Goal: Contribute content: Contribute content

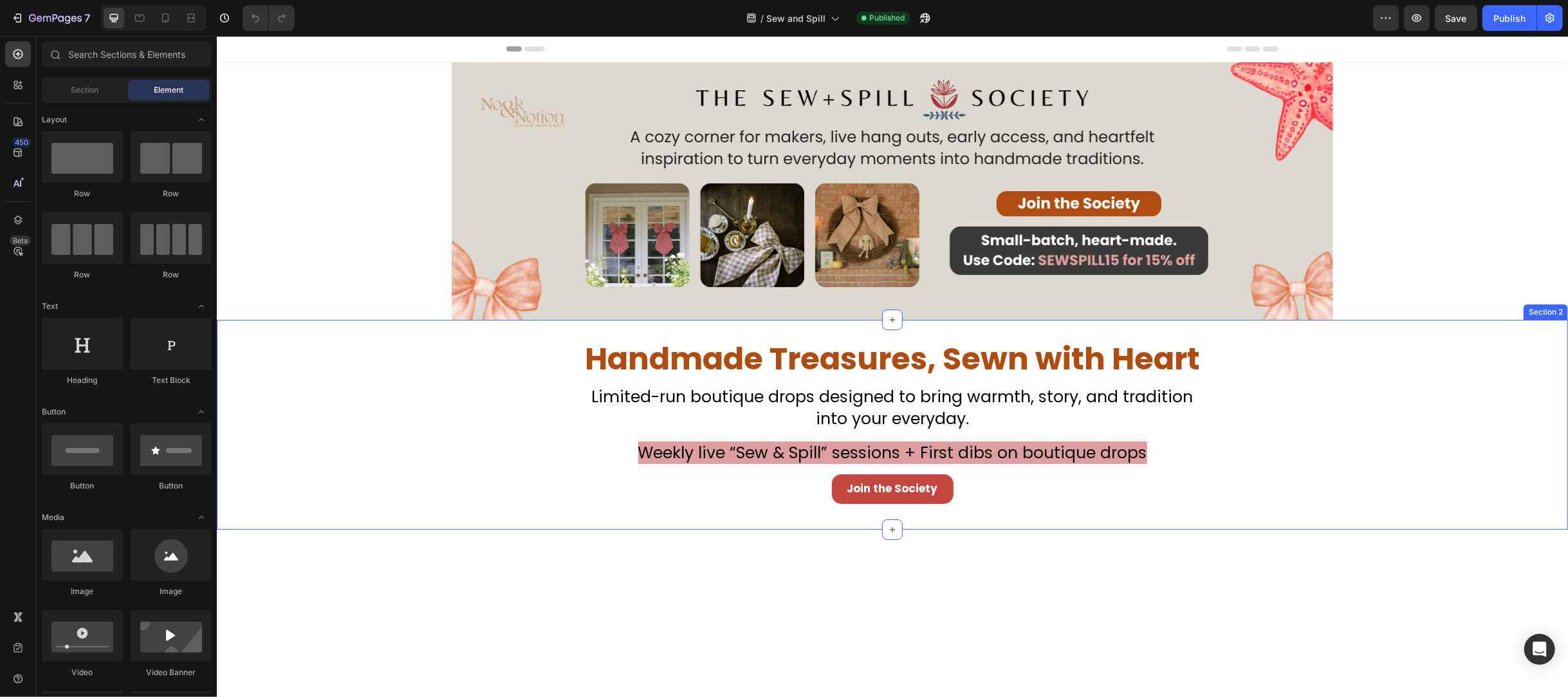
scroll to position [86, 0]
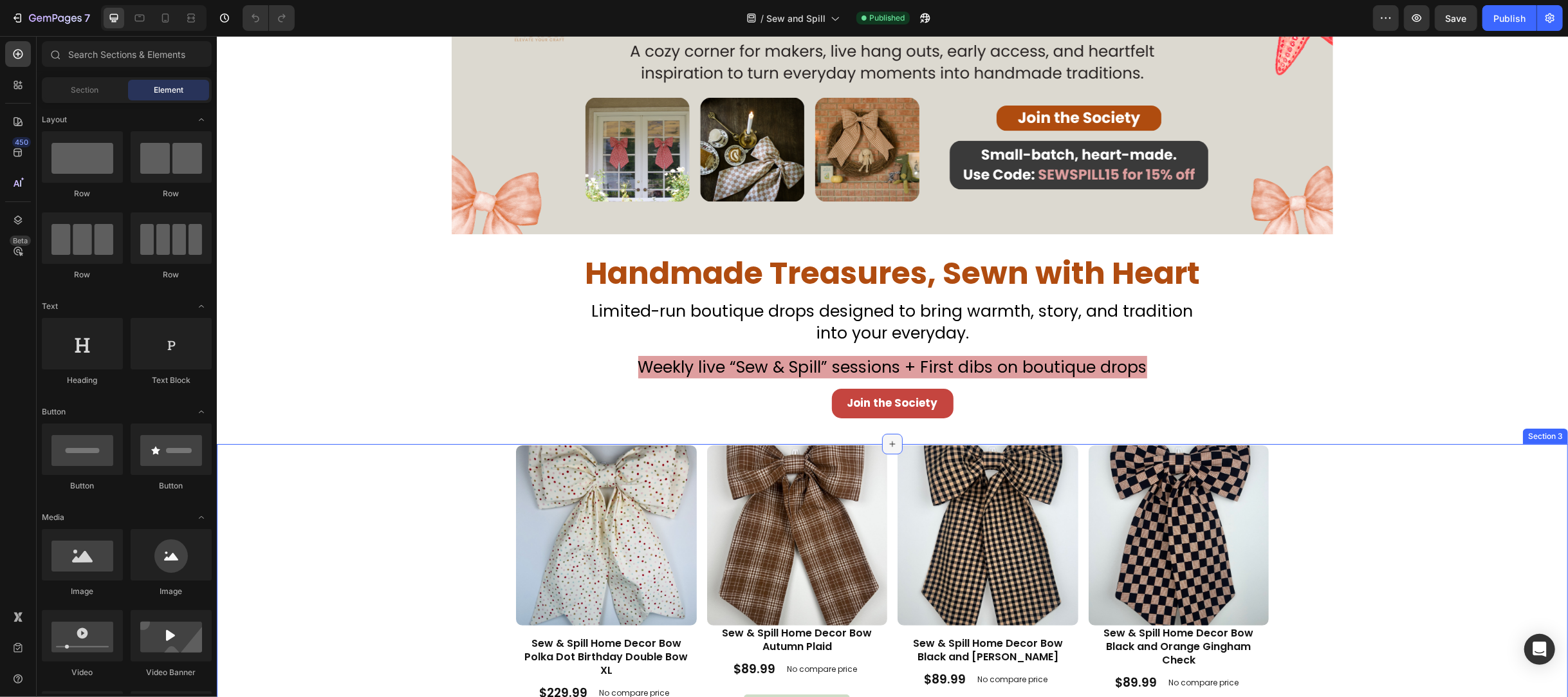
click at [883, 437] on div at bounding box center [891, 444] width 21 height 21
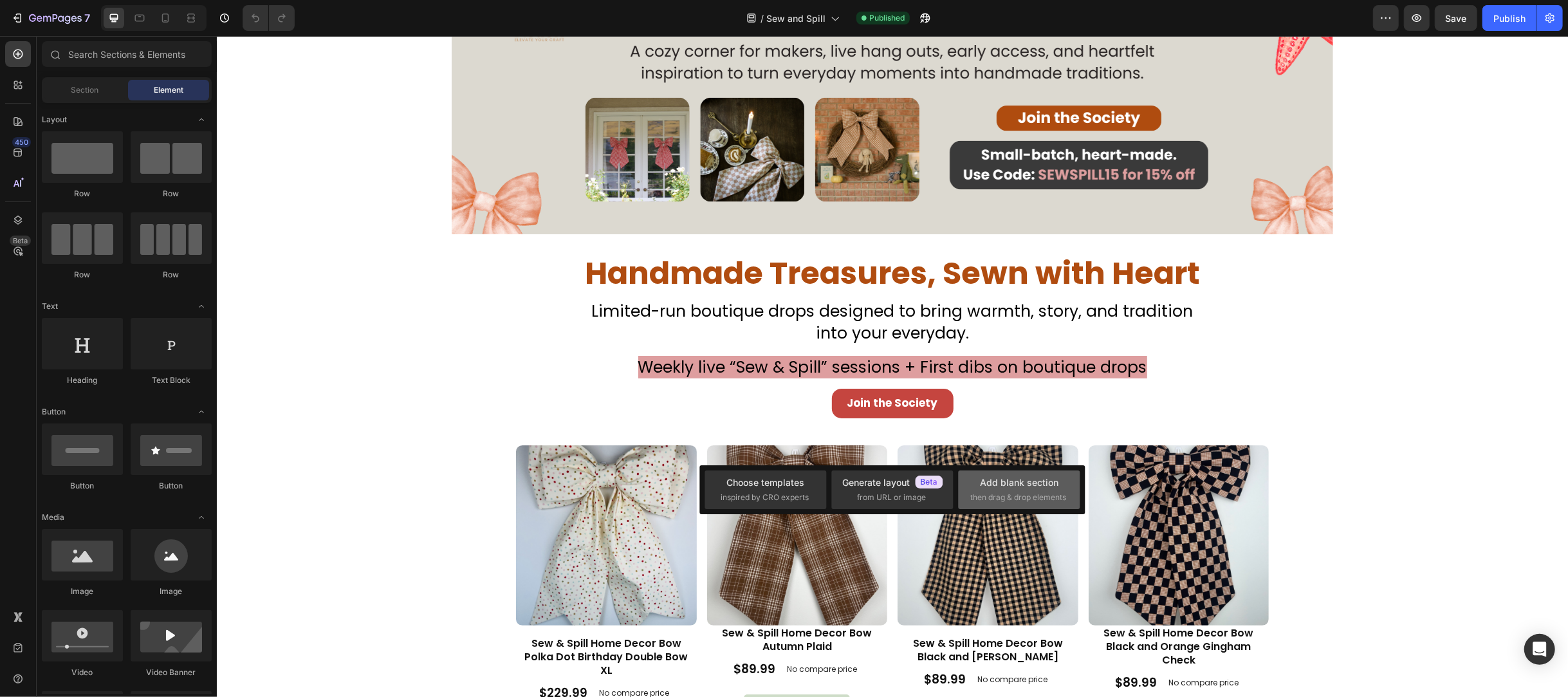
click at [995, 487] on div "Add blank section" at bounding box center [1019, 483] width 78 height 13
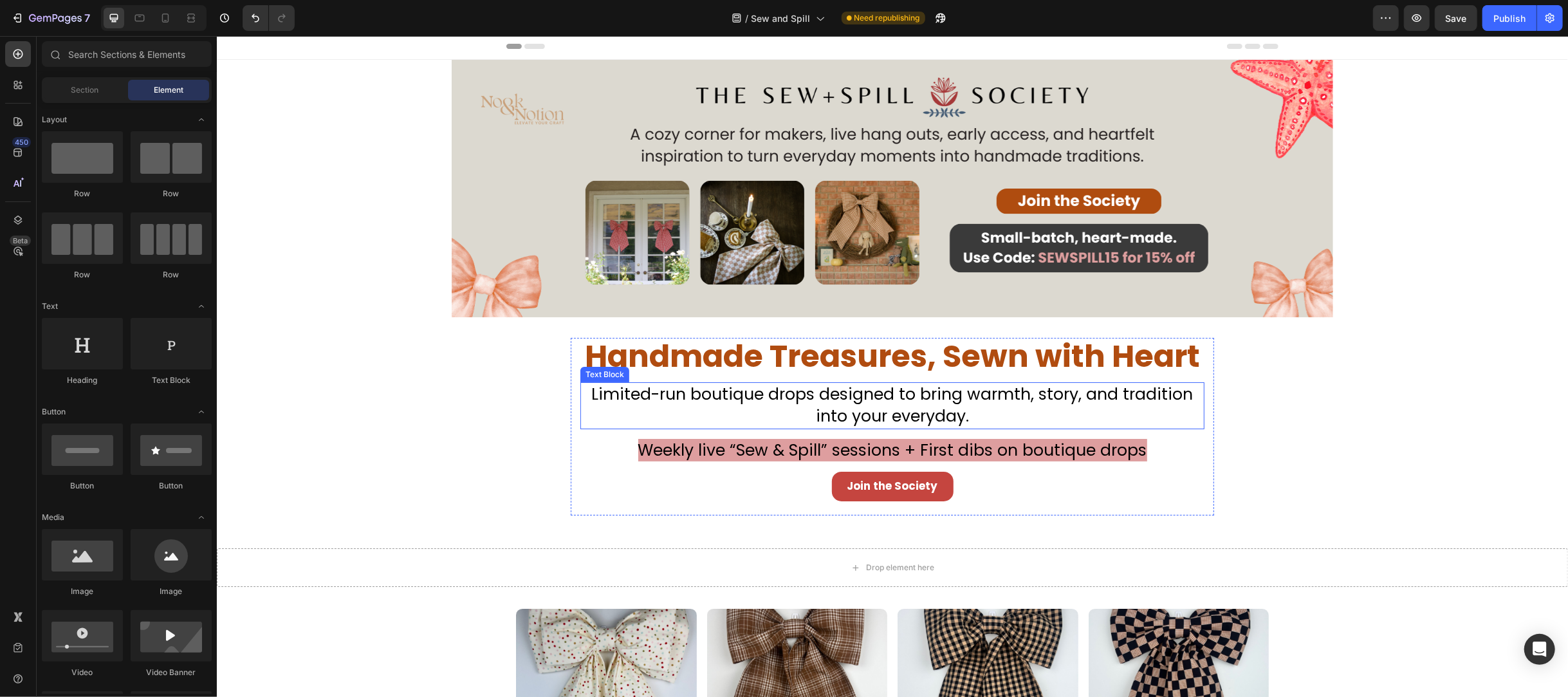
scroll to position [0, 0]
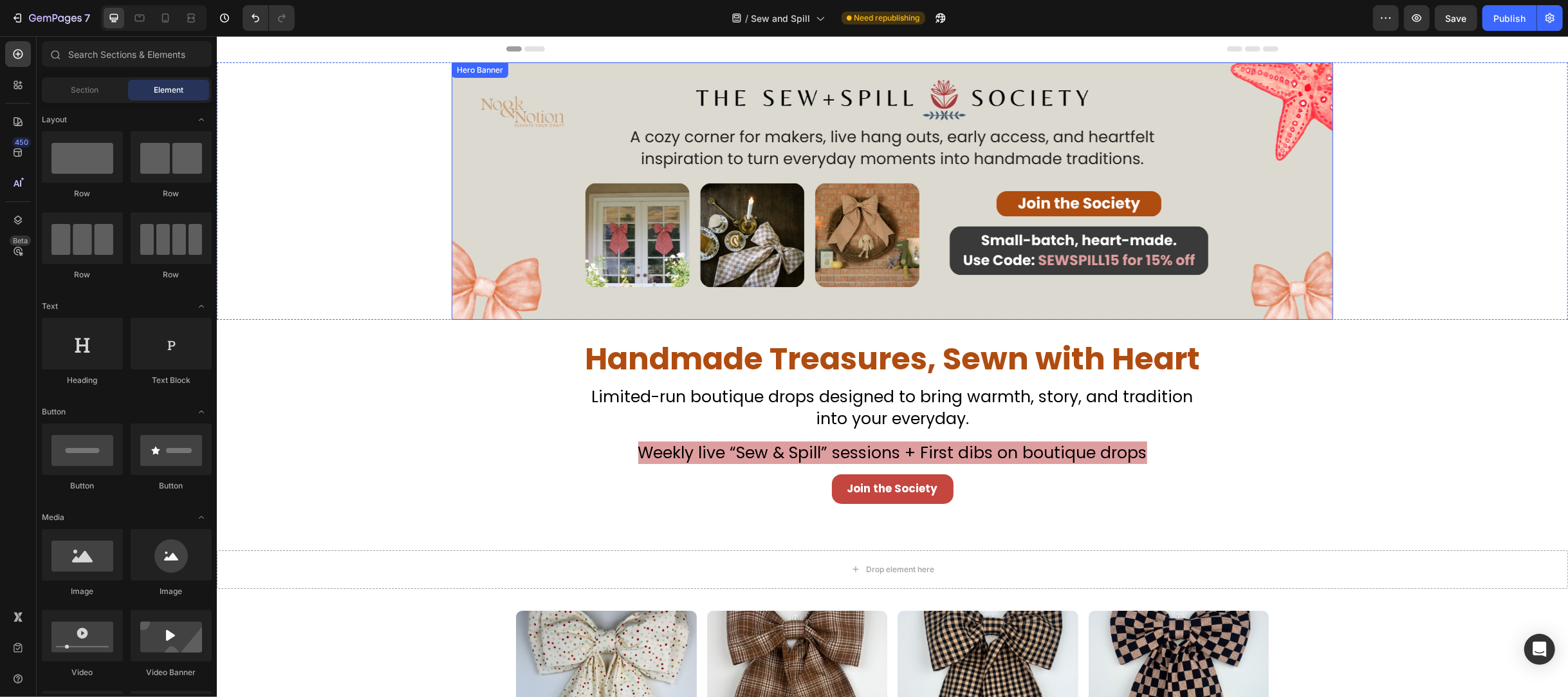
click at [1064, 206] on div "Background Image" at bounding box center [892, 191] width 881 height 258
click at [902, 572] on div "Drop element here" at bounding box center [899, 570] width 68 height 11
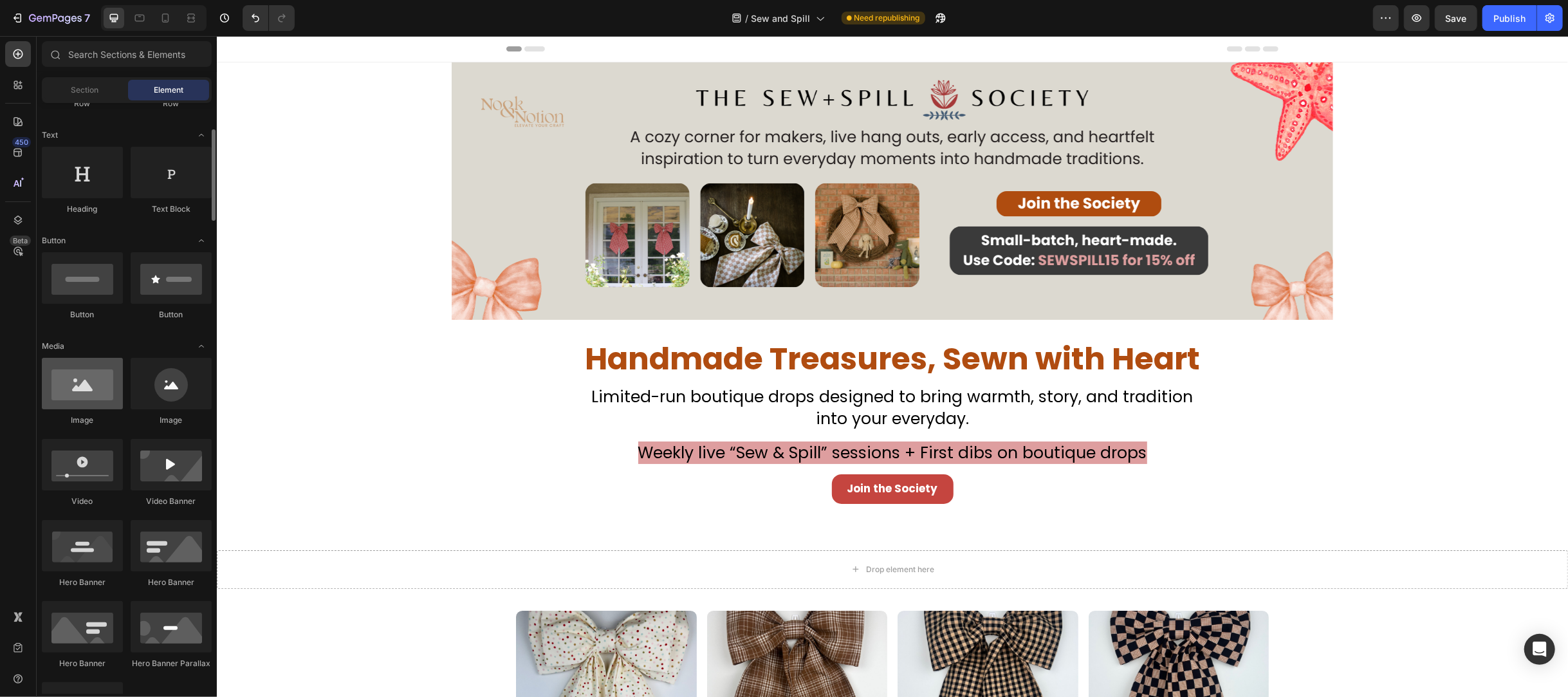
click at [82, 386] on div at bounding box center [82, 384] width 81 height 52
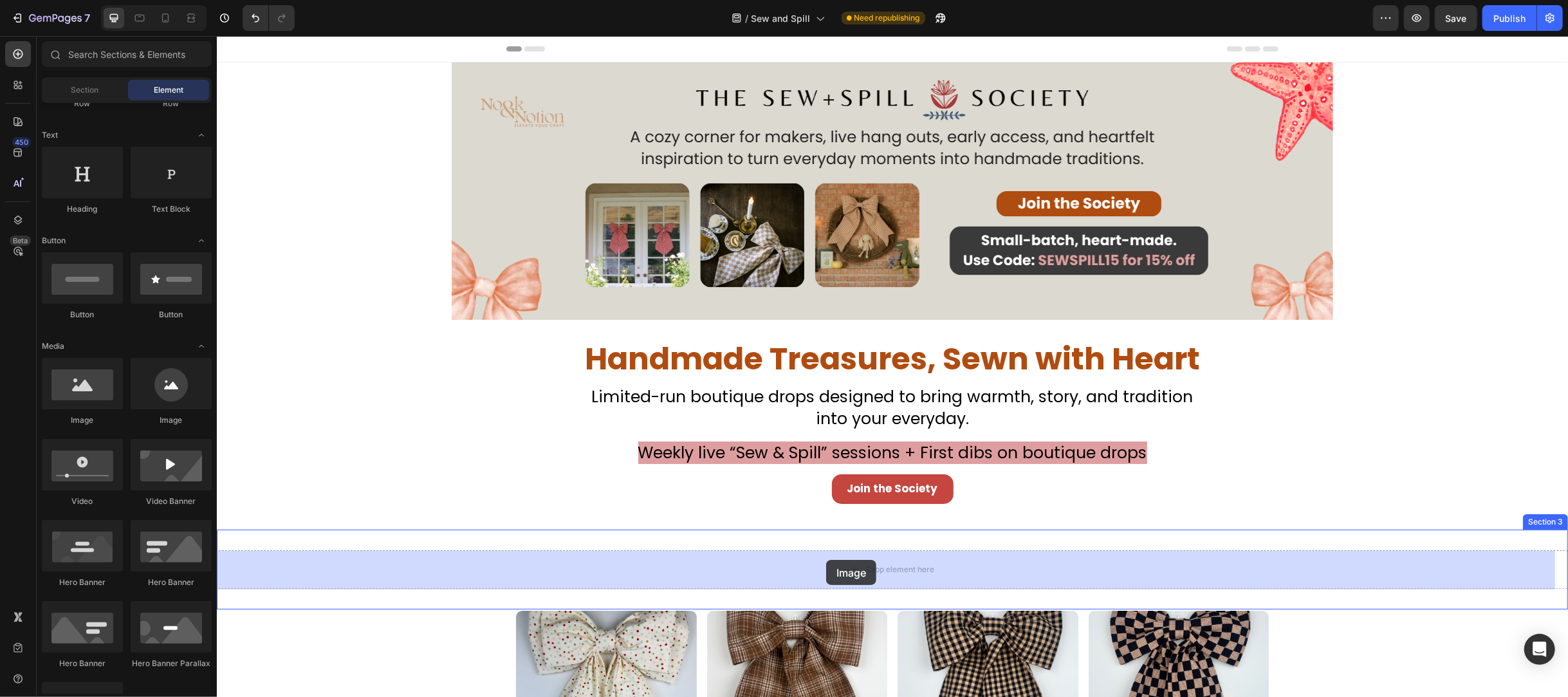
drag, startPoint x: 313, startPoint y: 419, endPoint x: 825, endPoint y: 560, distance: 531.1
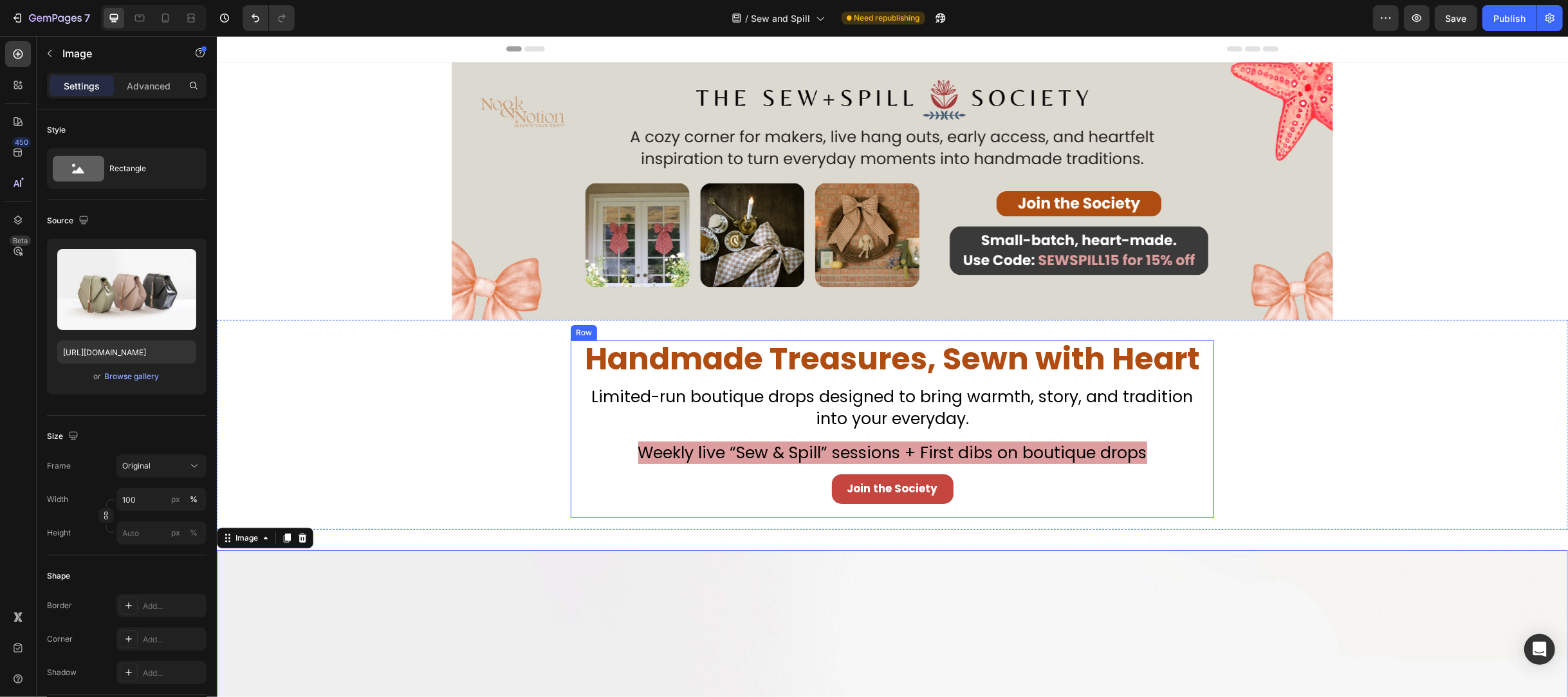
scroll to position [343, 0]
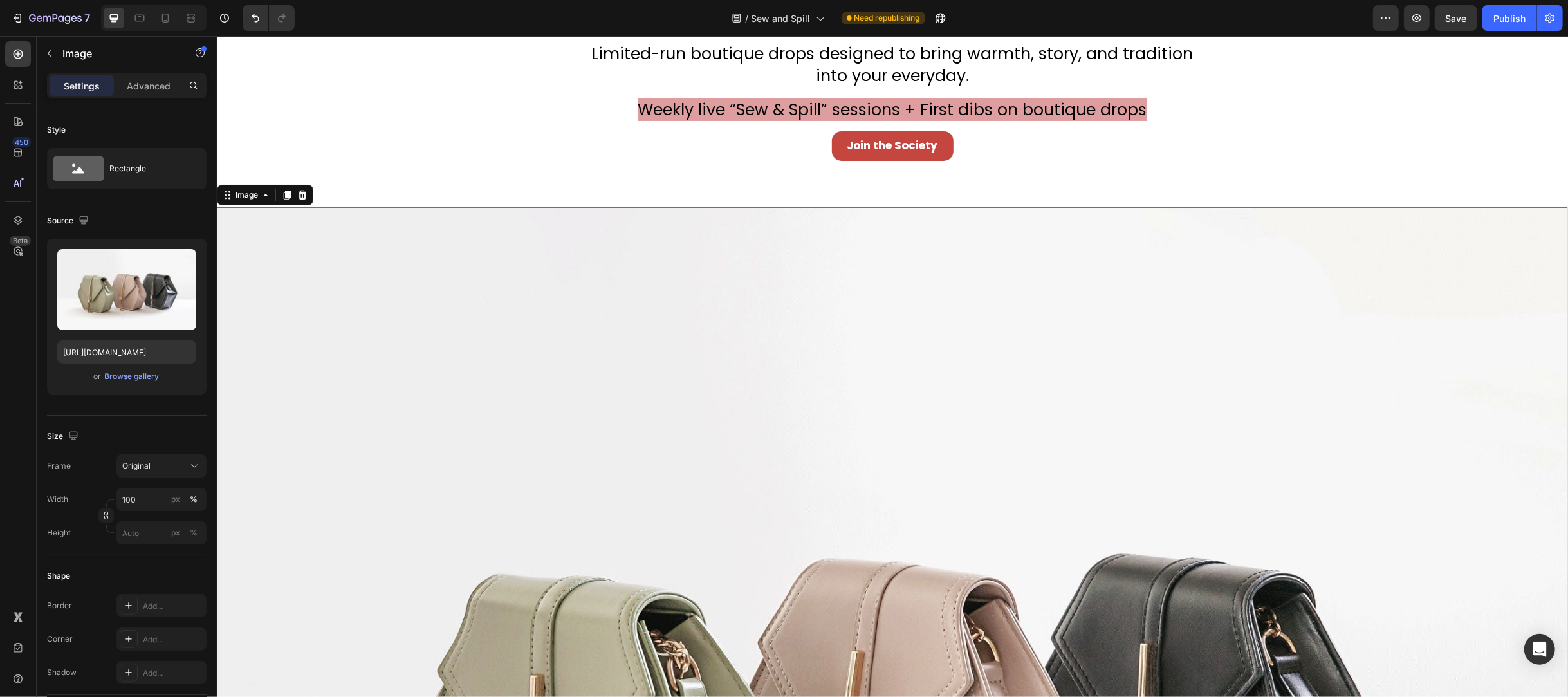
click at [307, 190] on icon at bounding box center [302, 195] width 11 height 11
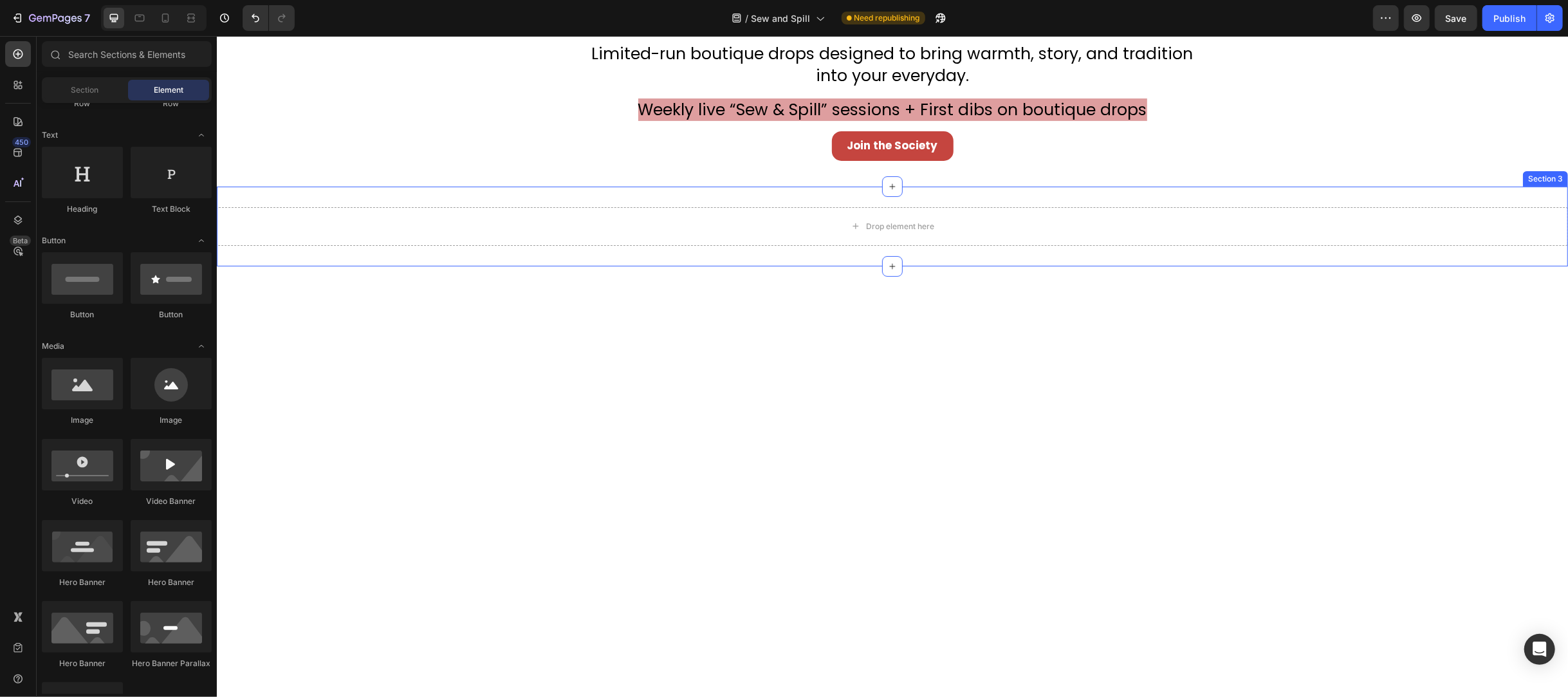
click at [930, 238] on div "Drop element here" at bounding box center [892, 226] width 1351 height 39
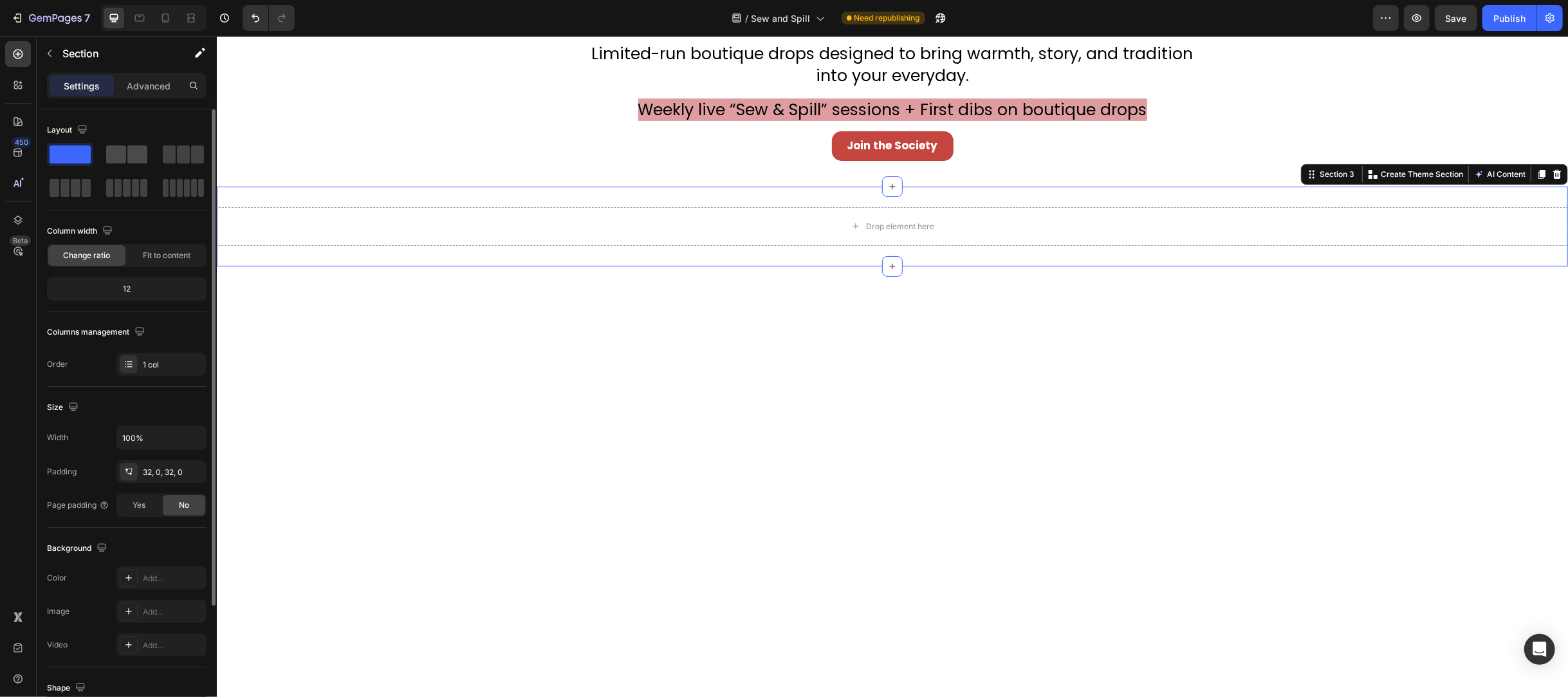
drag, startPoint x: 122, startPoint y: 161, endPoint x: 281, endPoint y: 487, distance: 362.7
click at [122, 161] on span at bounding box center [116, 154] width 20 height 18
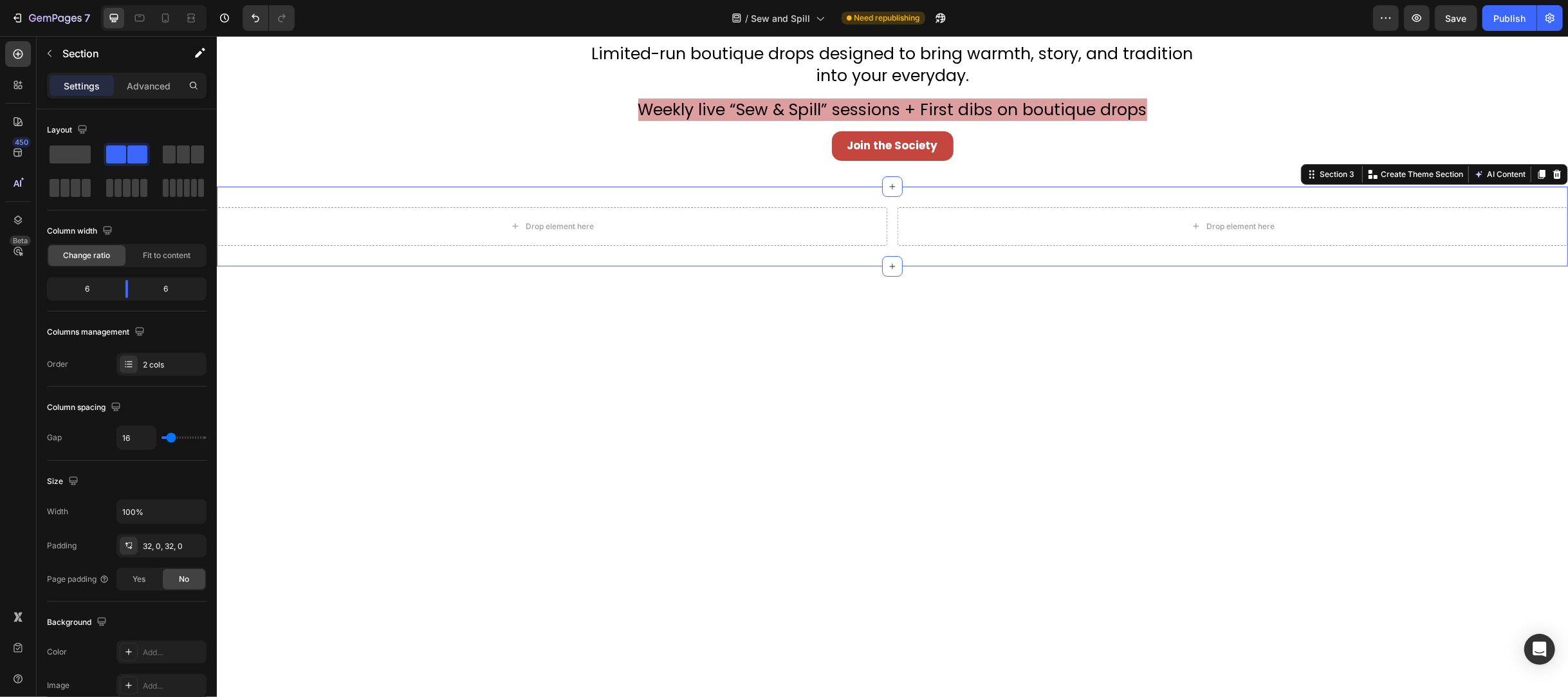
click at [424, 266] on div "Drop element here Drop element here Section 3 Create Theme Section AI Content W…" at bounding box center [892, 226] width 1351 height 80
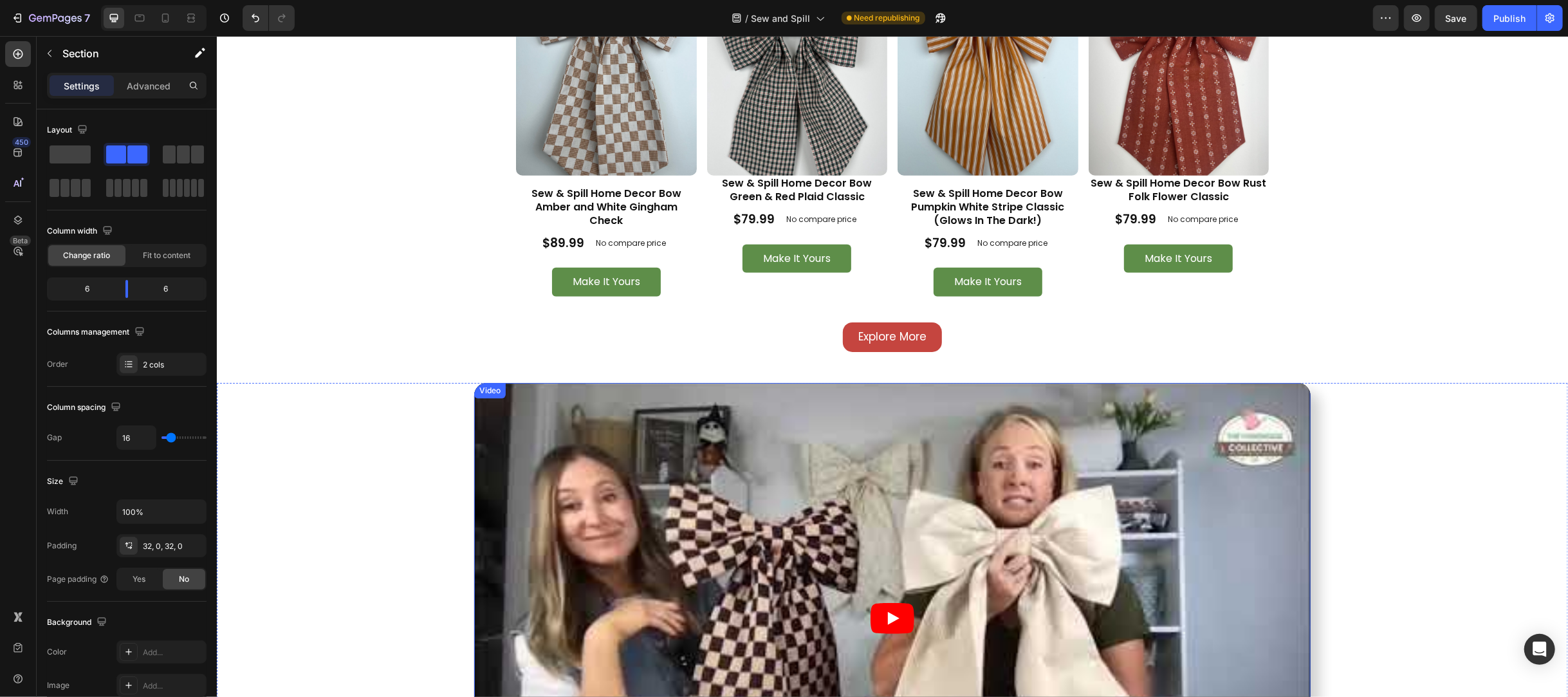
scroll to position [1201, 0]
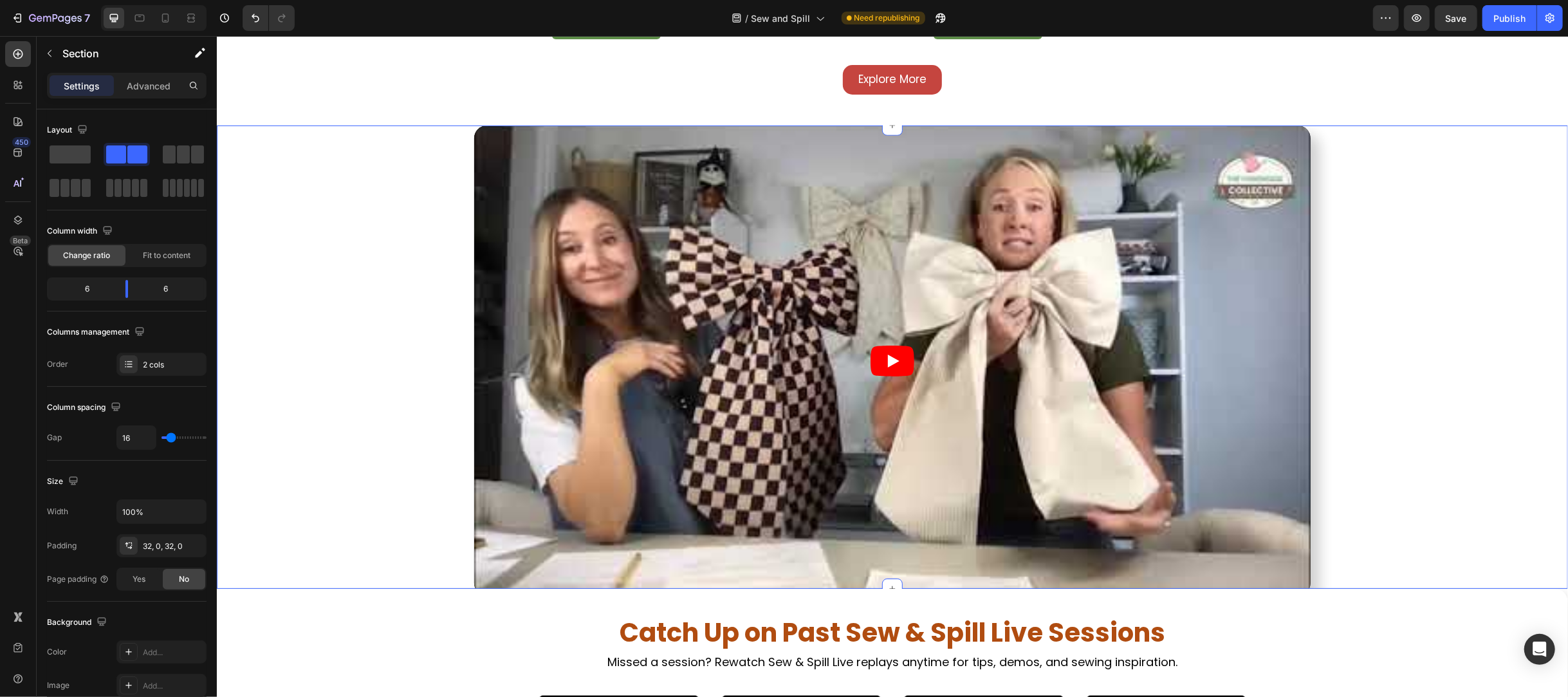
click at [385, 366] on div "Video" at bounding box center [892, 360] width 1351 height 471
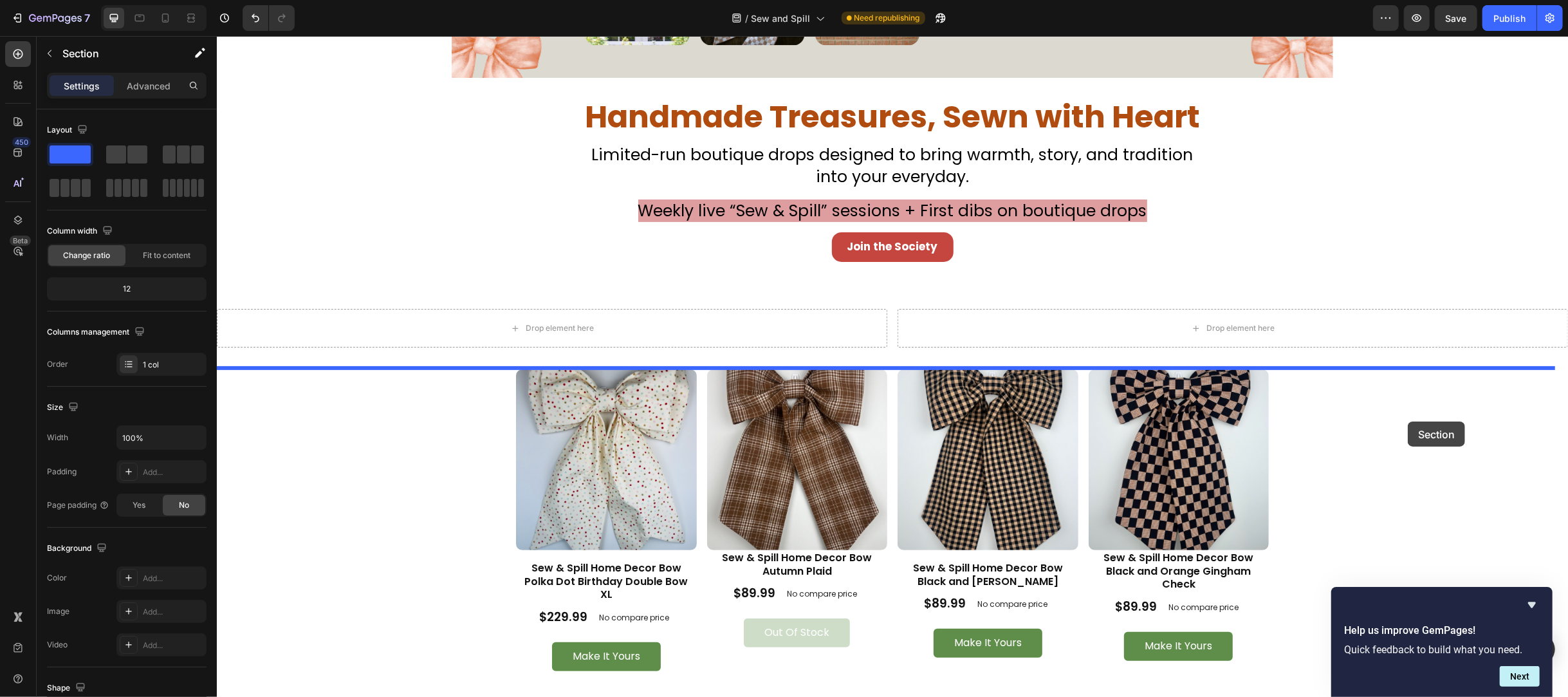
scroll to position [221, 0]
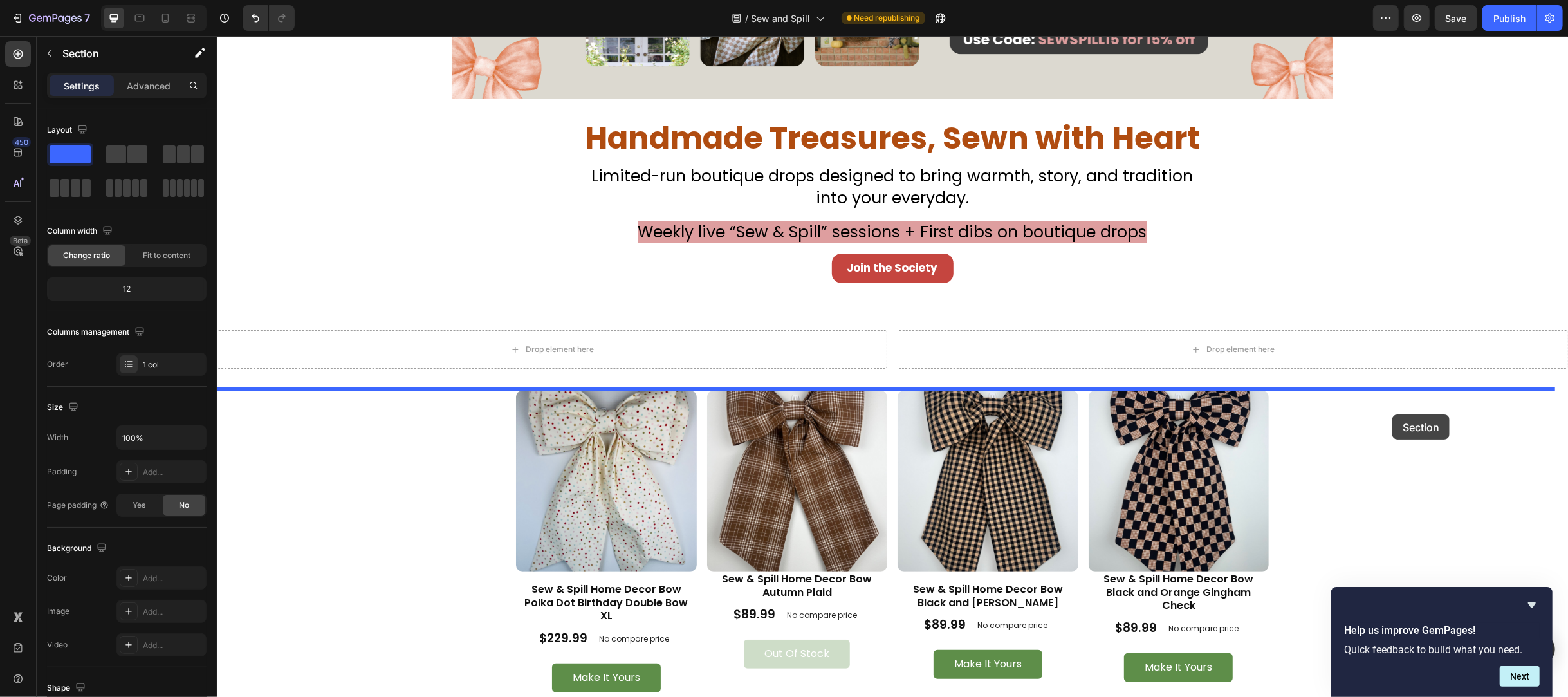
drag, startPoint x: 1300, startPoint y: 530, endPoint x: 1391, endPoint y: 414, distance: 147.4
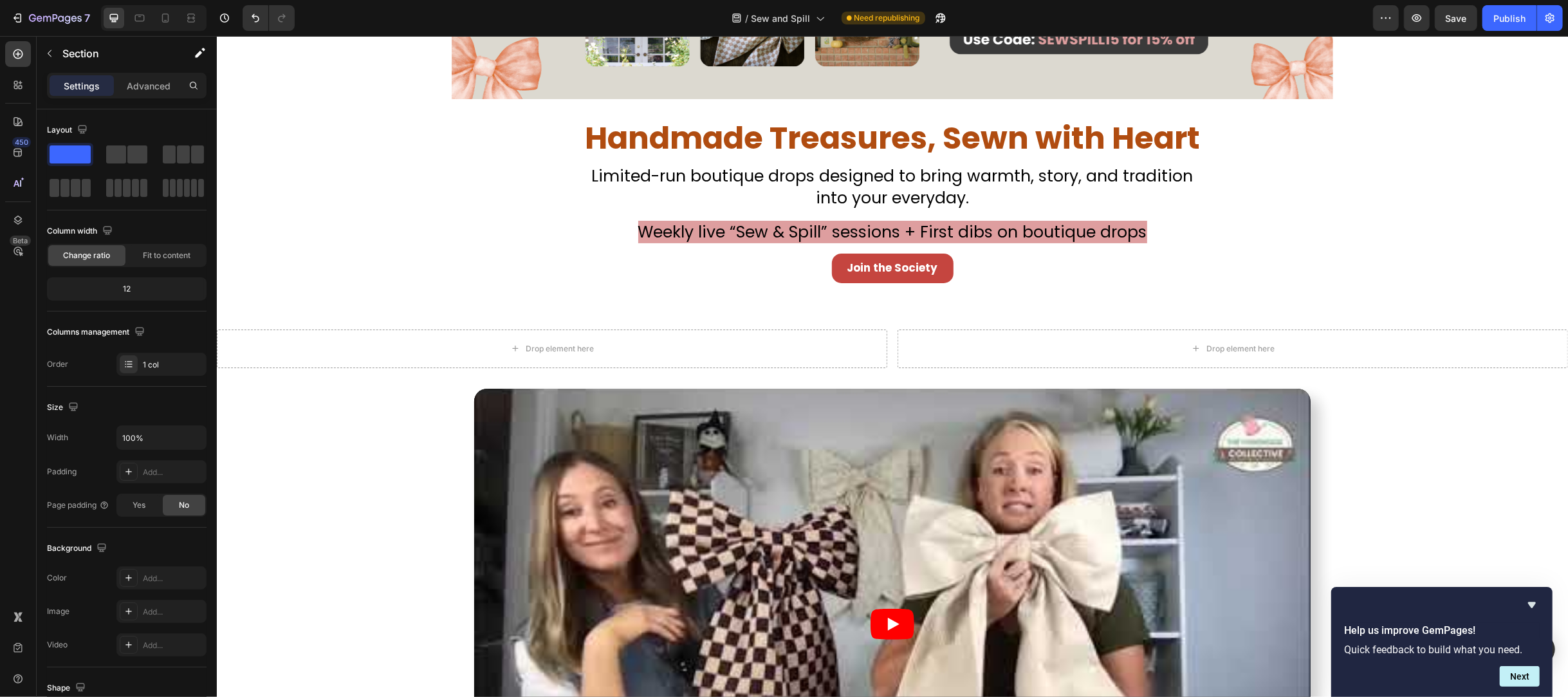
click at [1418, 404] on div "Video" at bounding box center [892, 624] width 1351 height 471
click at [1449, 440] on div "Video" at bounding box center [892, 624] width 1351 height 471
click at [1482, 417] on div "Video" at bounding box center [892, 624] width 1351 height 471
click at [1139, 390] on article at bounding box center [892, 624] width 837 height 471
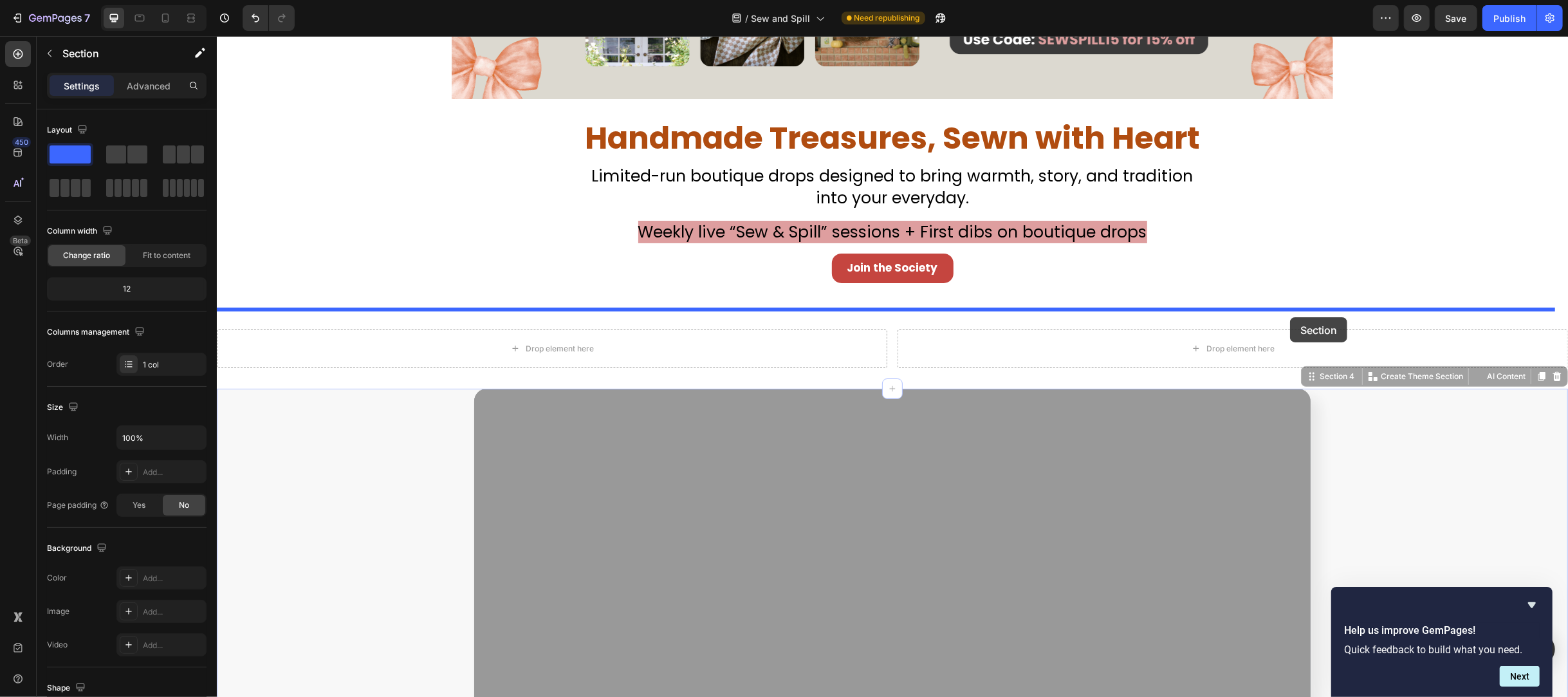
drag, startPoint x: 1296, startPoint y: 374, endPoint x: 1289, endPoint y: 317, distance: 57.4
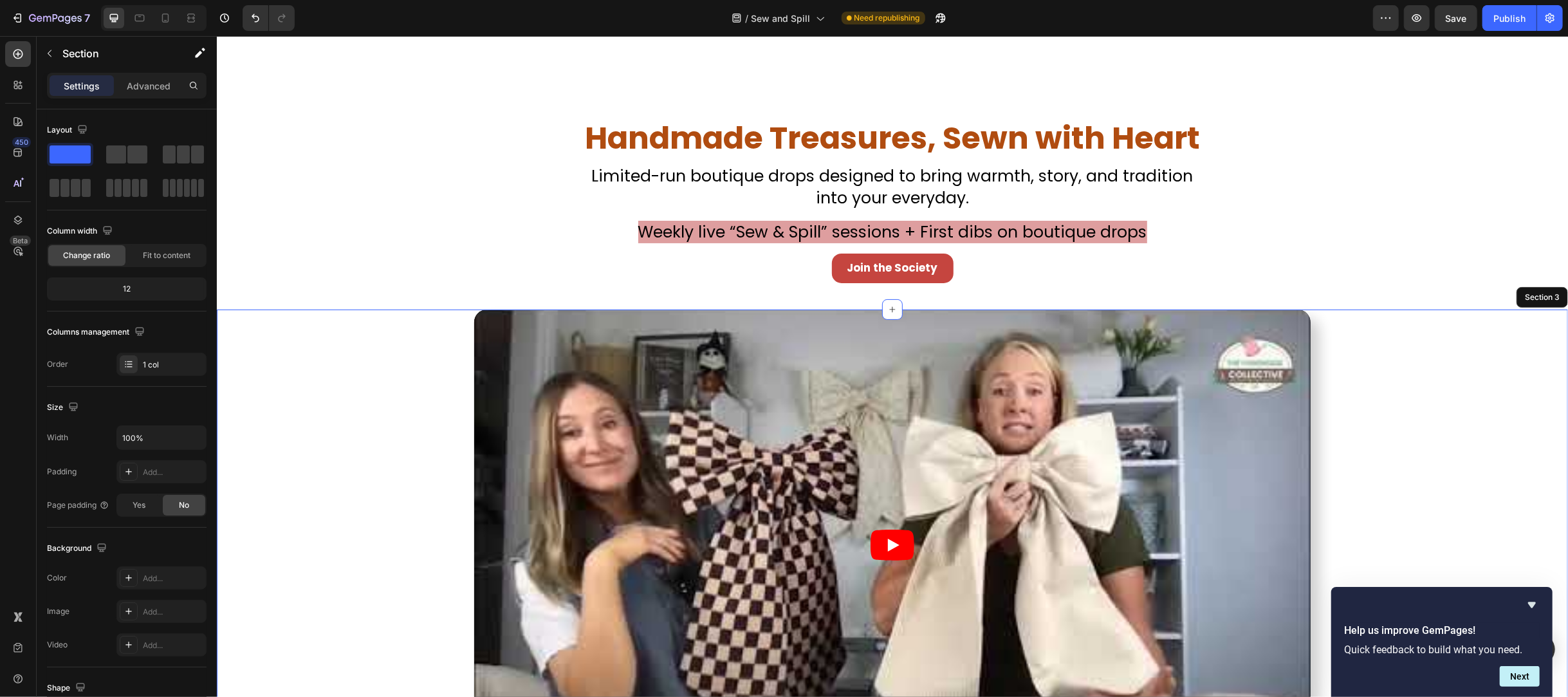
scroll to position [564, 0]
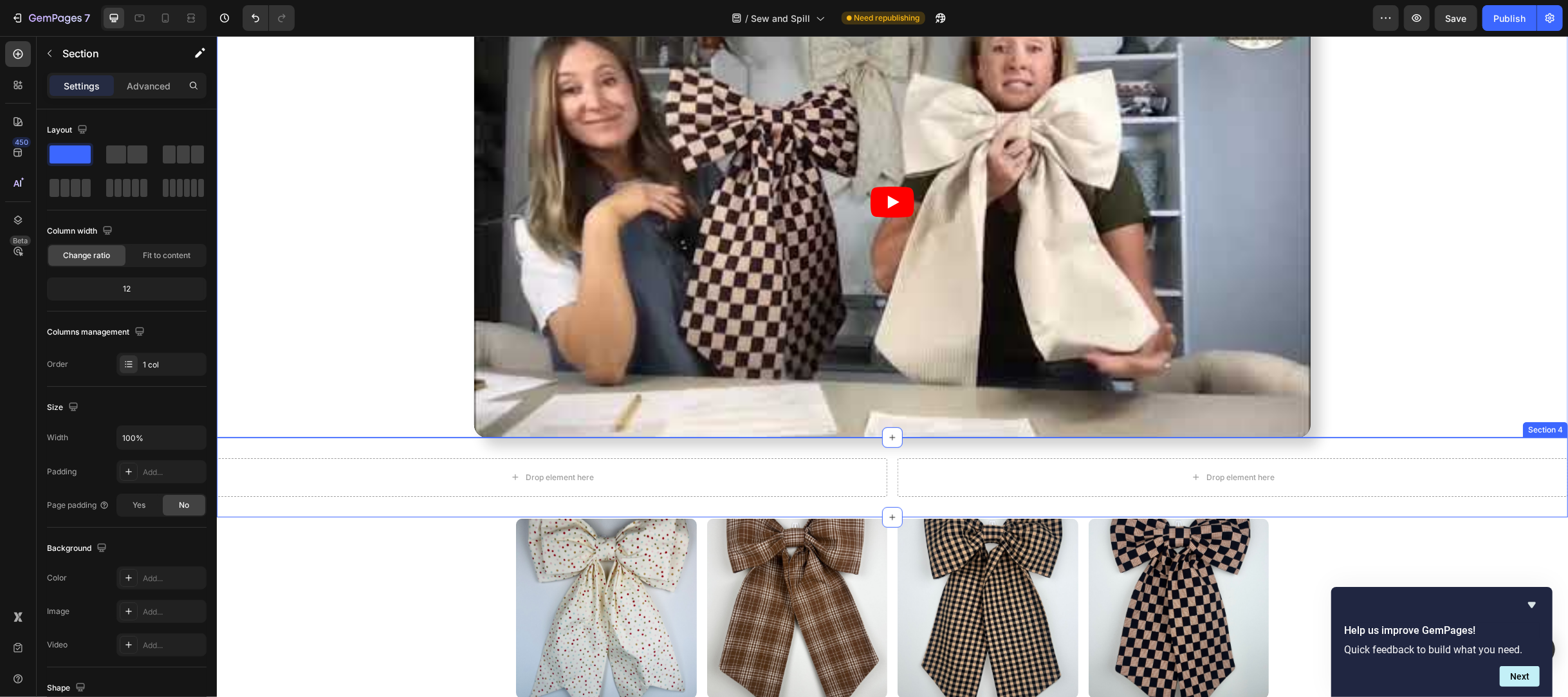
click at [245, 437] on div "Drop element here Drop element here Section 4" at bounding box center [892, 477] width 1351 height 80
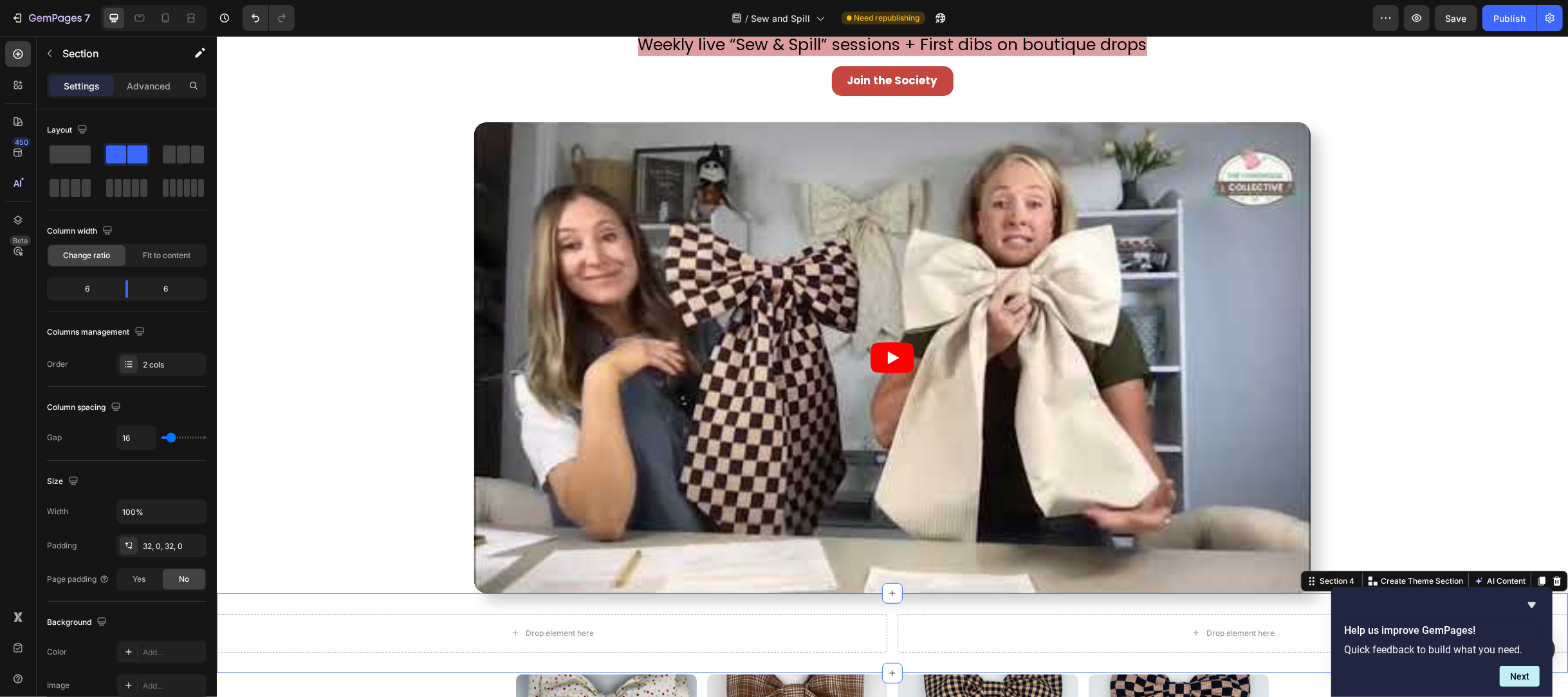
scroll to position [392, 0]
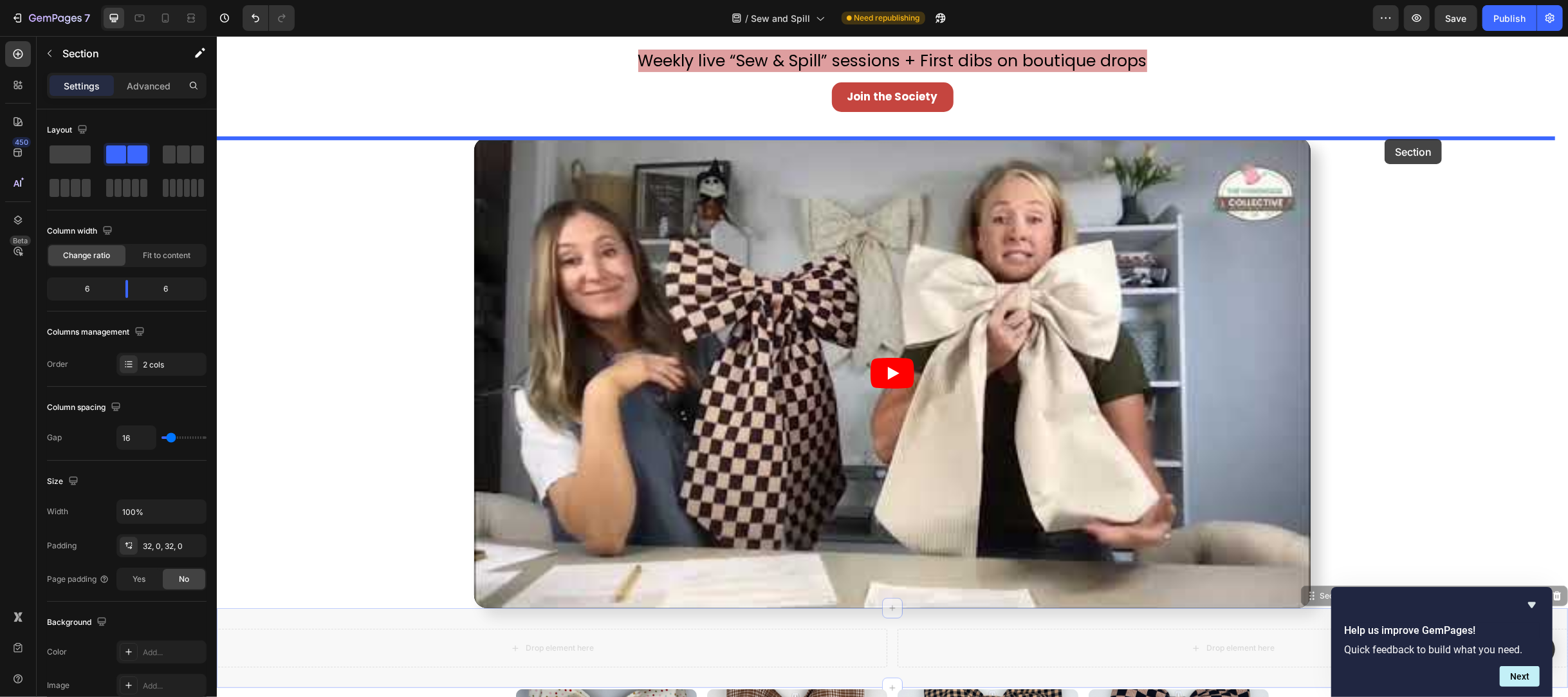
drag, startPoint x: 1294, startPoint y: 583, endPoint x: 1384, endPoint y: 139, distance: 453.0
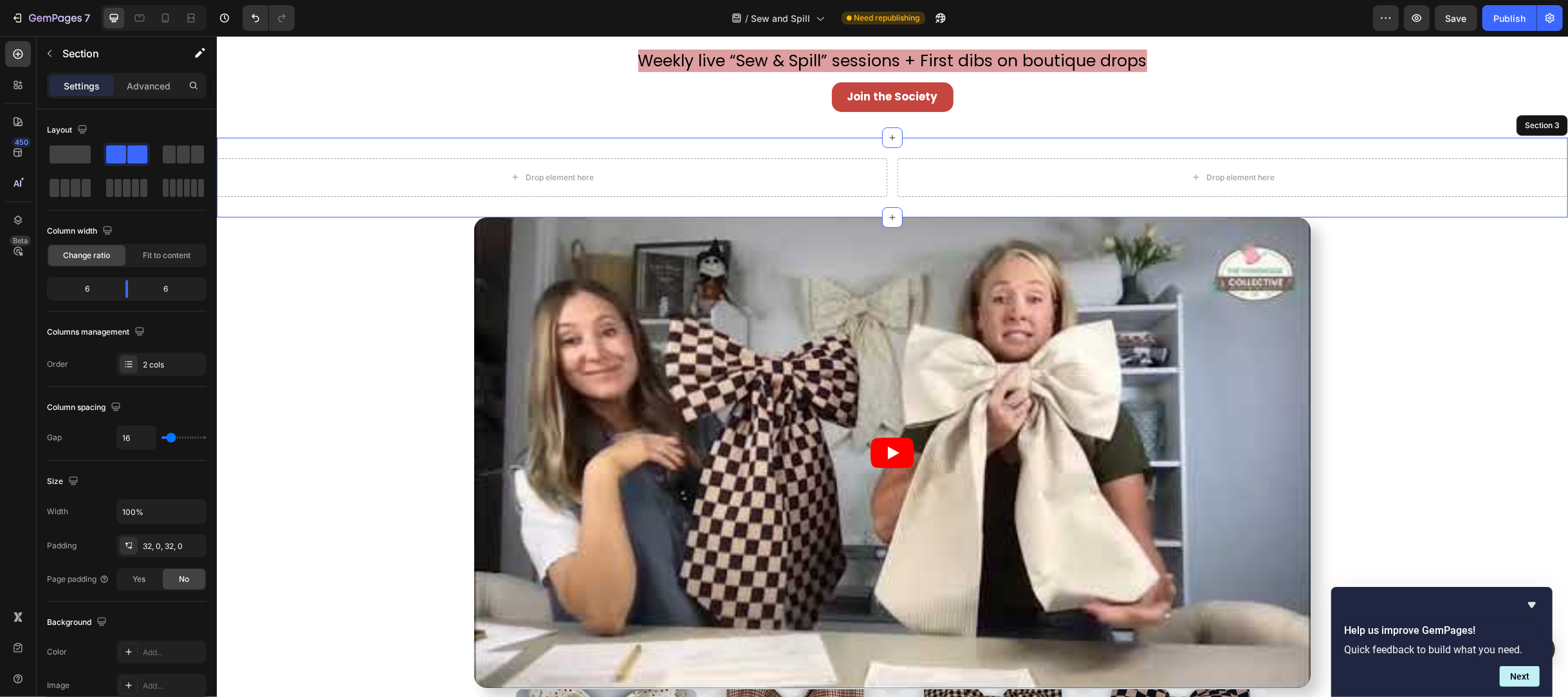
click at [1409, 212] on div "Drop element here Drop element here Section 3" at bounding box center [892, 178] width 1351 height 80
click at [152, 80] on p "Advanced" at bounding box center [149, 86] width 44 height 13
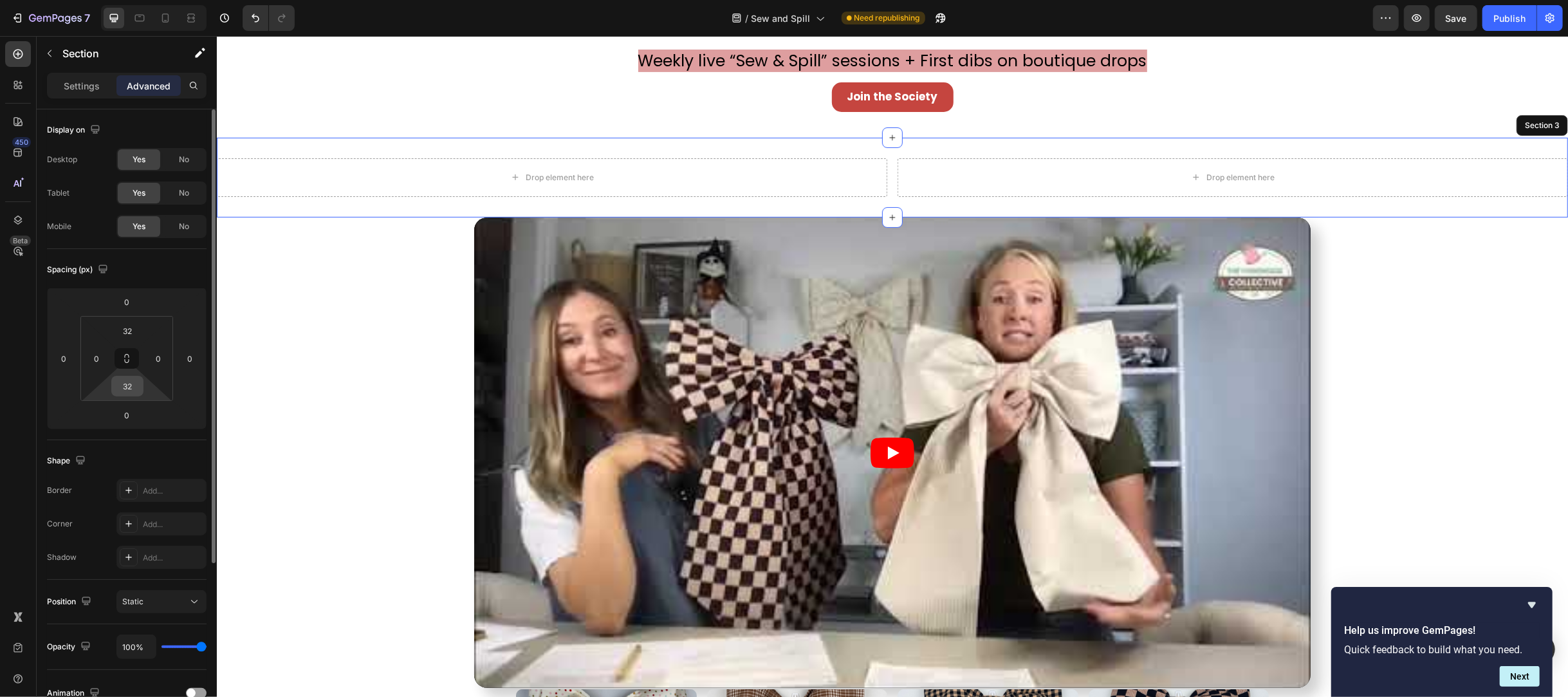
click at [128, 396] on div "32" at bounding box center [127, 386] width 32 height 21
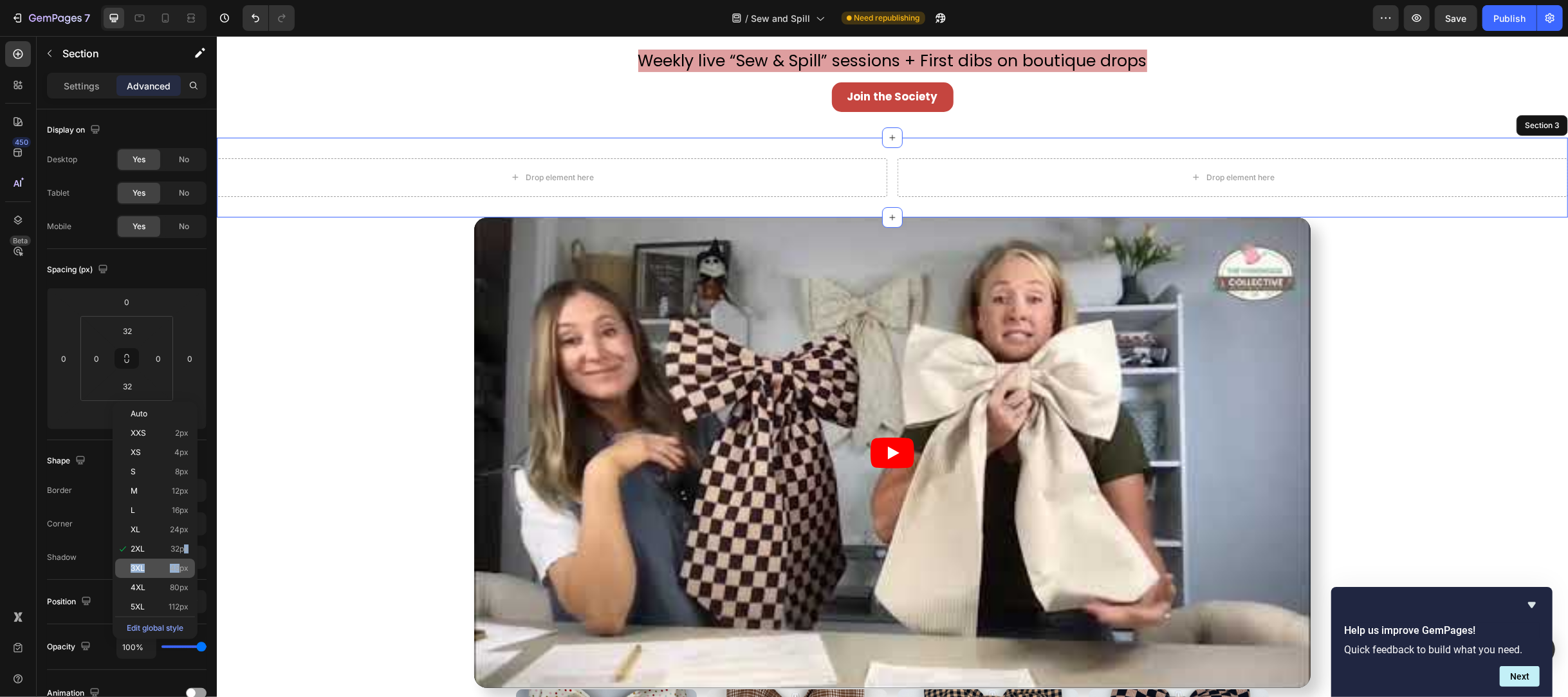
drag, startPoint x: 183, startPoint y: 556, endPoint x: 180, endPoint y: 562, distance: 6.7
click at [180, 562] on div "Auto XXS 2px XS 4px S 8px M 12px L 16px XL 24px 2XL 32px 3XL 48px 4XL 80px 5XL …" at bounding box center [155, 520] width 80 height 232
click at [174, 567] on span "48px" at bounding box center [179, 568] width 19 height 9
type input "48"
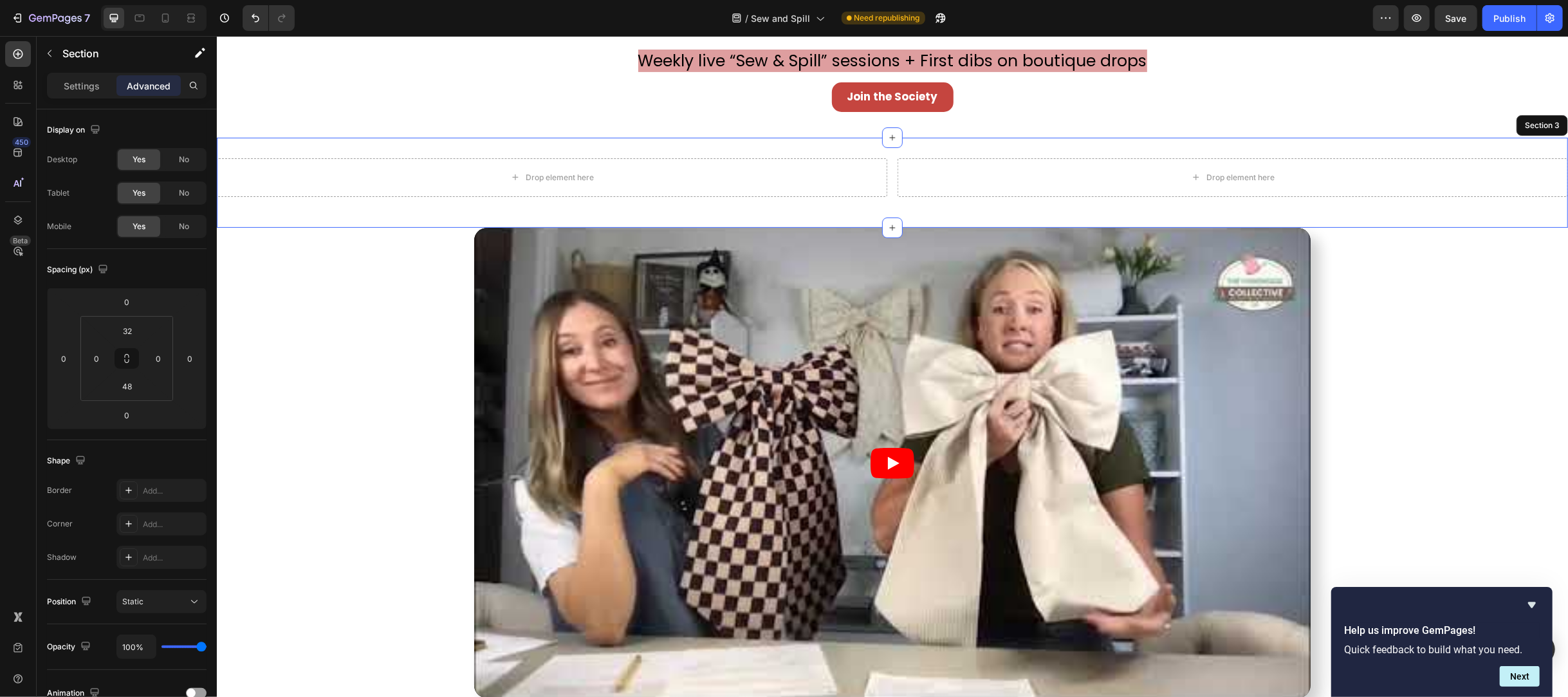
click at [473, 220] on div "Drop element here Drop element here Section 3" at bounding box center [892, 183] width 1351 height 90
click at [839, 219] on div "Drop element here Drop element here Section 3" at bounding box center [892, 183] width 1351 height 90
click at [395, 226] on div "Drop element here Drop element here Section 3" at bounding box center [892, 183] width 1351 height 90
click at [1424, 410] on div "Video" at bounding box center [892, 463] width 1351 height 471
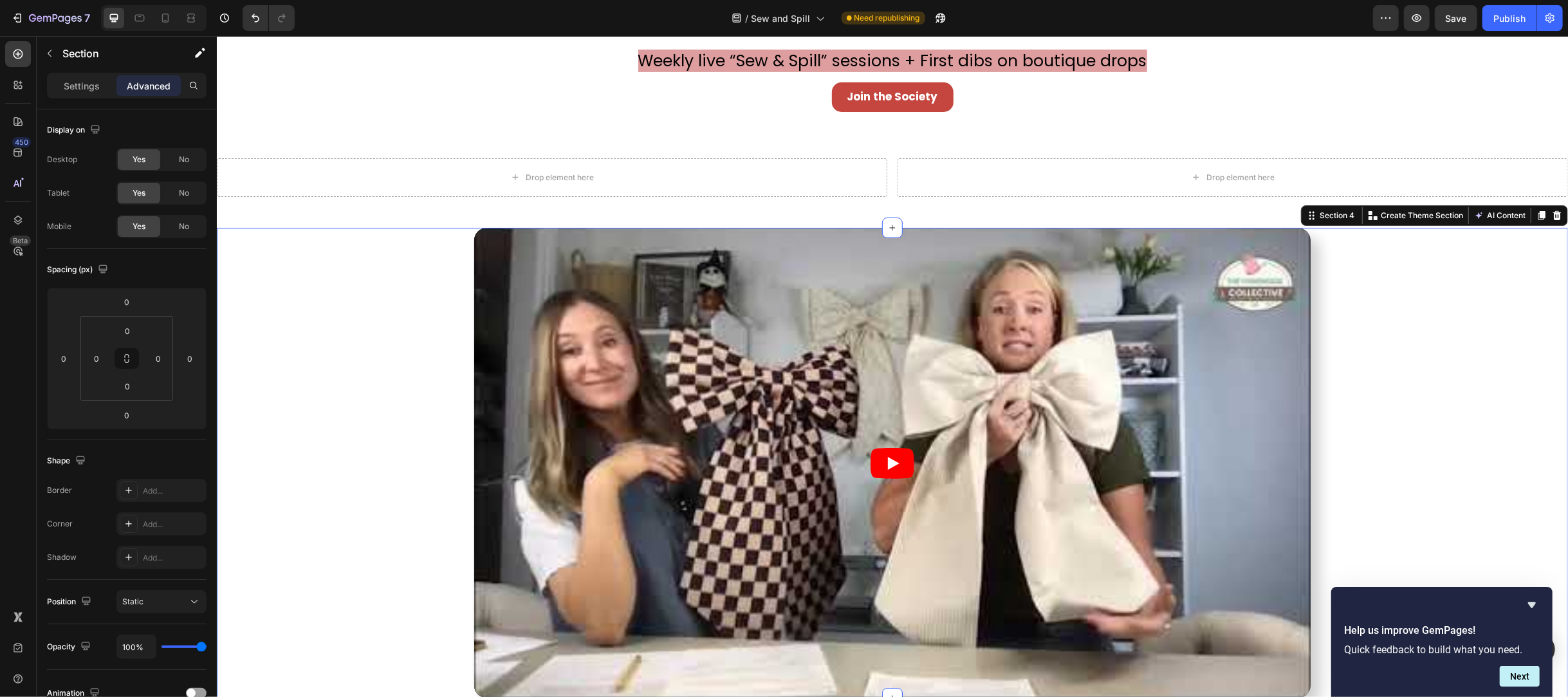
click at [393, 358] on div "Video" at bounding box center [892, 463] width 1351 height 471
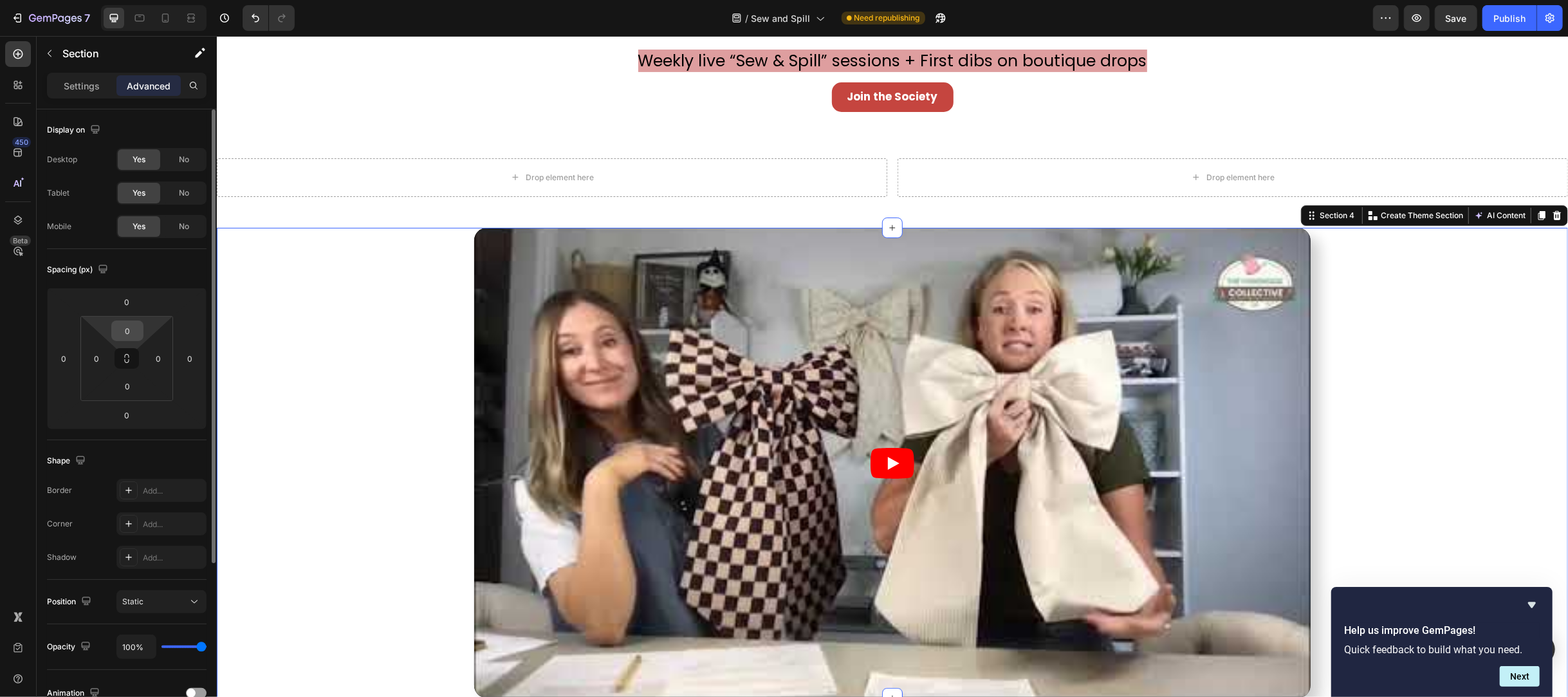
click at [130, 339] on input "0" at bounding box center [127, 331] width 26 height 19
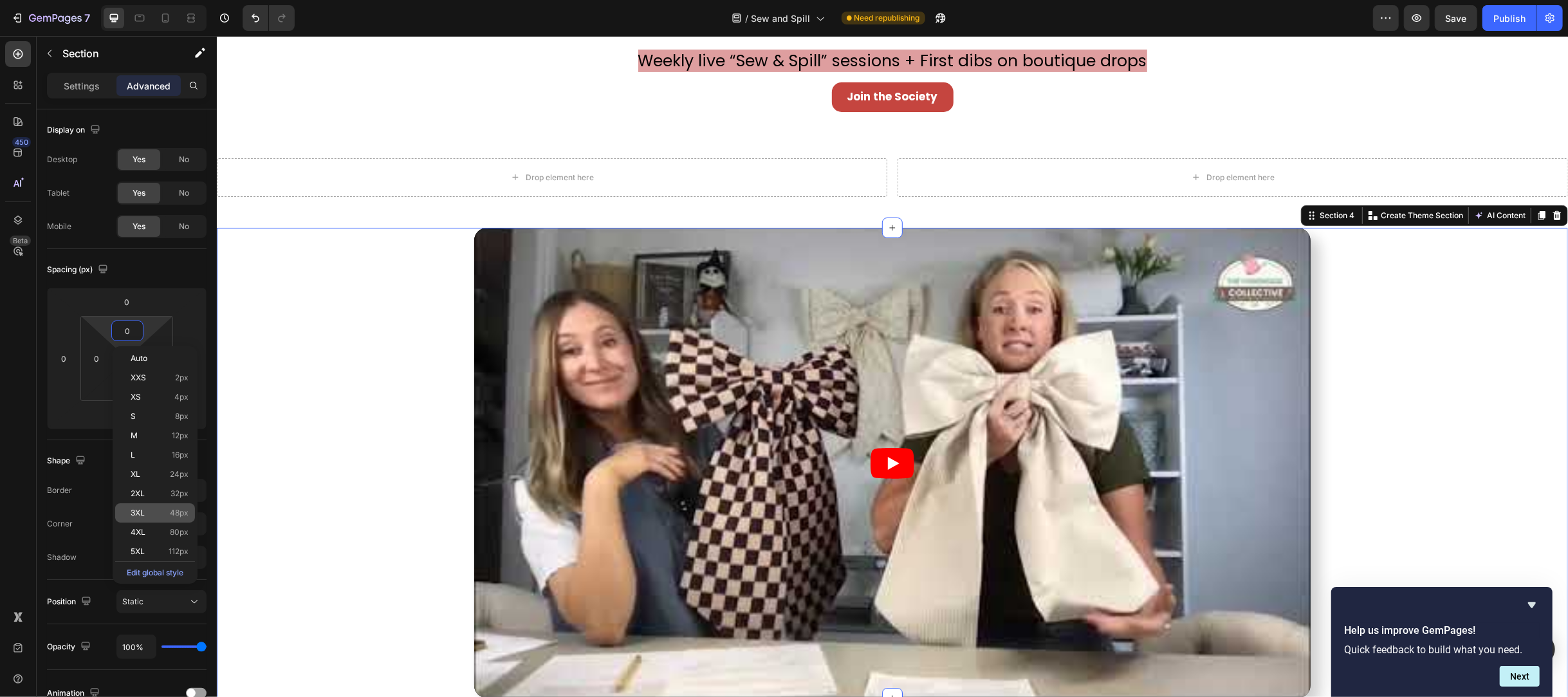
click at [165, 520] on div "3XL 48px" at bounding box center [155, 512] width 80 height 19
type input "48"
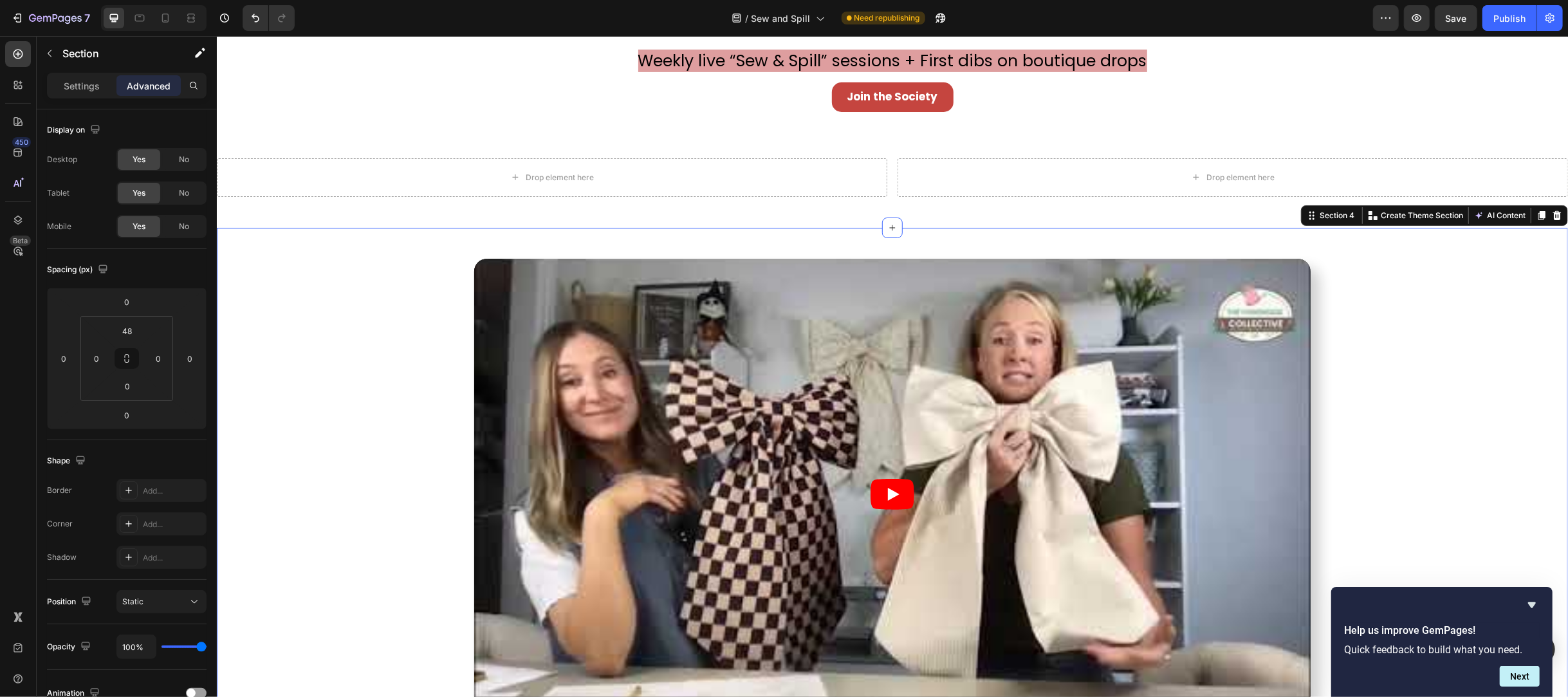
click at [388, 343] on div "Video" at bounding box center [892, 494] width 1351 height 471
click at [1425, 329] on div "Video" at bounding box center [892, 494] width 1351 height 471
click at [382, 425] on div "Video" at bounding box center [892, 494] width 1351 height 471
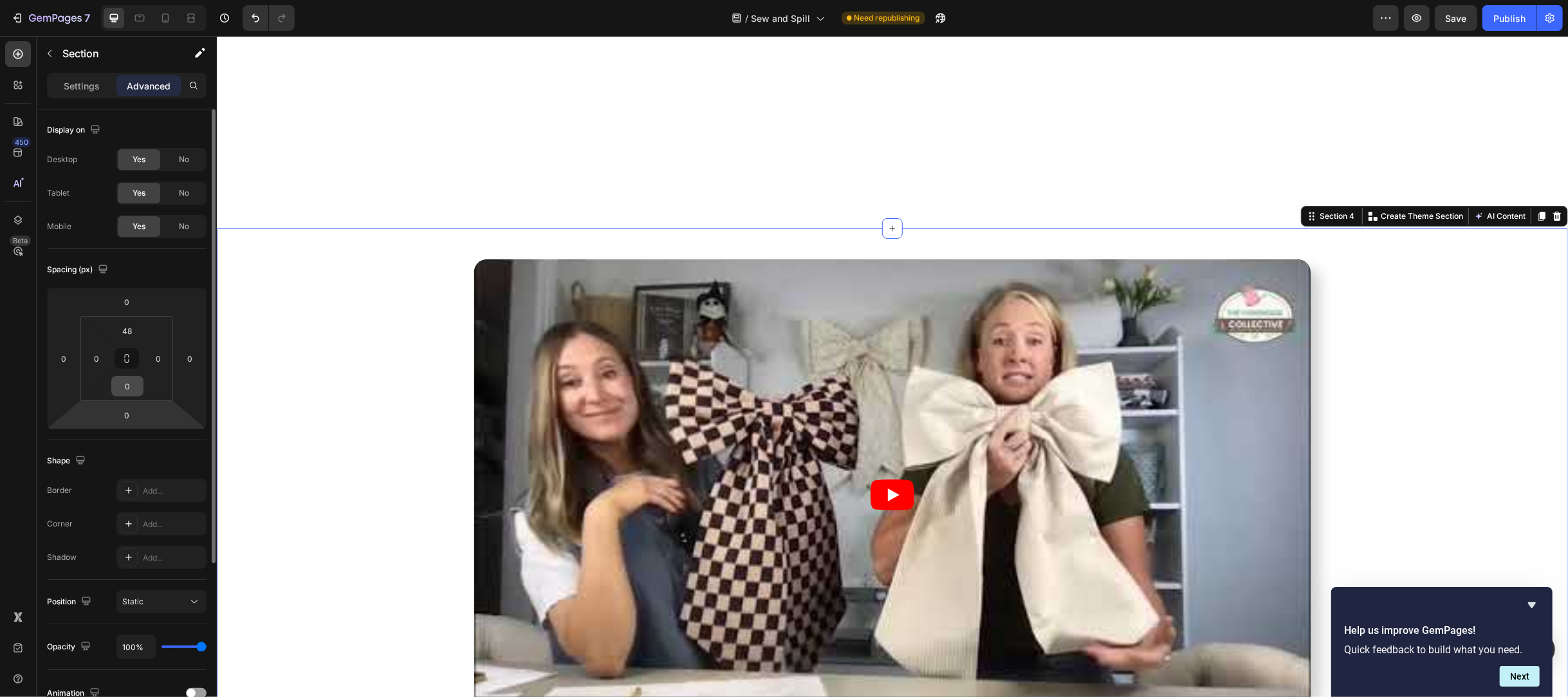
click at [129, 391] on input "0" at bounding box center [127, 386] width 26 height 19
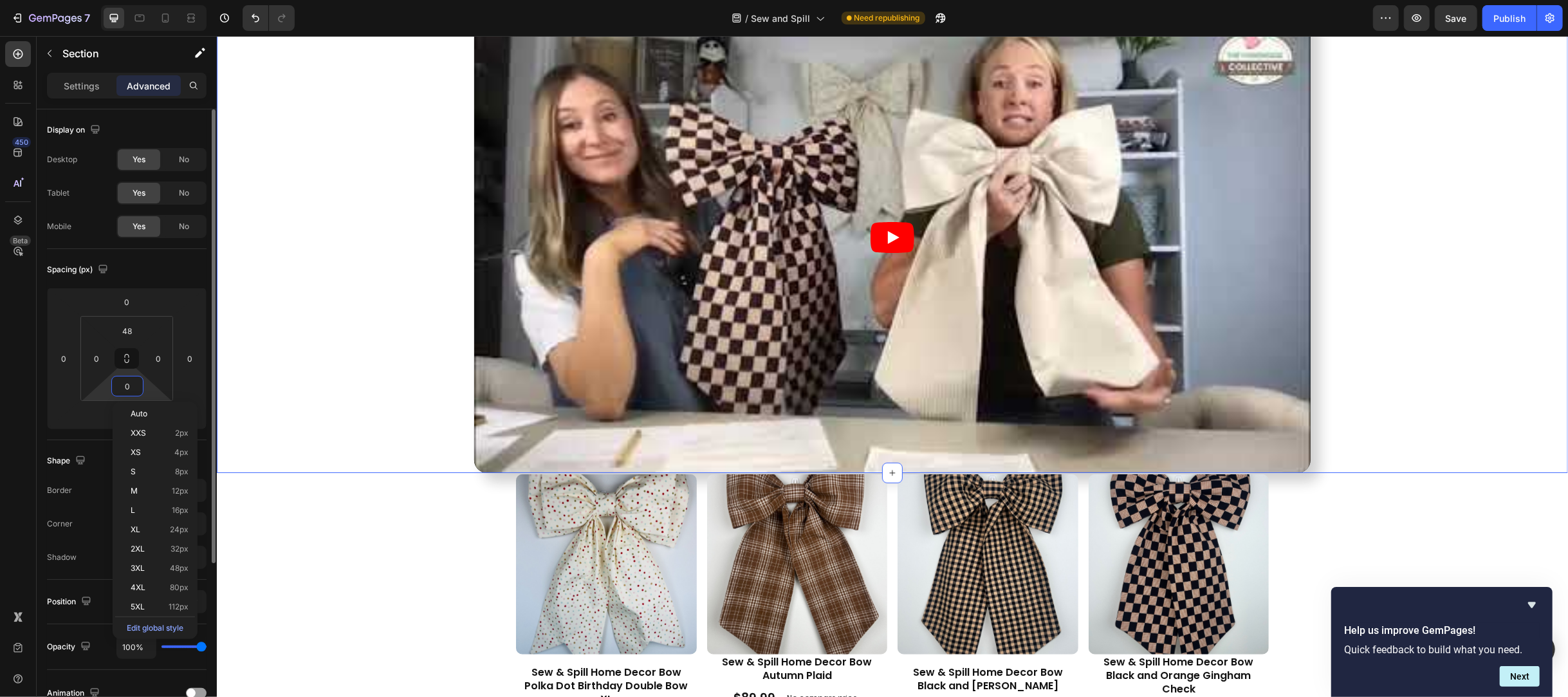
click at [123, 389] on input "0" at bounding box center [127, 386] width 26 height 19
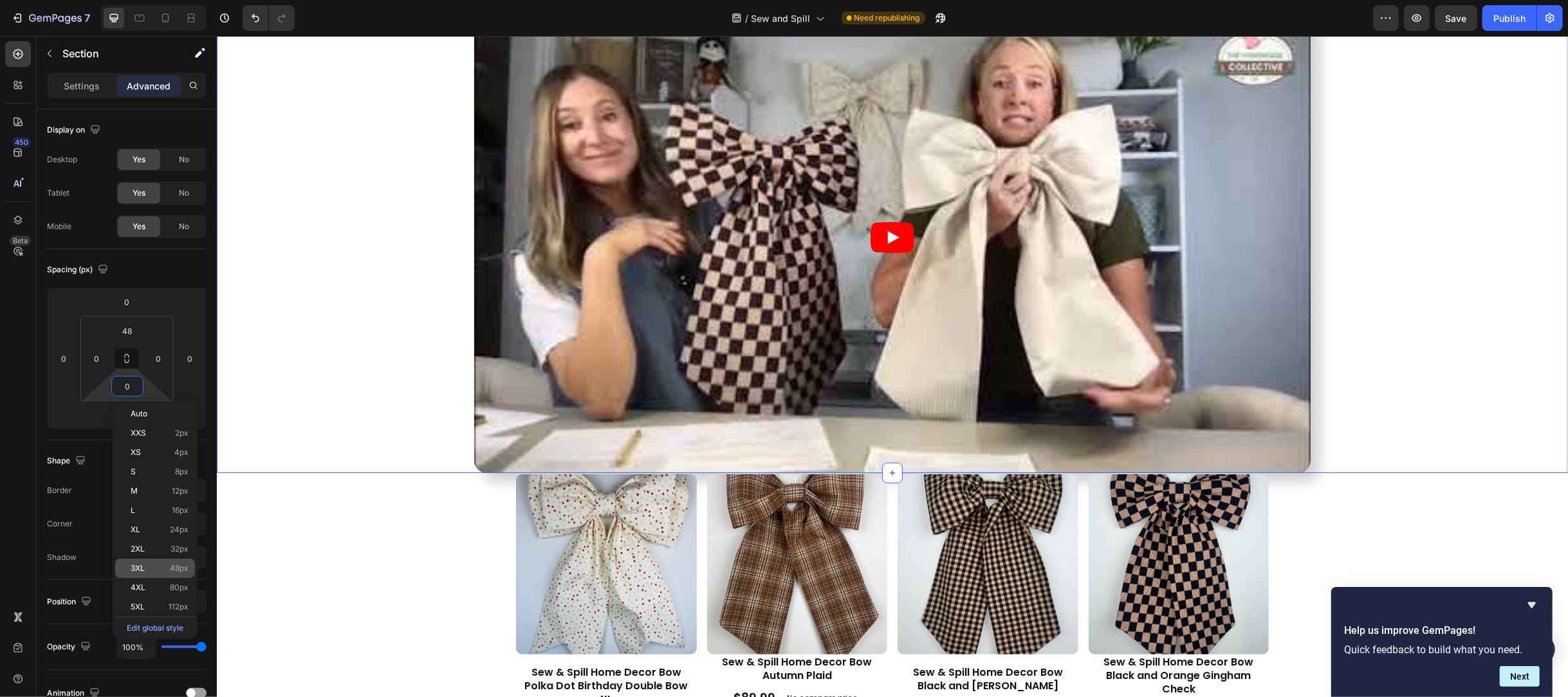
click at [172, 566] on span "48px" at bounding box center [179, 568] width 19 height 9
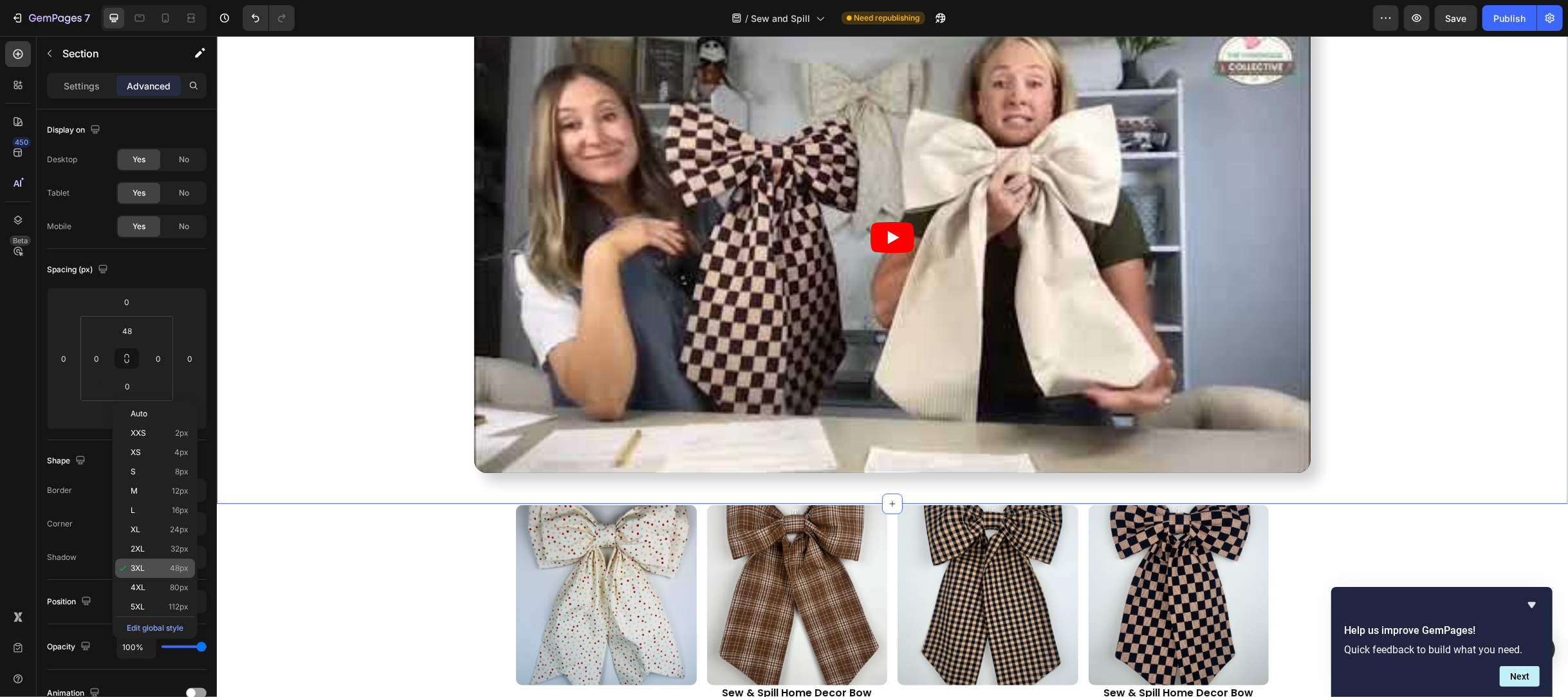
type input "48"
click at [364, 325] on div "Video" at bounding box center [892, 237] width 1351 height 471
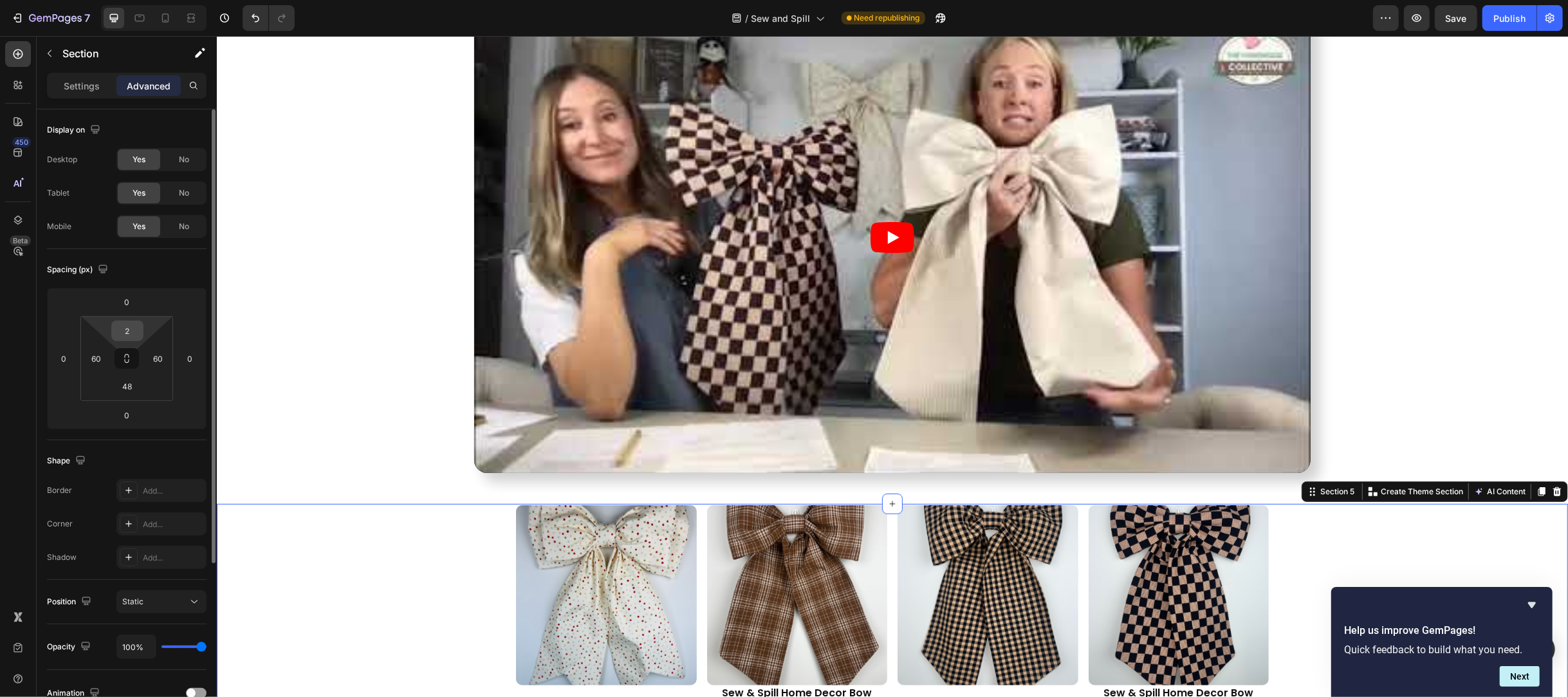
click at [133, 335] on input "2" at bounding box center [127, 331] width 26 height 19
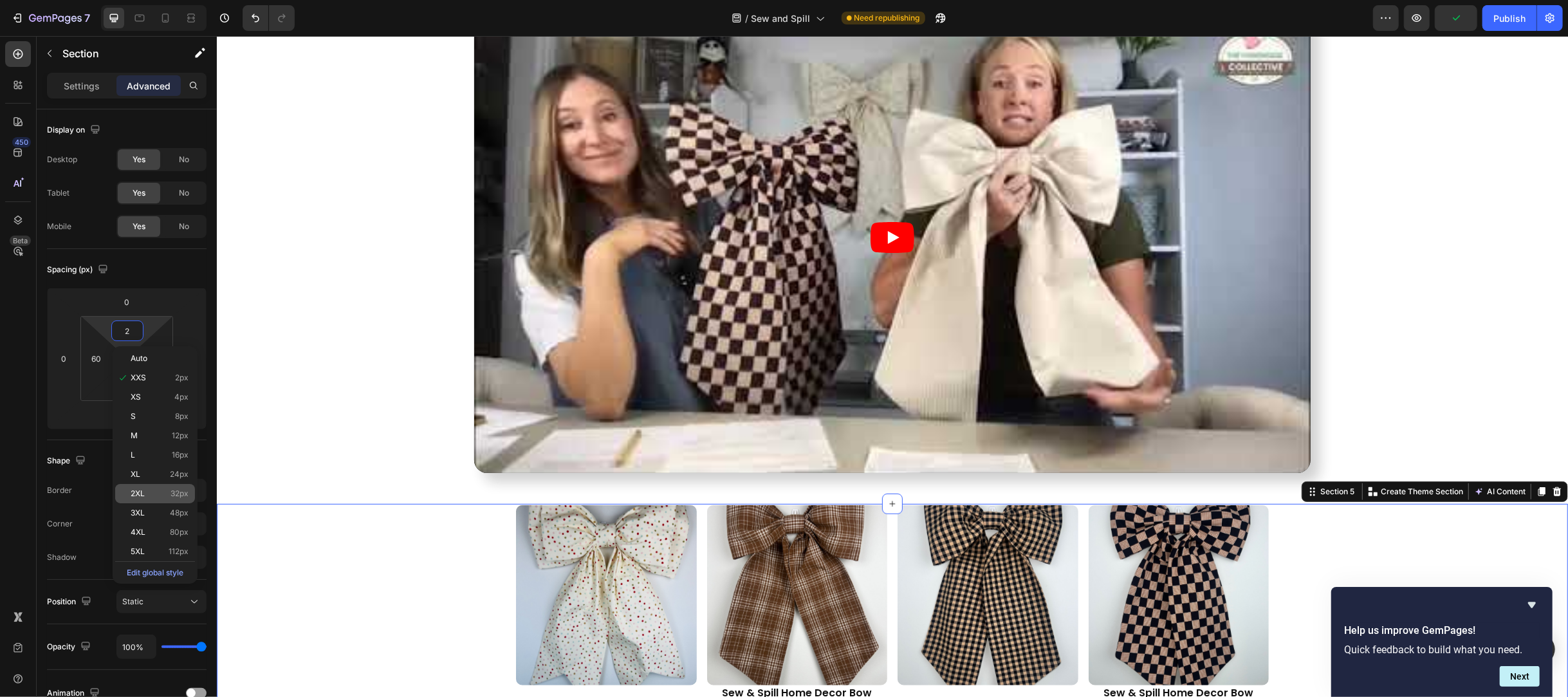
click at [143, 490] on span "2XL" at bounding box center [137, 494] width 14 height 9
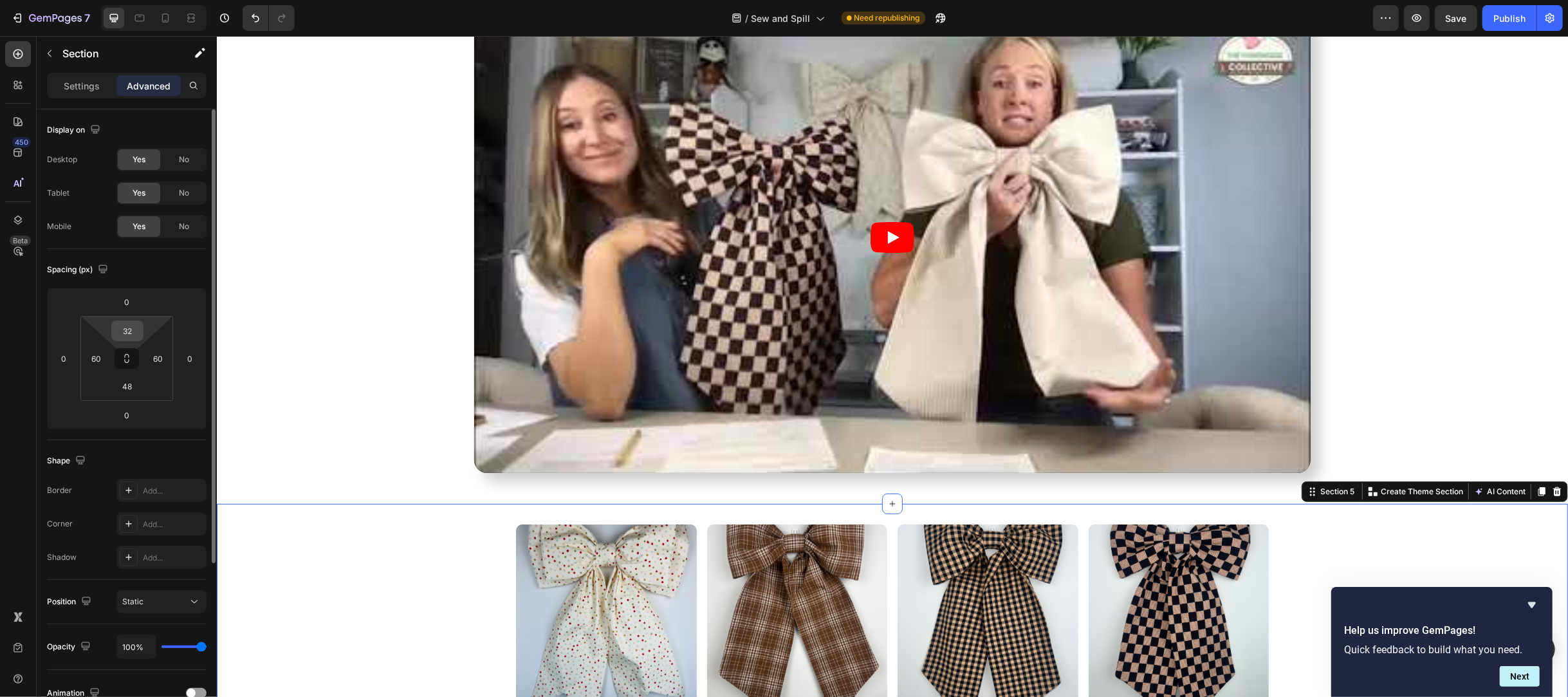
click at [129, 332] on input "32" at bounding box center [127, 331] width 26 height 19
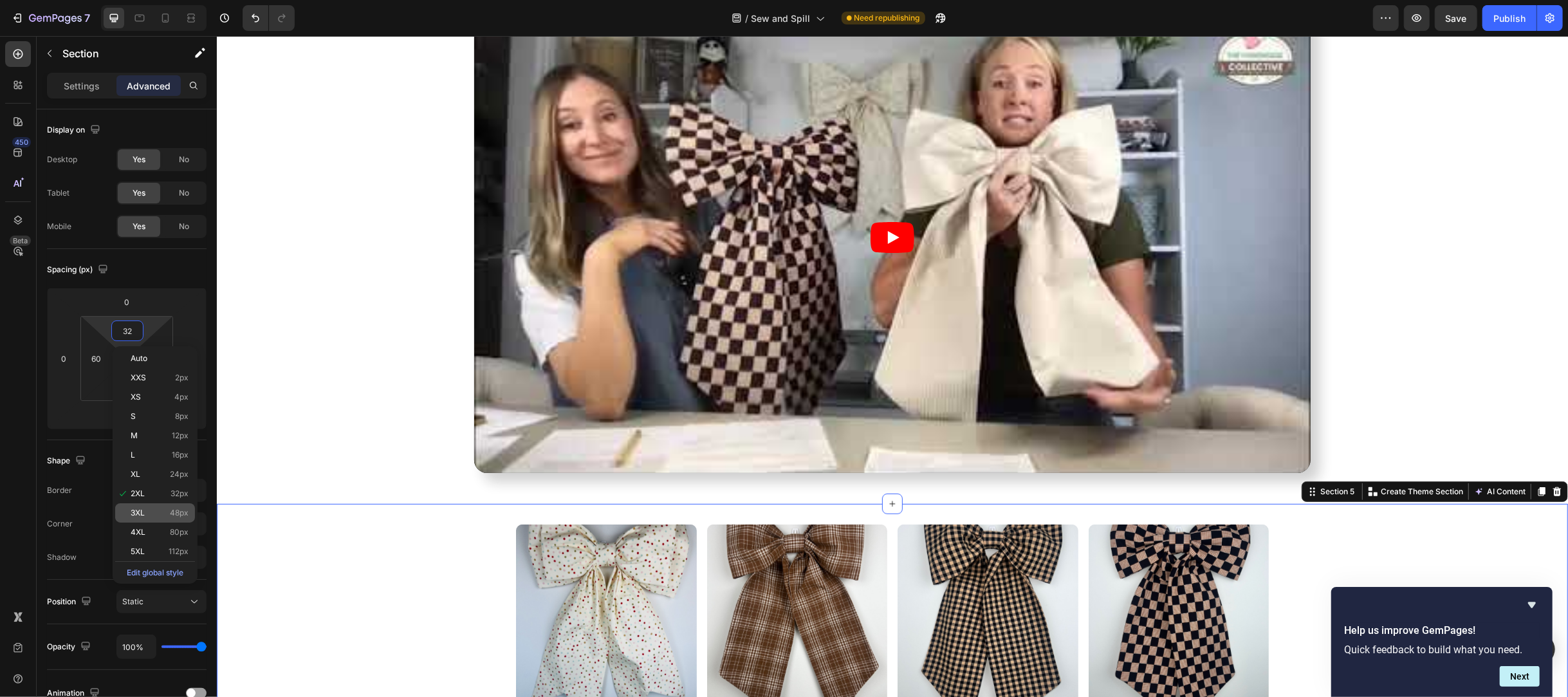
click at [139, 515] on span "3XL" at bounding box center [137, 513] width 14 height 9
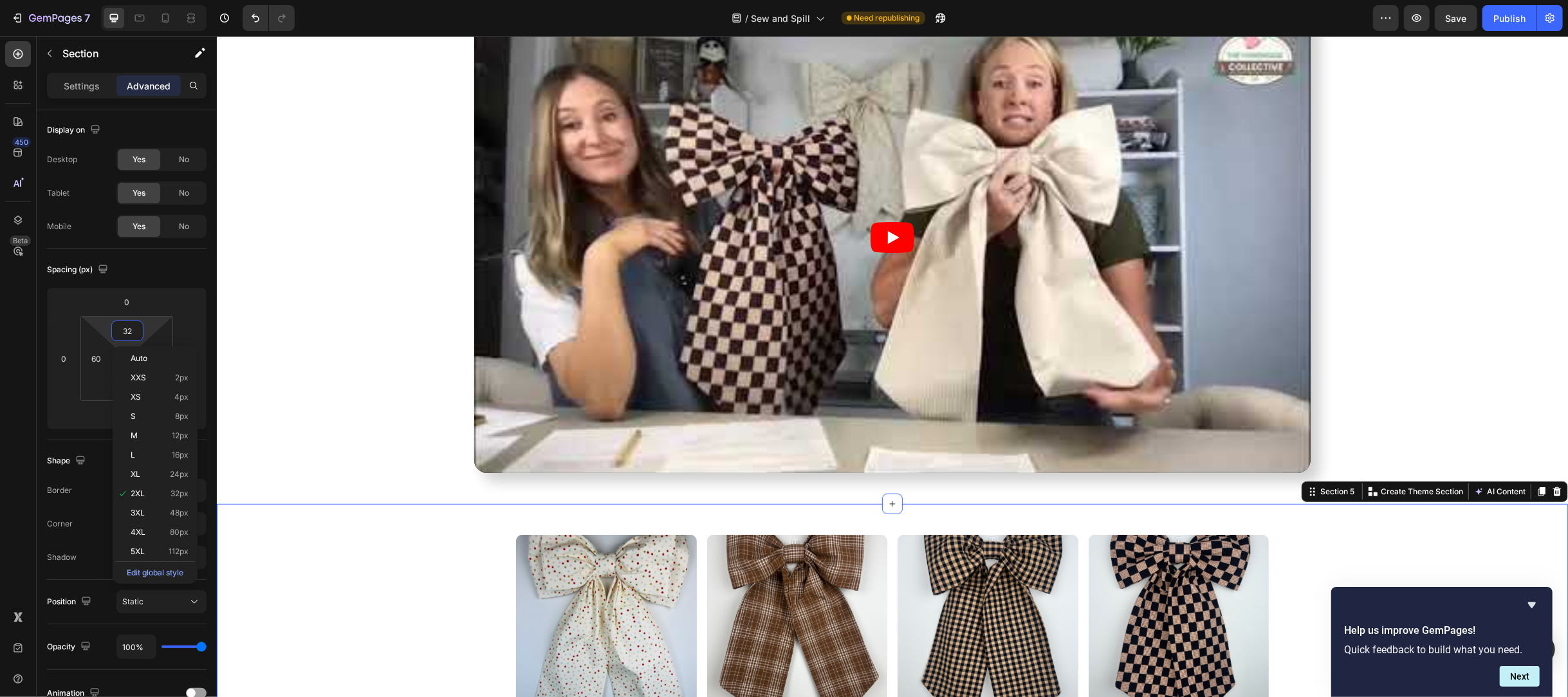
drag, startPoint x: 297, startPoint y: 564, endPoint x: 340, endPoint y: 576, distance: 44.6
type input "48"
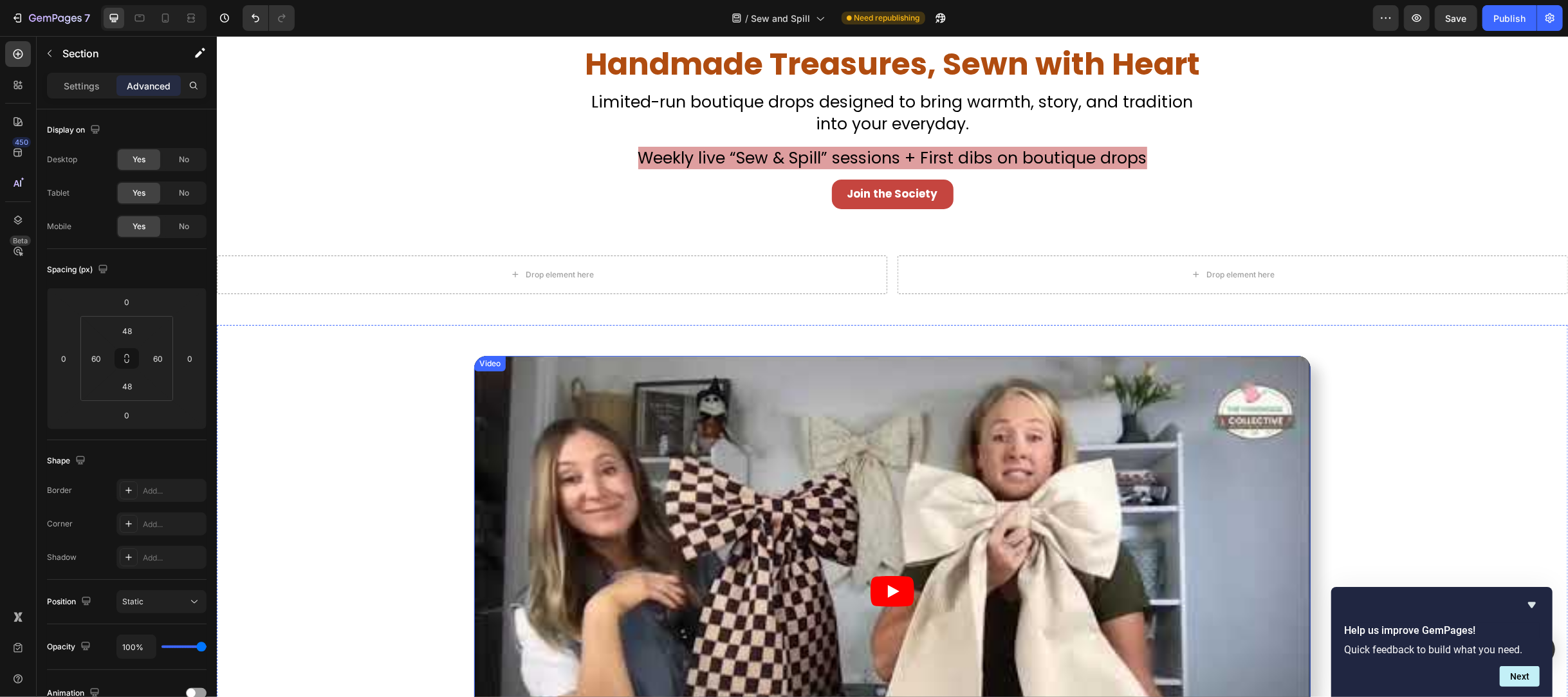
scroll to position [307, 0]
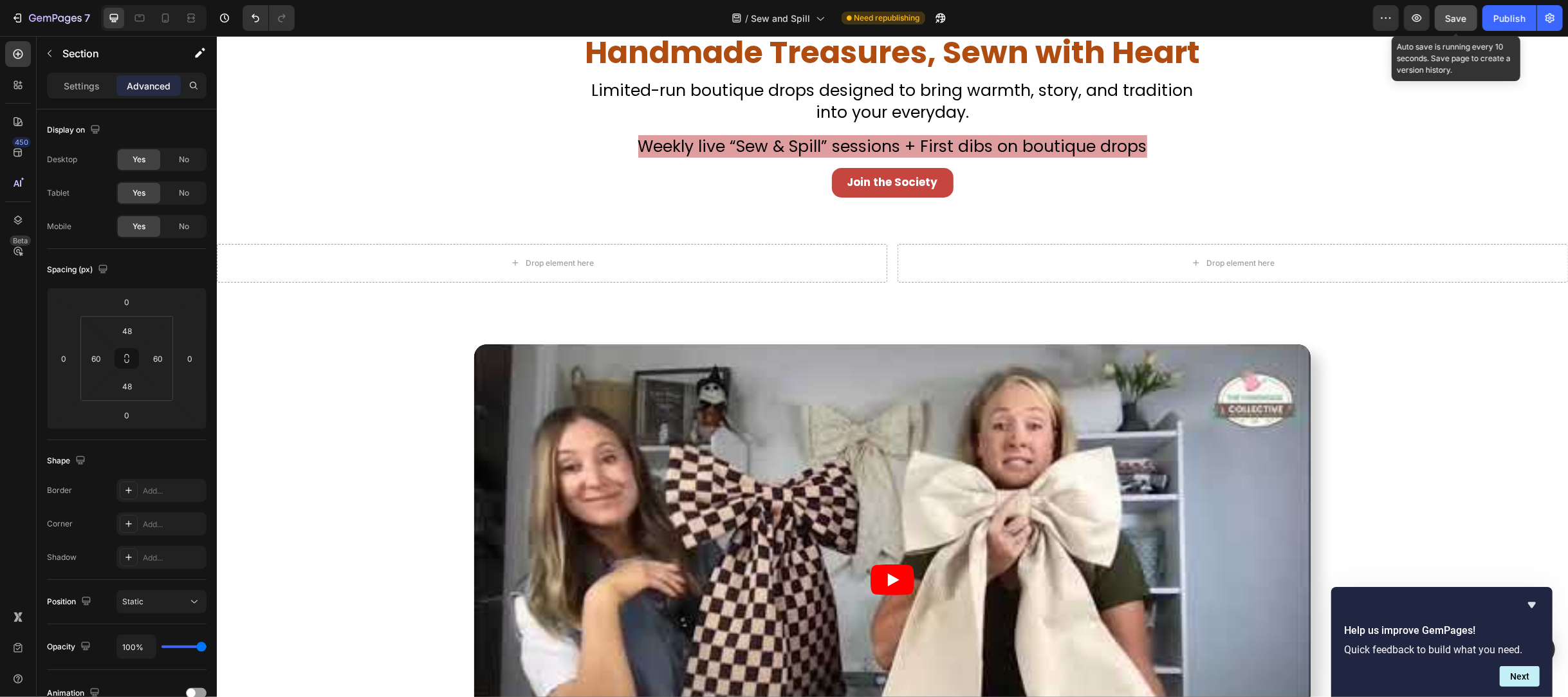
click at [1441, 29] on button "Save" at bounding box center [1456, 18] width 42 height 26
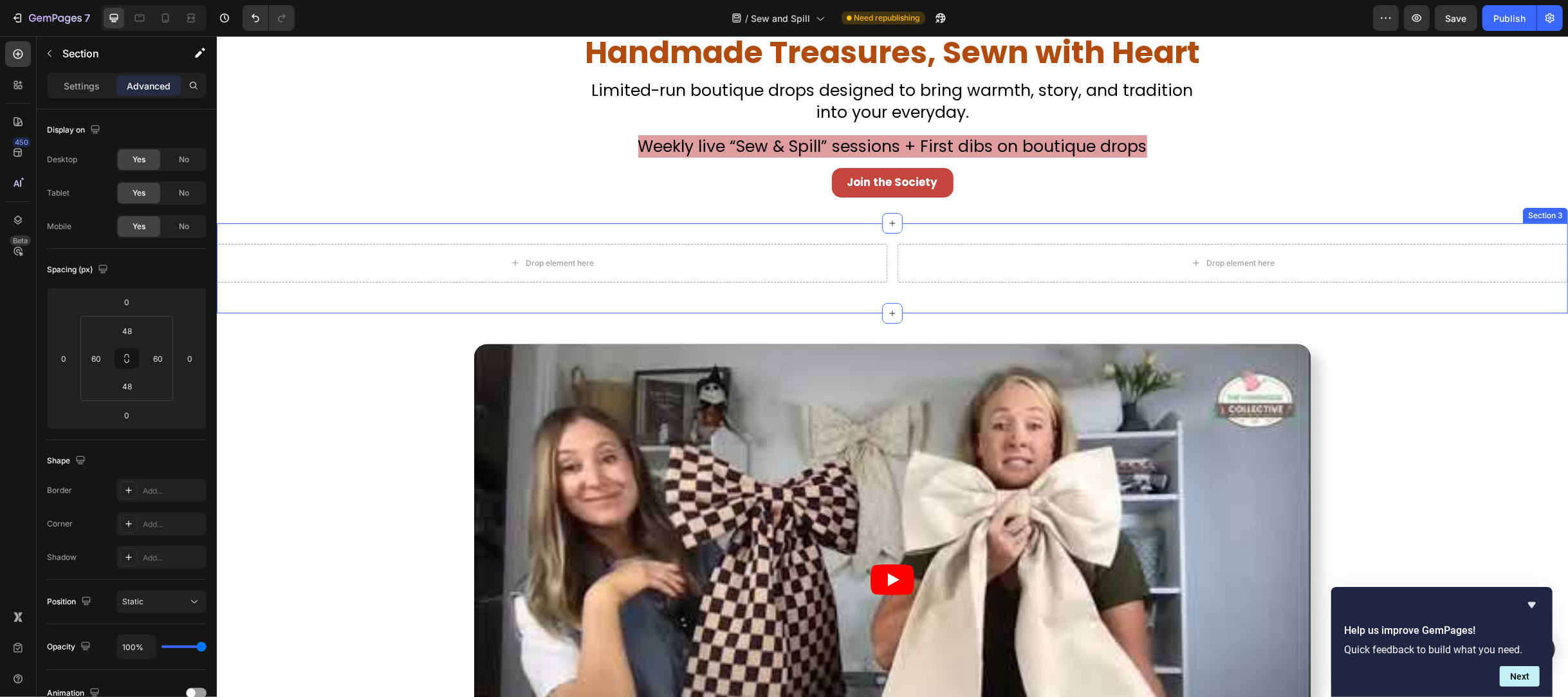
click at [340, 288] on div "Drop element here Drop element here Section 3" at bounding box center [892, 268] width 1351 height 90
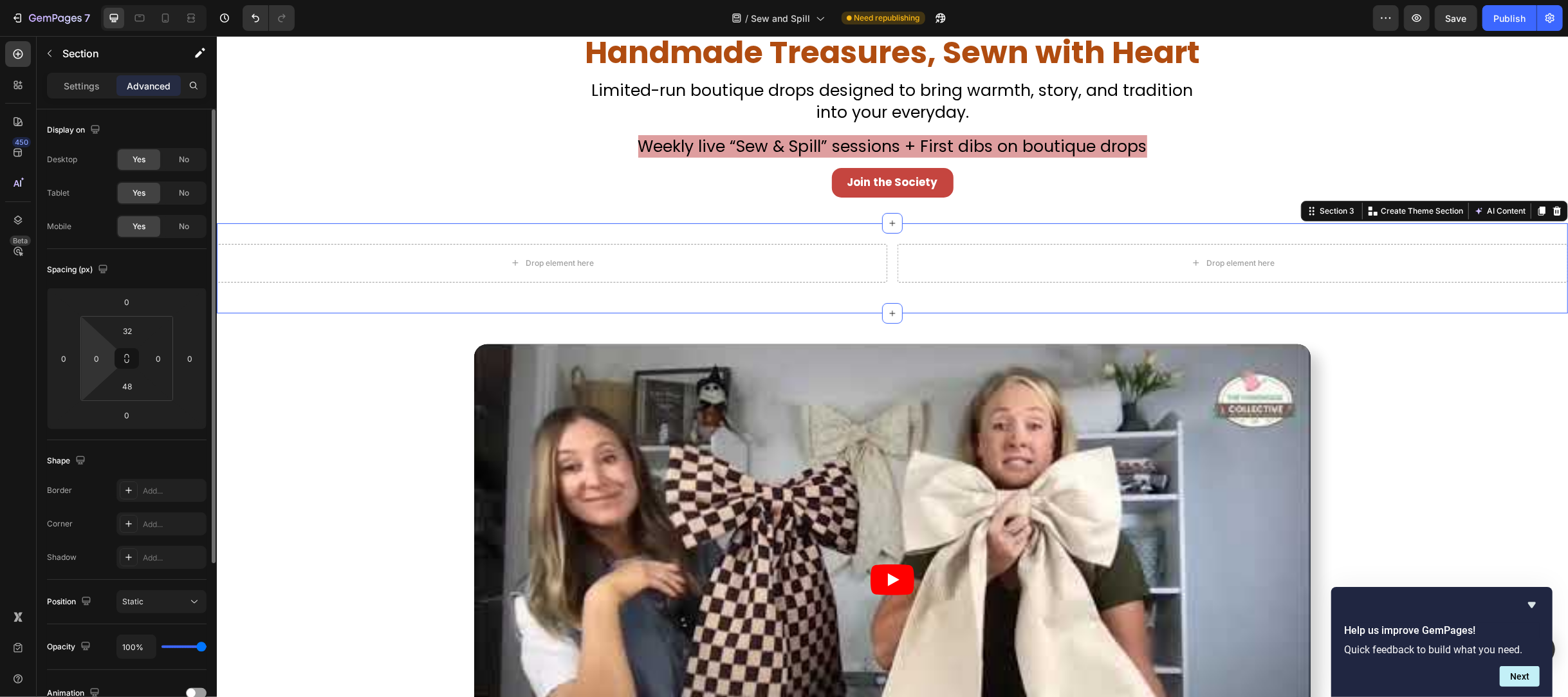
click at [98, 0] on html "7 Version history / Sew and Spill Need republishing Preview Save Publish 450 Be…" at bounding box center [784, 0] width 1568 height 0
click at [90, 368] on div "0" at bounding box center [96, 358] width 26 height 21
click at [90, 356] on input "0" at bounding box center [96, 358] width 19 height 19
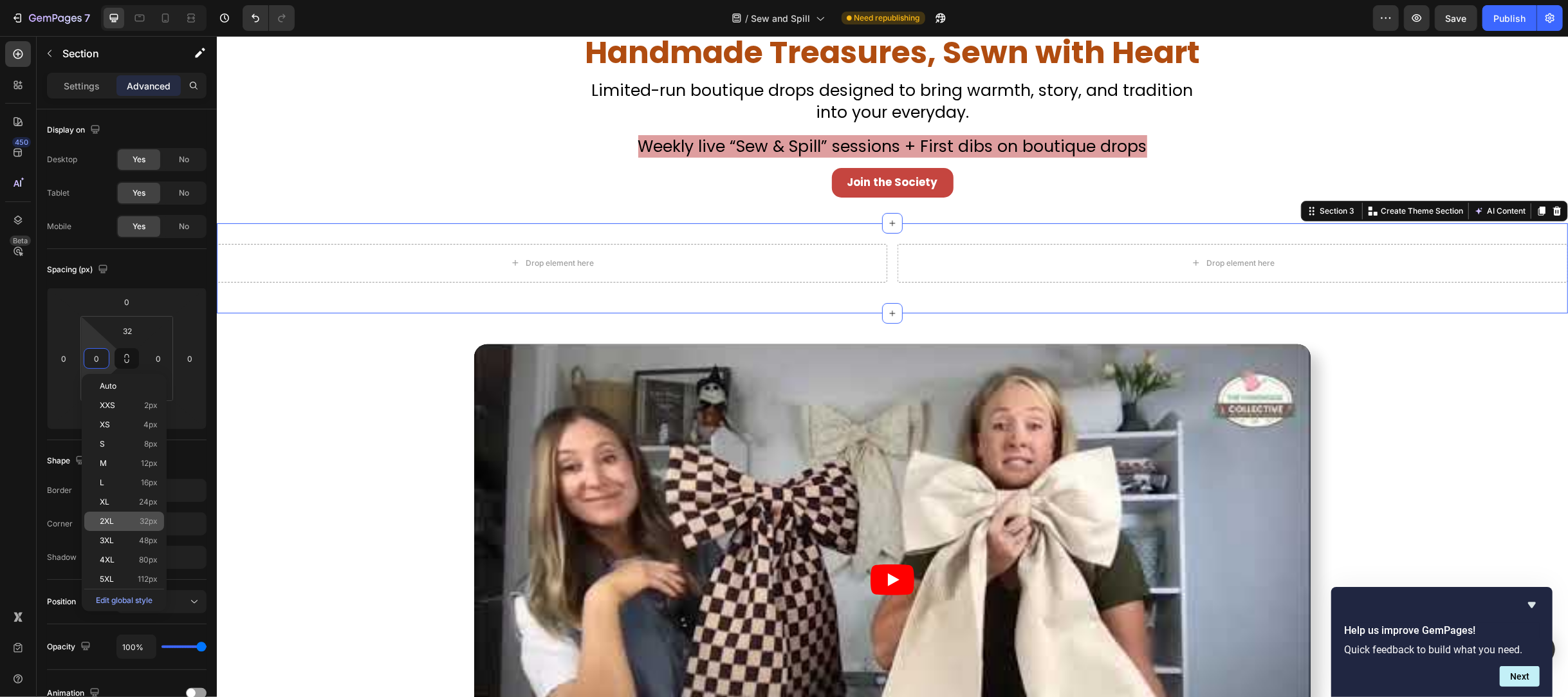
click at [125, 512] on div "2XL 32px" at bounding box center [124, 521] width 80 height 19
type input "32"
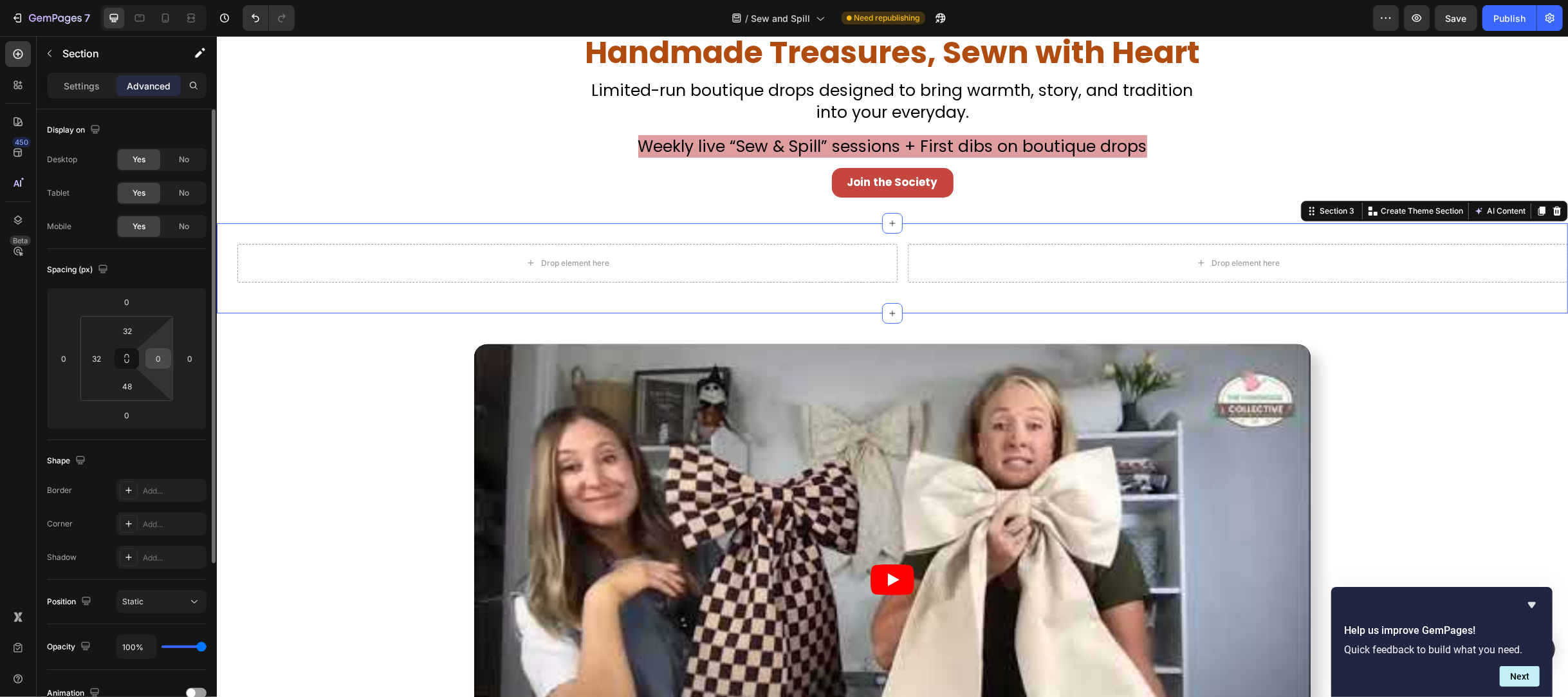
click at [159, 363] on input "0" at bounding box center [158, 358] width 19 height 19
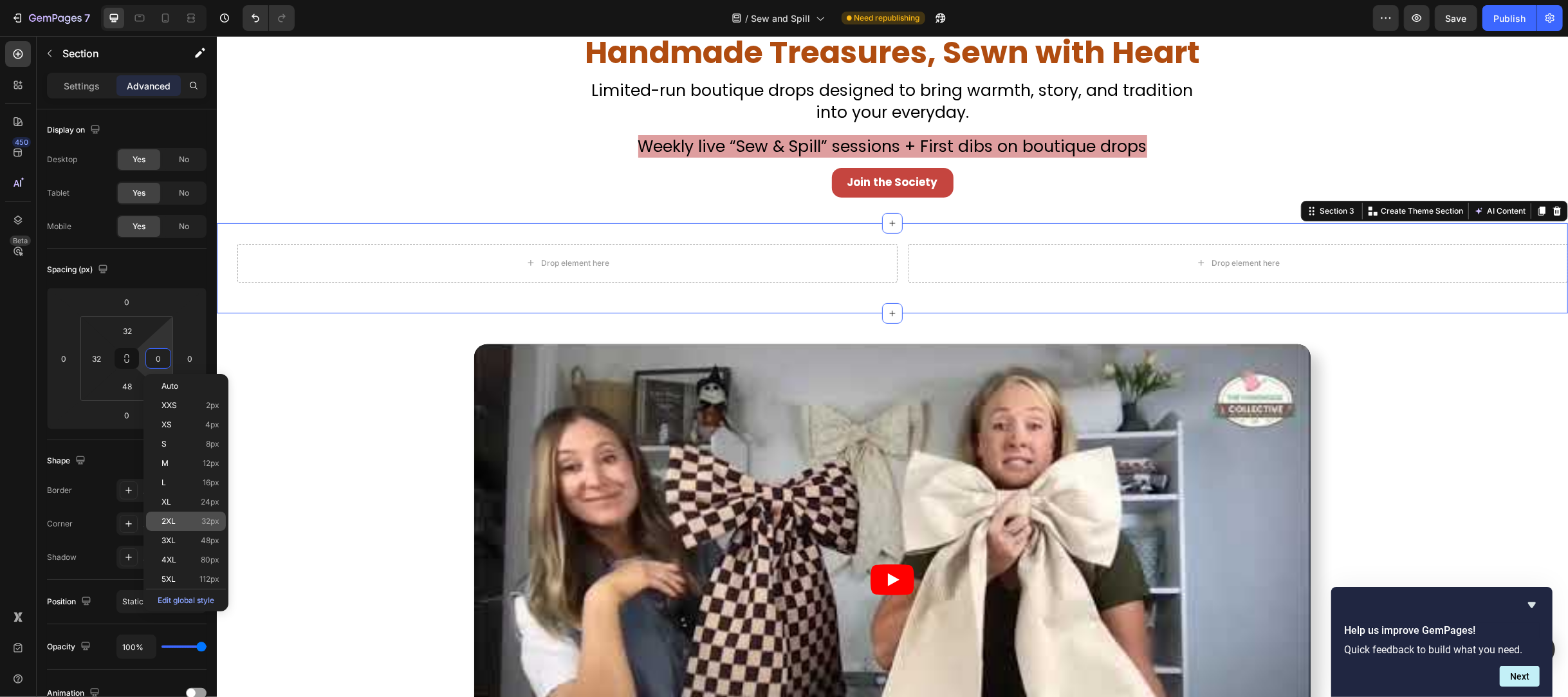
click at [188, 512] on div "2XL 32px" at bounding box center [186, 521] width 80 height 19
type input "32"
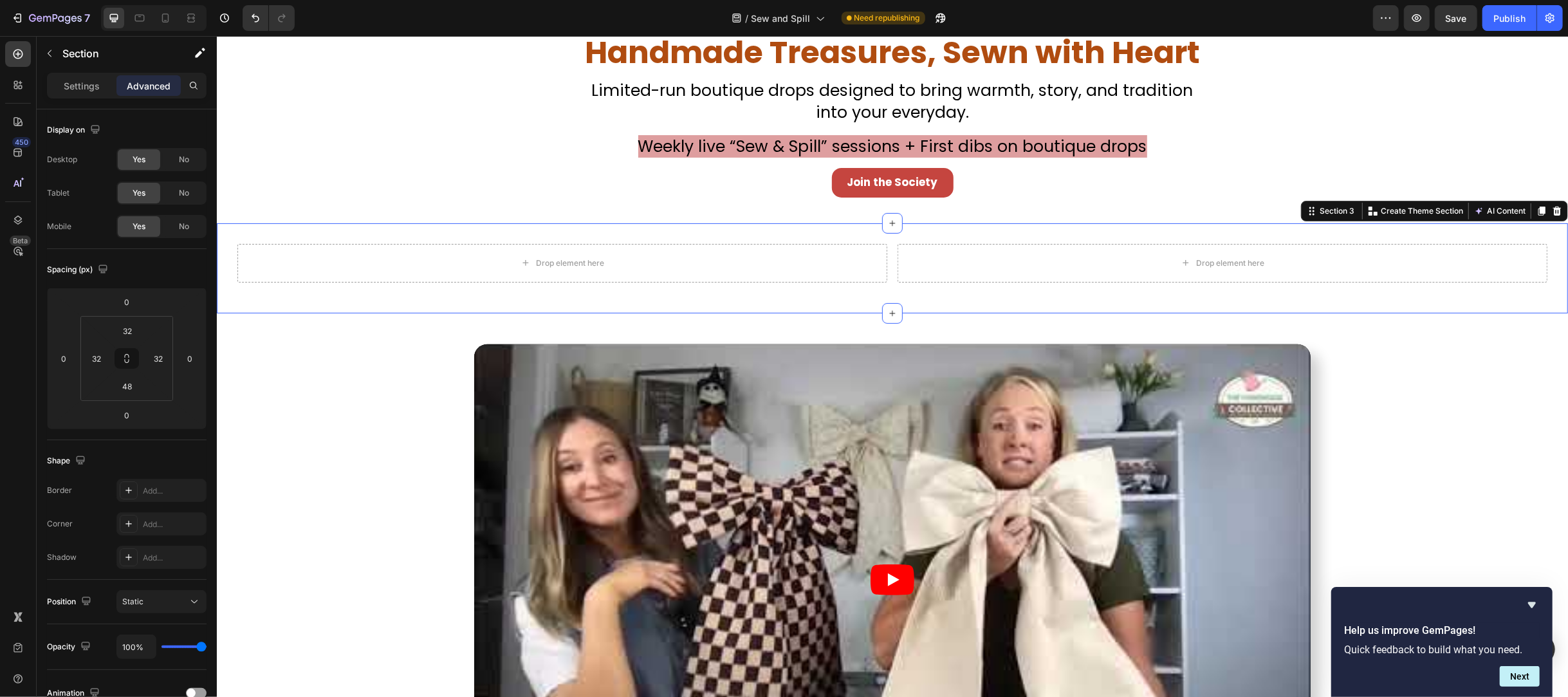
click at [295, 306] on div "Drop element here Drop element here Section 3 Create Theme Section AI Content W…" at bounding box center [892, 268] width 1351 height 90
click at [610, 262] on div "Drop element here" at bounding box center [561, 264] width 650 height 39
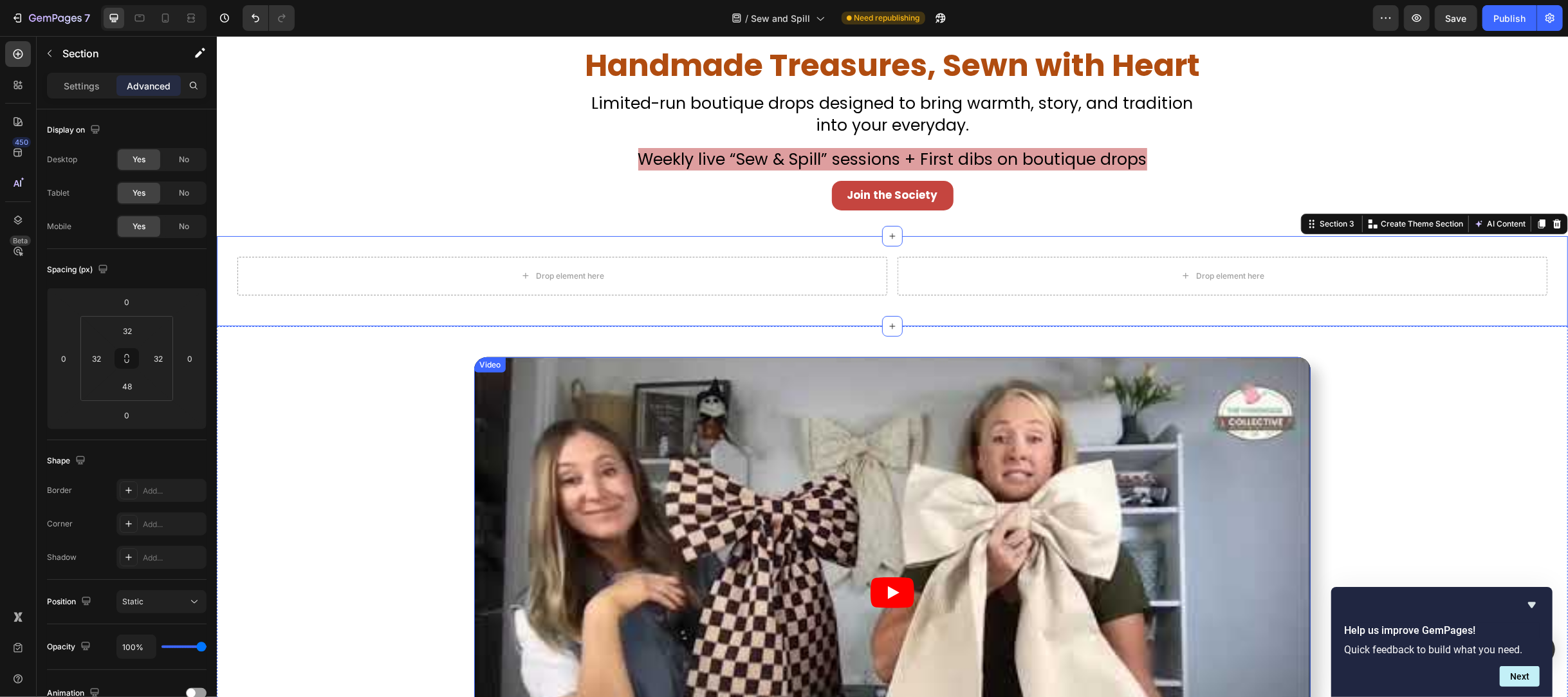
scroll to position [343, 0]
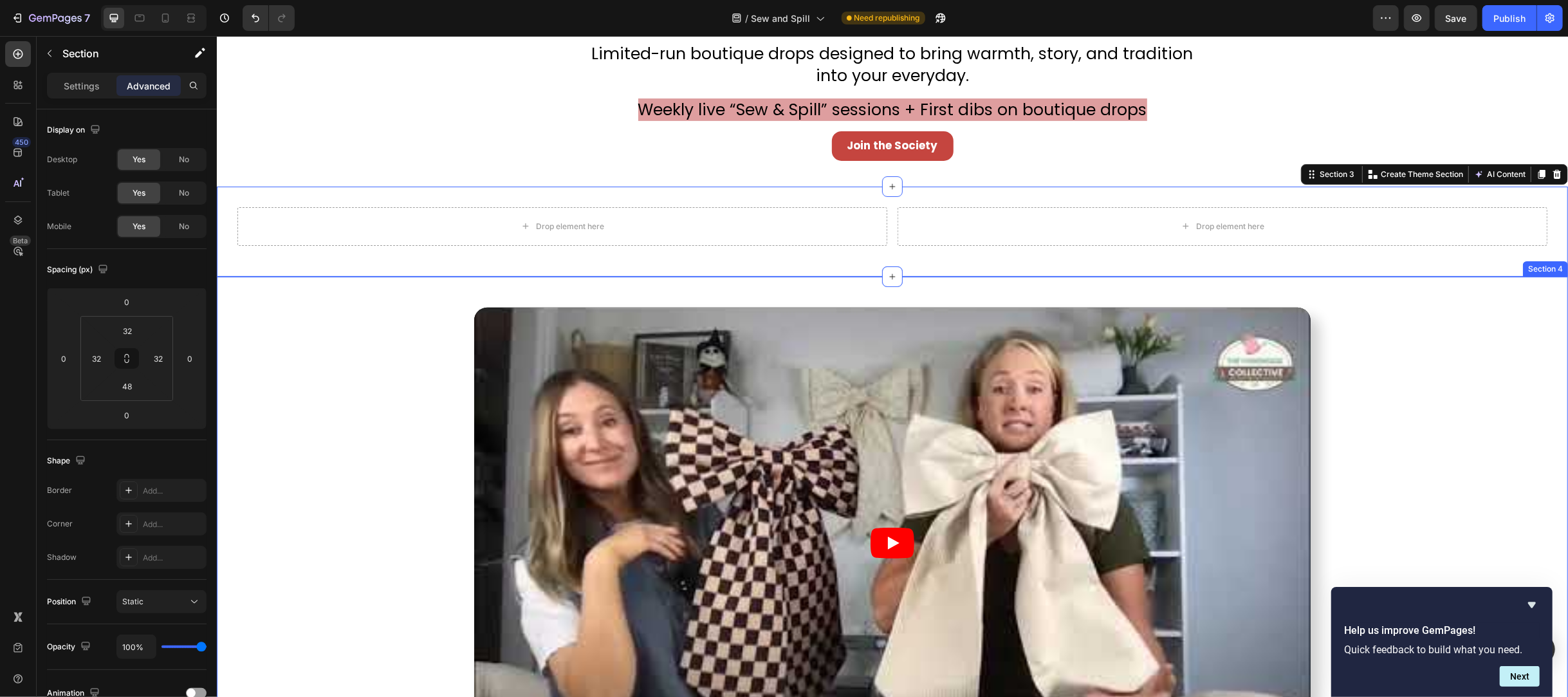
click at [1529, 419] on div "Video" at bounding box center [892, 543] width 1351 height 471
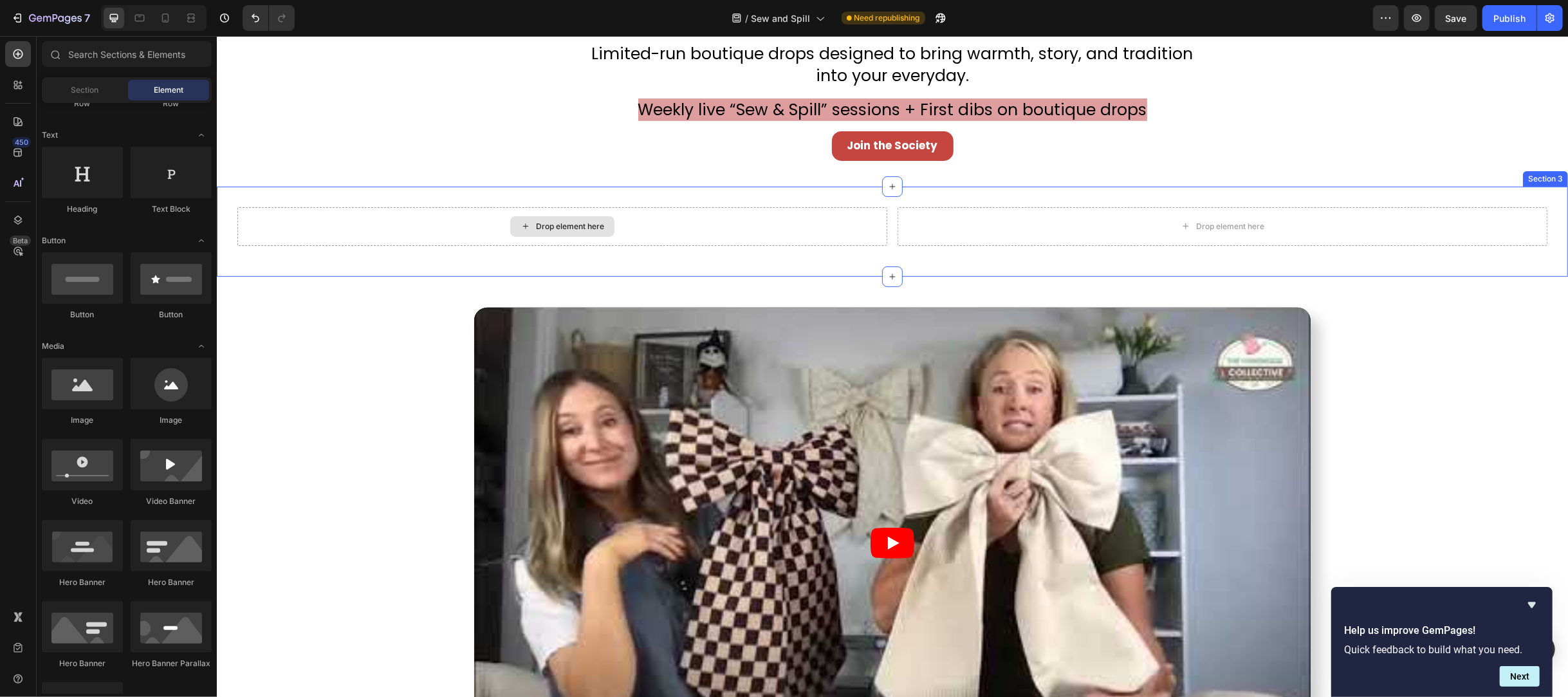
click at [587, 224] on div "Drop element here" at bounding box center [569, 227] width 68 height 11
click at [563, 223] on div "Drop element here" at bounding box center [569, 227] width 68 height 11
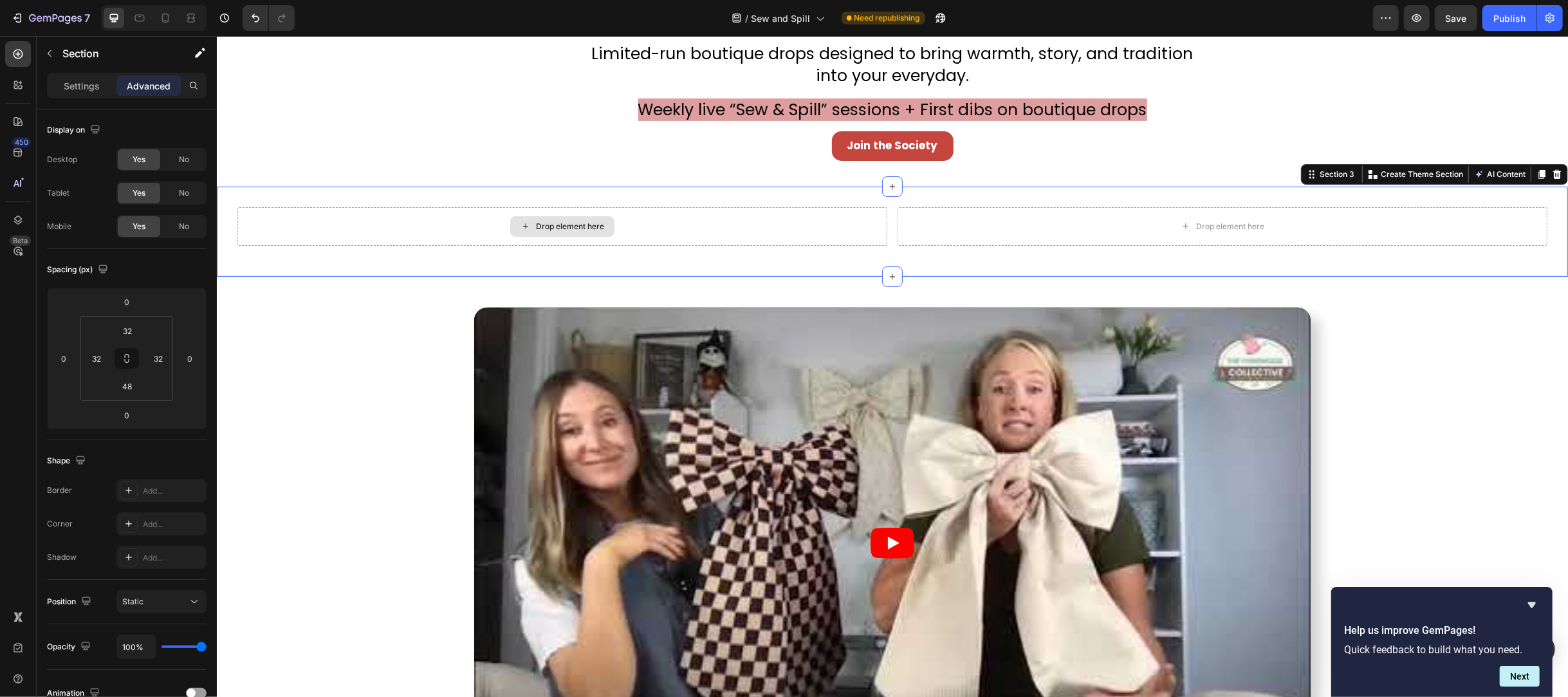
click at [567, 224] on div "Drop element here" at bounding box center [569, 227] width 68 height 11
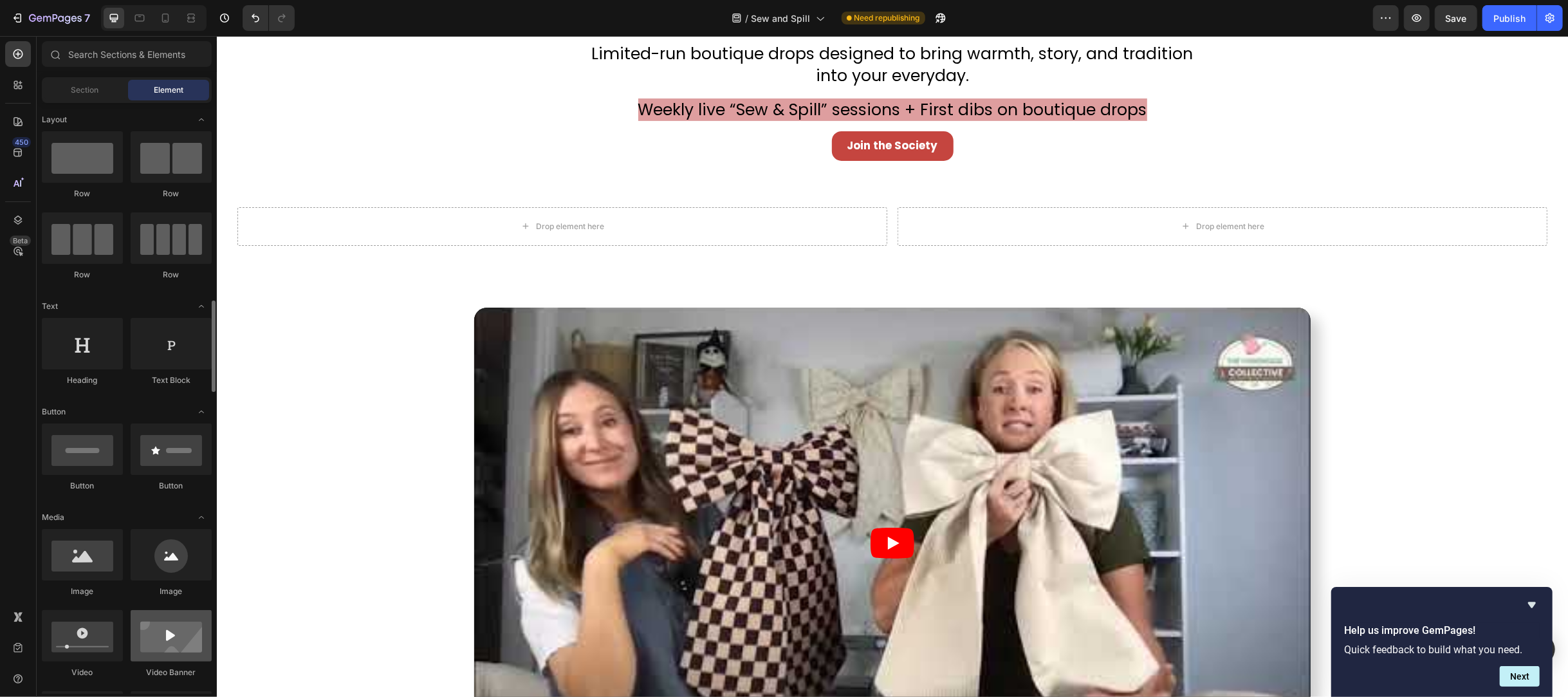
scroll to position [171, 0]
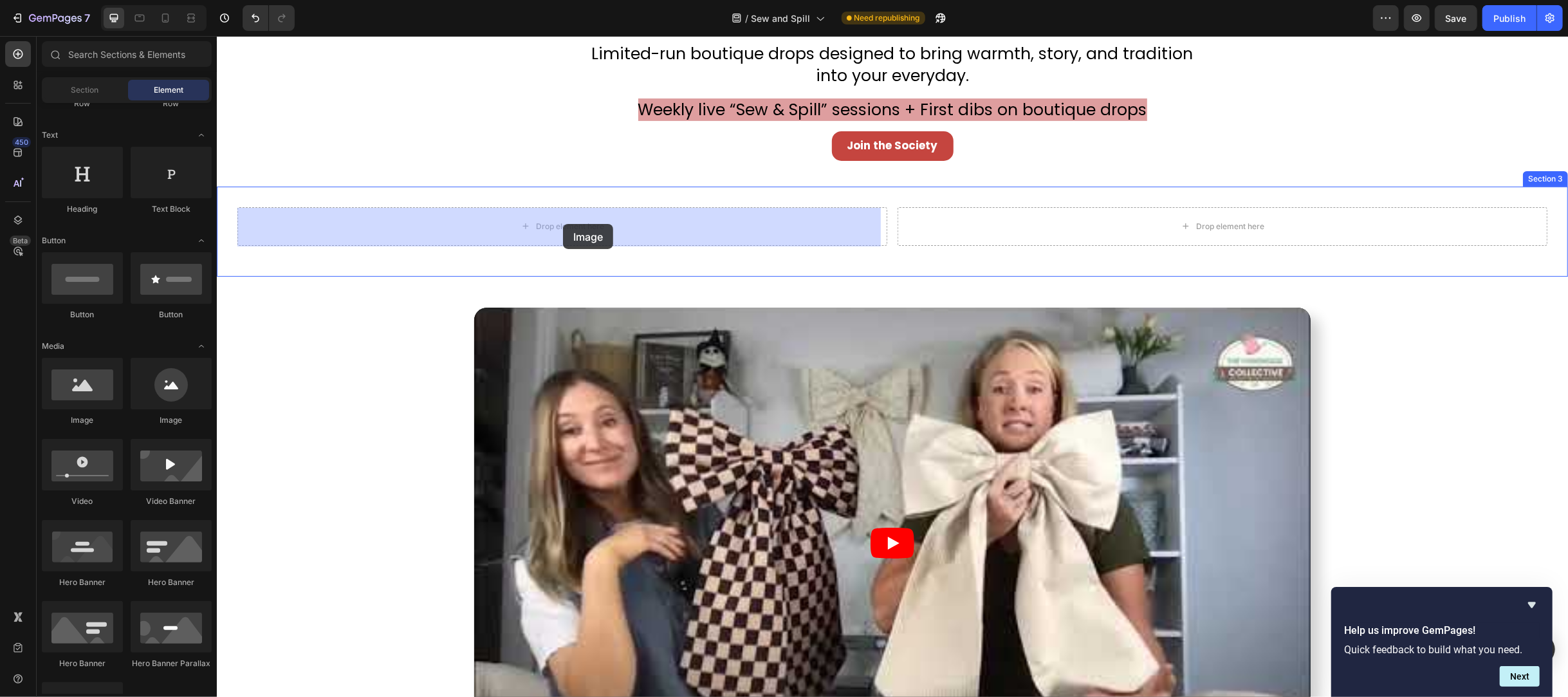
drag, startPoint x: 310, startPoint y: 404, endPoint x: 563, endPoint y: 224, distance: 310.5
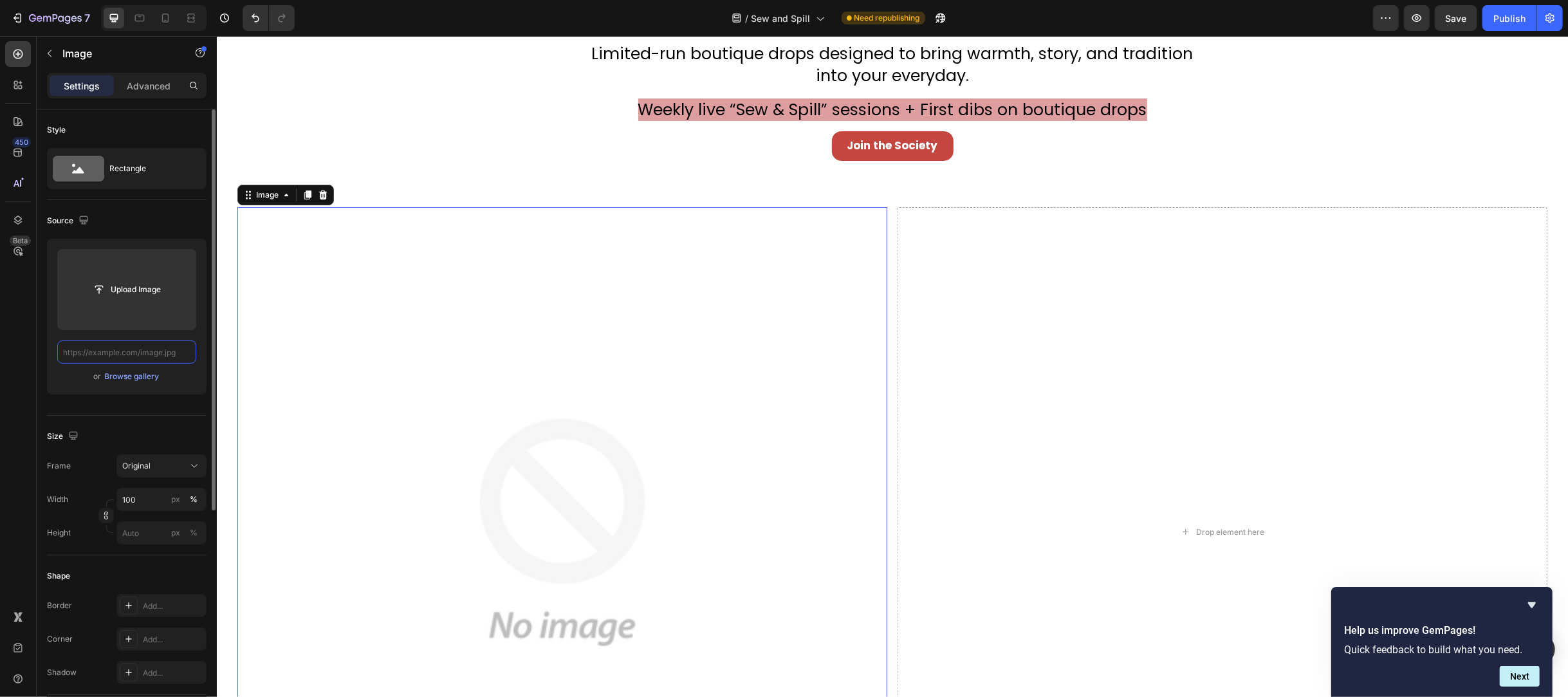
scroll to position [0, 0]
click at [136, 299] on input "file" at bounding box center [127, 289] width 89 height 22
type input "C:\fakepath\[DATE] Tablescape small.png"
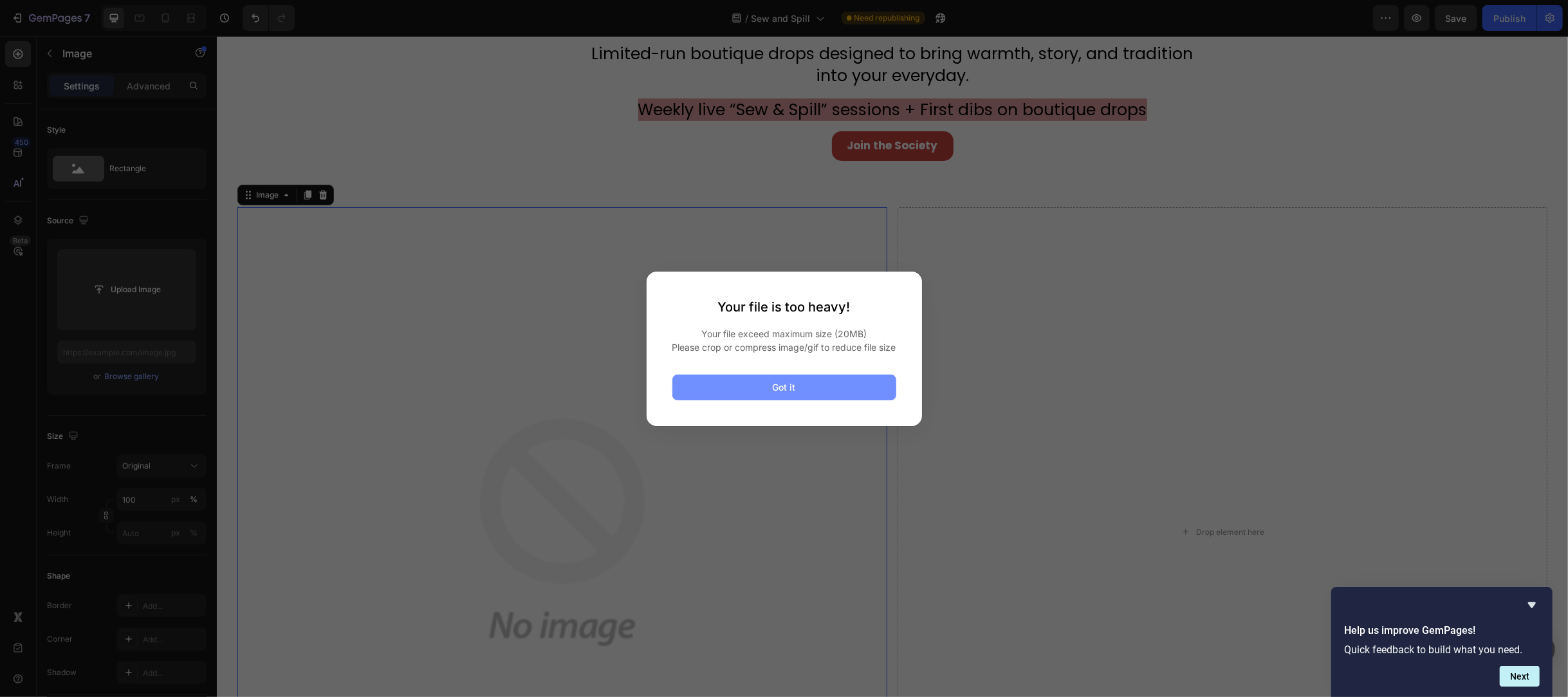
click at [842, 398] on button "Got it" at bounding box center [784, 387] width 224 height 26
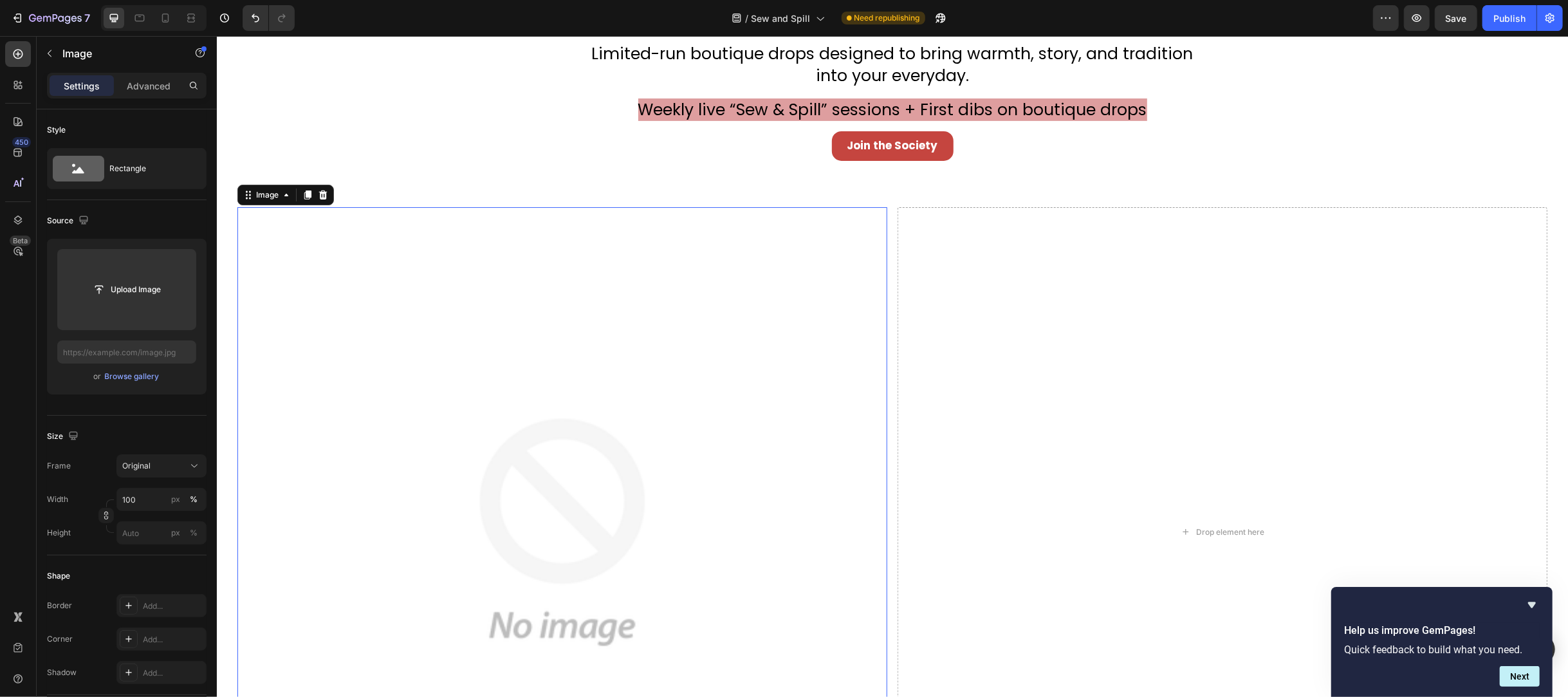
click at [455, 506] on img at bounding box center [561, 532] width 650 height 650
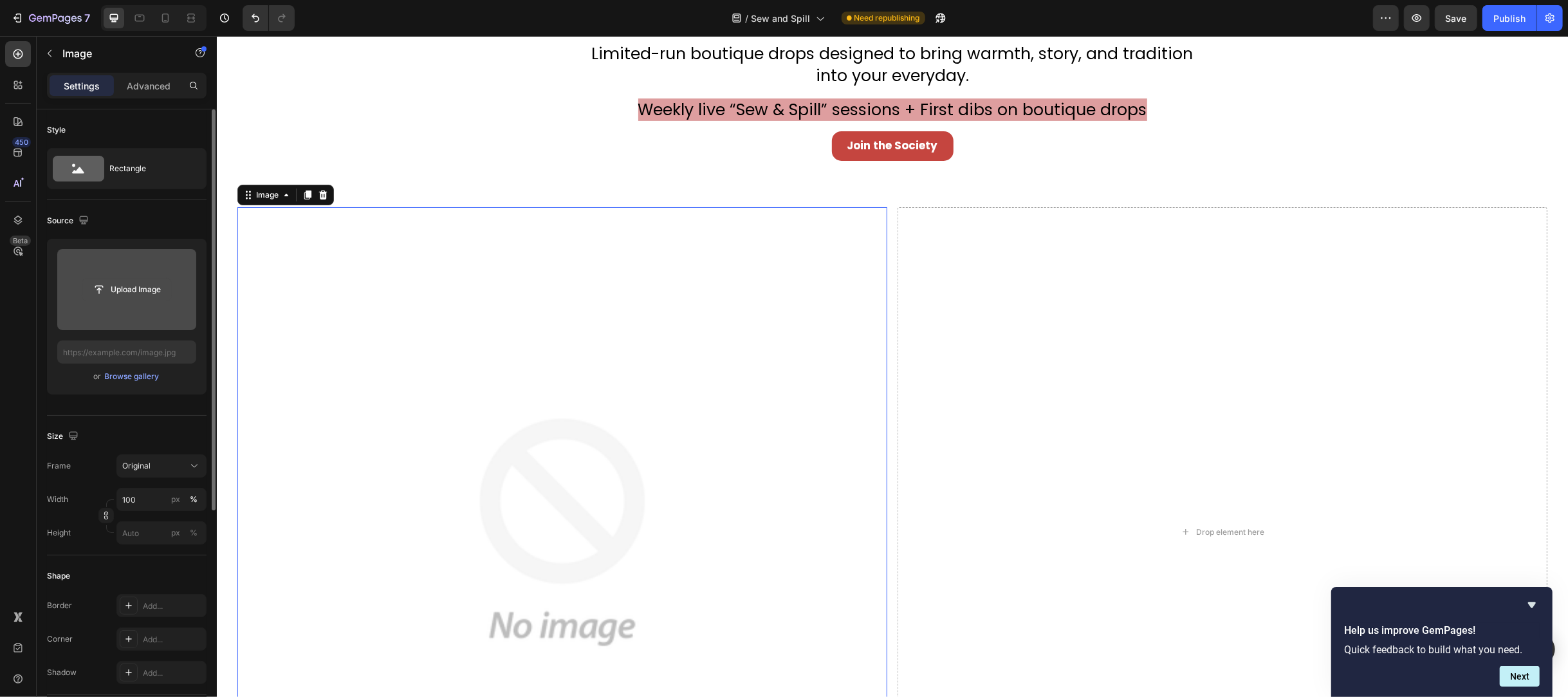
click at [134, 293] on input "file" at bounding box center [127, 289] width 89 height 22
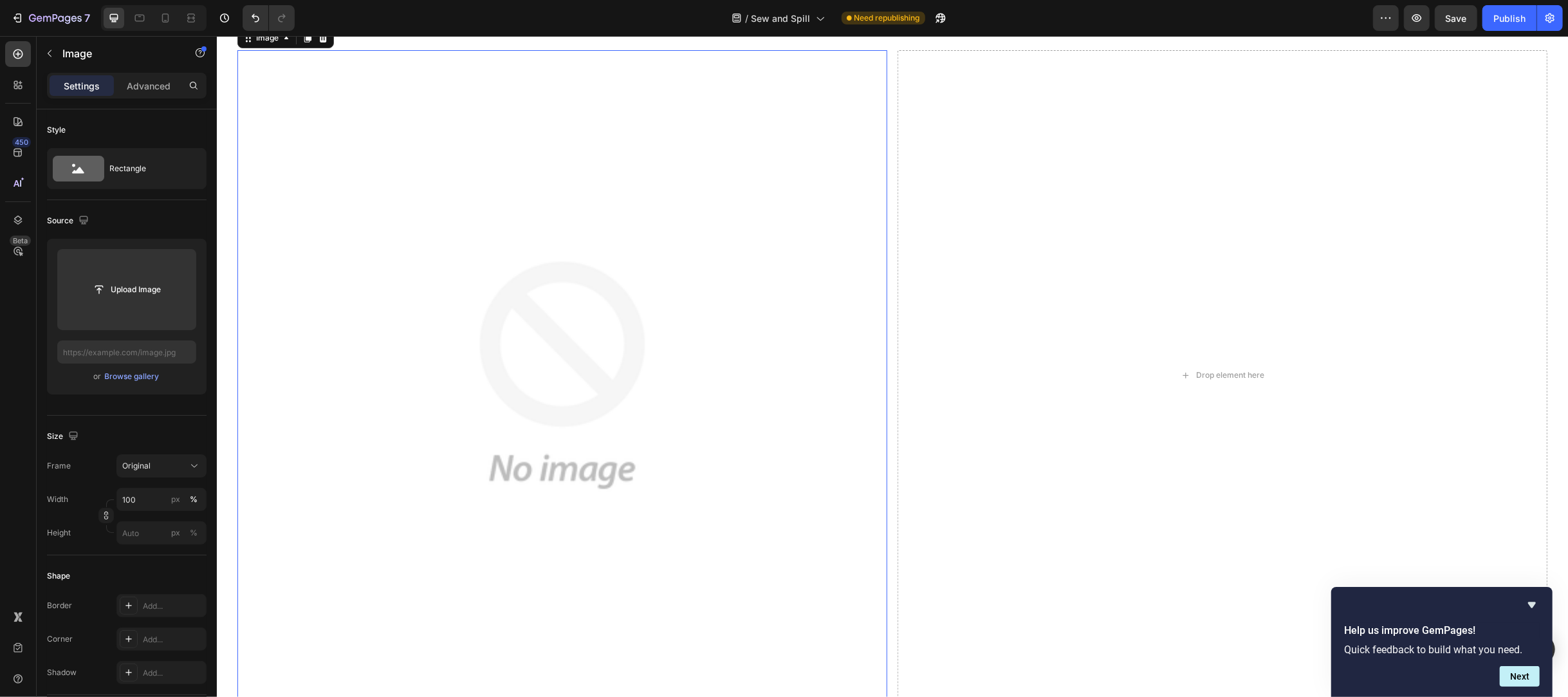
scroll to position [515, 0]
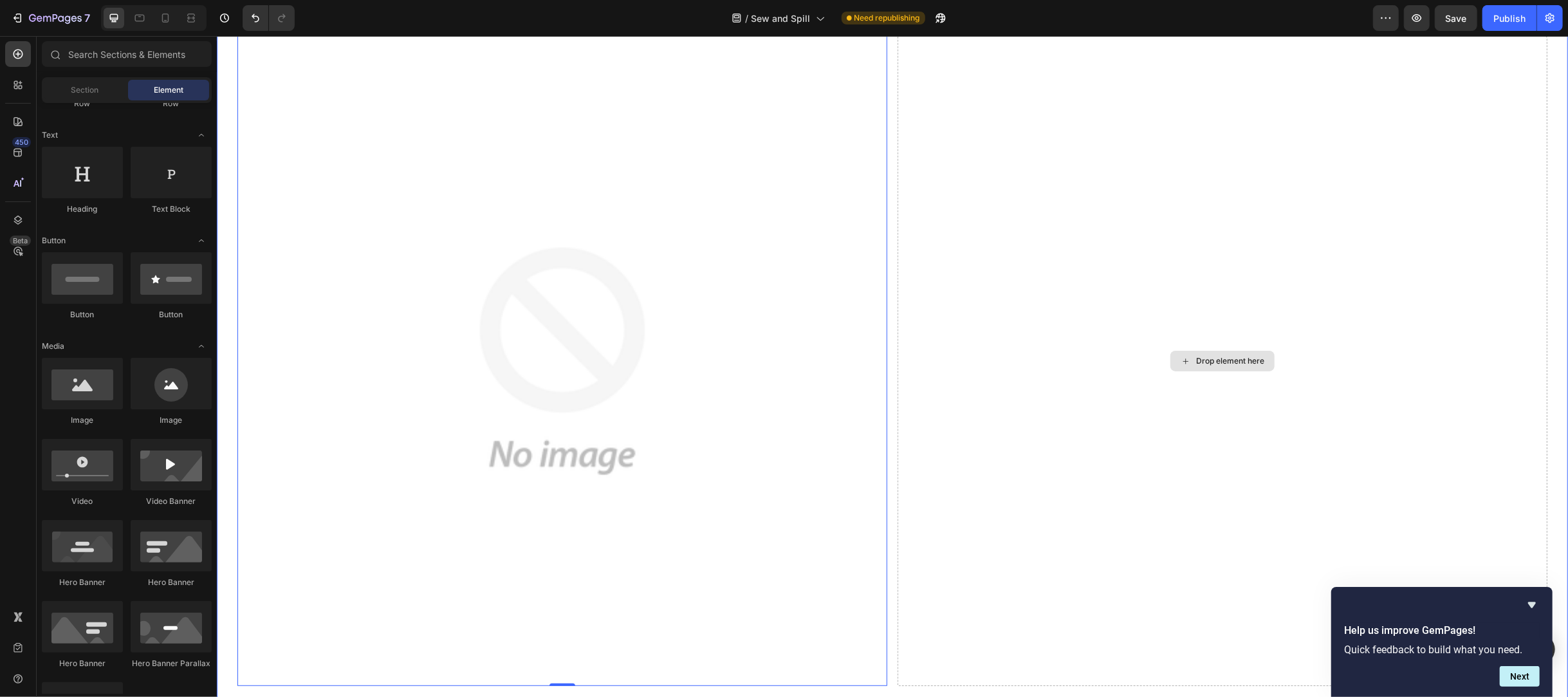
click at [1215, 350] on div "Drop element here" at bounding box center [1222, 360] width 104 height 21
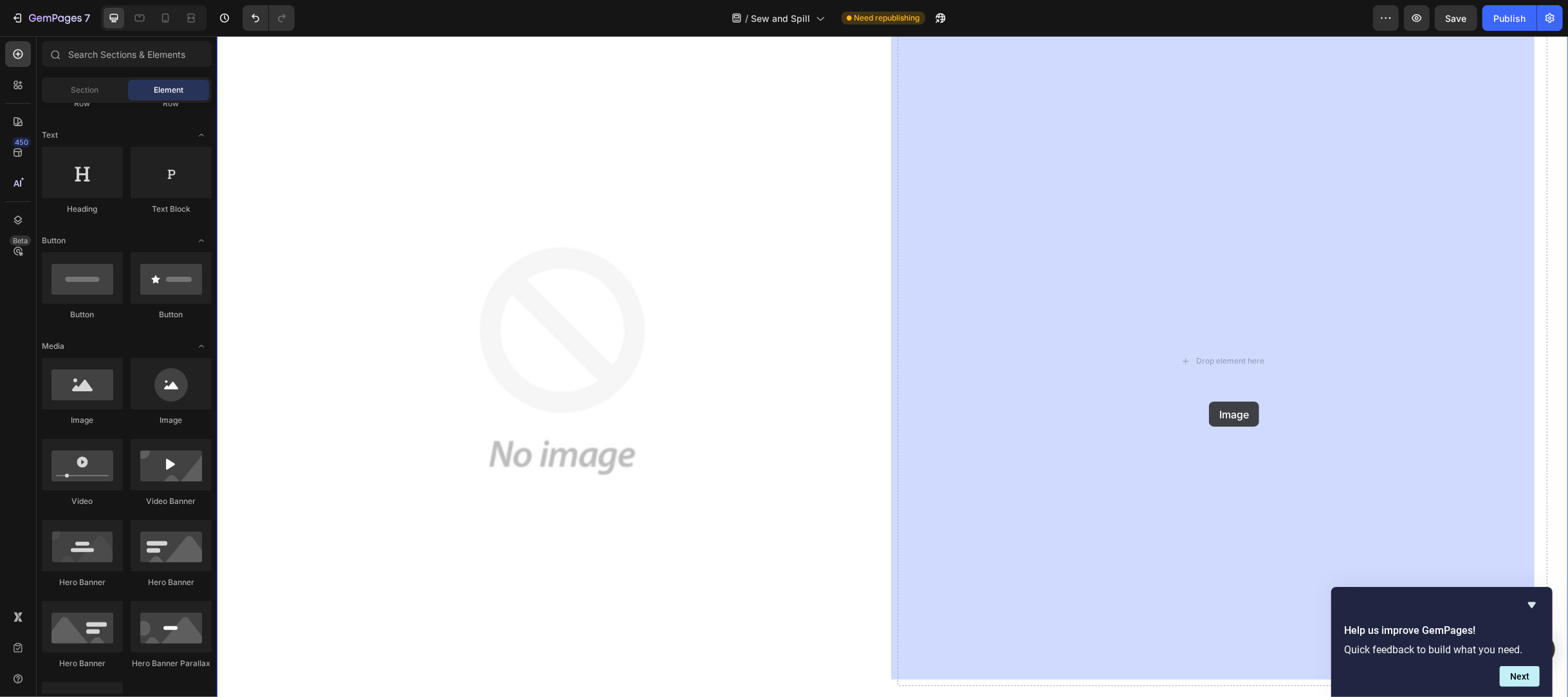
drag, startPoint x: 309, startPoint y: 437, endPoint x: 1208, endPoint y: 402, distance: 899.7
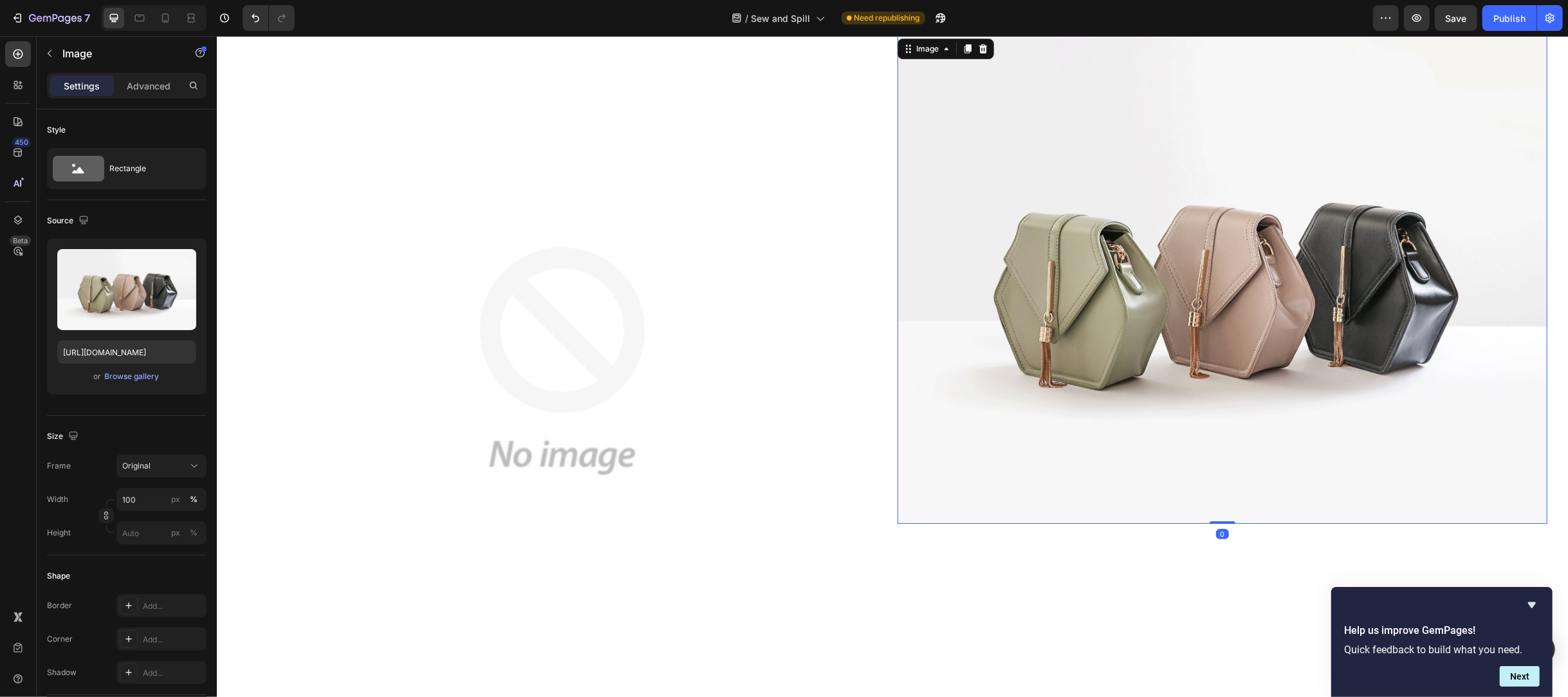
click at [1194, 412] on img at bounding box center [1222, 279] width 650 height 488
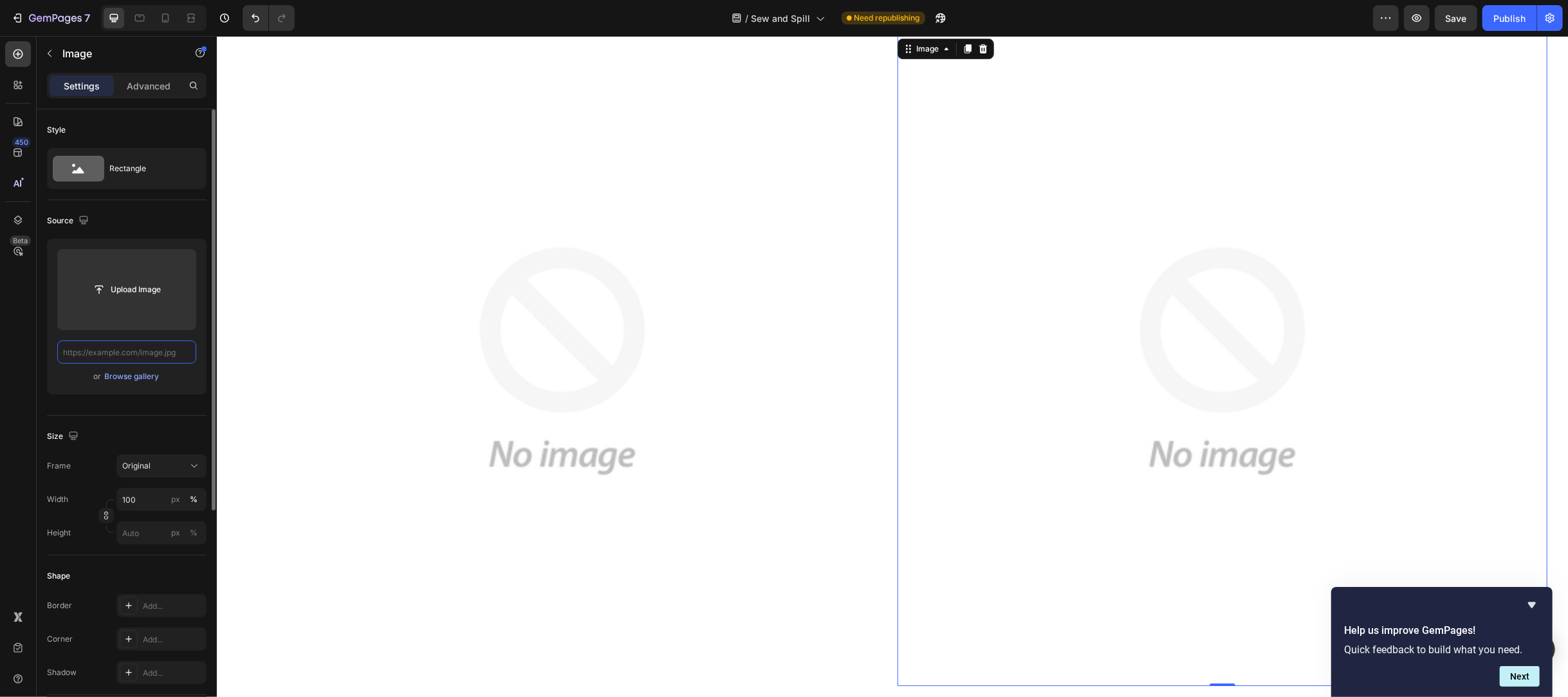
scroll to position [0, 0]
click at [149, 287] on input "file" at bounding box center [127, 289] width 89 height 22
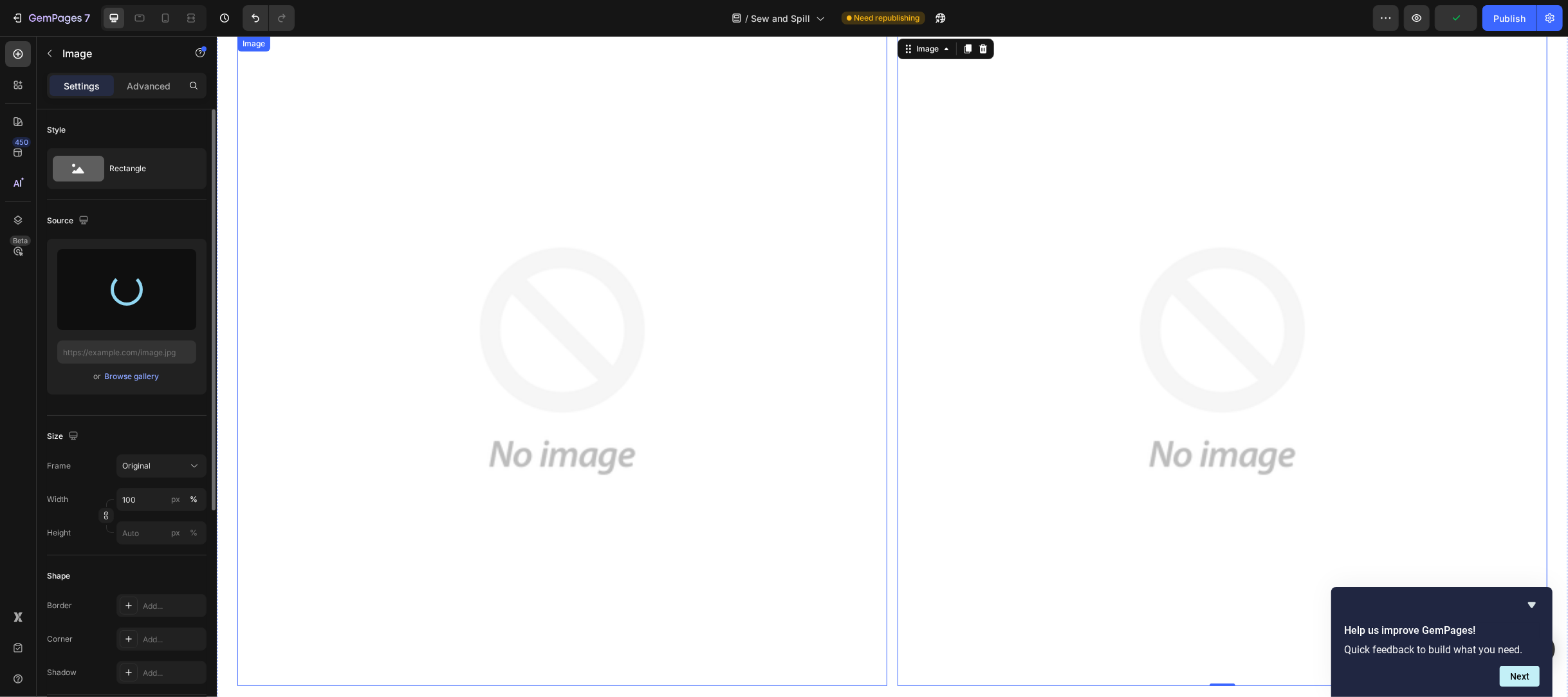
type input "[URL][DOMAIN_NAME]"
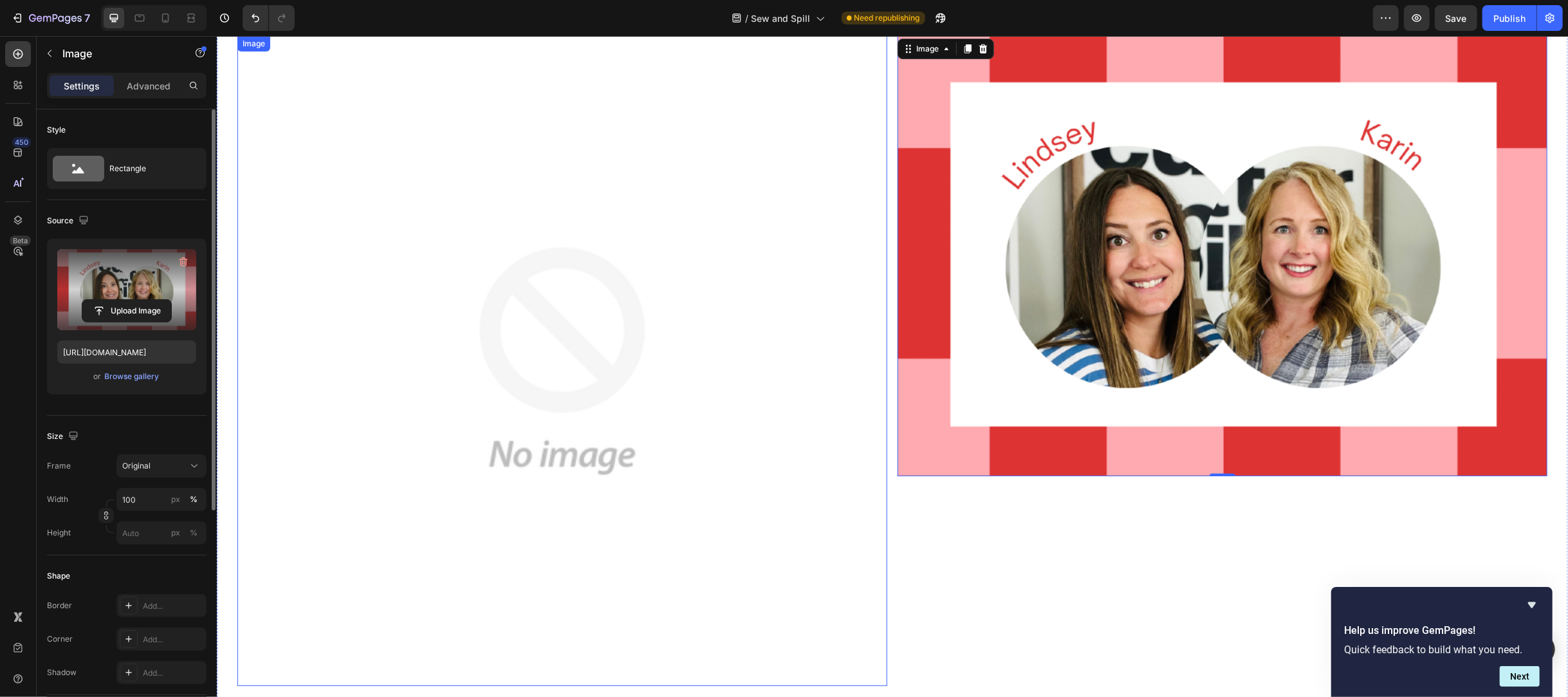
click at [535, 444] on img at bounding box center [561, 360] width 650 height 650
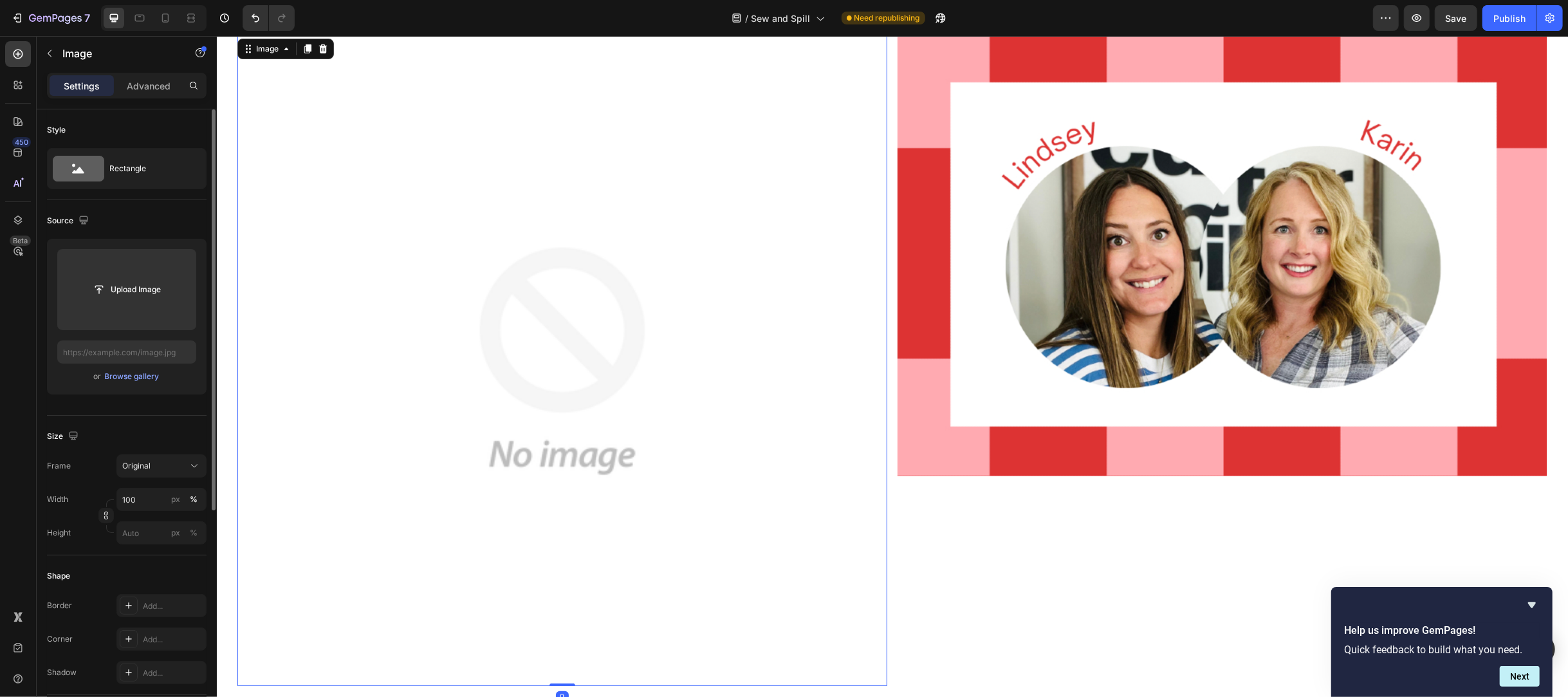
drag, startPoint x: 479, startPoint y: 279, endPoint x: 489, endPoint y: 279, distance: 10.0
click at [480, 279] on img at bounding box center [561, 360] width 650 height 650
click at [149, 295] on input "file" at bounding box center [127, 289] width 89 height 22
type input "[URL][DOMAIN_NAME]"
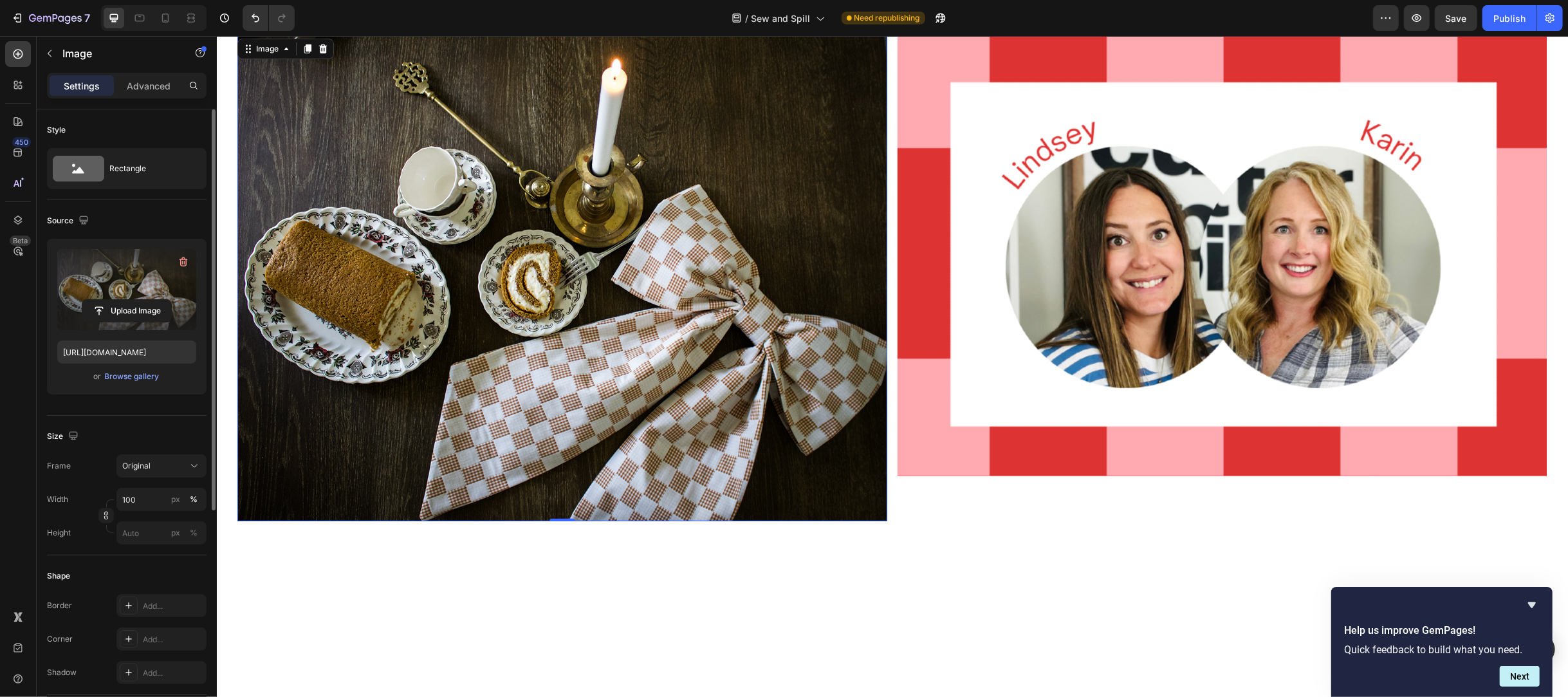
click at [636, 411] on img at bounding box center [561, 278] width 650 height 485
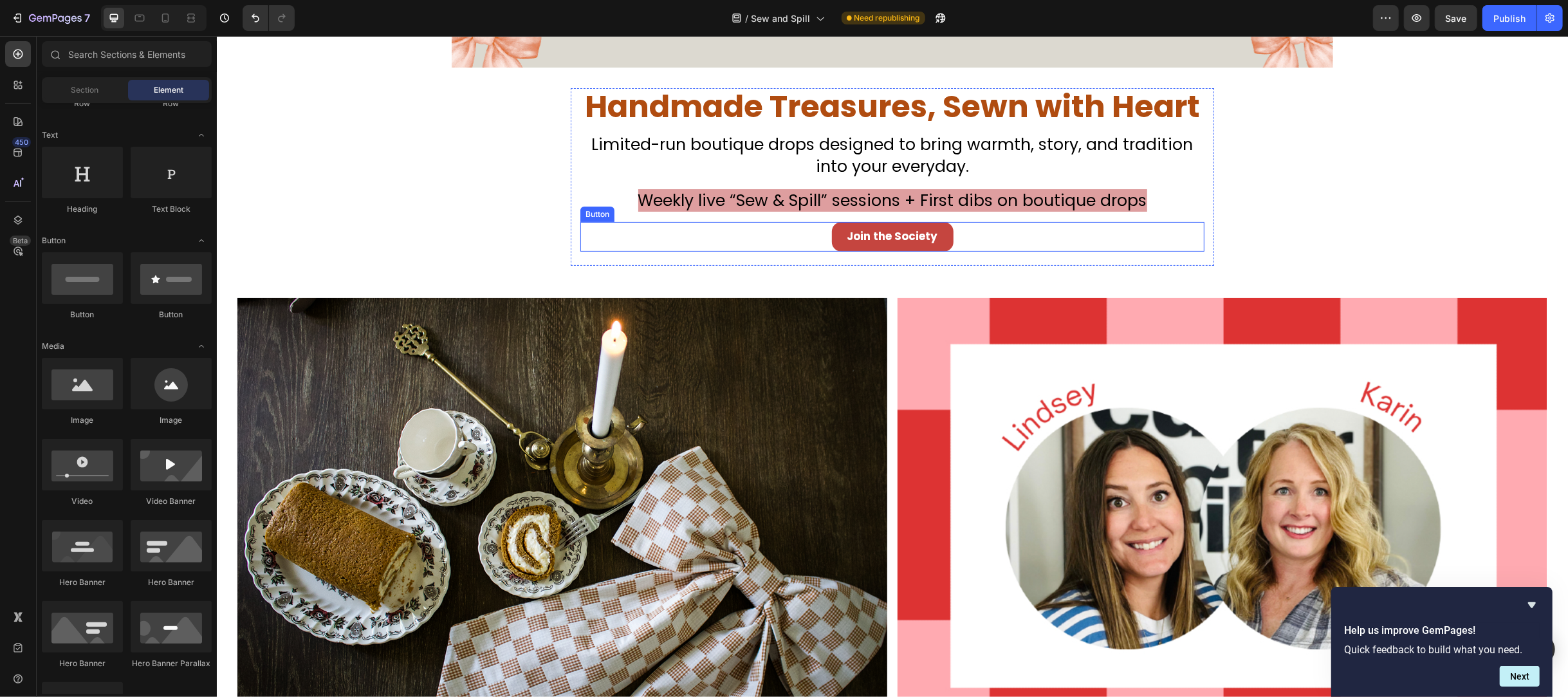
scroll to position [258, 0]
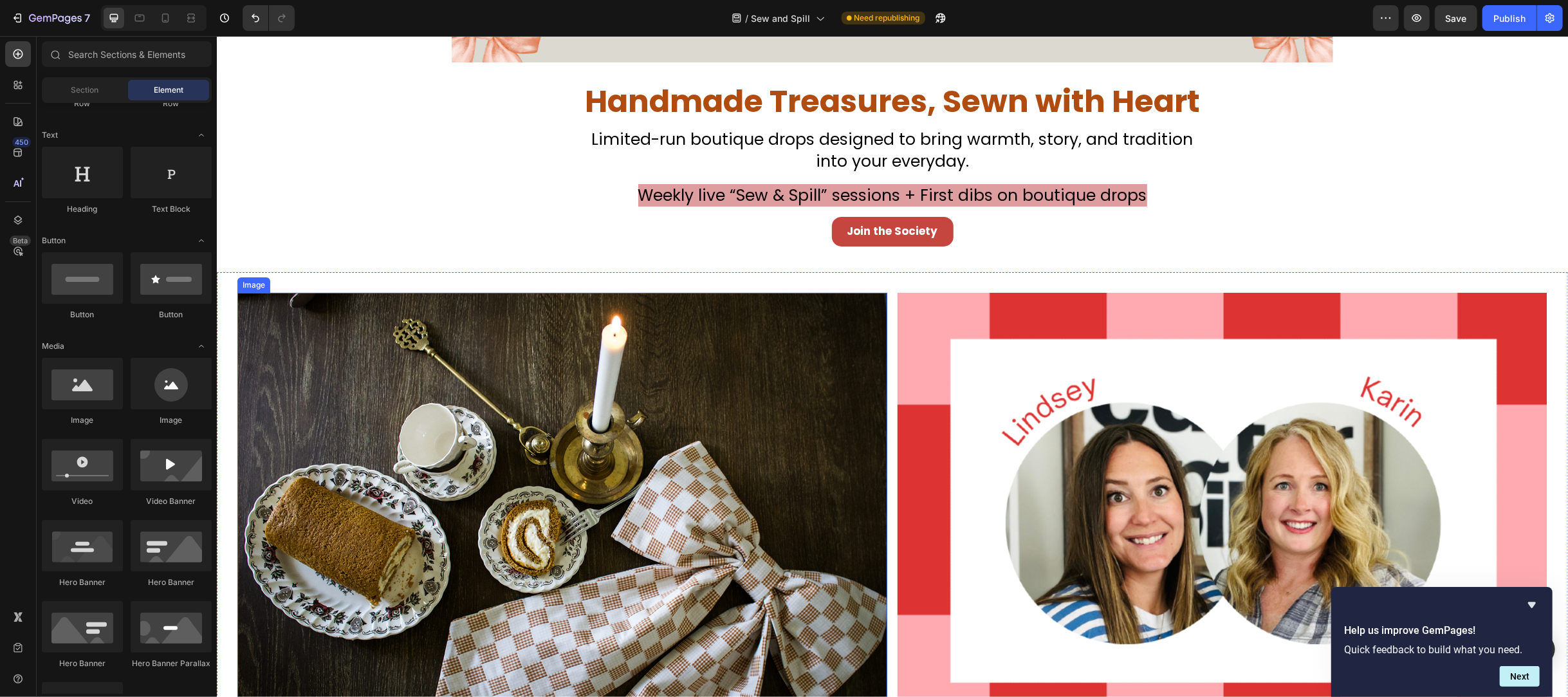
click at [535, 493] on img at bounding box center [561, 535] width 650 height 485
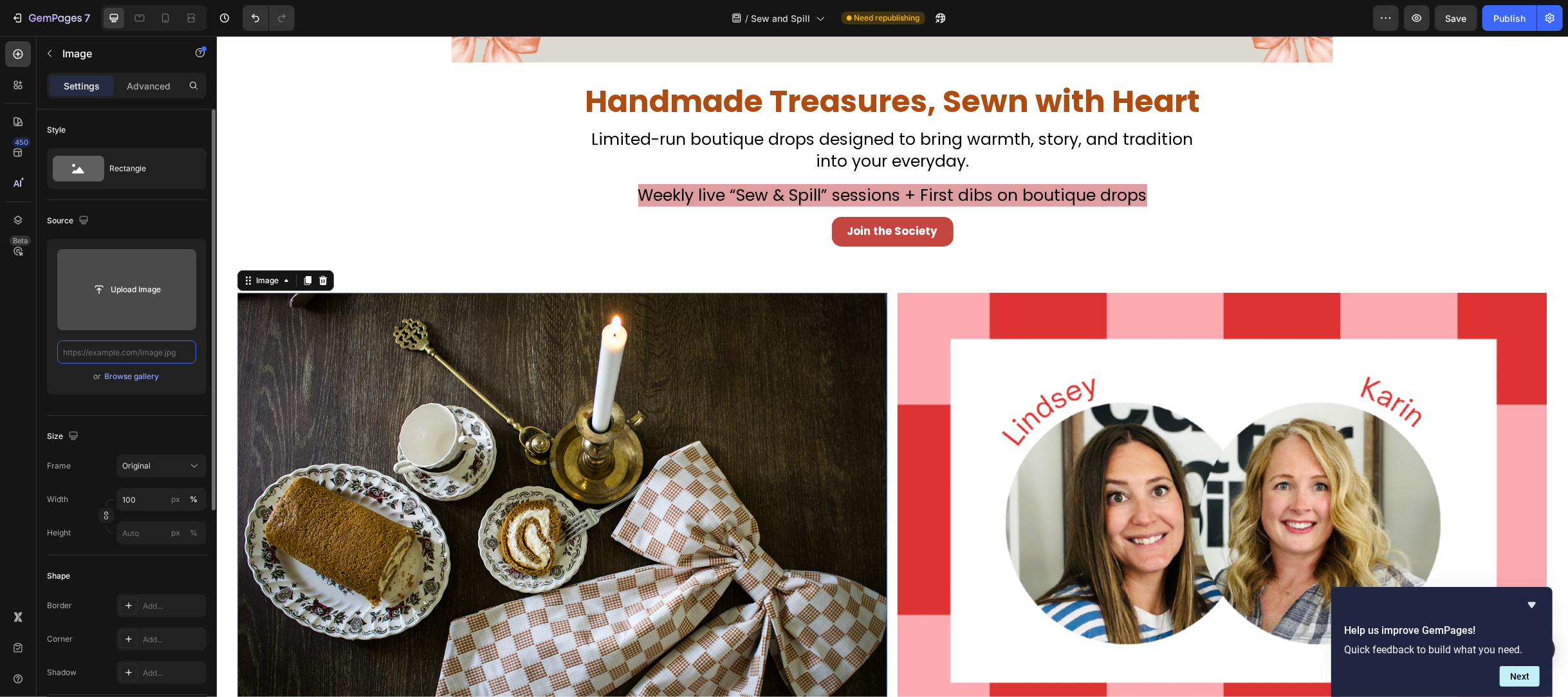
scroll to position [0, 0]
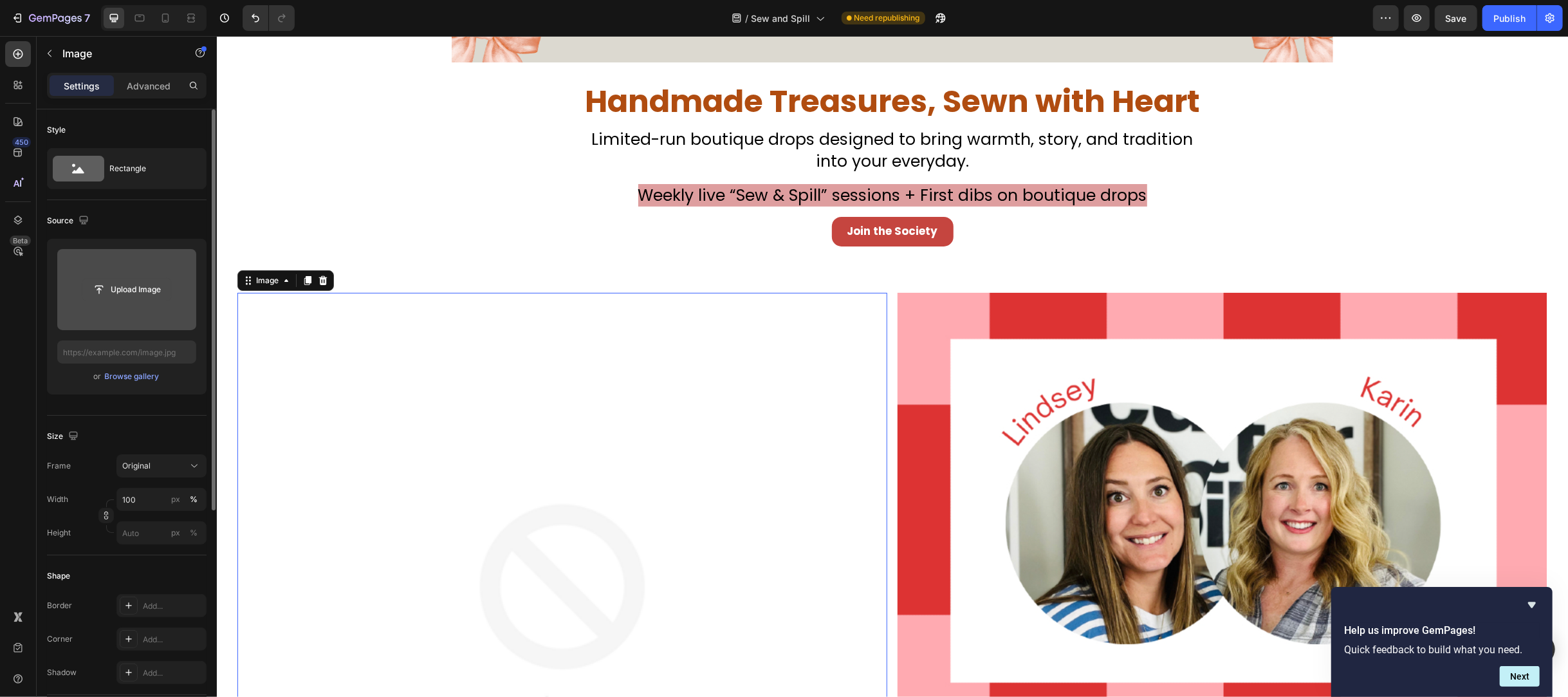
click at [147, 299] on input "file" at bounding box center [127, 289] width 89 height 22
type input "[URL][DOMAIN_NAME]"
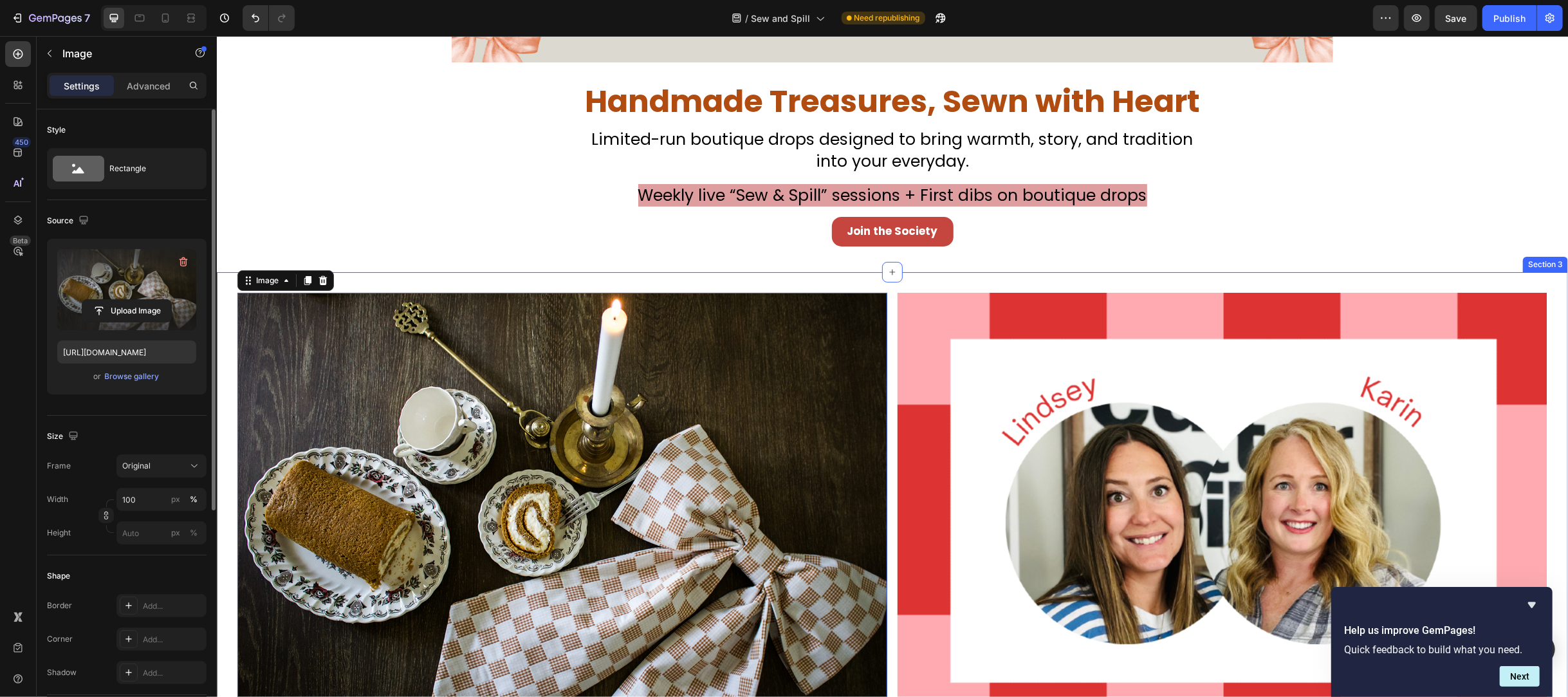
click at [457, 277] on div "Image 0 Image Section 3" at bounding box center [892, 518] width 1351 height 491
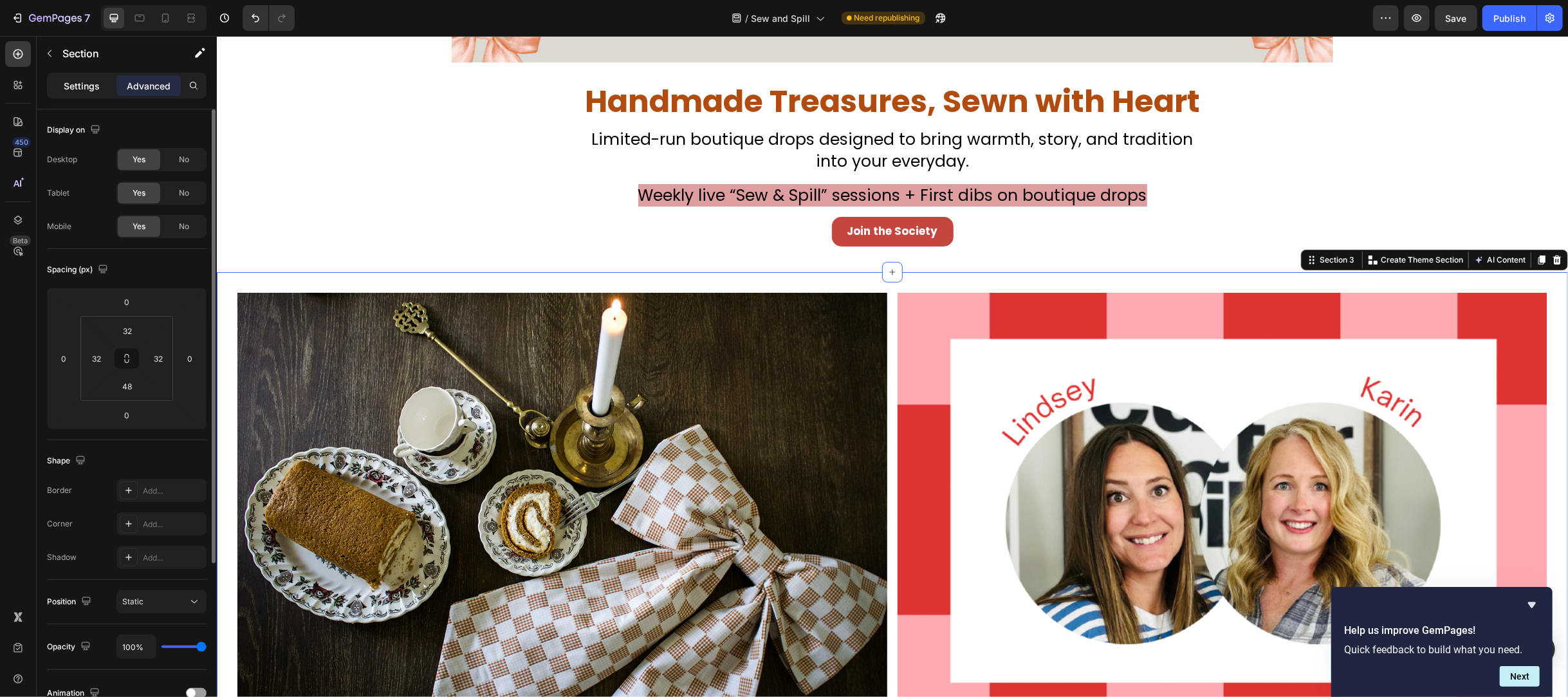
click at [88, 83] on p "Settings" at bounding box center [82, 86] width 36 height 13
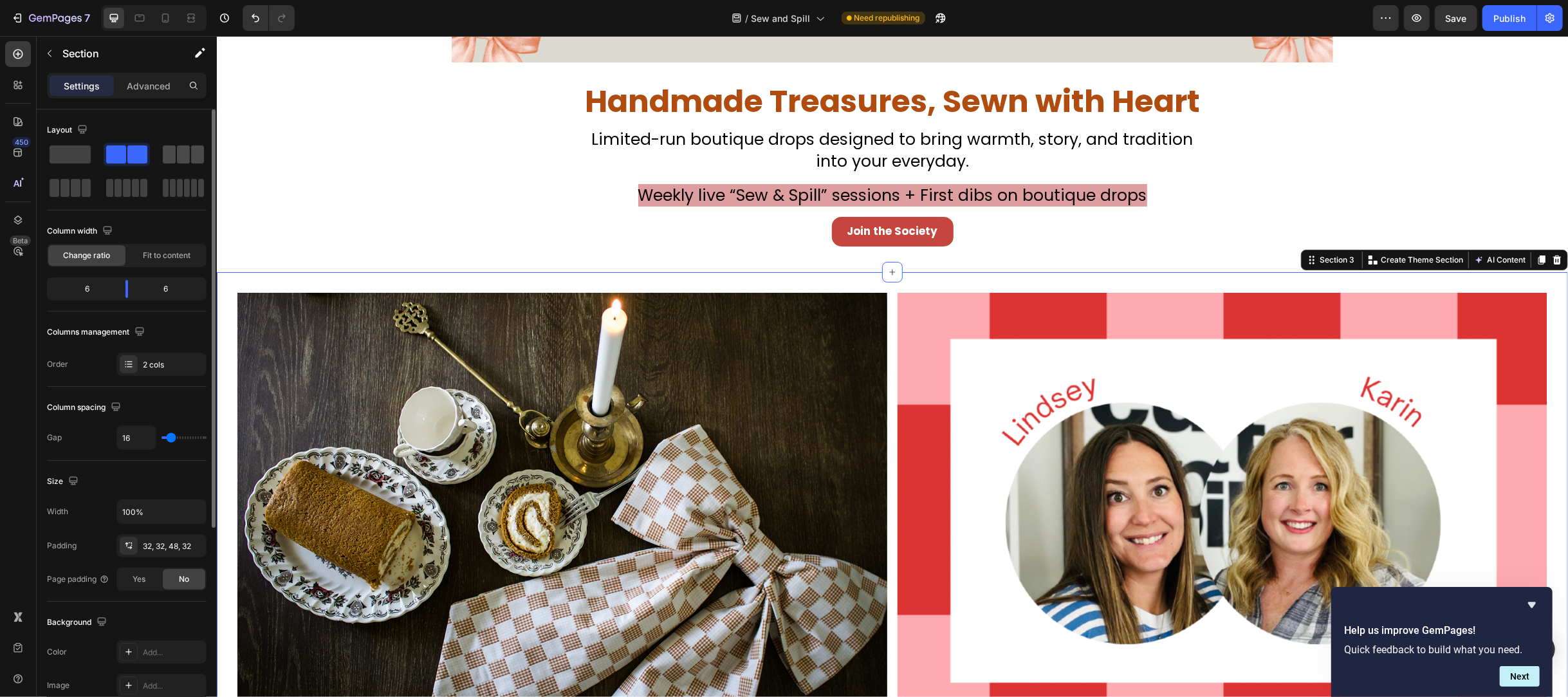
click at [163, 159] on span at bounding box center [169, 154] width 13 height 18
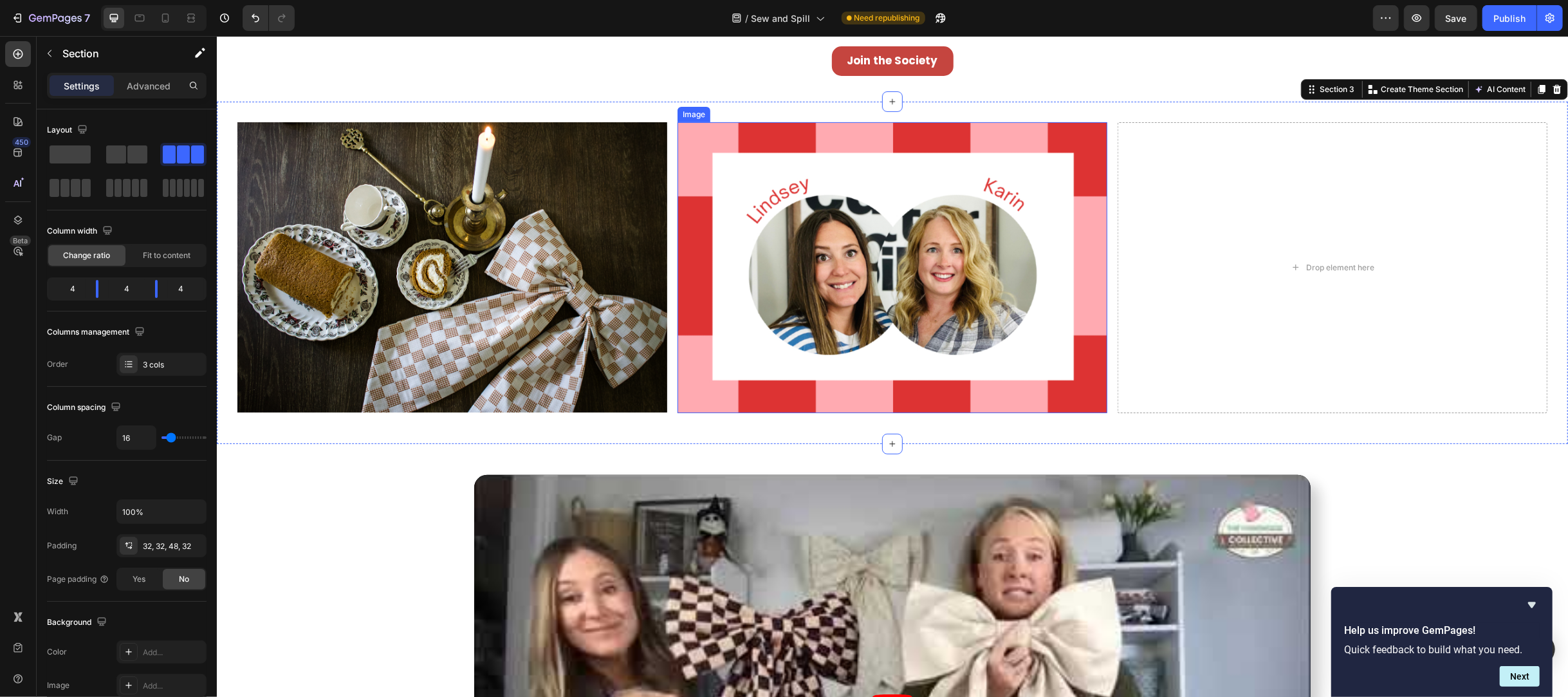
scroll to position [429, 0]
click at [929, 348] on img at bounding box center [892, 267] width 430 height 291
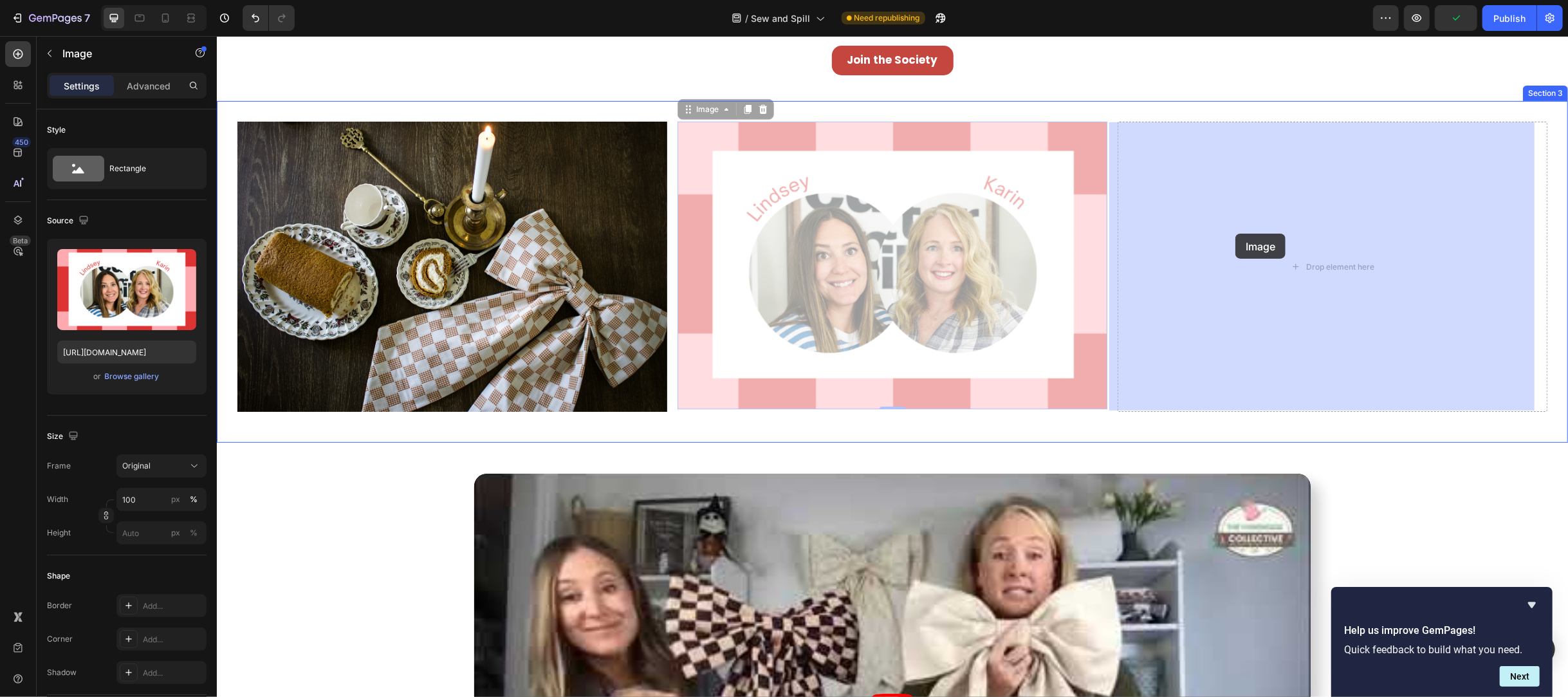
drag, startPoint x: 685, startPoint y: 114, endPoint x: 1235, endPoint y: 234, distance: 562.9
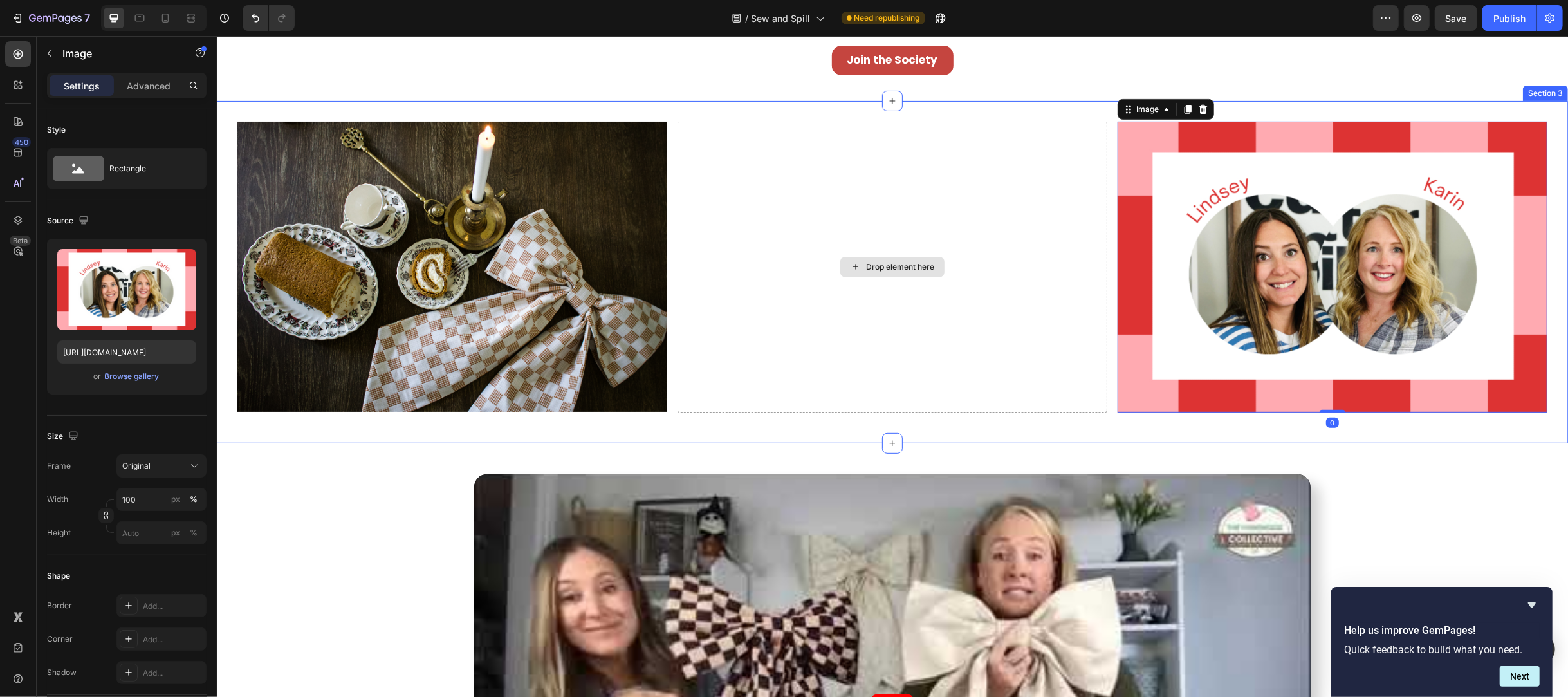
click at [940, 256] on div "Drop element here" at bounding box center [892, 267] width 430 height 291
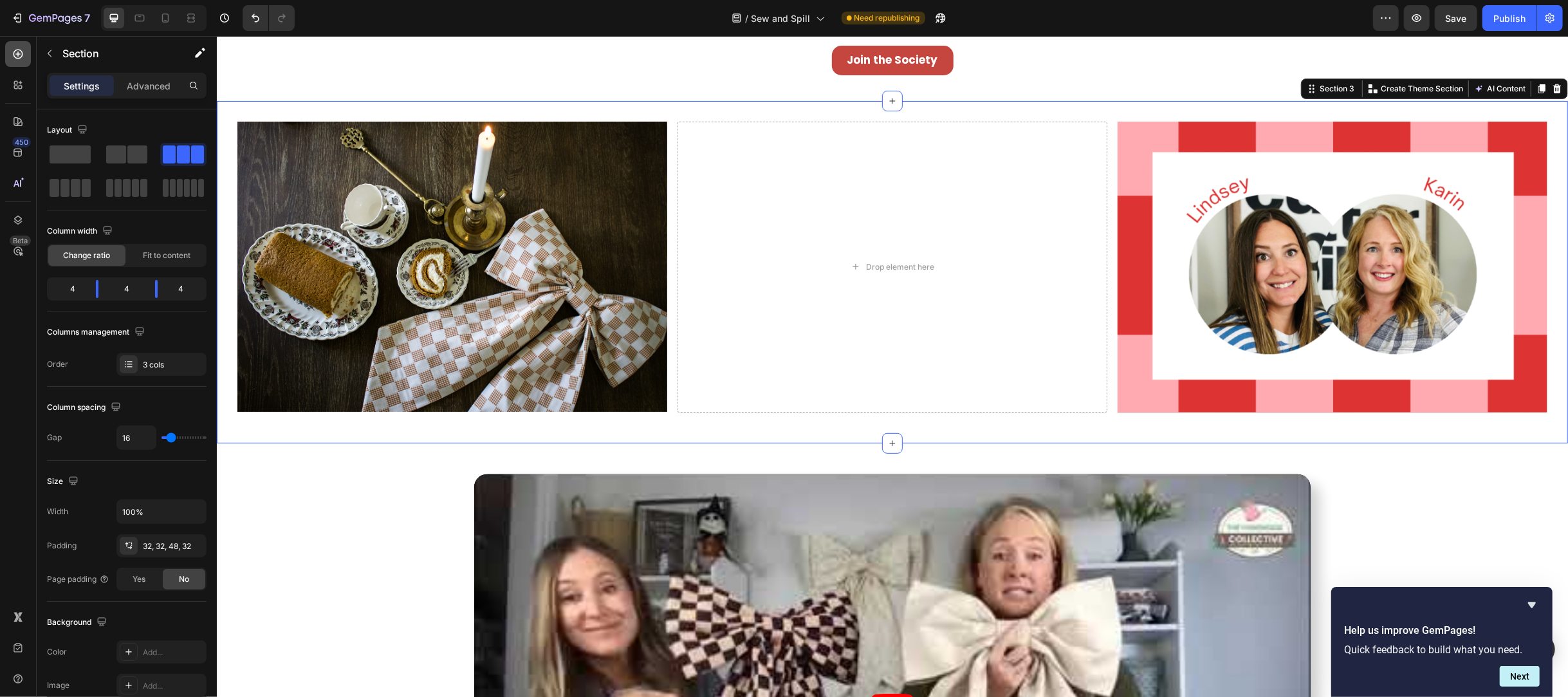
click at [16, 42] on div at bounding box center [18, 54] width 26 height 26
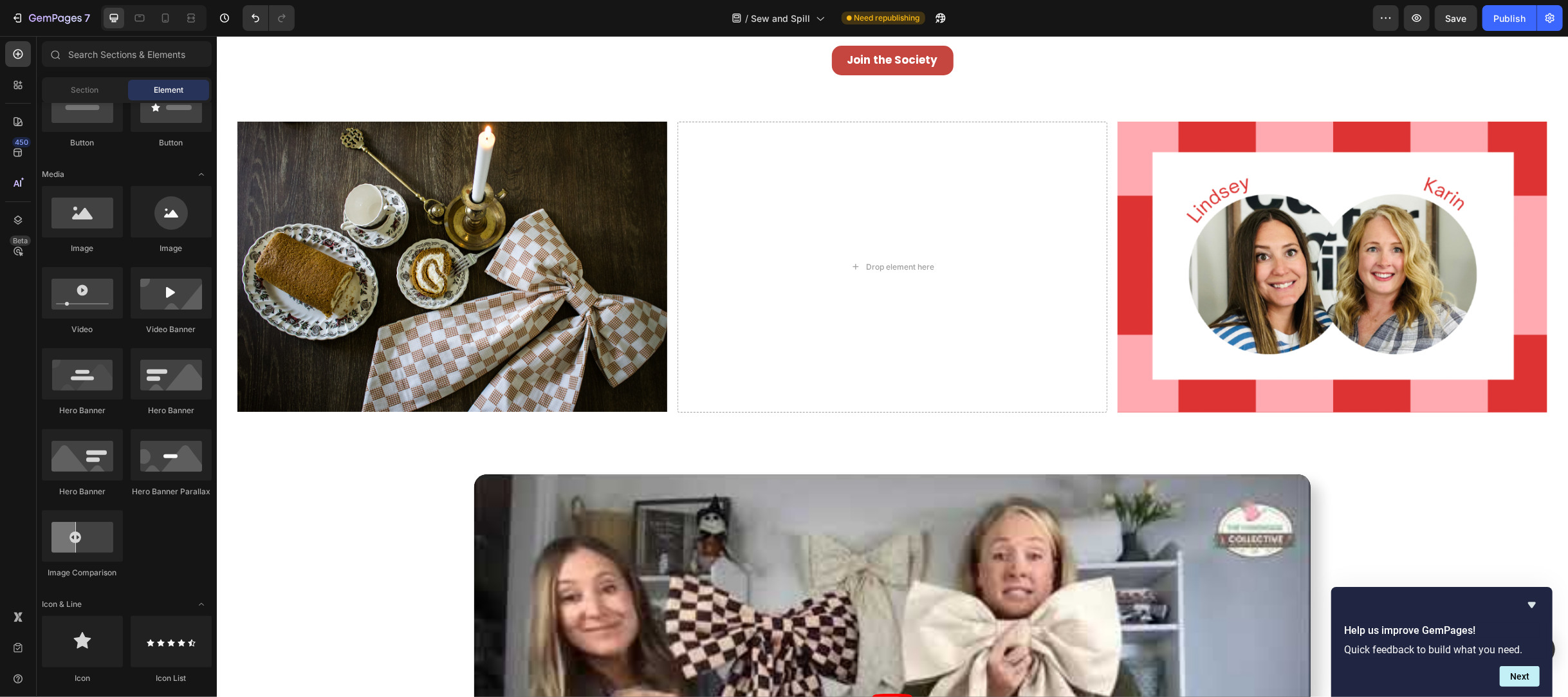
scroll to position [0, 0]
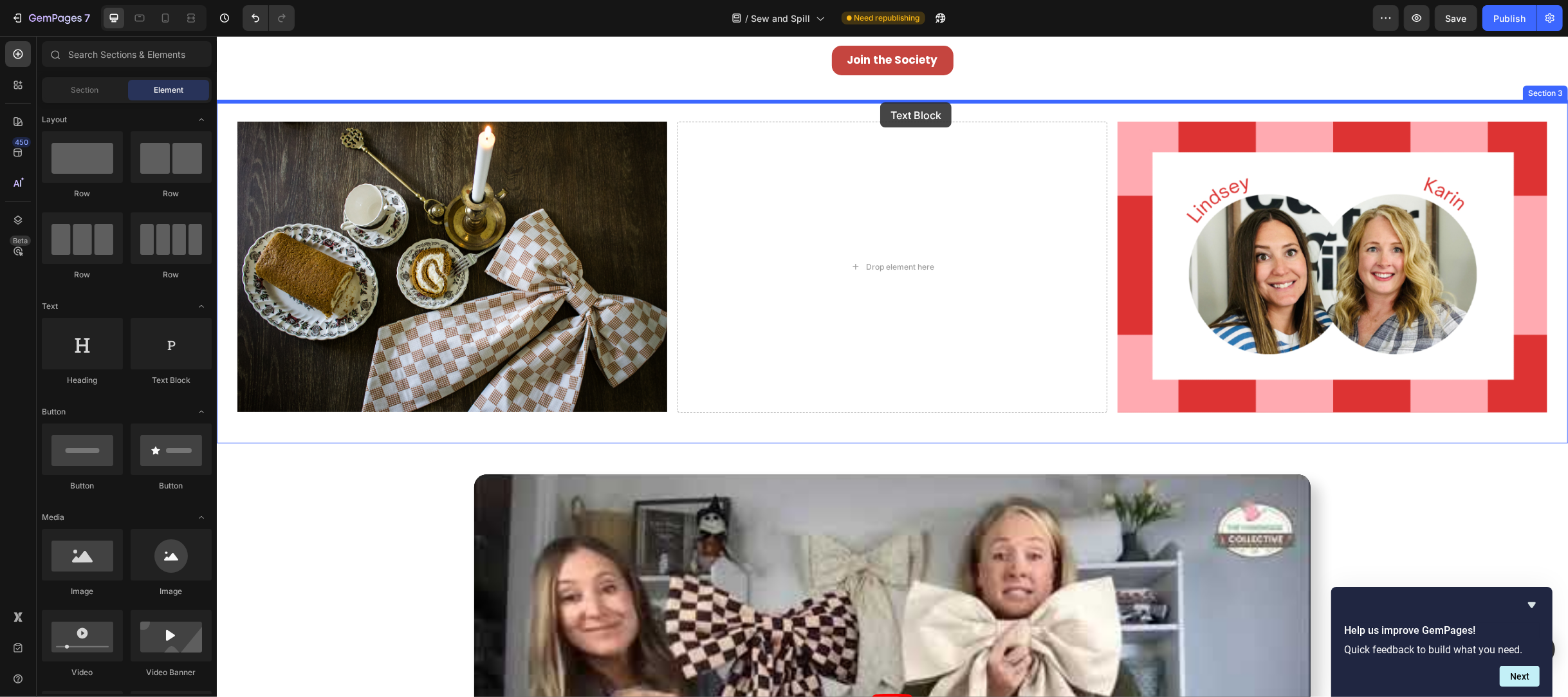
drag, startPoint x: 389, startPoint y: 406, endPoint x: 880, endPoint y: 102, distance: 577.5
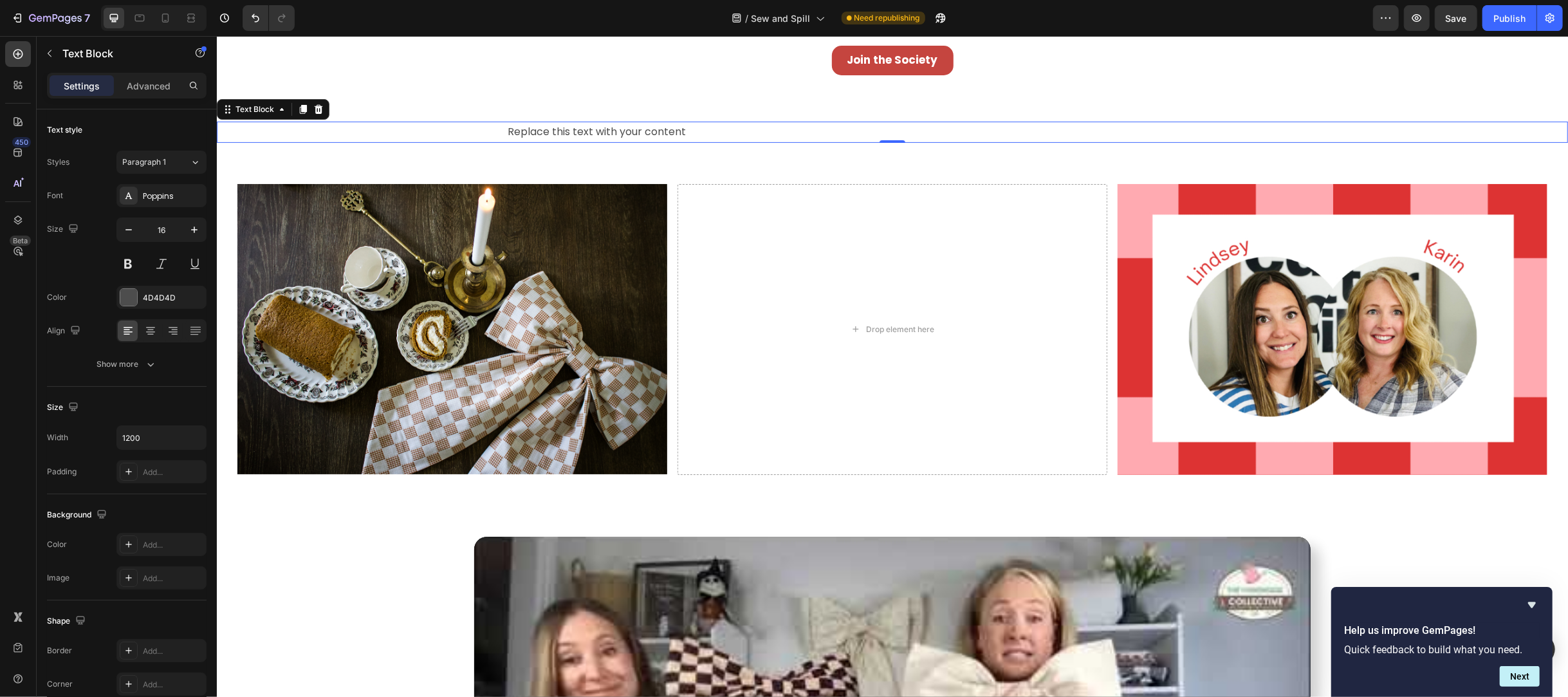
click at [896, 138] on div "Replace this text with your content" at bounding box center [892, 132] width 772 height 21
click at [737, 170] on div "Image Drop element here Image Section 4" at bounding box center [892, 335] width 1351 height 343
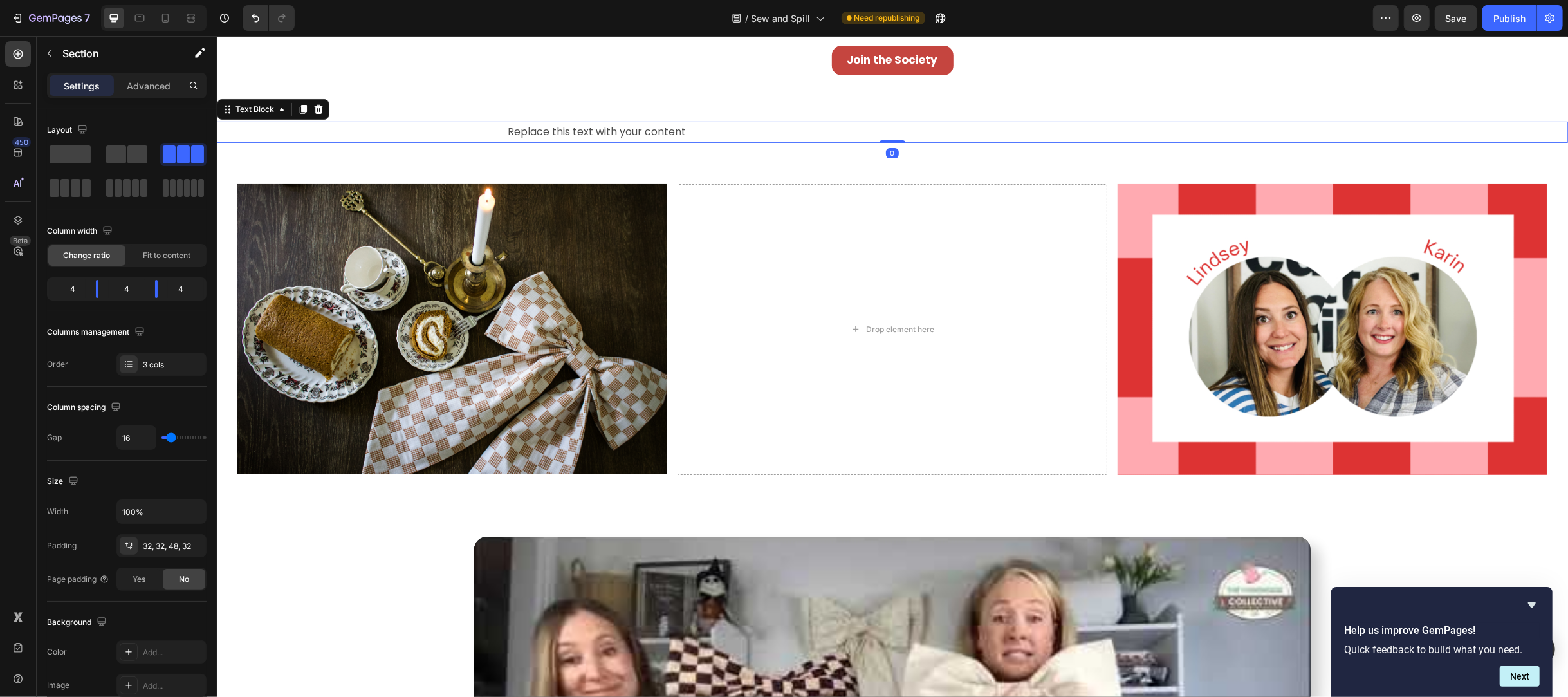
click at [735, 141] on p "Replace this text with your content" at bounding box center [892, 132] width 770 height 19
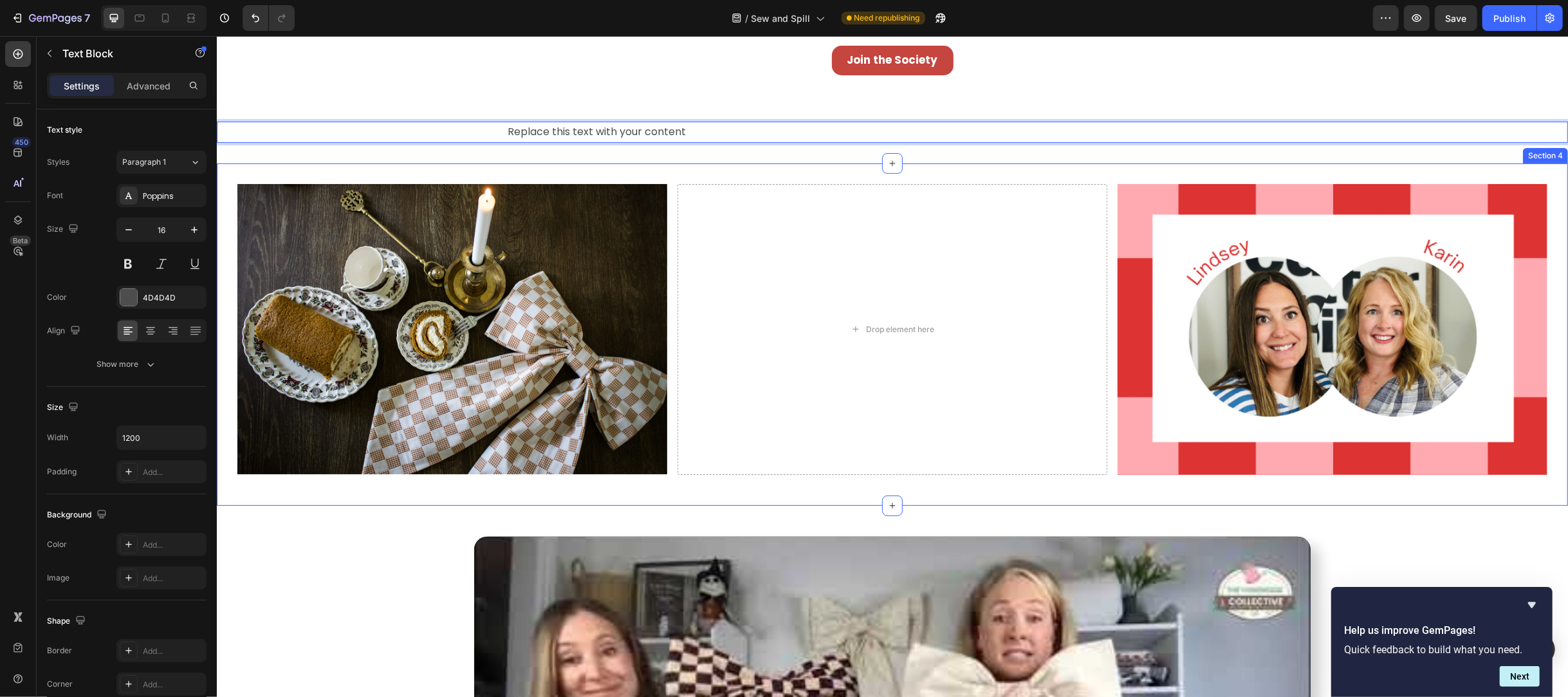
drag, startPoint x: 737, startPoint y: 135, endPoint x: 769, endPoint y: 179, distance: 54.4
click at [300, 127] on div "Replace this text with your content" at bounding box center [892, 132] width 1351 height 21
drag, startPoint x: 234, startPoint y: 114, endPoint x: 322, endPoint y: 173, distance: 105.9
drag, startPoint x: 226, startPoint y: 109, endPoint x: 284, endPoint y: 178, distance: 90.1
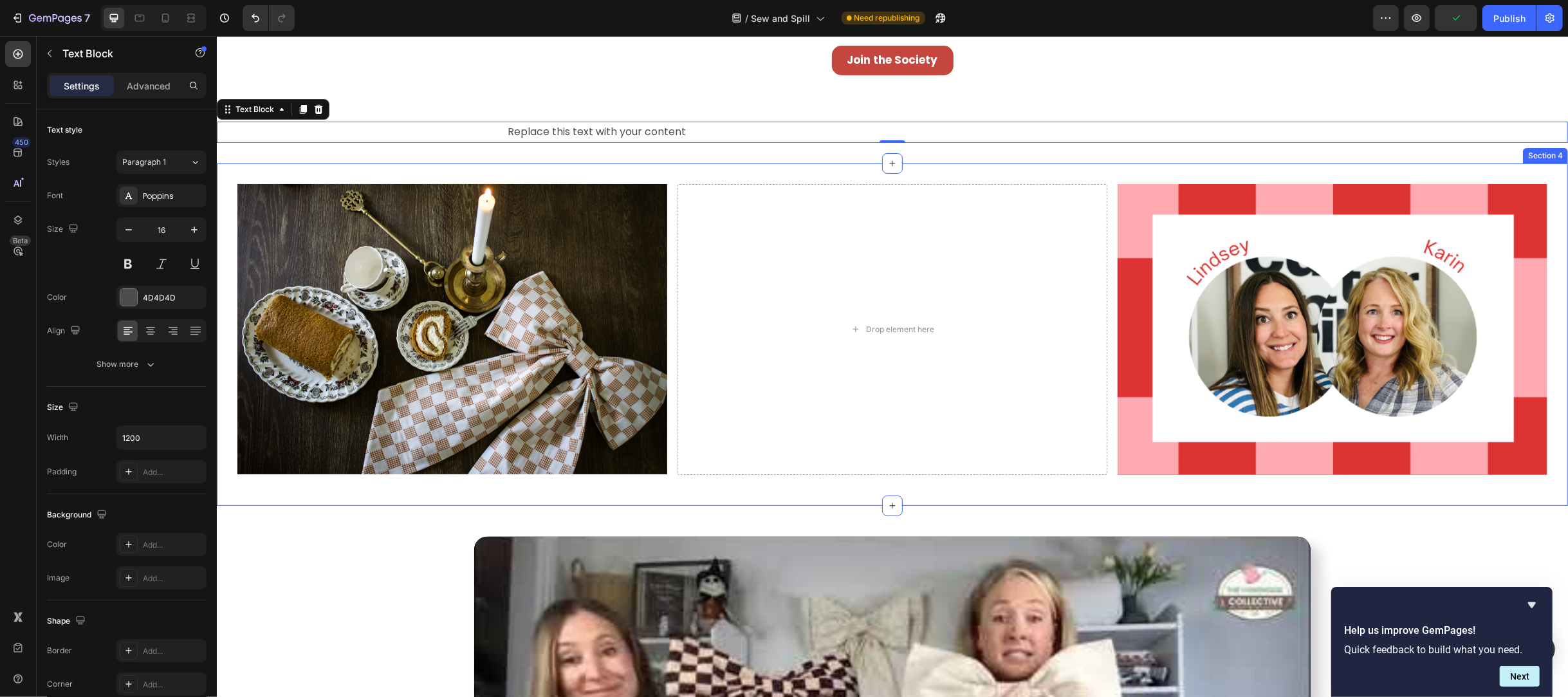
drag, startPoint x: 222, startPoint y: 108, endPoint x: 289, endPoint y: 159, distance: 84.2
click at [289, 159] on div "Replace this text with your content Text Block 0 Section 3" at bounding box center [892, 132] width 1351 height 62
drag, startPoint x: 224, startPoint y: 111, endPoint x: 250, endPoint y: 162, distance: 57.2
click at [250, 162] on div "Replace this text with your content Text Block 0 Section 3" at bounding box center [892, 132] width 1351 height 62
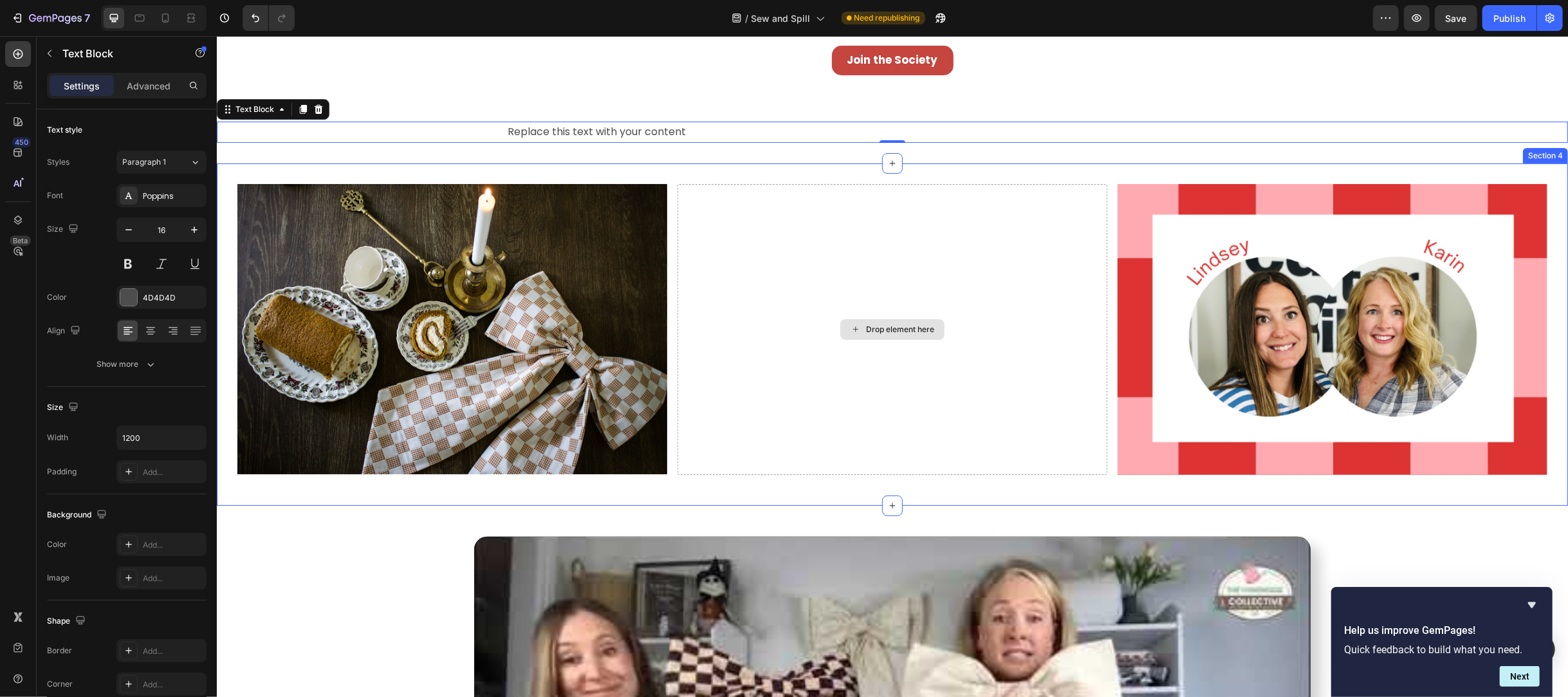
click at [892, 318] on div "Drop element here" at bounding box center [892, 329] width 430 height 291
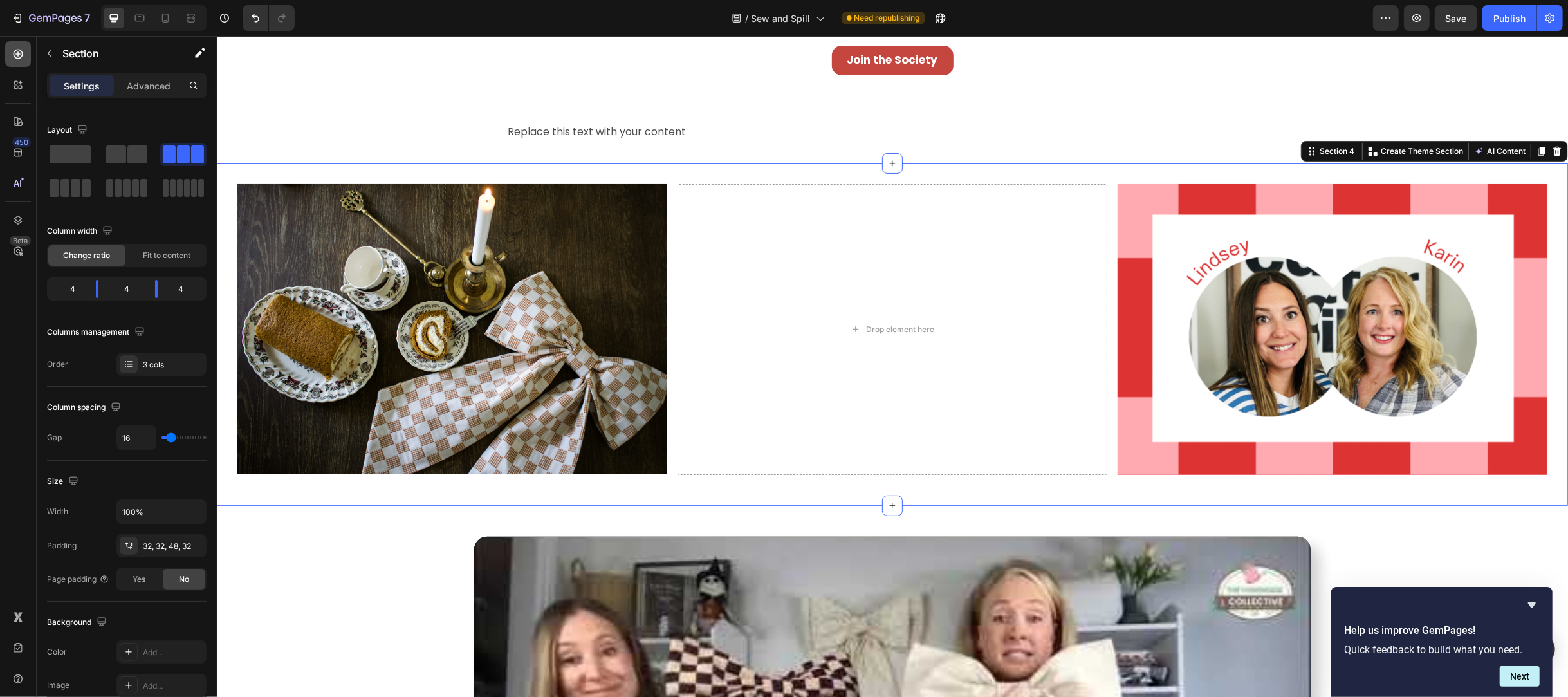
click at [21, 54] on icon at bounding box center [17, 54] width 13 height 13
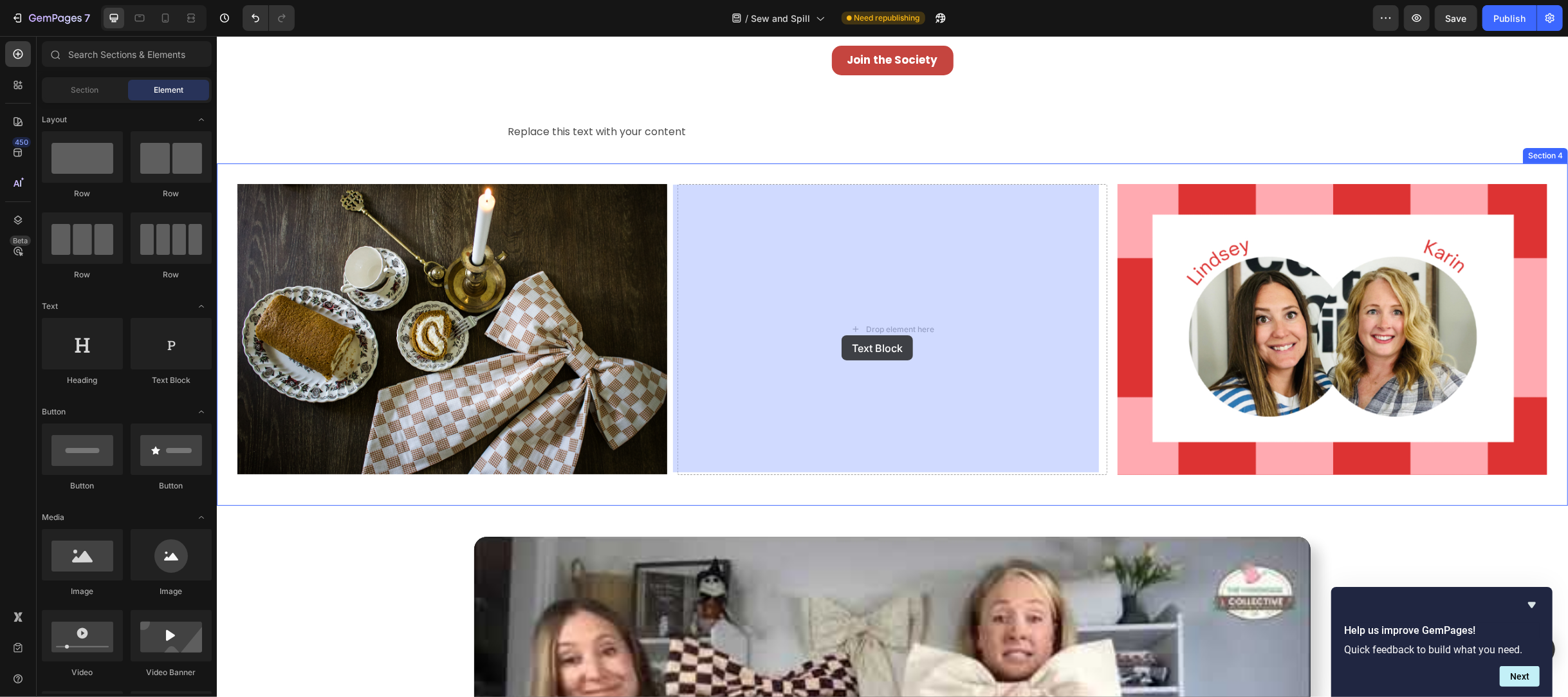
drag, startPoint x: 380, startPoint y: 386, endPoint x: 841, endPoint y: 335, distance: 463.8
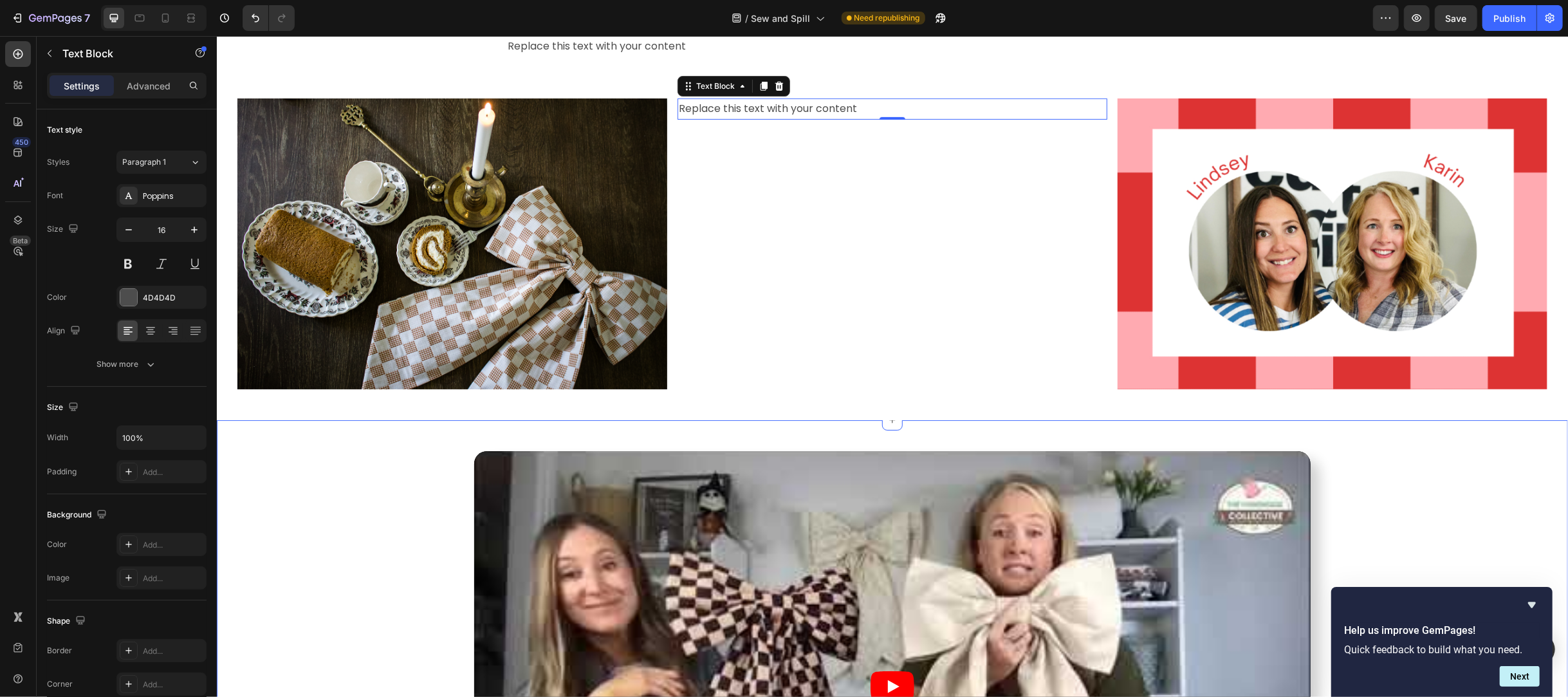
scroll to position [686, 0]
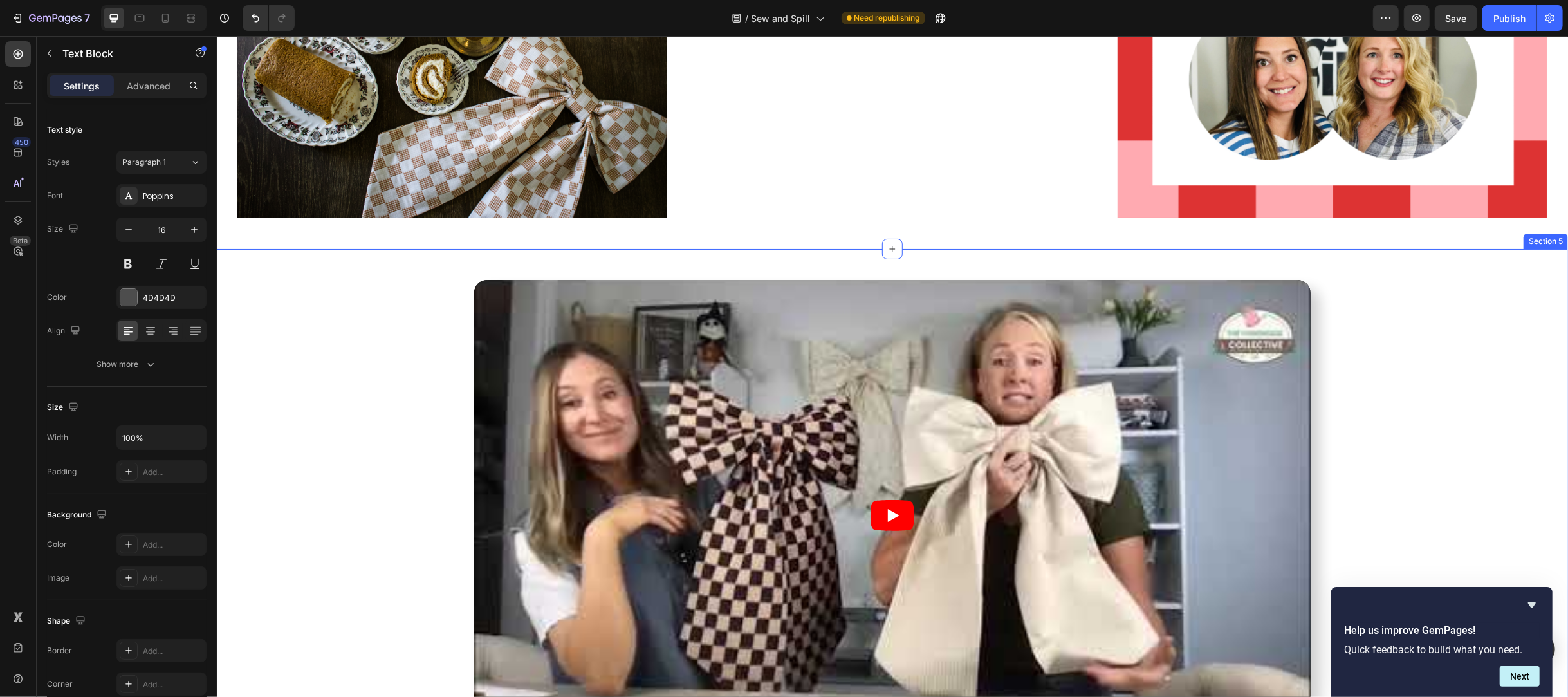
click at [1370, 297] on div "Video" at bounding box center [892, 515] width 1351 height 471
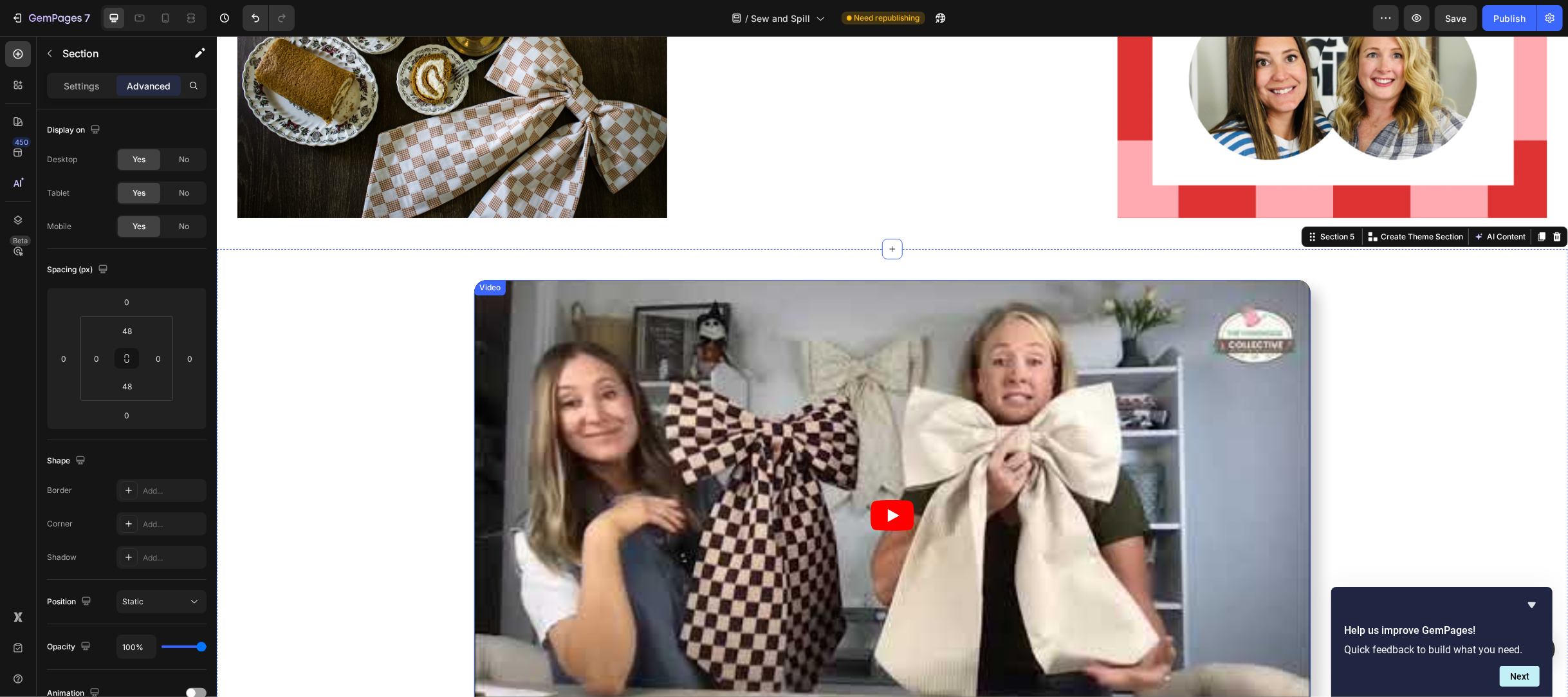
scroll to position [601, 0]
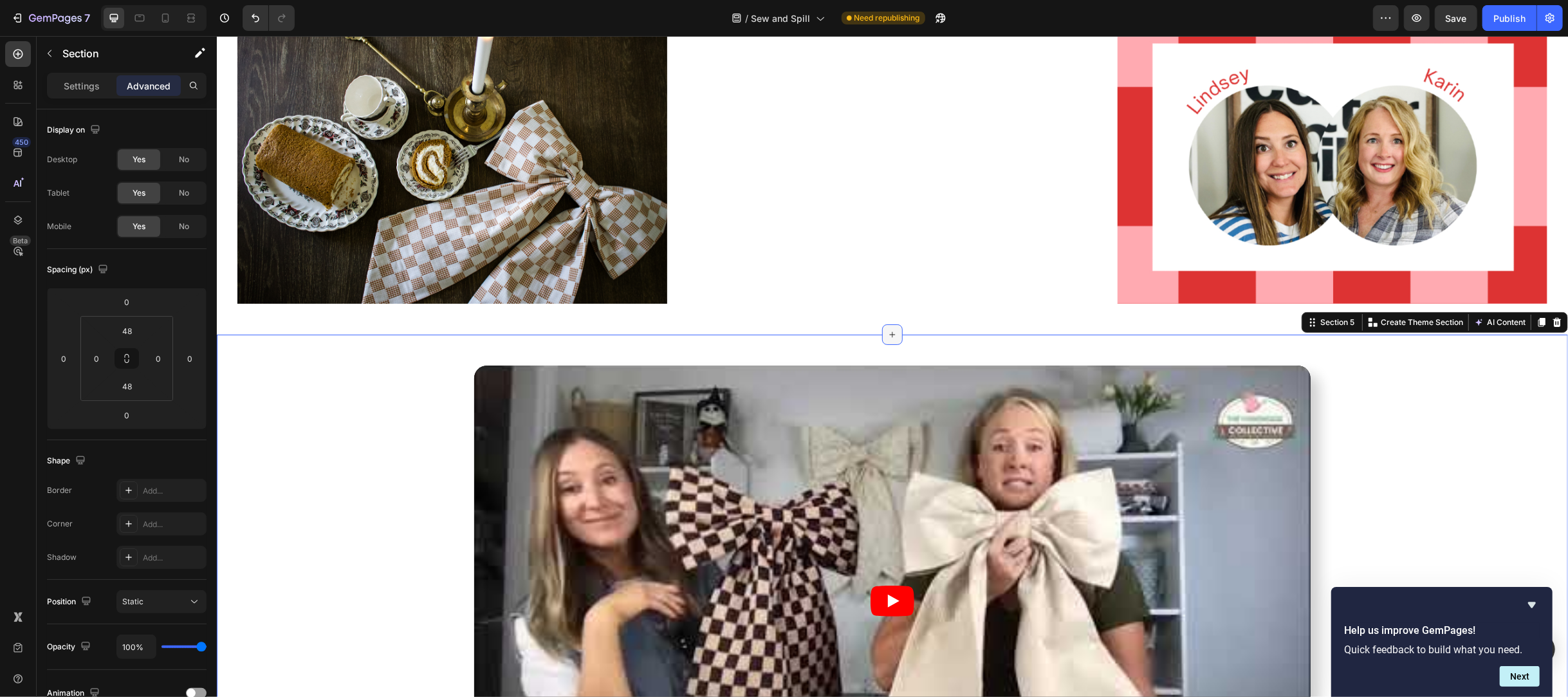
click at [892, 331] on div at bounding box center [891, 335] width 21 height 21
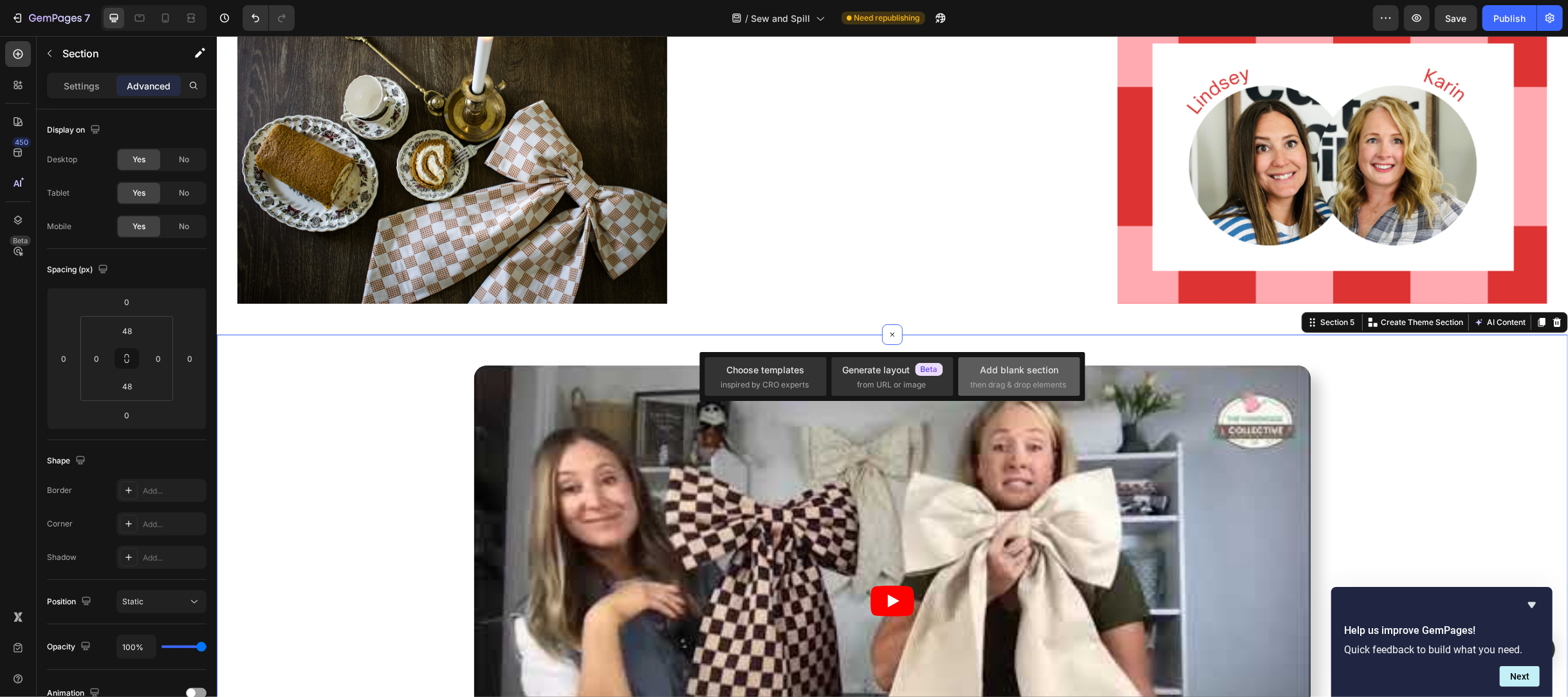
click at [1038, 374] on div "Add blank section" at bounding box center [1019, 370] width 78 height 13
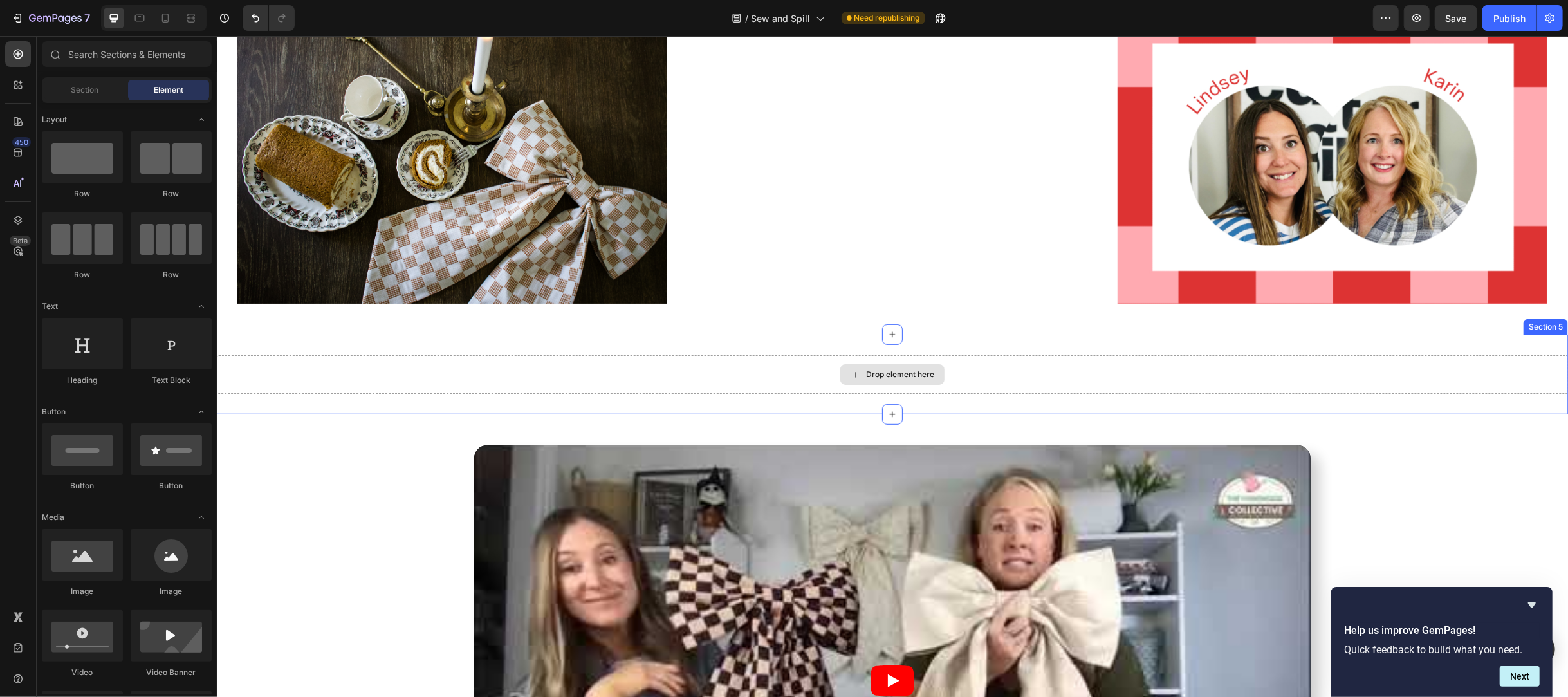
click at [883, 371] on div "Drop element here" at bounding box center [899, 375] width 68 height 11
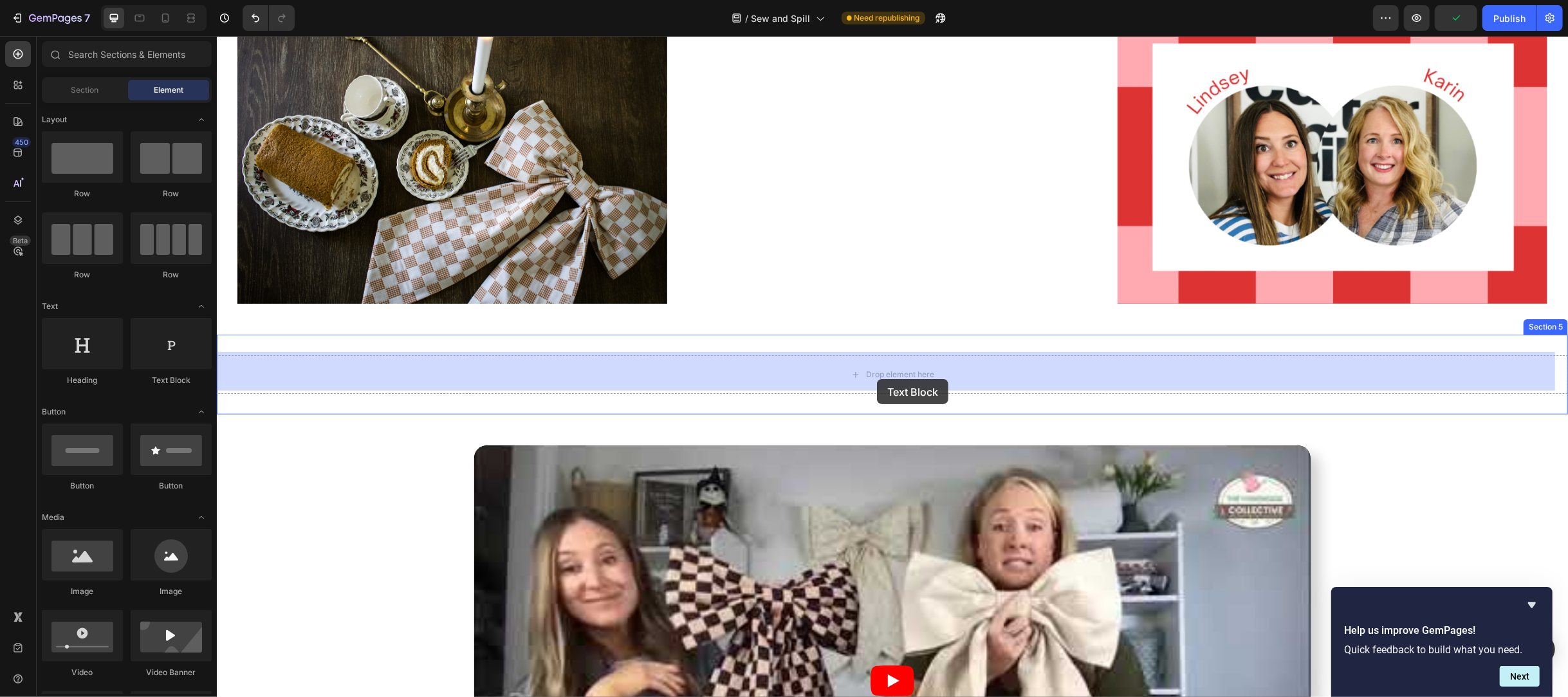
drag, startPoint x: 370, startPoint y: 384, endPoint x: 877, endPoint y: 379, distance: 507.0
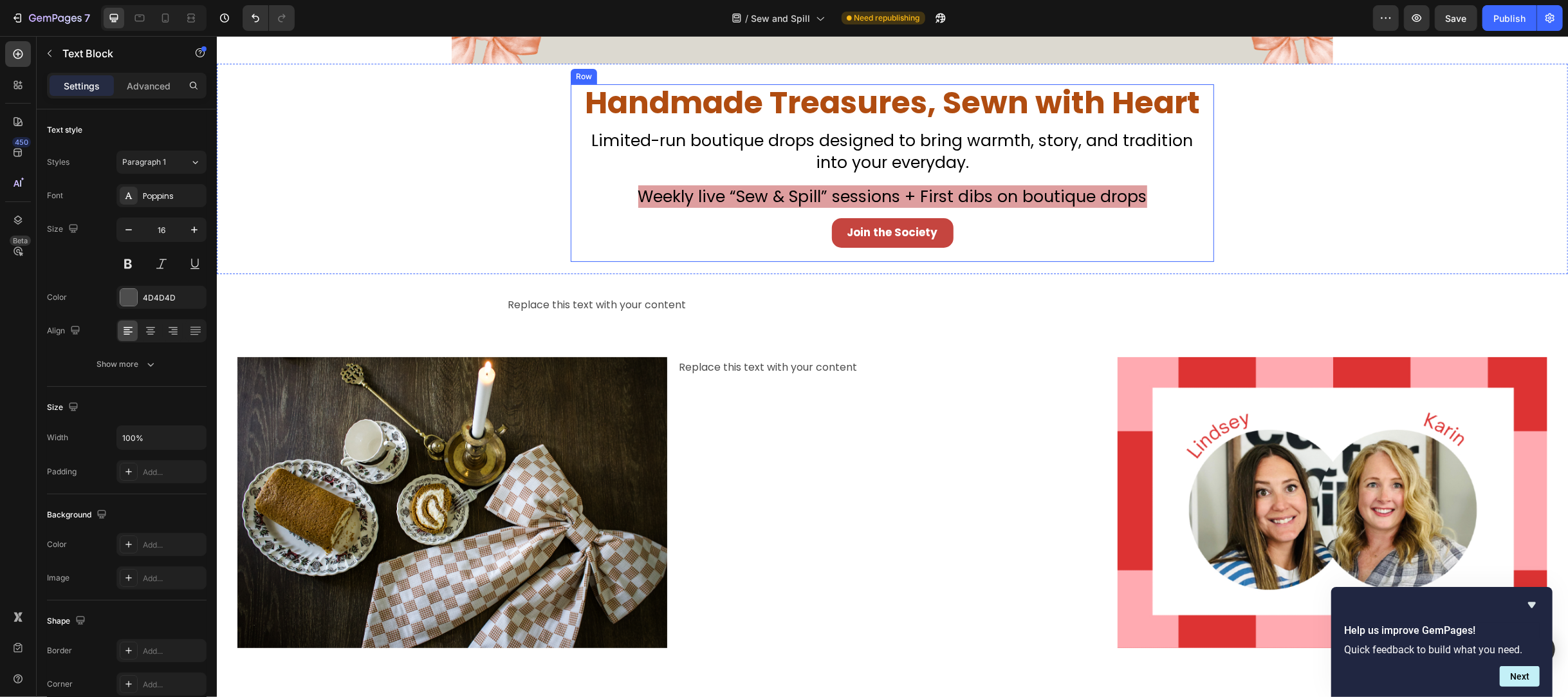
scroll to position [0, 0]
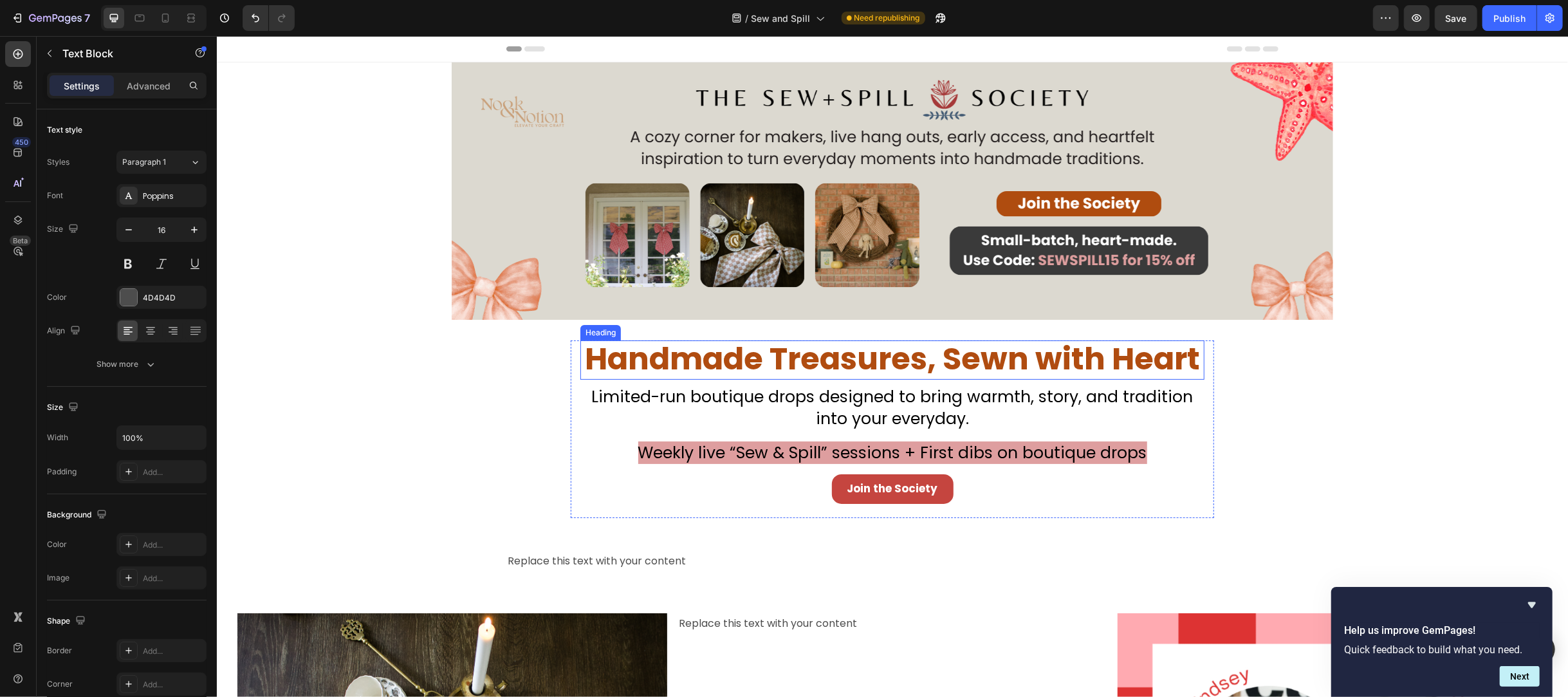
click at [786, 368] on span "Handmade Treasures, Sewn with Heart" at bounding box center [891, 358] width 615 height 43
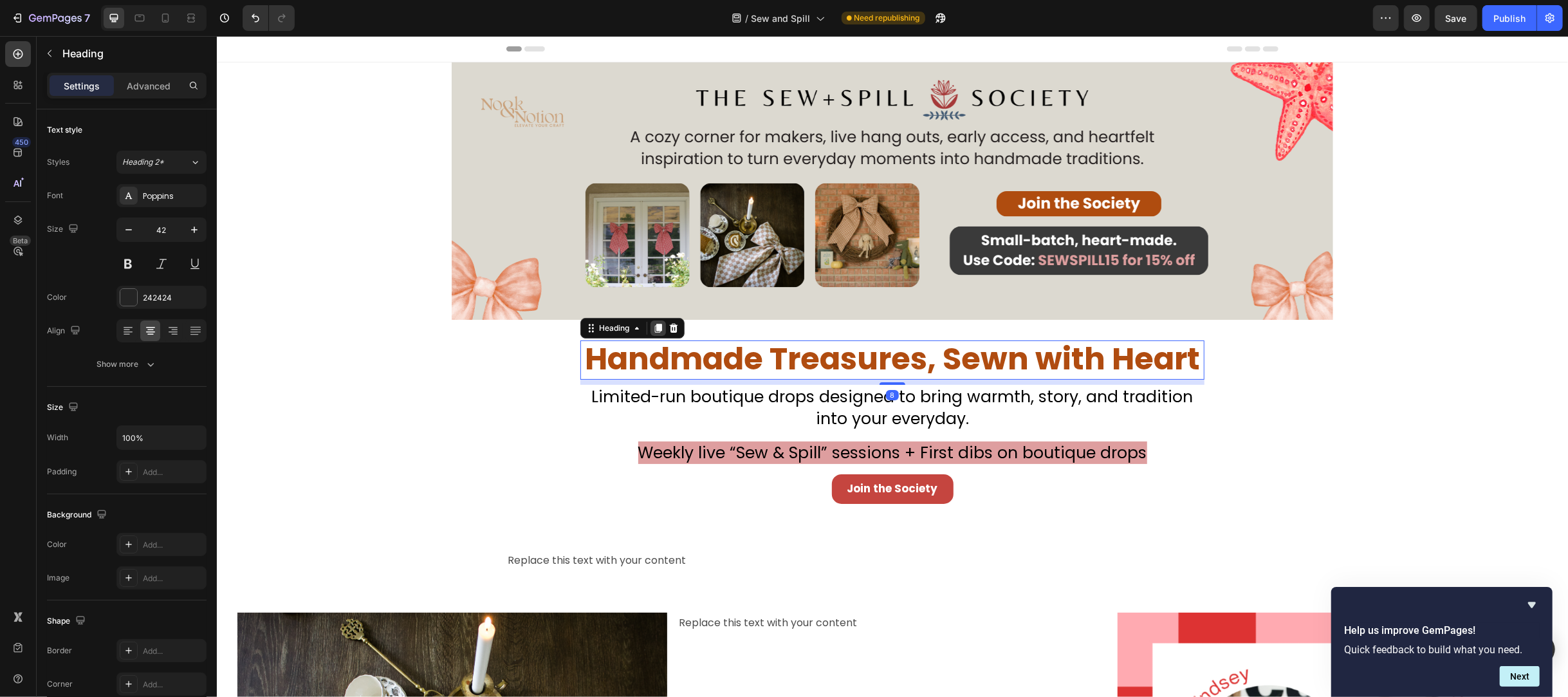
click at [654, 329] on icon at bounding box center [658, 329] width 7 height 9
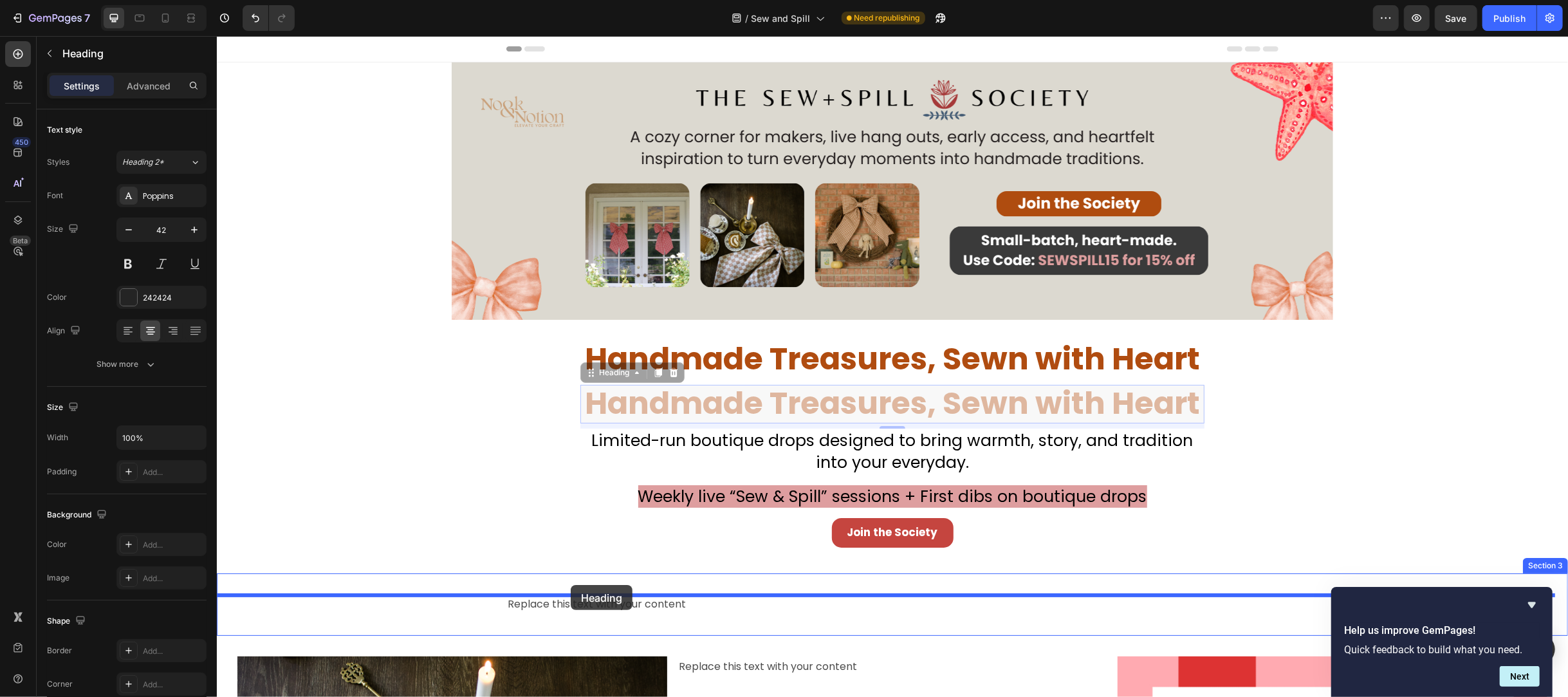
drag, startPoint x: 581, startPoint y: 375, endPoint x: 570, endPoint y: 585, distance: 210.3
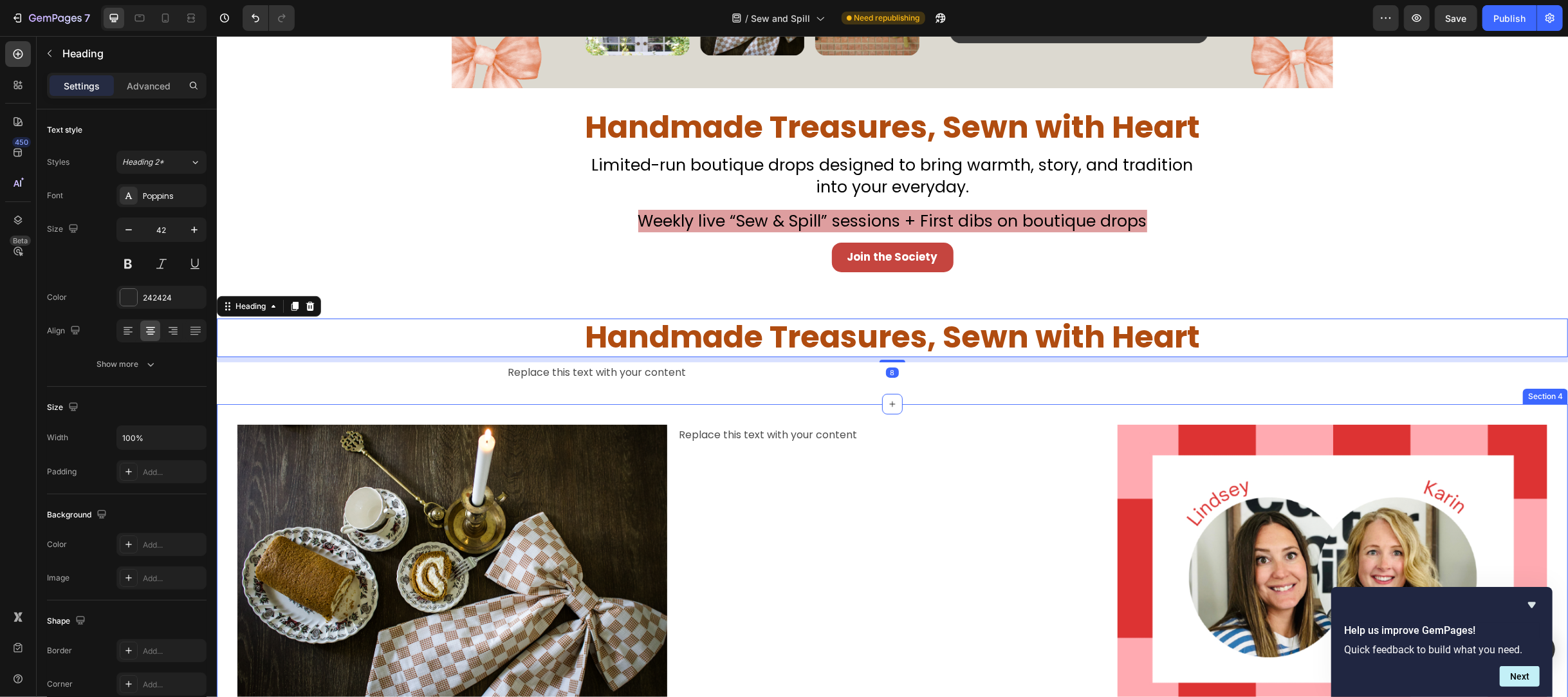
scroll to position [258, 0]
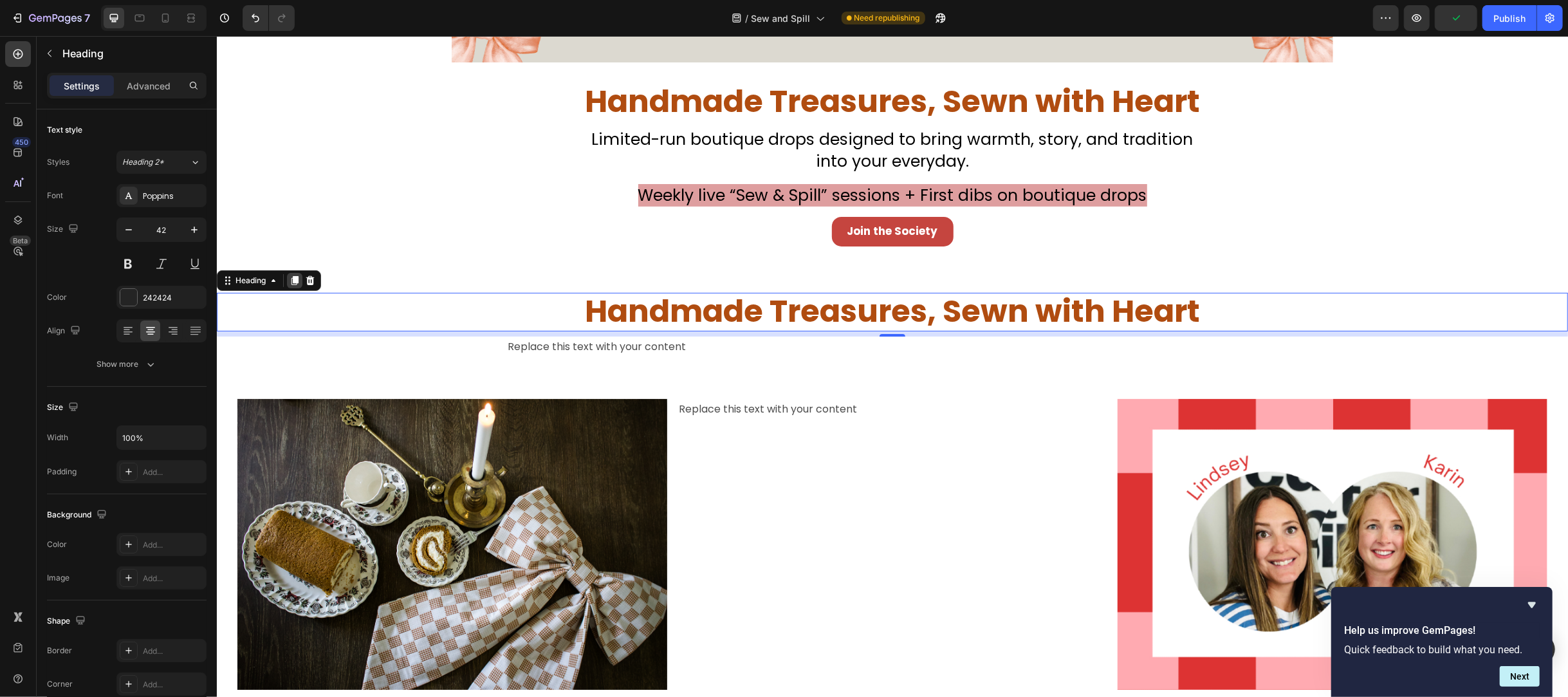
click at [297, 285] on icon at bounding box center [294, 281] width 7 height 9
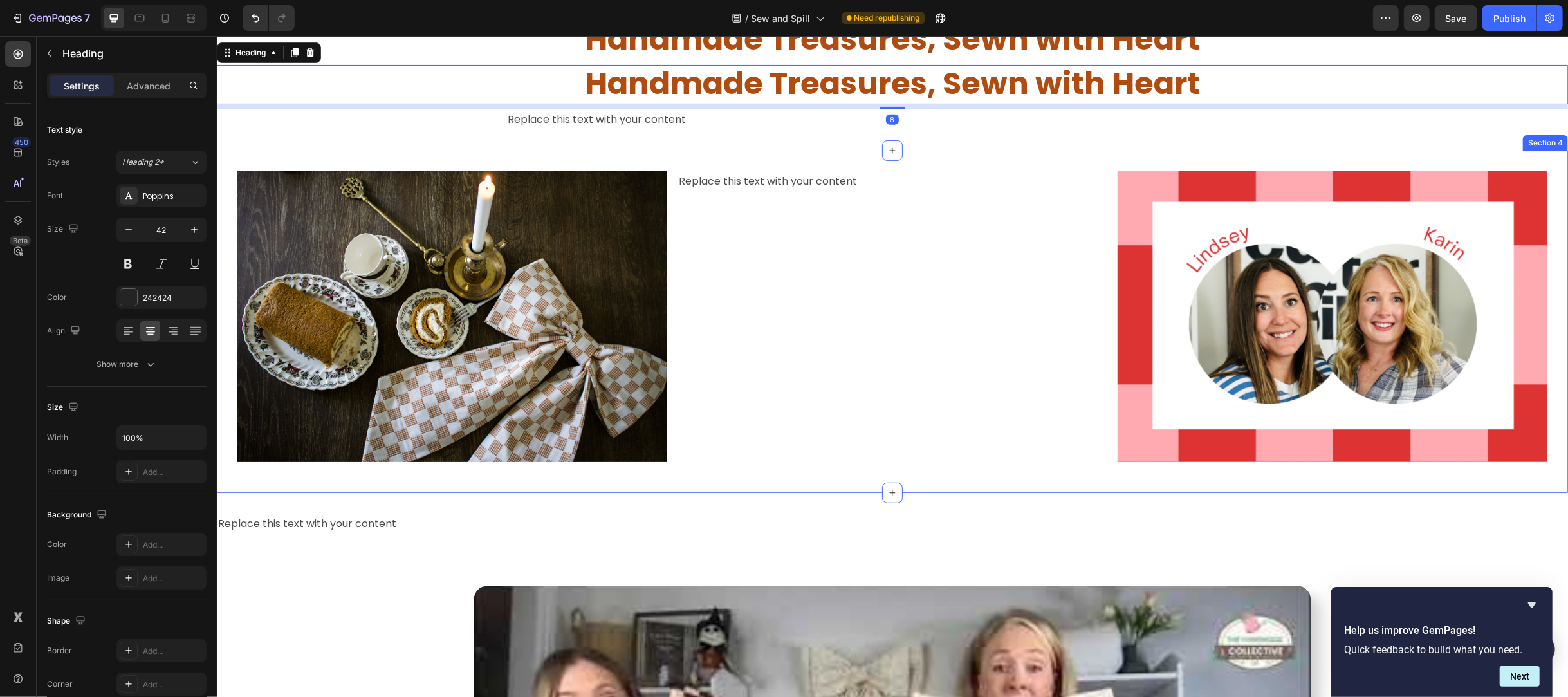
scroll to position [515, 0]
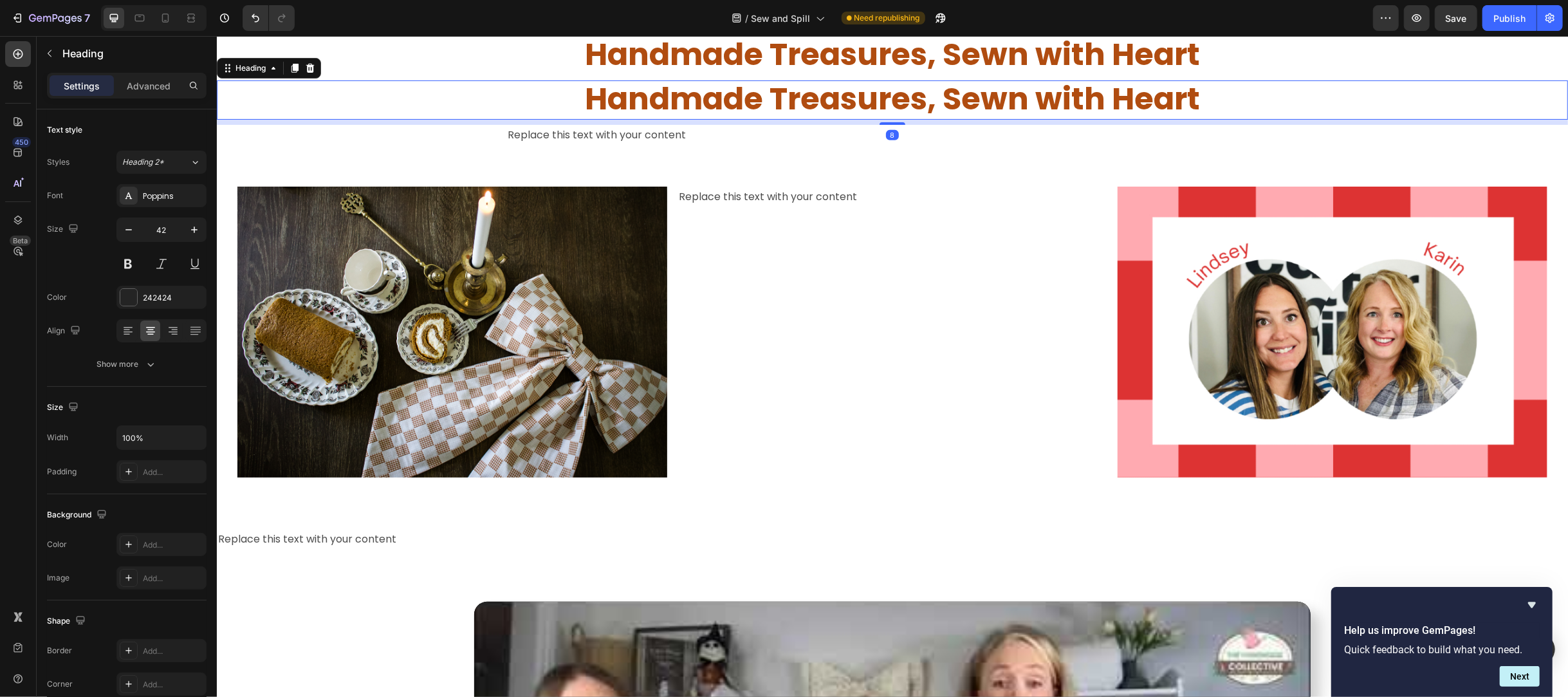
click at [573, 96] on h2 "Handmade Treasures, Sewn with Heart" at bounding box center [892, 100] width 1351 height 39
drag, startPoint x: 421, startPoint y: 102, endPoint x: 429, endPoint y: 100, distance: 8.2
click at [423, 102] on p "Handmade Treasures, Sewn with Heart" at bounding box center [892, 100] width 1349 height 37
click at [621, 92] on span "Handmade Treasures, Sewn with Heart" at bounding box center [891, 98] width 615 height 43
click at [533, 100] on p "Handmade Treasures, Sewn with Heart" at bounding box center [892, 100] width 1349 height 37
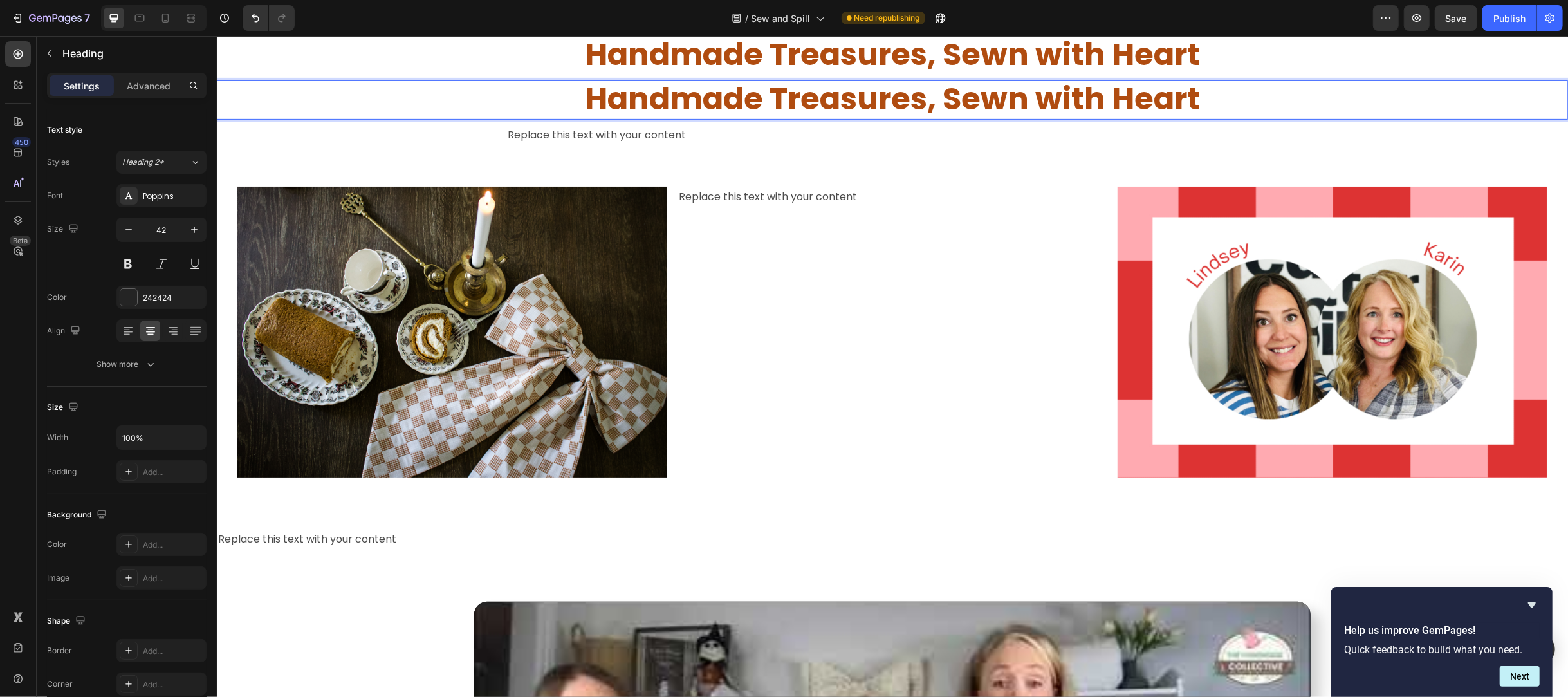
click at [242, 88] on p "Handmade Treasures, Sewn with Heart" at bounding box center [892, 100] width 1349 height 37
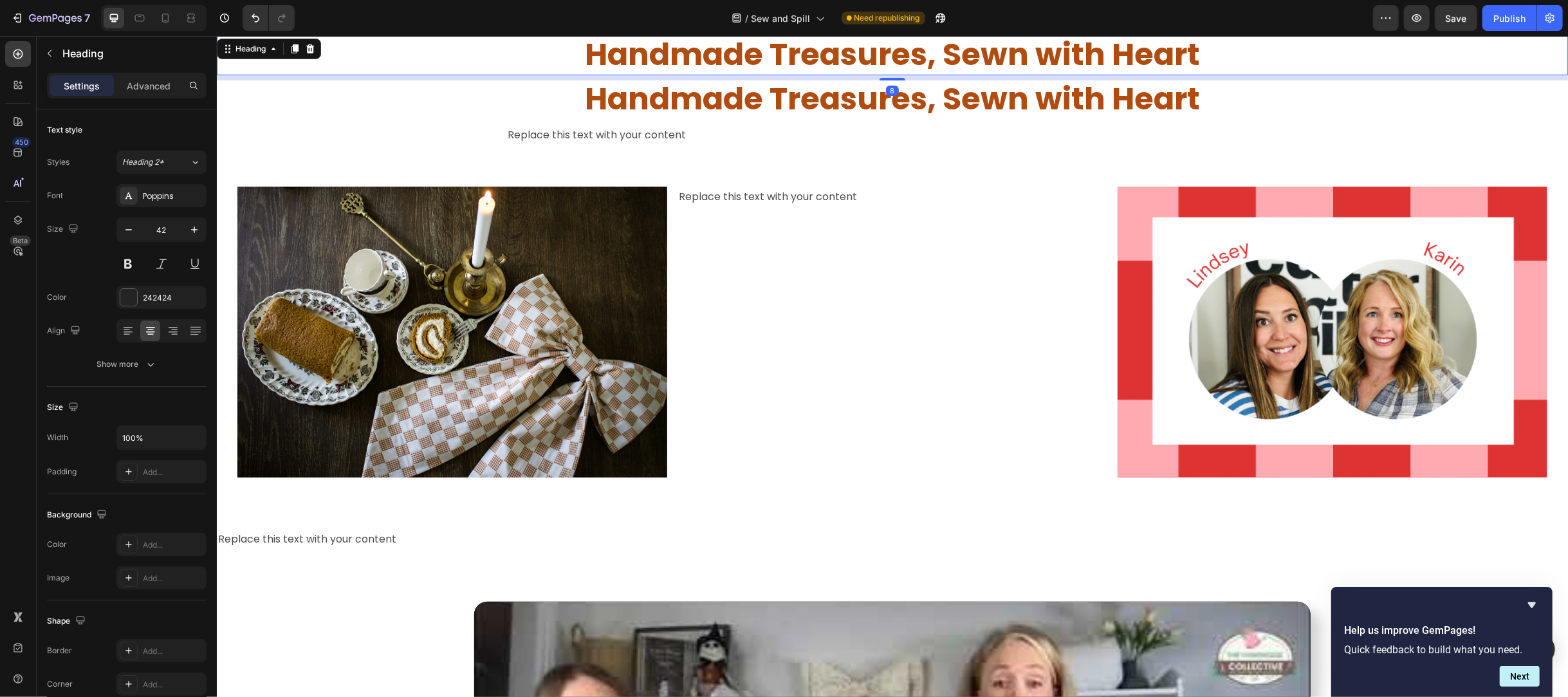
click at [790, 50] on span "Handmade Treasures, Sewn with Heart" at bounding box center [891, 54] width 615 height 43
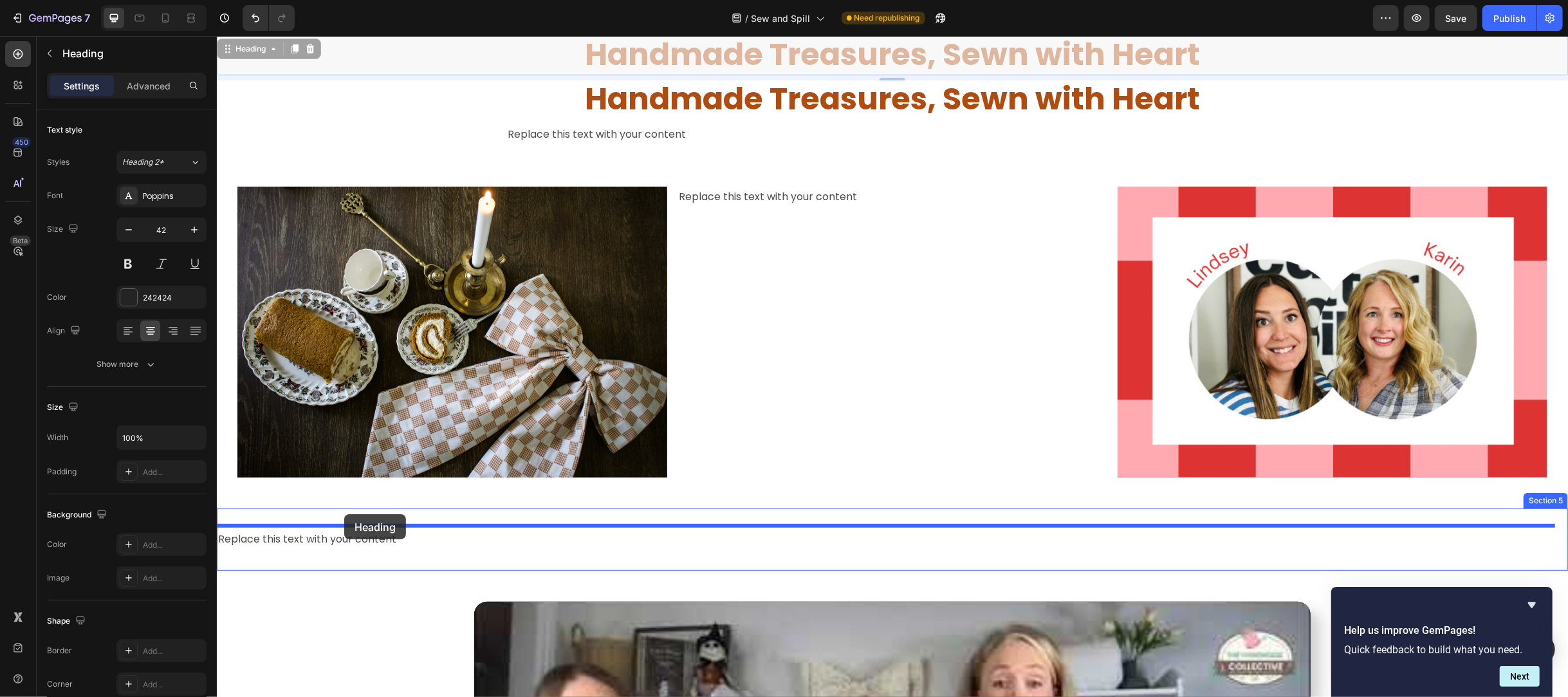
drag, startPoint x: 226, startPoint y: 54, endPoint x: 344, endPoint y: 514, distance: 474.9
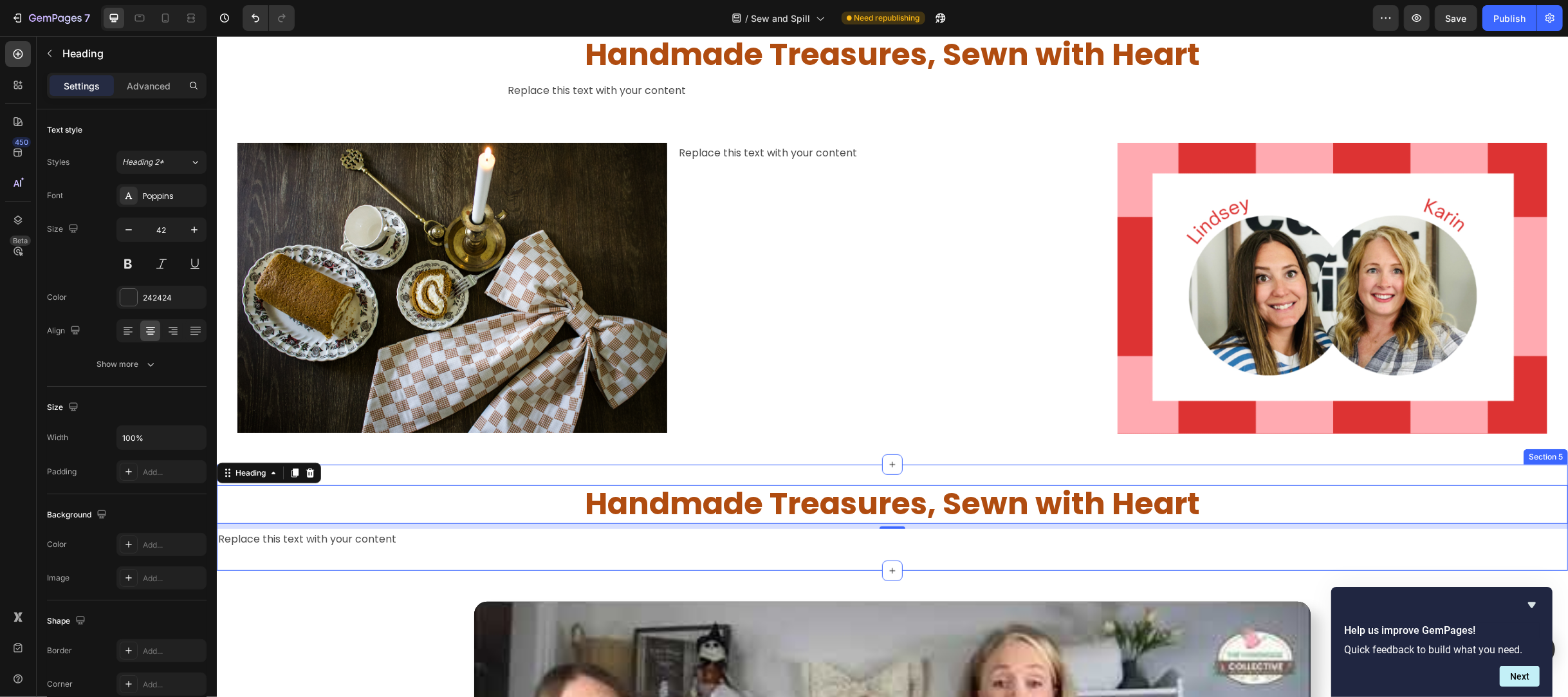
click at [1533, 469] on div "Handmade Treasures, Sewn with Heart Heading 8 Replace this text with your conte…" at bounding box center [892, 518] width 1351 height 106
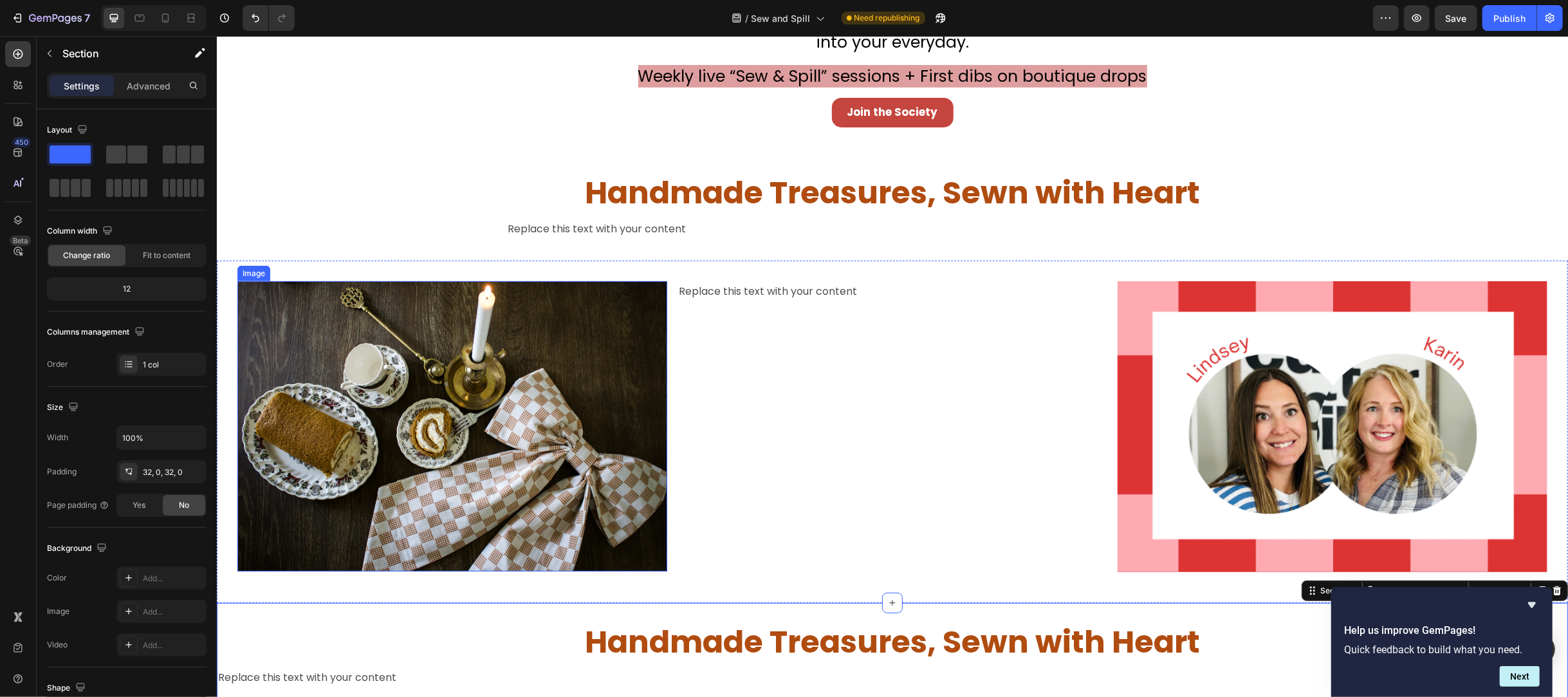
scroll to position [343, 0]
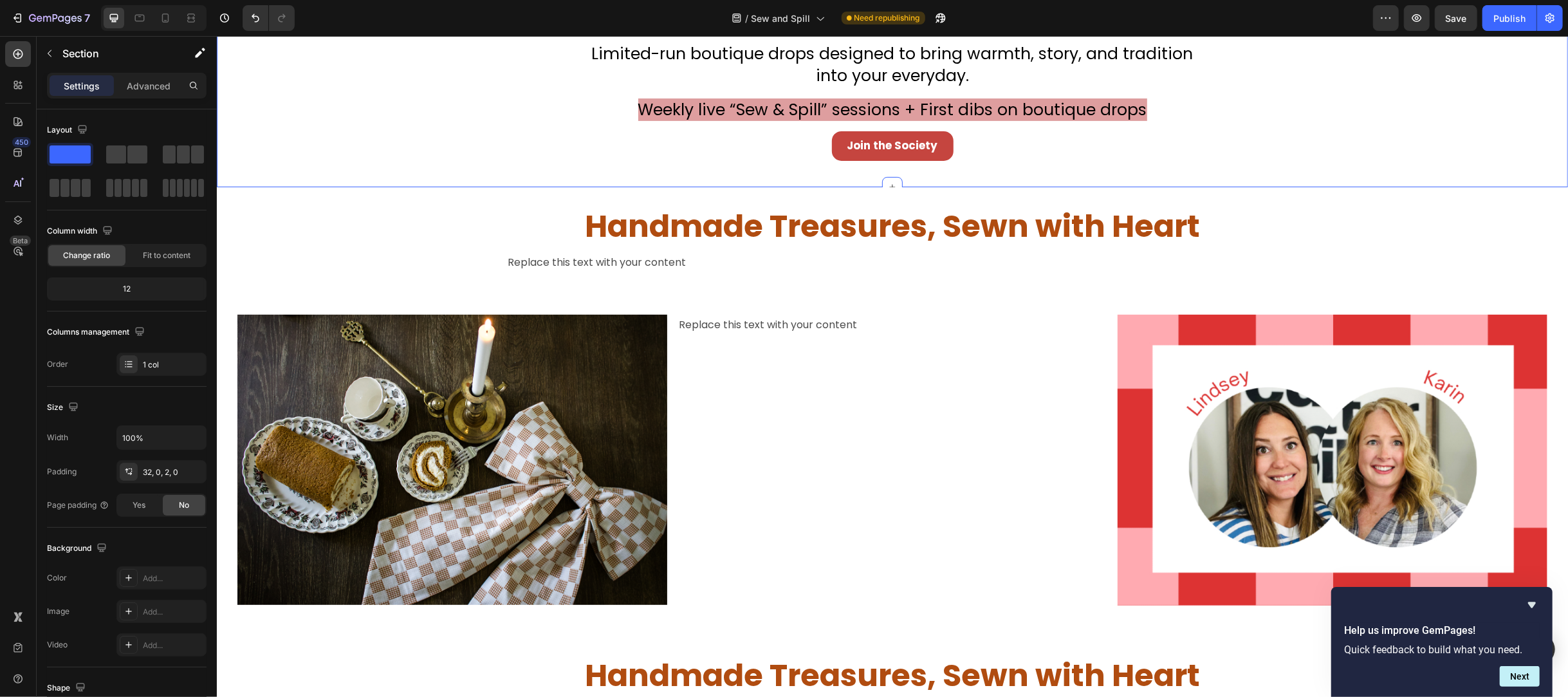
click at [292, 117] on div "Handmade Treasures, Sewn with Heart Heading Don’t Miss Your Chance to Sew This …" at bounding box center [892, 92] width 1351 height 189
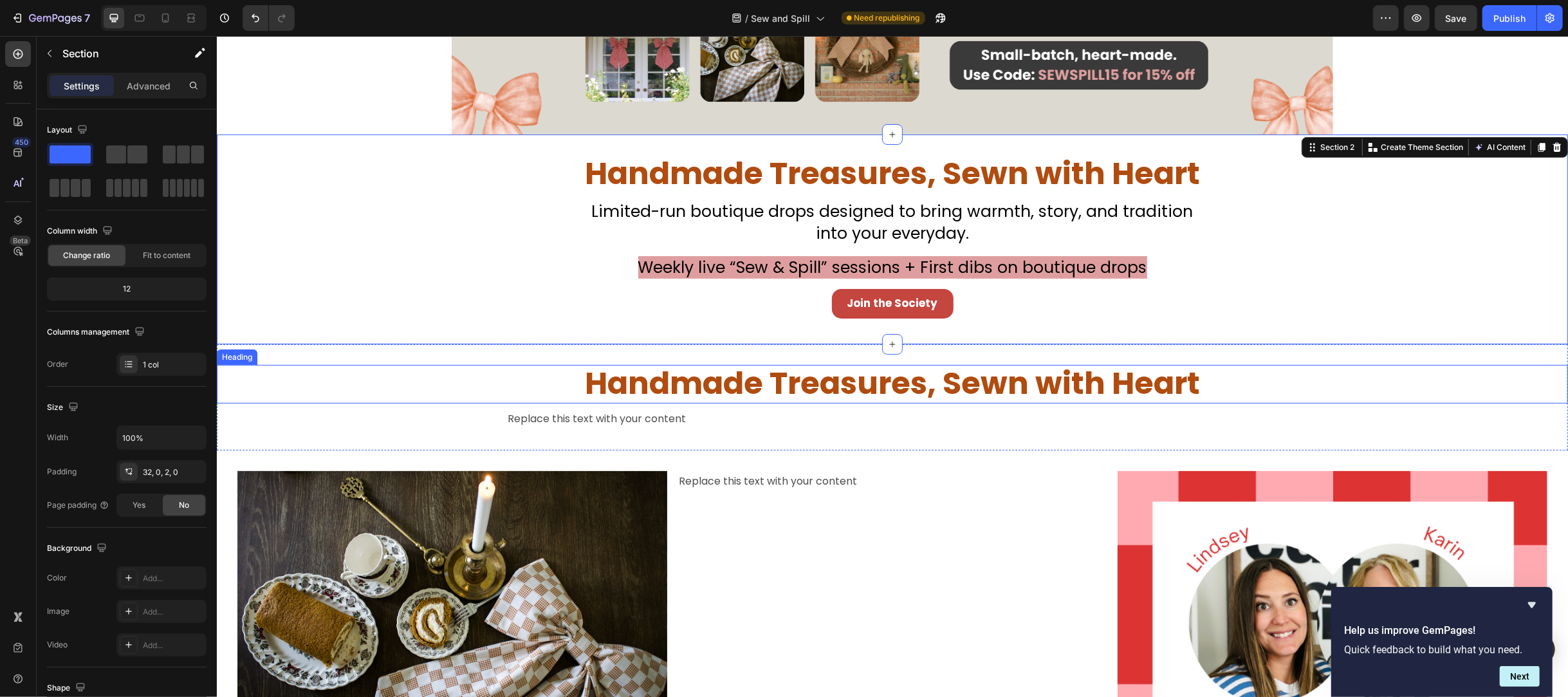
scroll to position [171, 0]
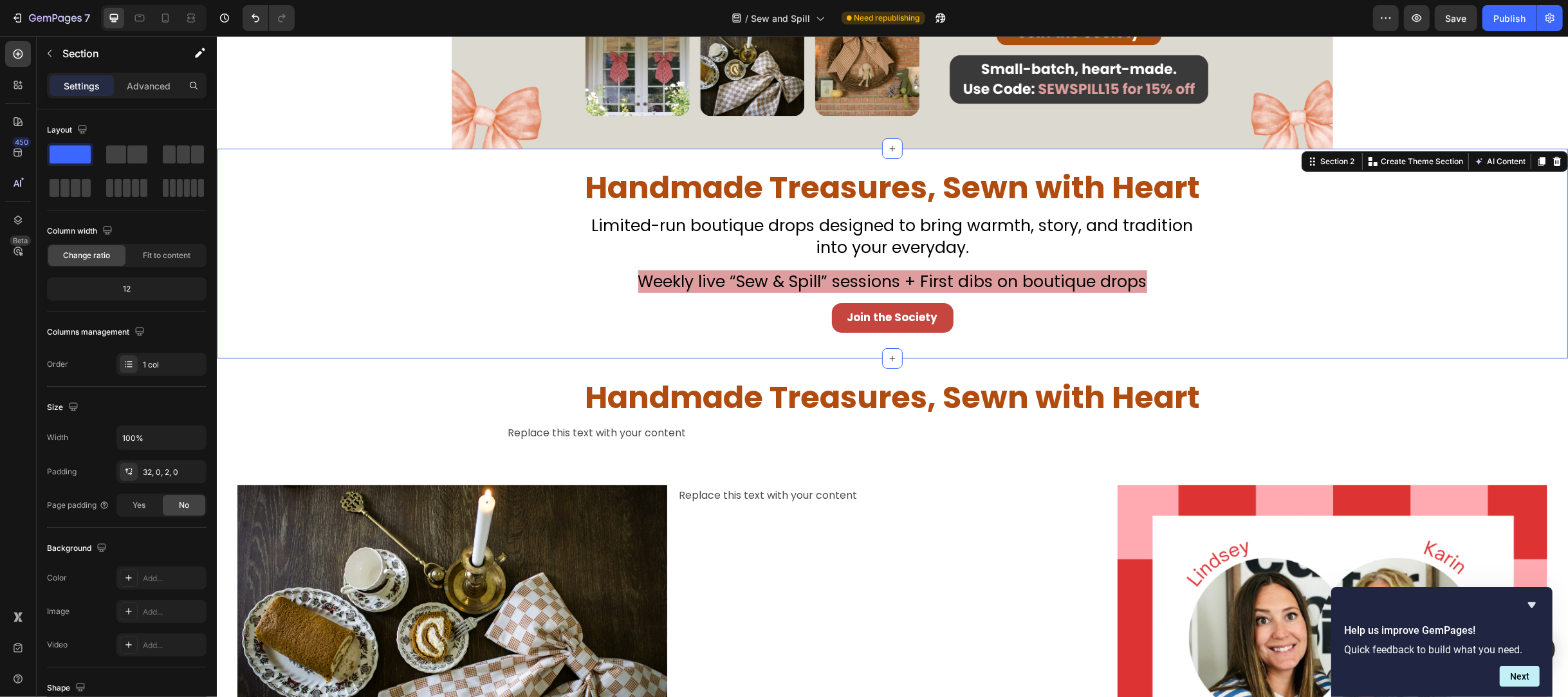
click at [492, 295] on div "Handmade Treasures, Sewn with Heart Heading Don’t Miss Your Chance to Sew This …" at bounding box center [892, 263] width 1351 height 188
click at [555, 234] on div "Handmade Treasures, Sewn with Heart Heading Don’t Miss Your Chance to Sew This …" at bounding box center [892, 263] width 1351 height 188
click at [338, 249] on div "Handmade Treasures, Sewn with Heart Heading Don’t Miss Your Chance to Sew This …" at bounding box center [892, 263] width 1351 height 188
click at [147, 85] on p "Advanced" at bounding box center [149, 86] width 44 height 13
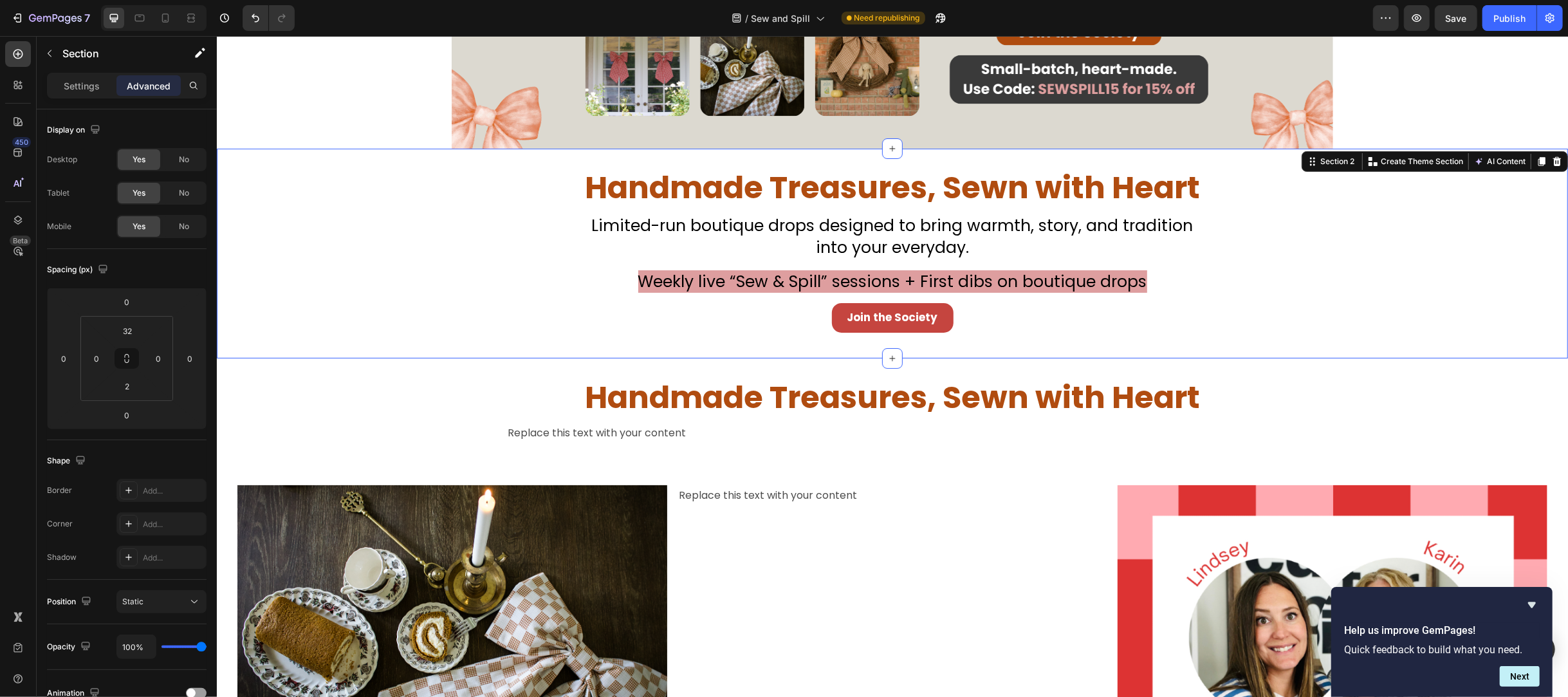
click at [468, 295] on div "Handmade Treasures, Sewn with Heart Heading Don’t Miss Your Chance to Sew This …" at bounding box center [892, 263] width 1351 height 188
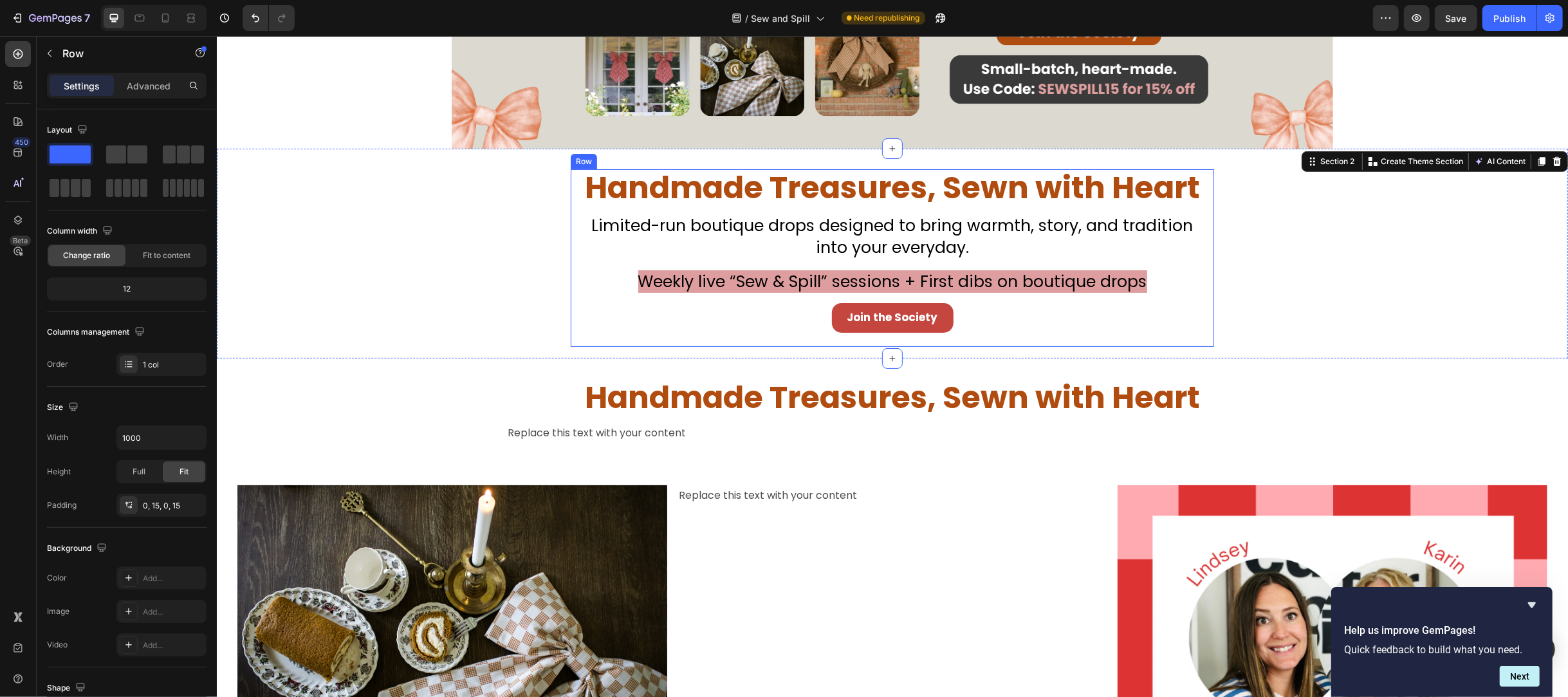
click at [570, 340] on div "Handmade Treasures, Sewn with Heart Heading Don’t Miss Your Chance to Sew This …" at bounding box center [892, 258] width 644 height 178
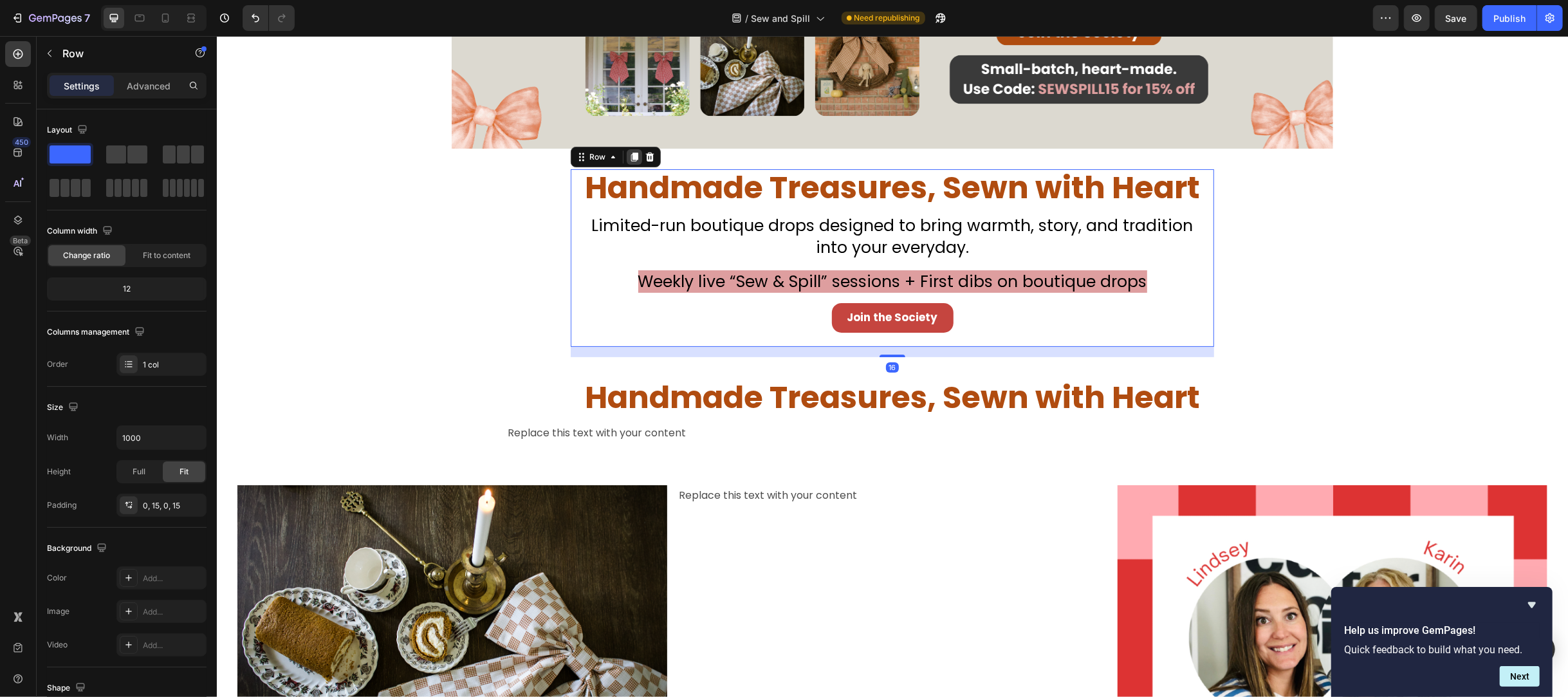
click at [628, 159] on icon at bounding box center [634, 157] width 11 height 11
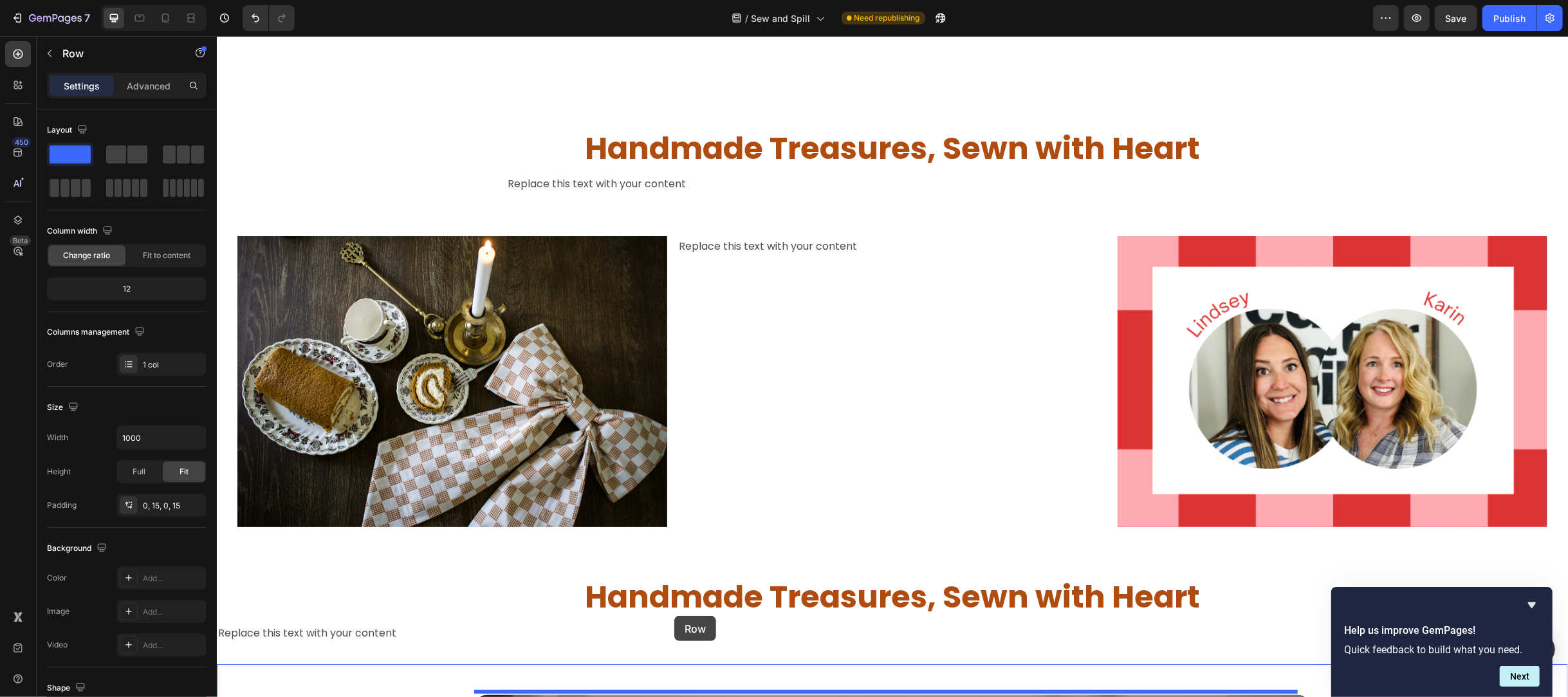
scroll to position [767, 0]
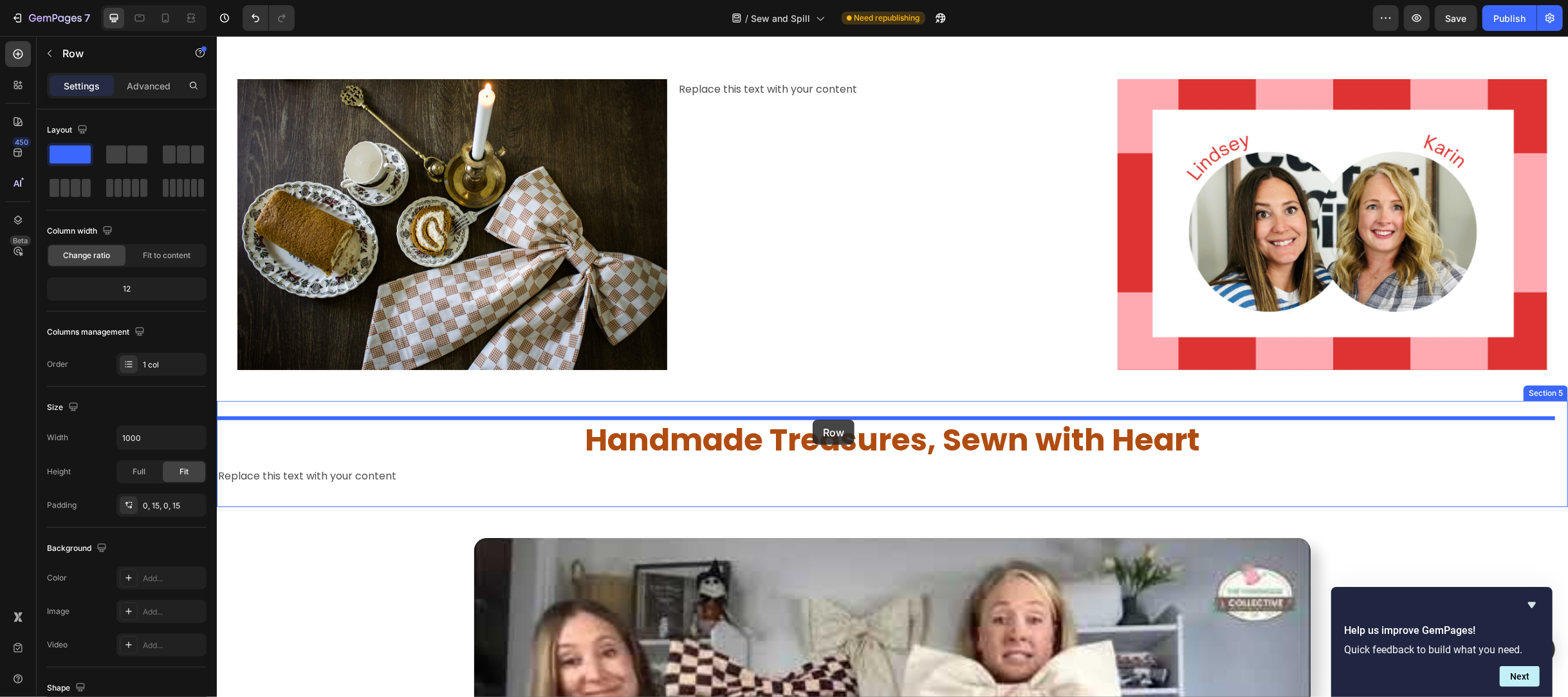
drag, startPoint x: 574, startPoint y: 87, endPoint x: 812, endPoint y: 420, distance: 409.3
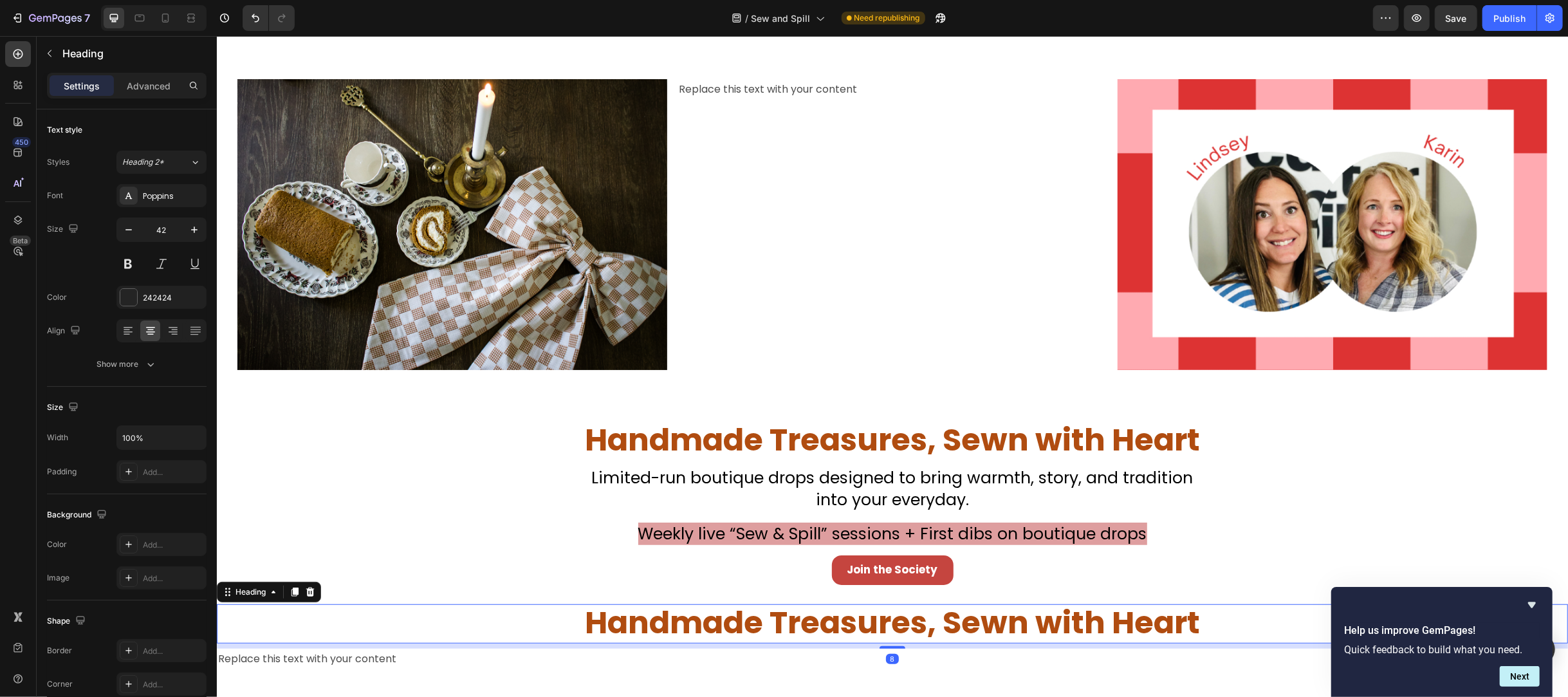
click at [620, 616] on span "Handmade Treasures, Sewn with Heart" at bounding box center [891, 623] width 615 height 43
click at [310, 594] on icon at bounding box center [310, 592] width 9 height 9
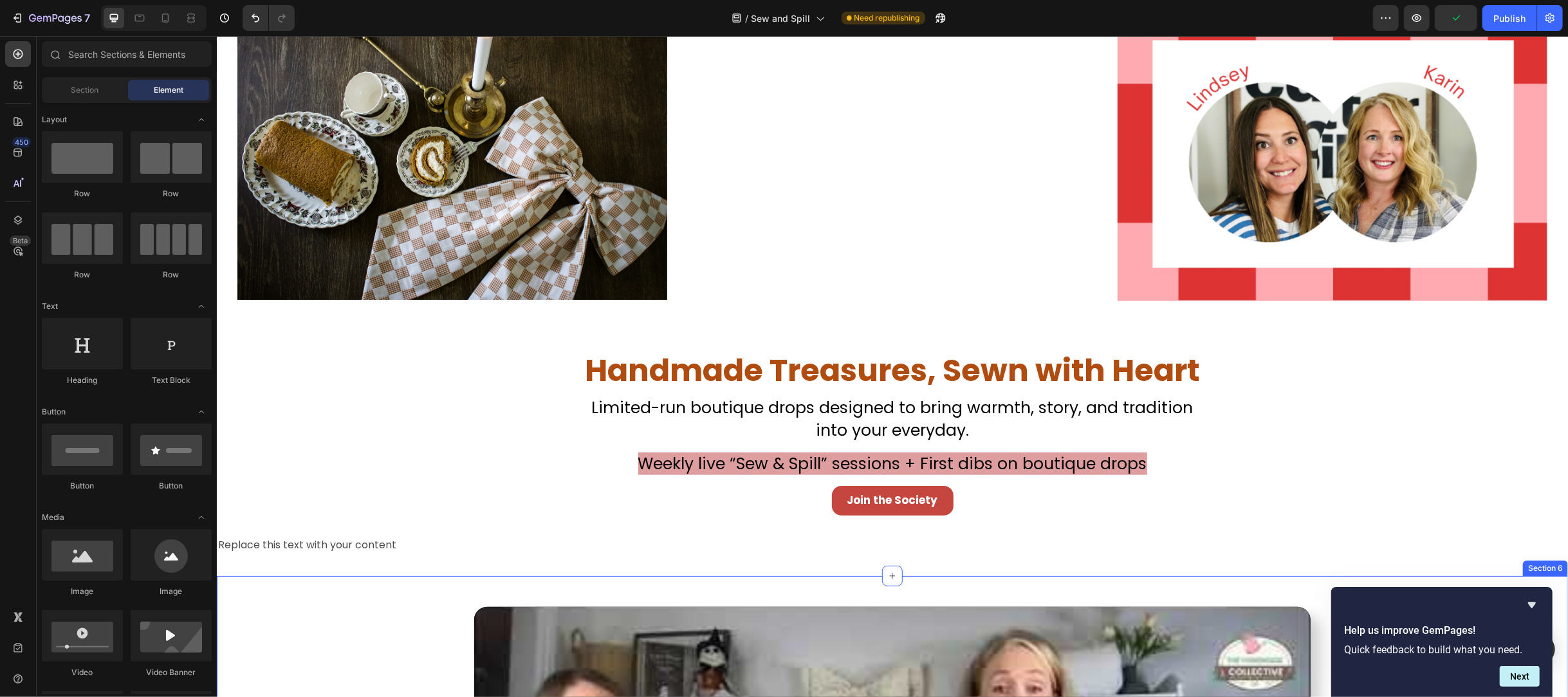
scroll to position [853, 0]
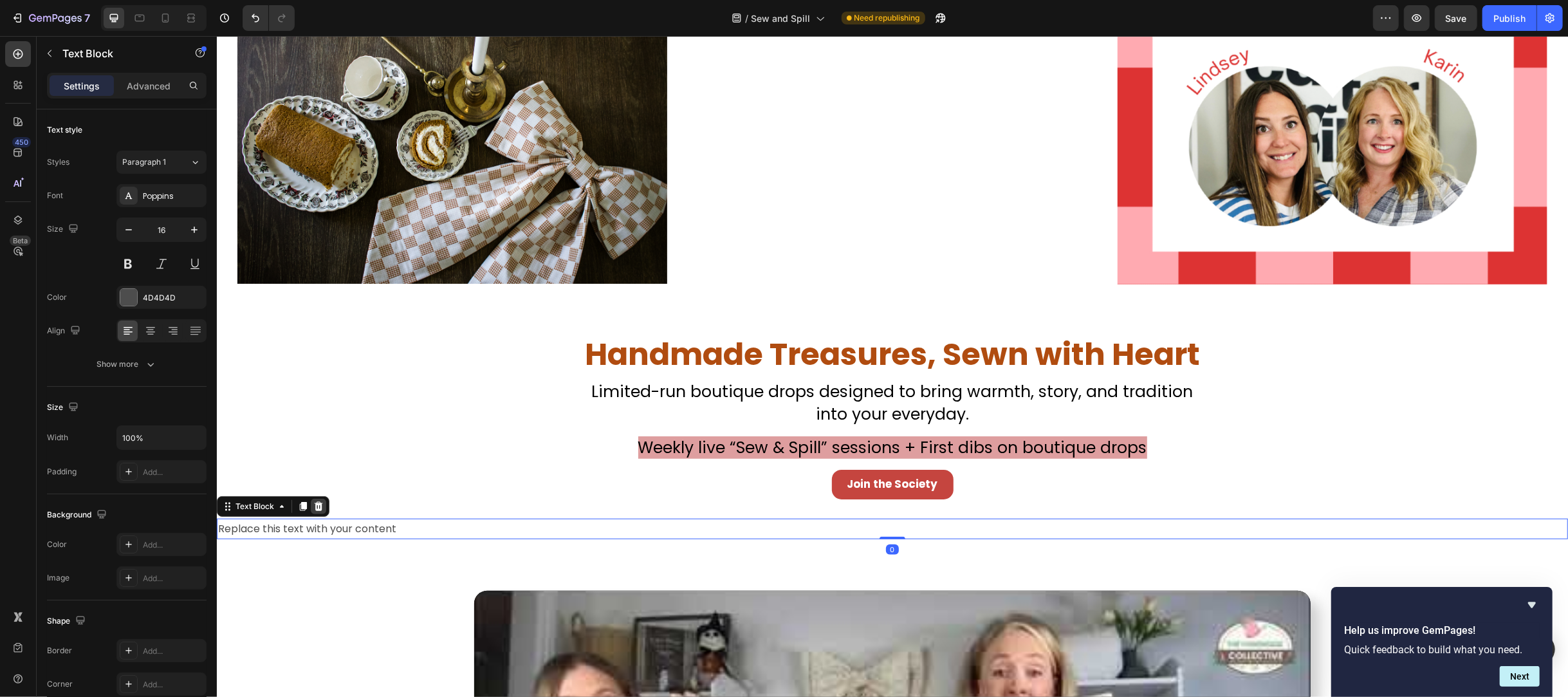
click at [319, 504] on icon at bounding box center [318, 506] width 9 height 9
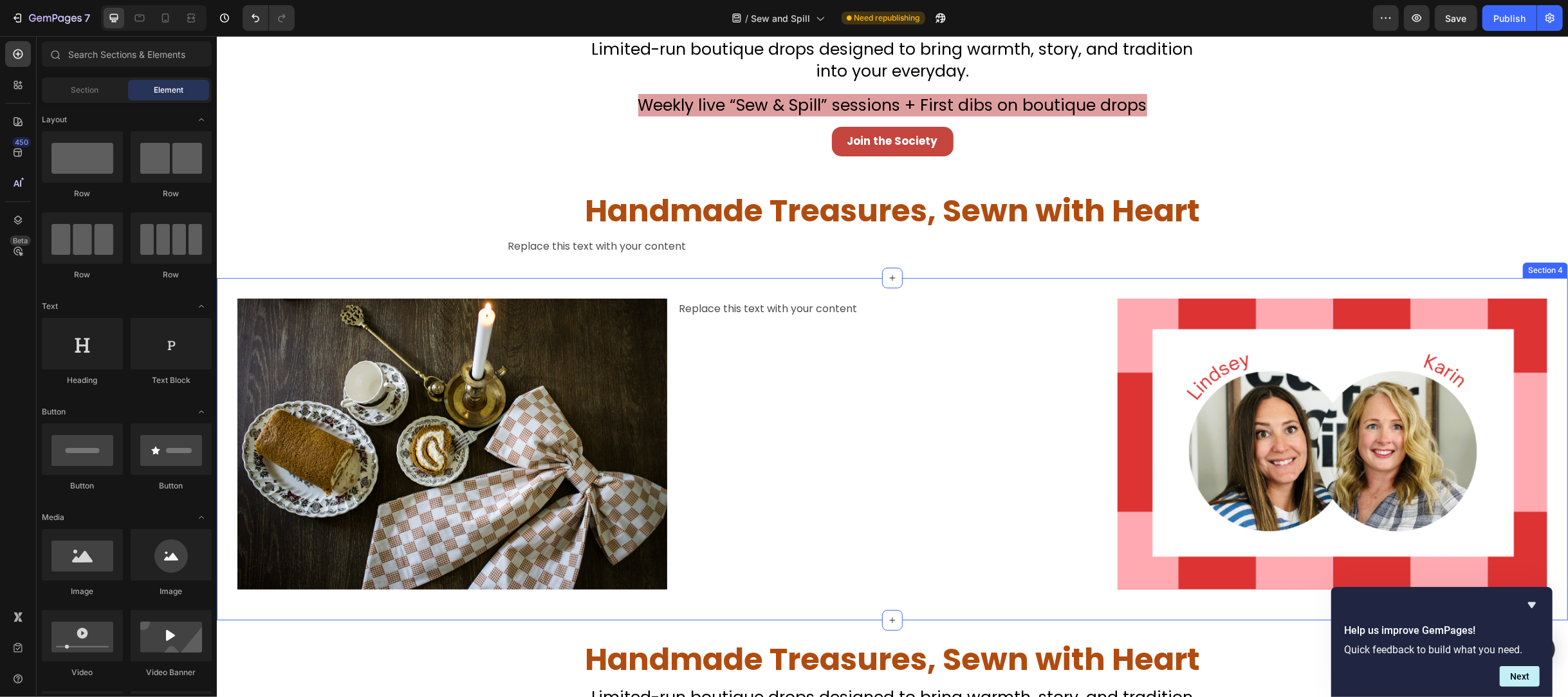
scroll to position [252, 0]
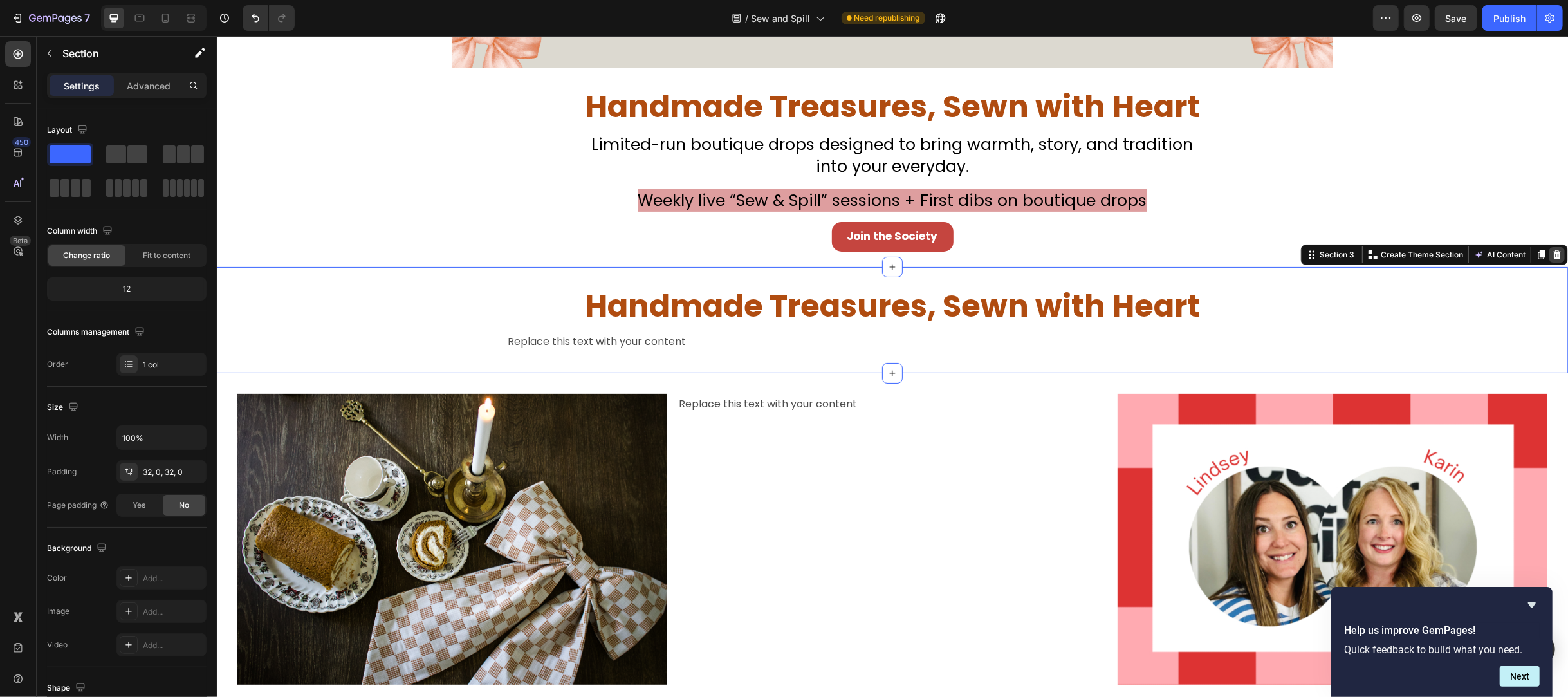
click at [1553, 255] on icon at bounding box center [1557, 255] width 9 height 9
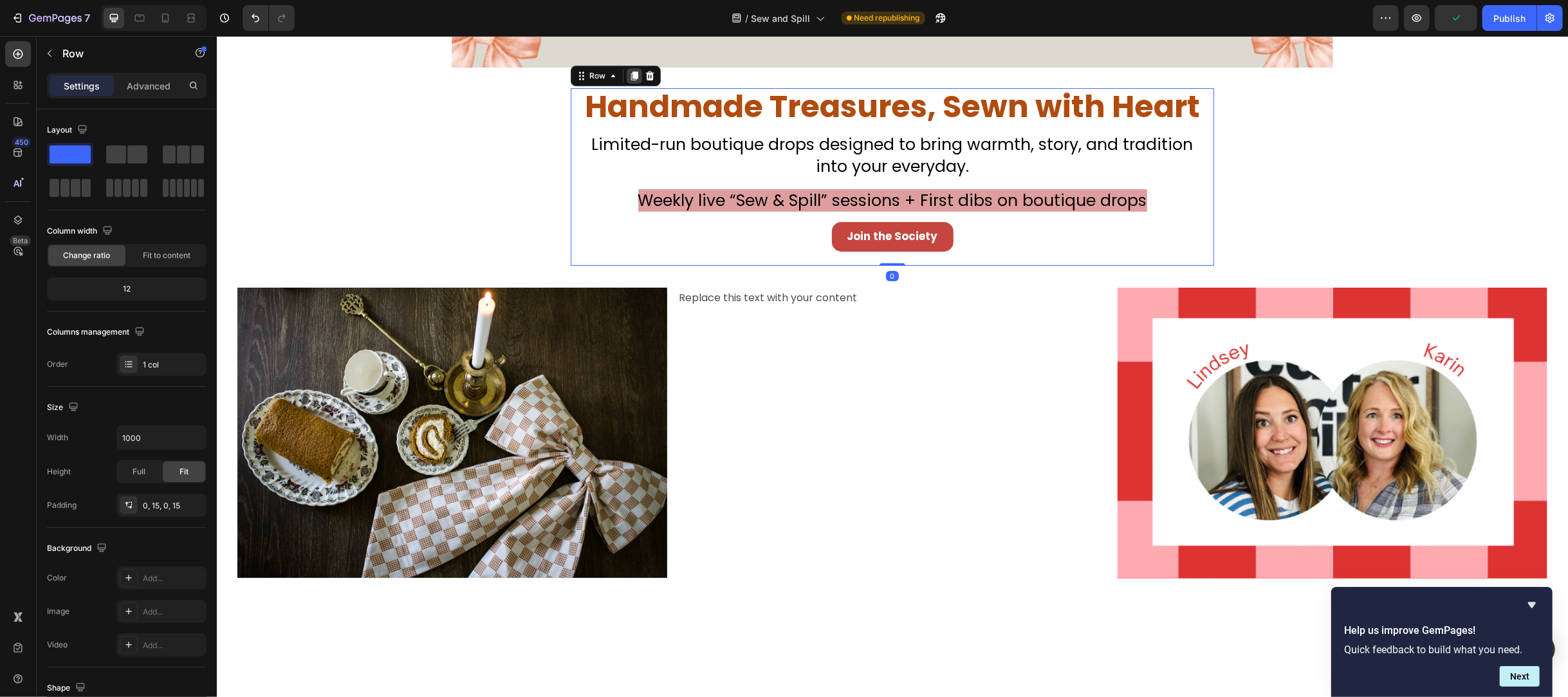
click at [630, 78] on icon at bounding box center [634, 76] width 7 height 9
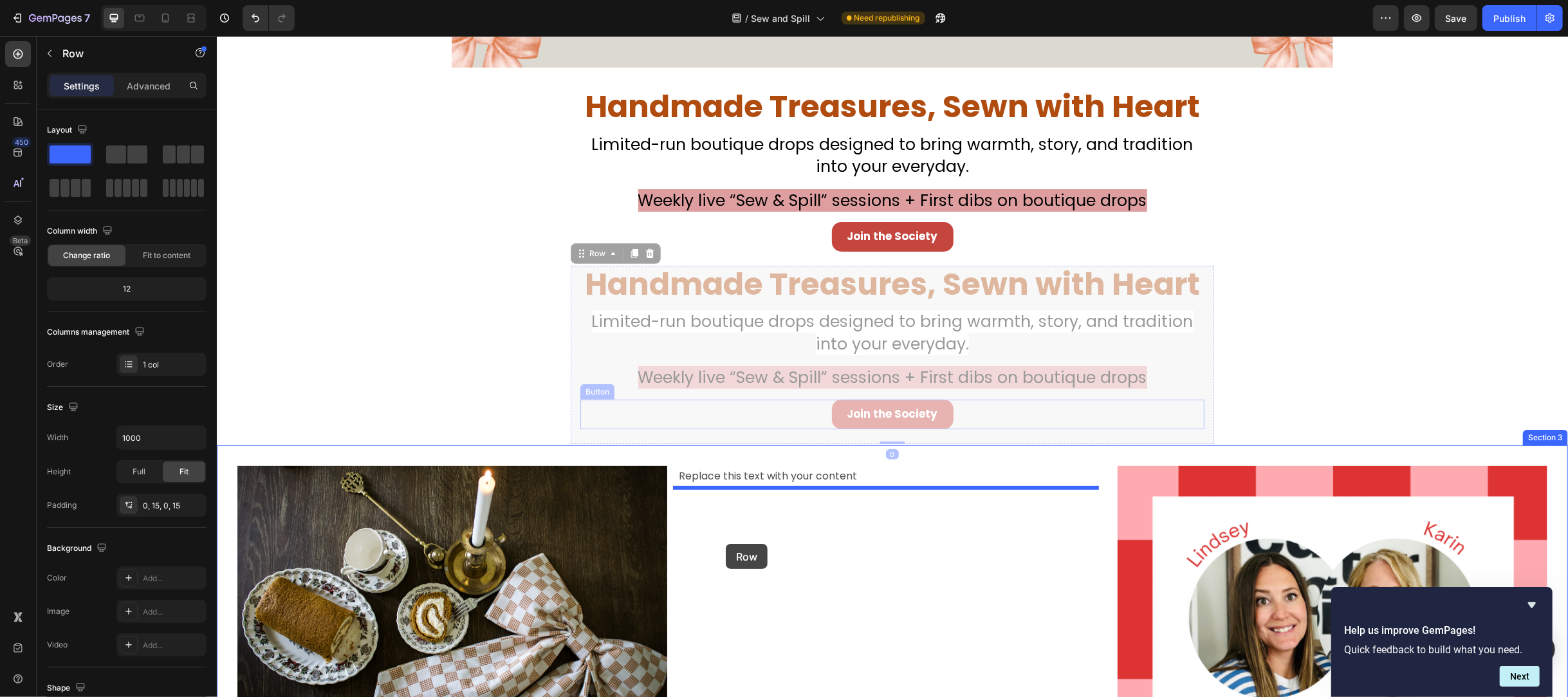
drag, startPoint x: 571, startPoint y: 253, endPoint x: 725, endPoint y: 544, distance: 329.2
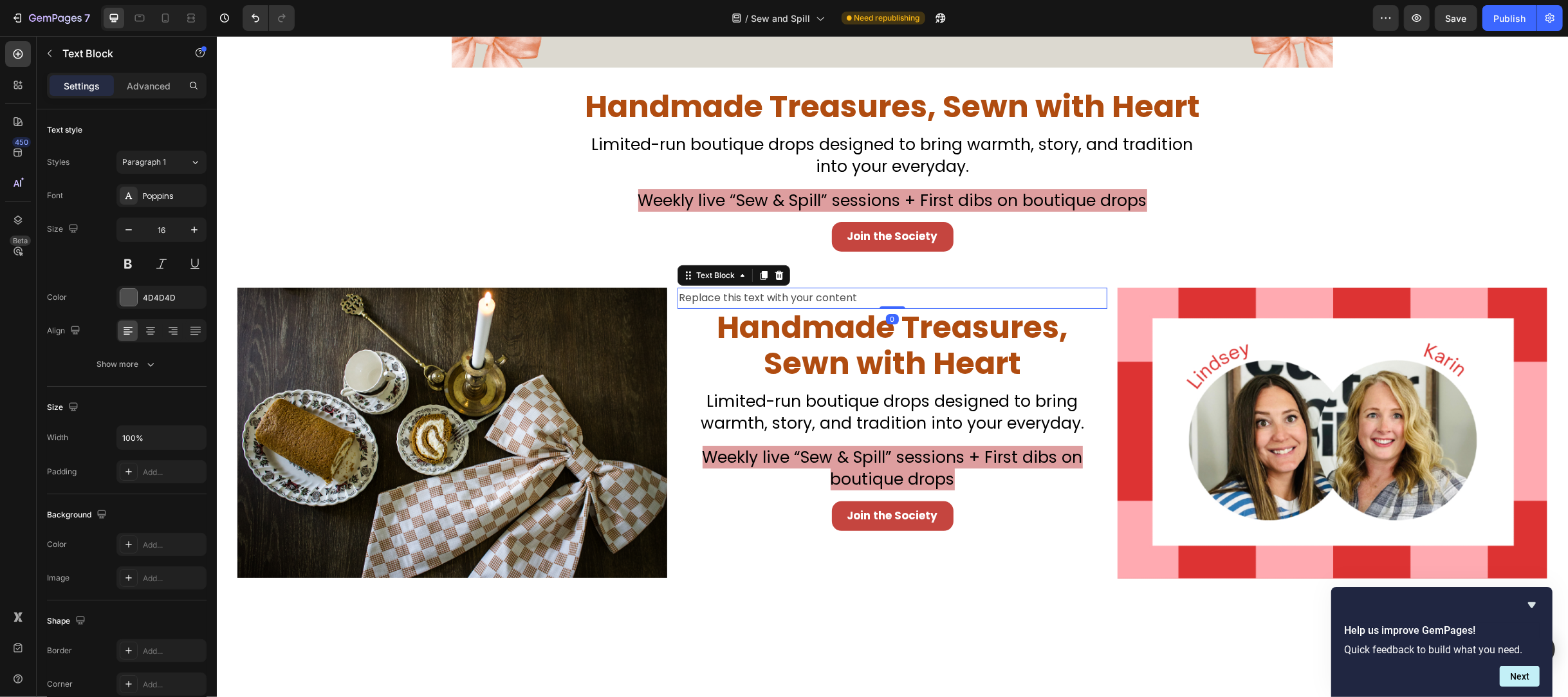
click at [821, 293] on div "Replace this text with your content" at bounding box center [892, 298] width 430 height 21
click at [775, 275] on icon at bounding box center [779, 275] width 11 height 11
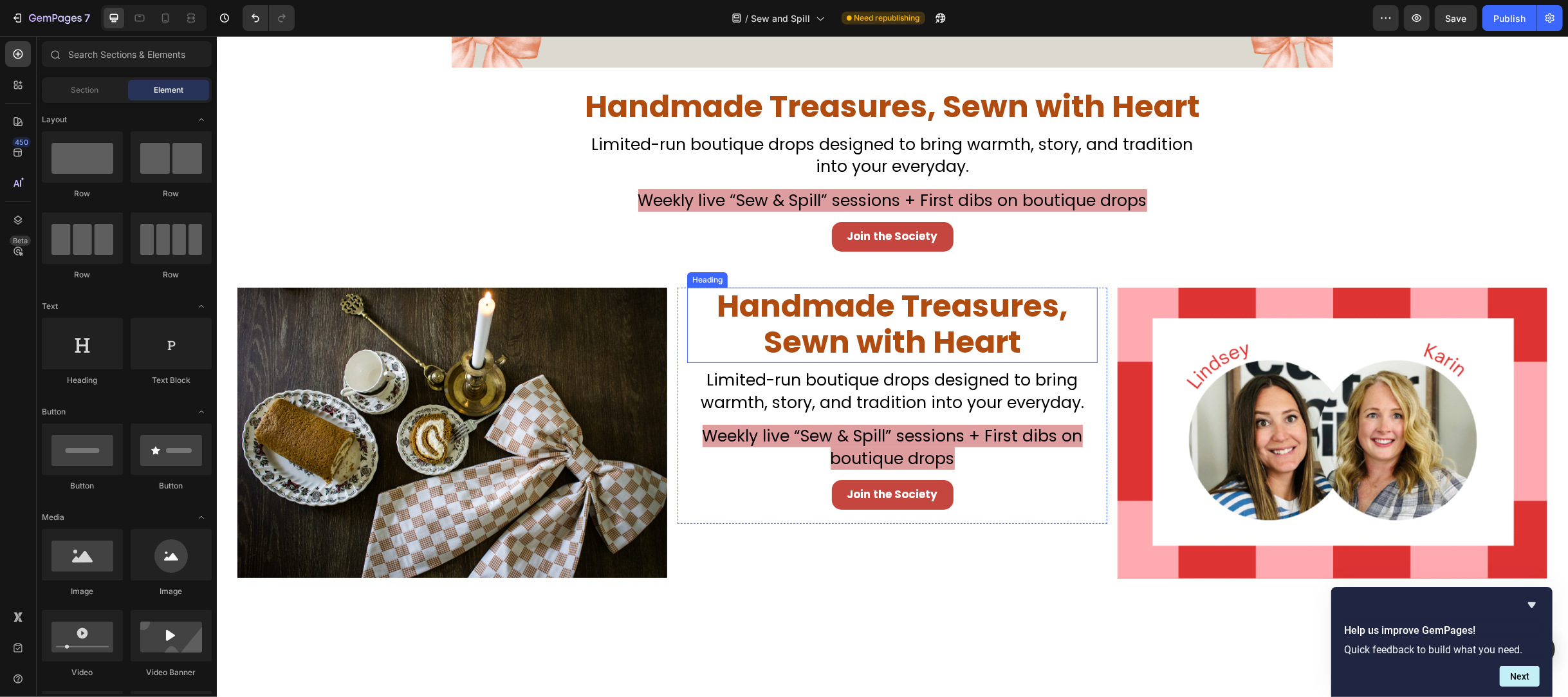
click at [839, 303] on span "Handmade Treasures, Sewn with Heart" at bounding box center [891, 325] width 351 height 80
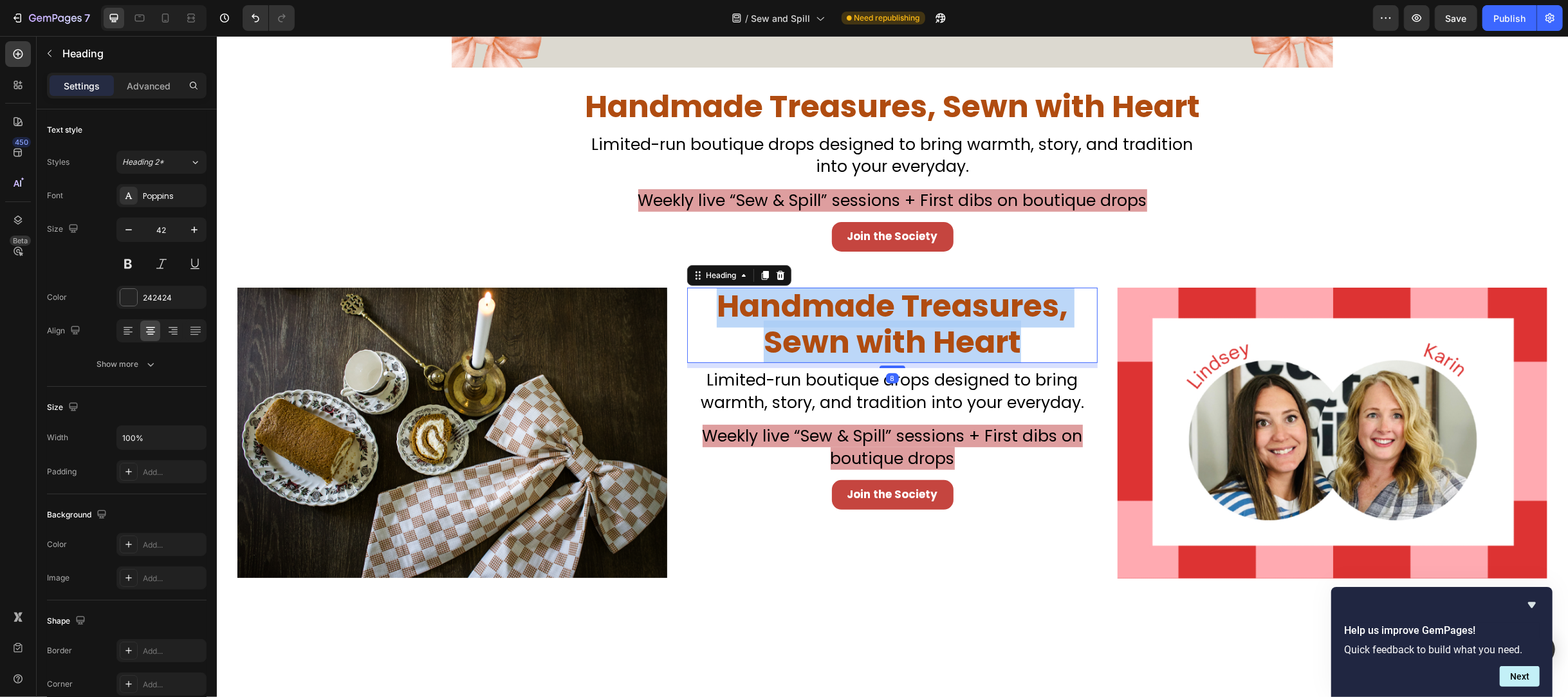
click at [839, 303] on span "Handmade Treasures, Sewn with Heart" at bounding box center [891, 325] width 351 height 80
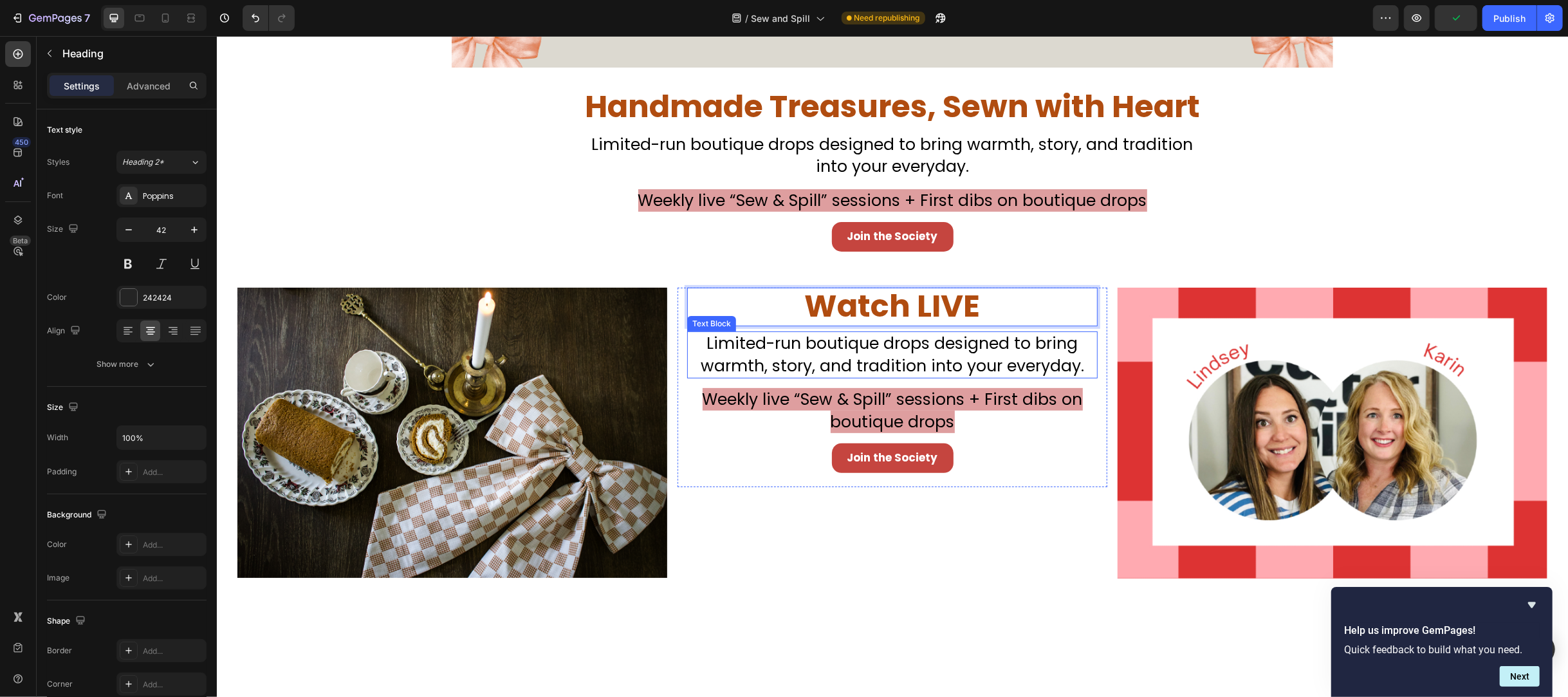
click at [863, 348] on span "Limited-run boutique drops designed to bring warmth, story, and tradition into …" at bounding box center [892, 354] width 384 height 45
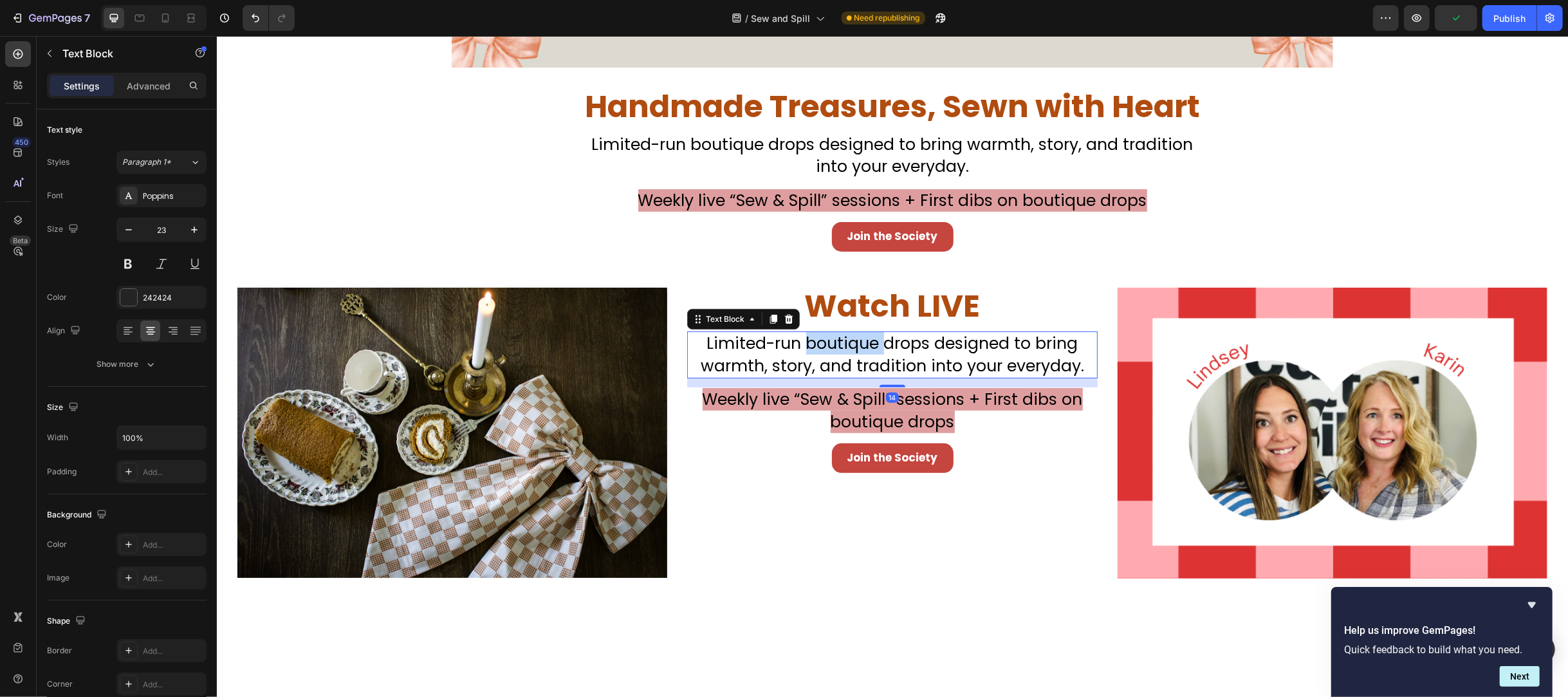
click at [863, 348] on span "Limited-run boutique drops designed to bring warmth, story, and tradition into …" at bounding box center [892, 354] width 384 height 45
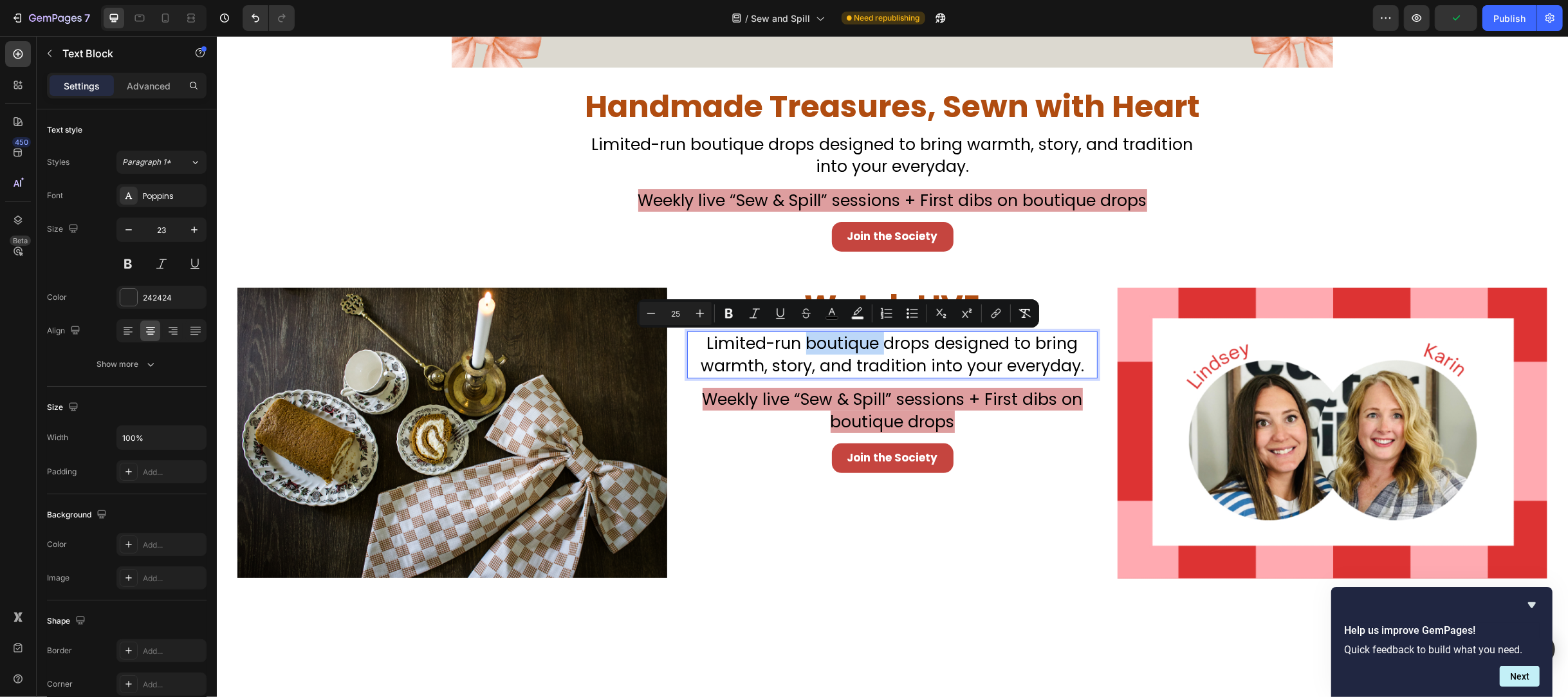
click at [867, 347] on span "Limited-run boutique drops designed to bring warmth, story, and tradition into …" at bounding box center [892, 354] width 384 height 45
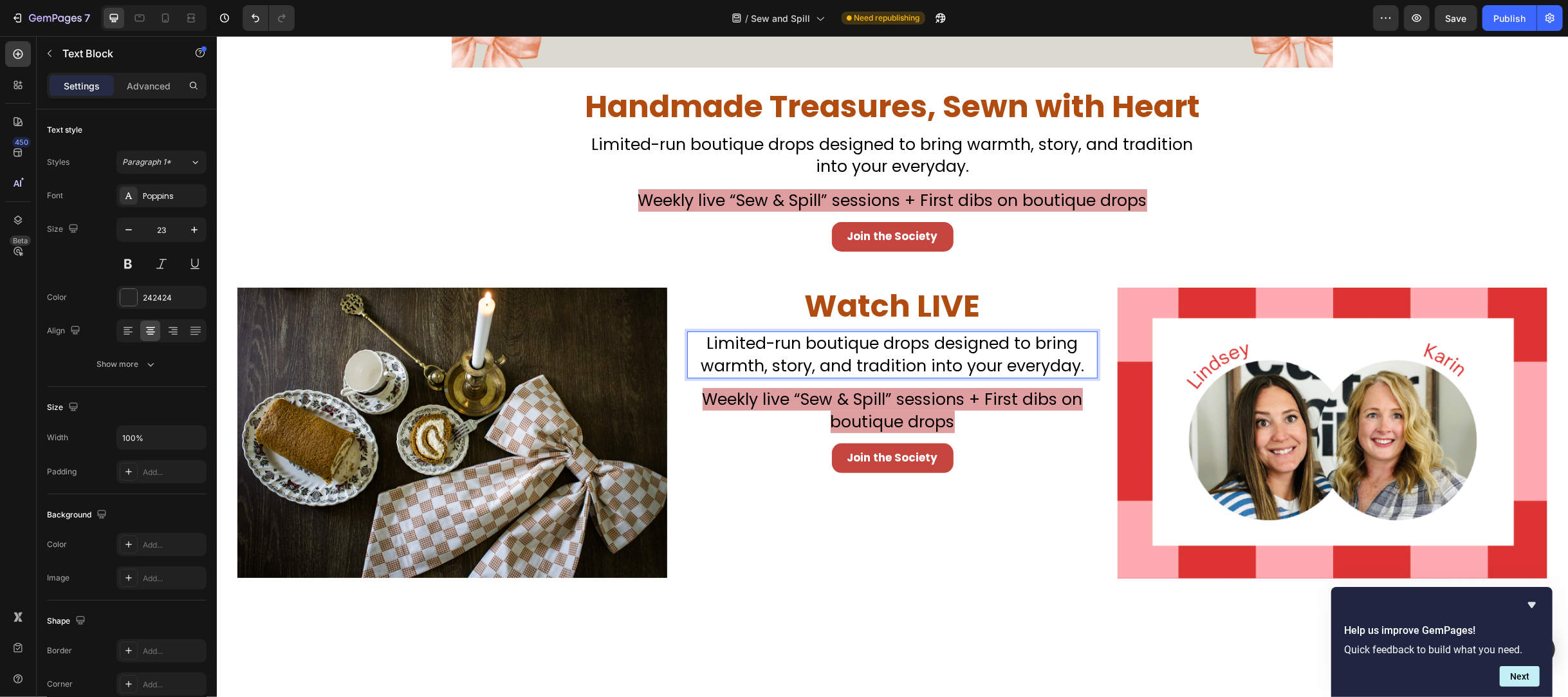
click at [700, 347] on p "Limited-run boutique drops designed to bring warmth, story, and tradition into …" at bounding box center [892, 354] width 408 height 44
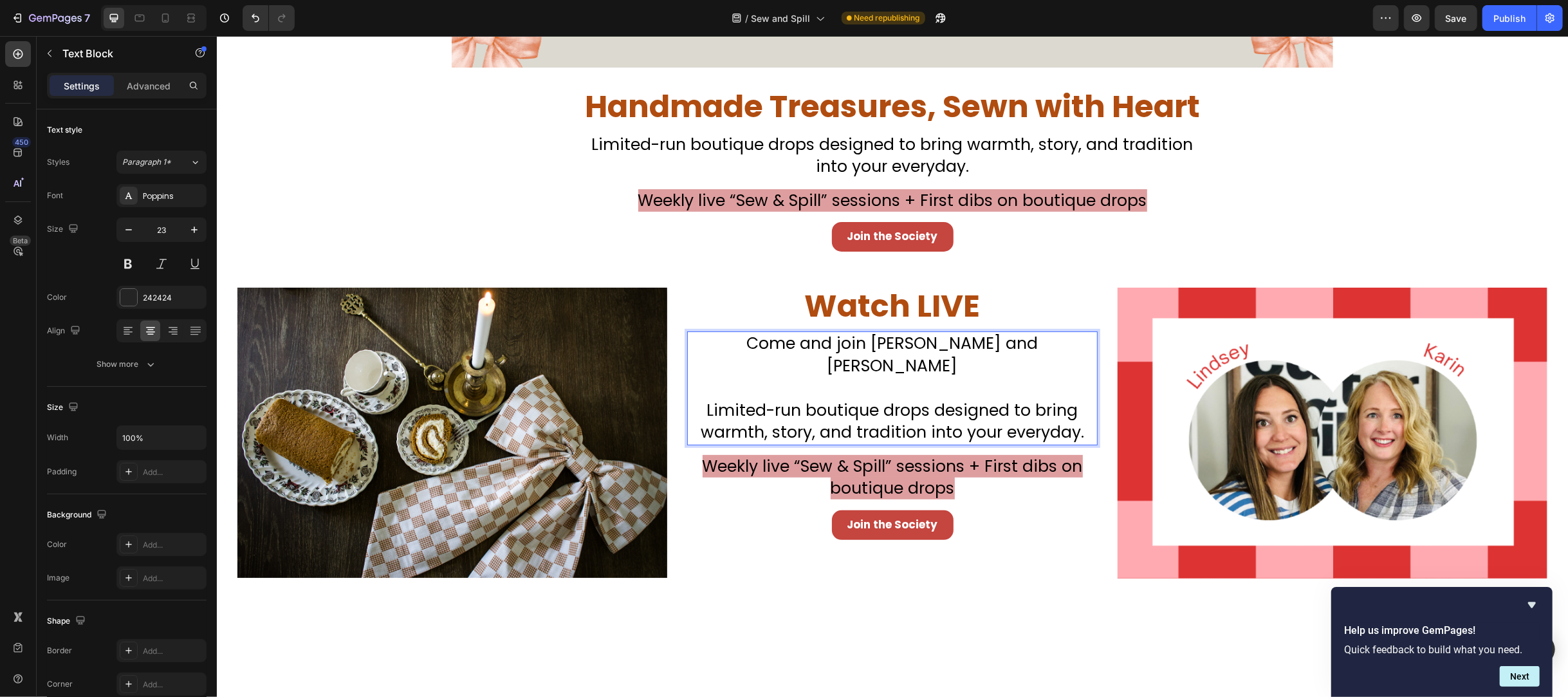
click at [1056, 335] on p "Come and join [PERSON_NAME] and [PERSON_NAME]" at bounding box center [892, 354] width 408 height 44
click at [1068, 399] on span "Limited-run boutique drops designed to bring warmth, story, and tradition into …" at bounding box center [892, 422] width 384 height 45
drag, startPoint x: 1072, startPoint y: 392, endPoint x: 661, endPoint y: 462, distance: 416.9
click at [621, 450] on div "Image ⁠⁠⁠⁠⁠⁠⁠ Watch LIVE Heading Don’t Miss Your Chance to Sew This Christmas C…" at bounding box center [892, 438] width 1351 height 343
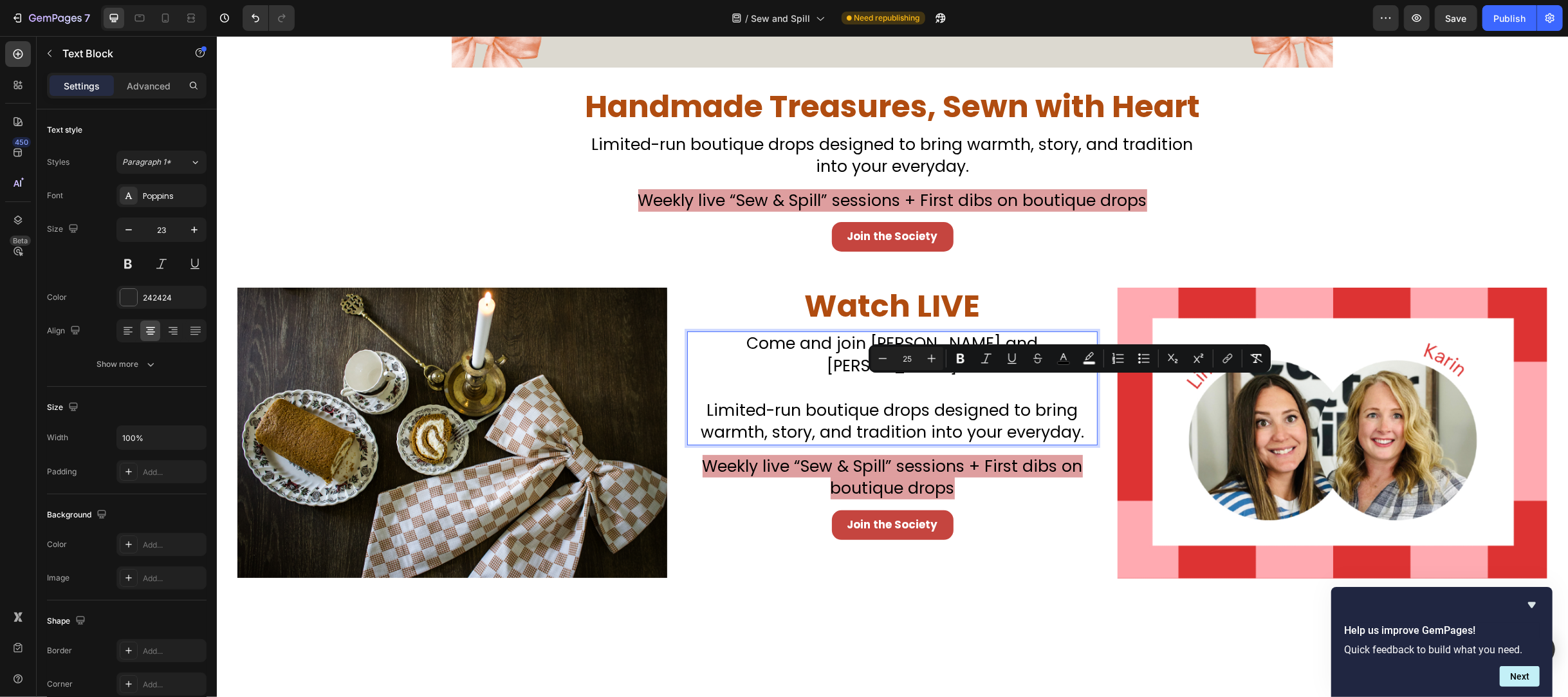
drag, startPoint x: 758, startPoint y: 408, endPoint x: 743, endPoint y: 408, distance: 15.0
click at [757, 408] on span "Limited-run boutique drops designed to bring warmth, story, and tradition into …" at bounding box center [892, 422] width 384 height 45
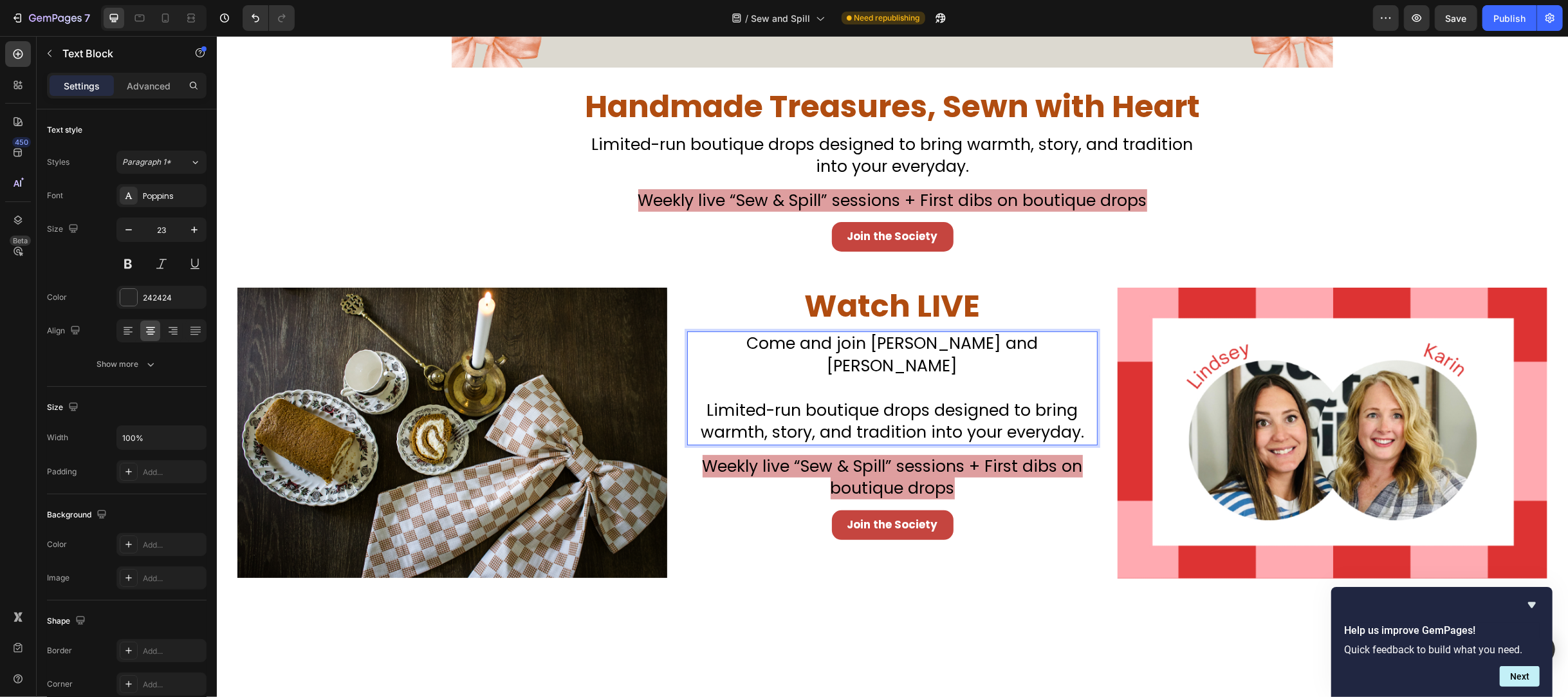
click at [711, 399] on span "Limited-run boutique drops designed to bring warmth, story, and tradition into …" at bounding box center [892, 422] width 384 height 45
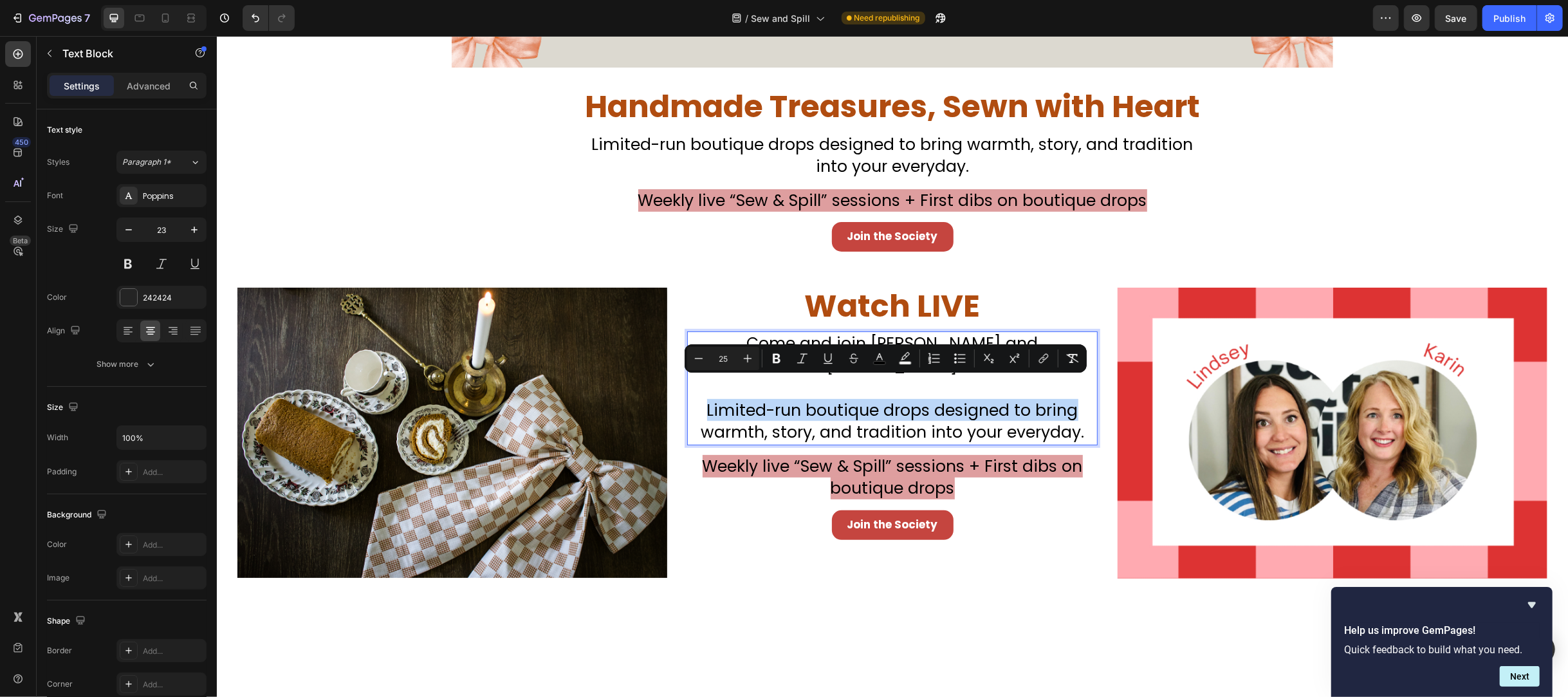
drag, startPoint x: 702, startPoint y: 391, endPoint x: 1077, endPoint y: 398, distance: 375.1
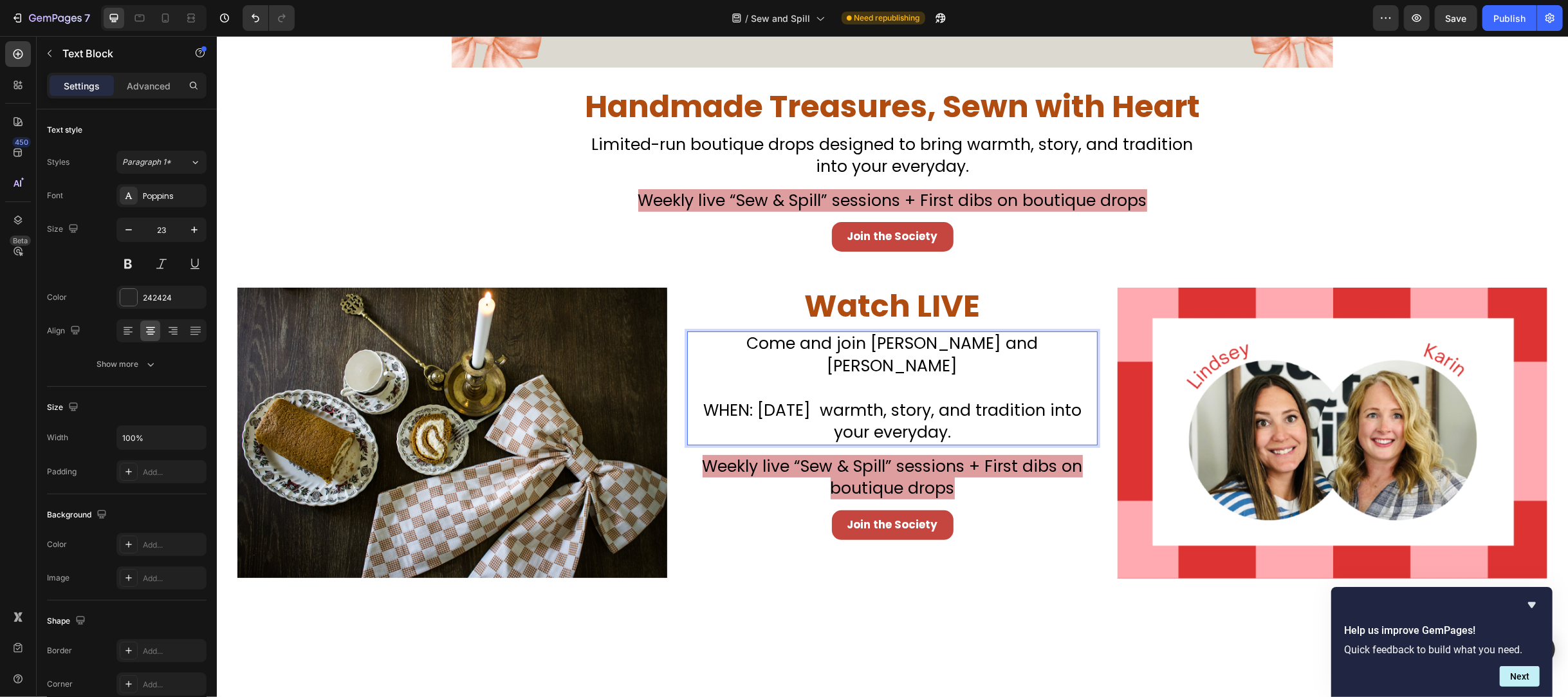
click at [865, 399] on span "WHEN: [DATE] warmth, story, and tradition into your everyday." at bounding box center [892, 422] width 378 height 45
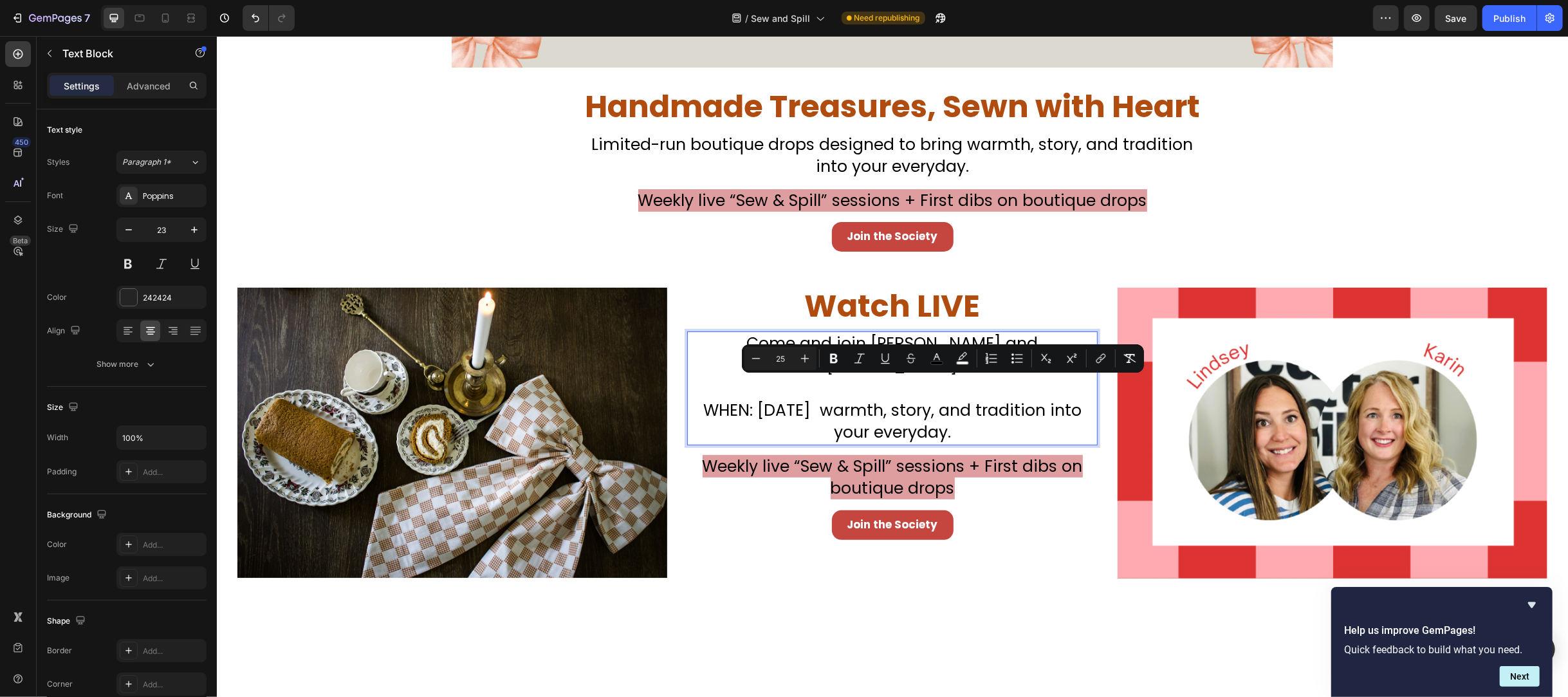
drag, startPoint x: 857, startPoint y: 390, endPoint x: 963, endPoint y: 412, distance: 108.3
click at [975, 412] on p "WHEN: [DATE] warmth, story, and tradition into your everyday." at bounding box center [892, 422] width 408 height 44
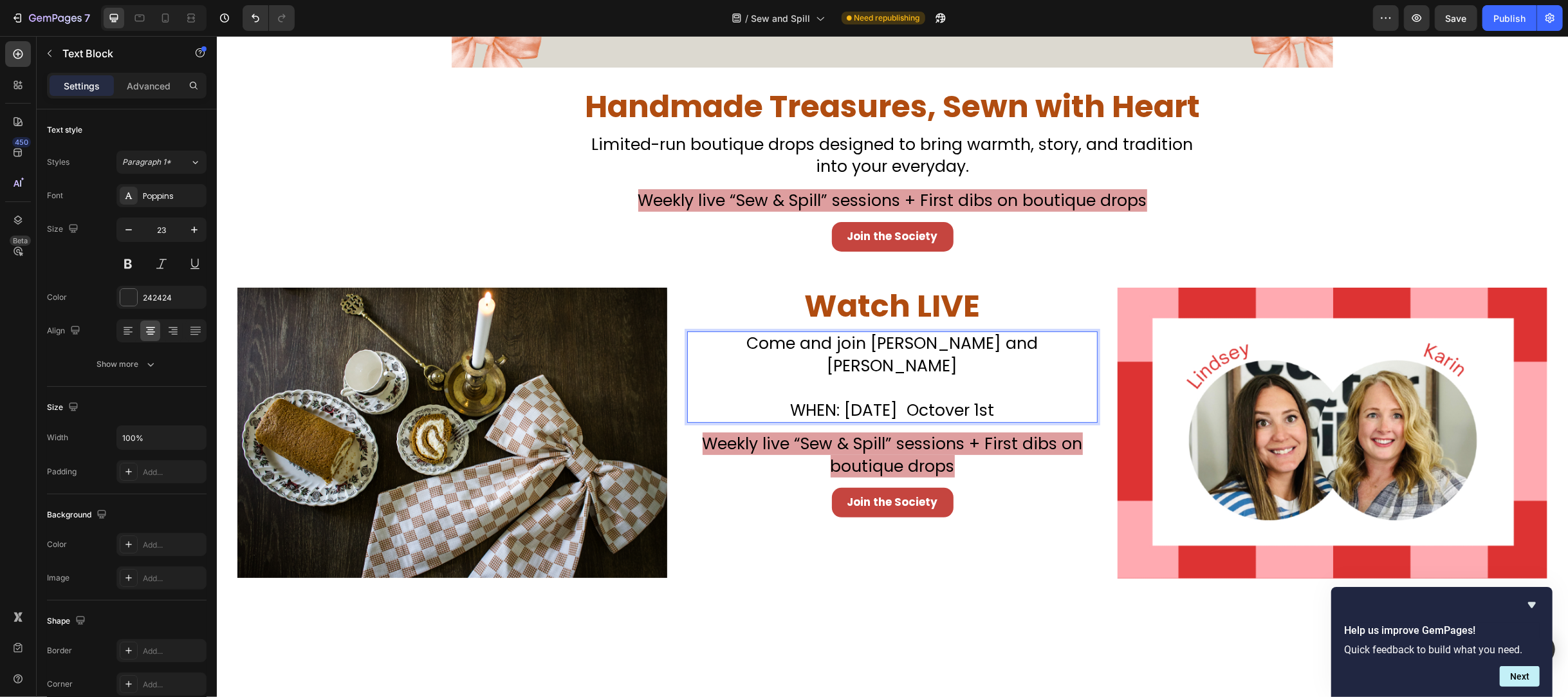
click at [955, 399] on span "WHEN: [DATE] Octover 1st" at bounding box center [892, 410] width 204 height 23
click at [946, 399] on span "WHEN: [DATE]" at bounding box center [892, 410] width 107 height 23
click at [1018, 400] on p "WHEN: [DATE]" at bounding box center [892, 411] width 408 height 23
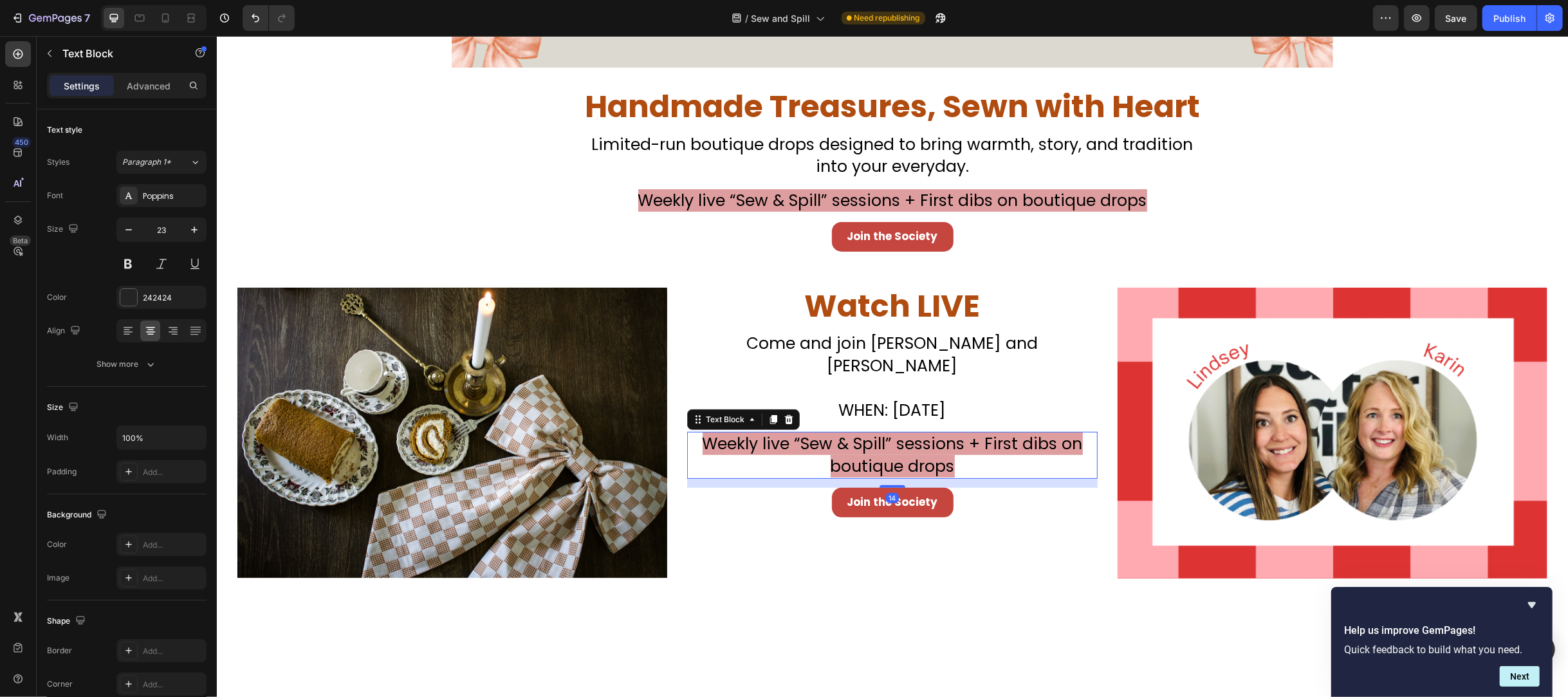
click at [967, 433] on span "Weekly live “Sew & Spill” sessions + First dibs on boutique drops" at bounding box center [892, 455] width 380 height 45
click at [786, 412] on div at bounding box center [788, 420] width 15 height 15
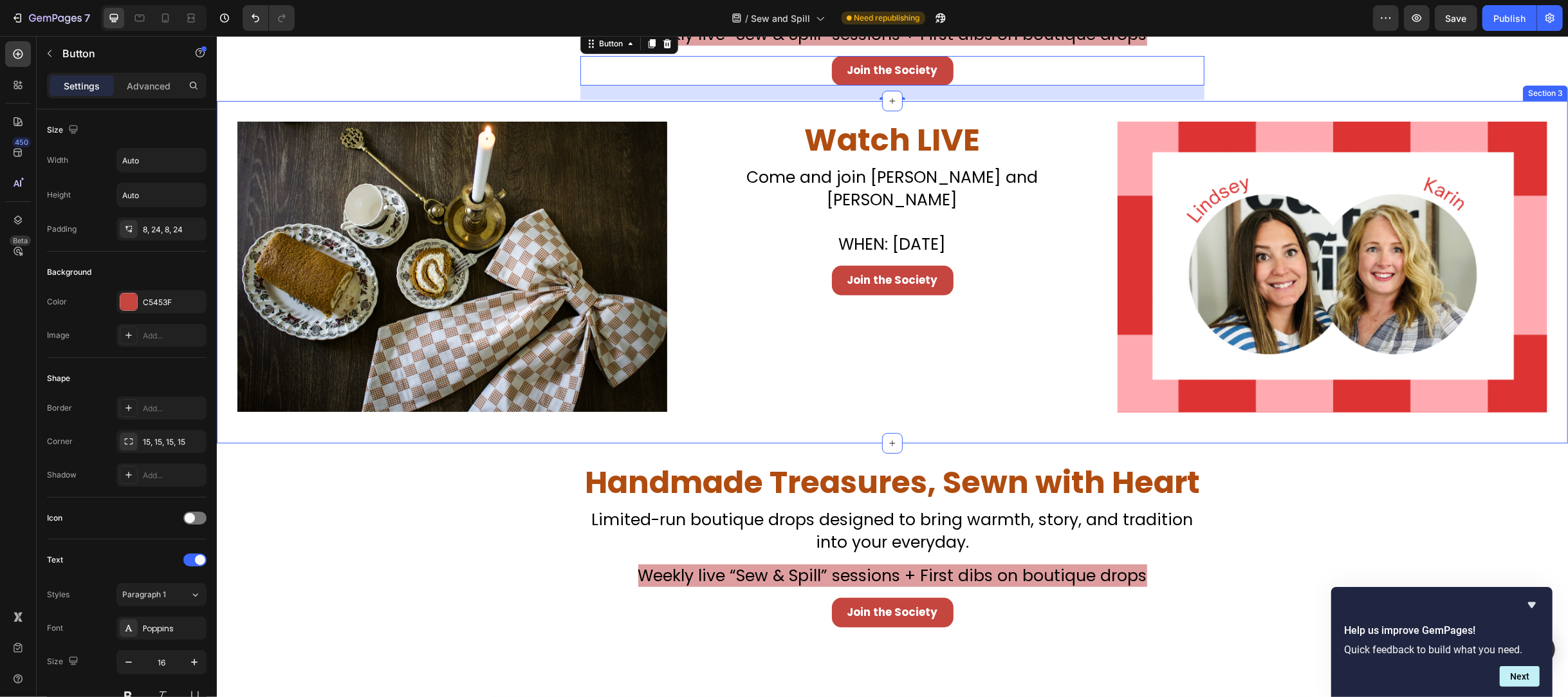
scroll to position [429, 0]
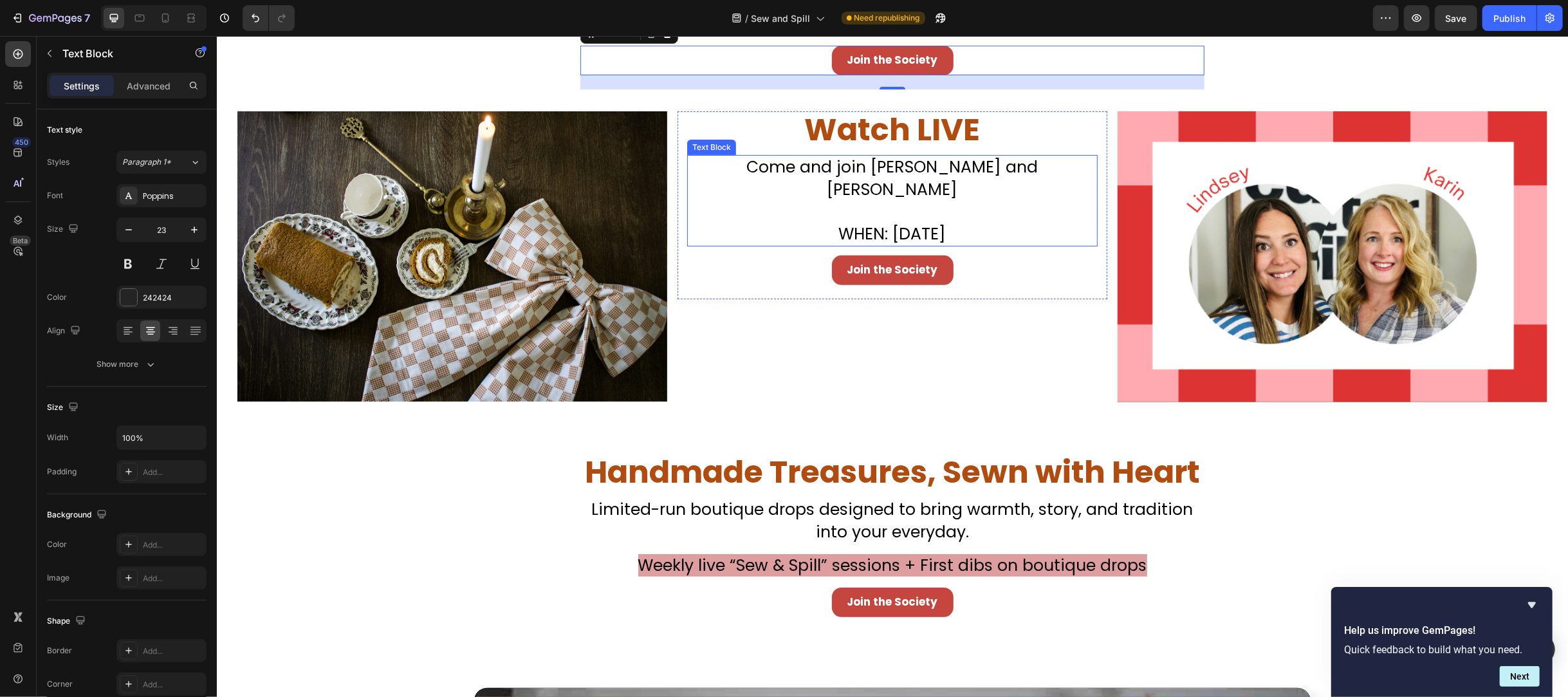
click at [839, 223] on span "WHEN: [DATE]" at bounding box center [892, 234] width 107 height 23
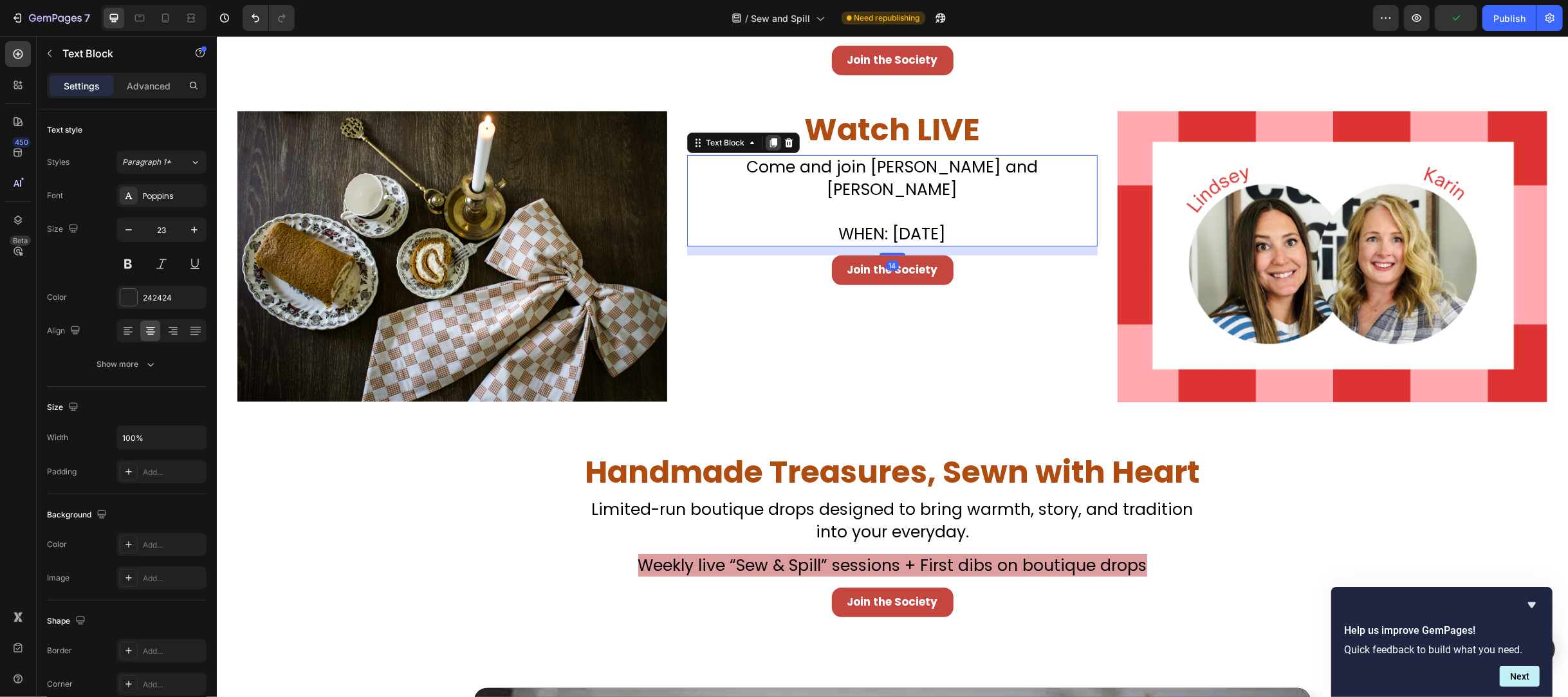
click at [774, 137] on div at bounding box center [772, 143] width 15 height 15
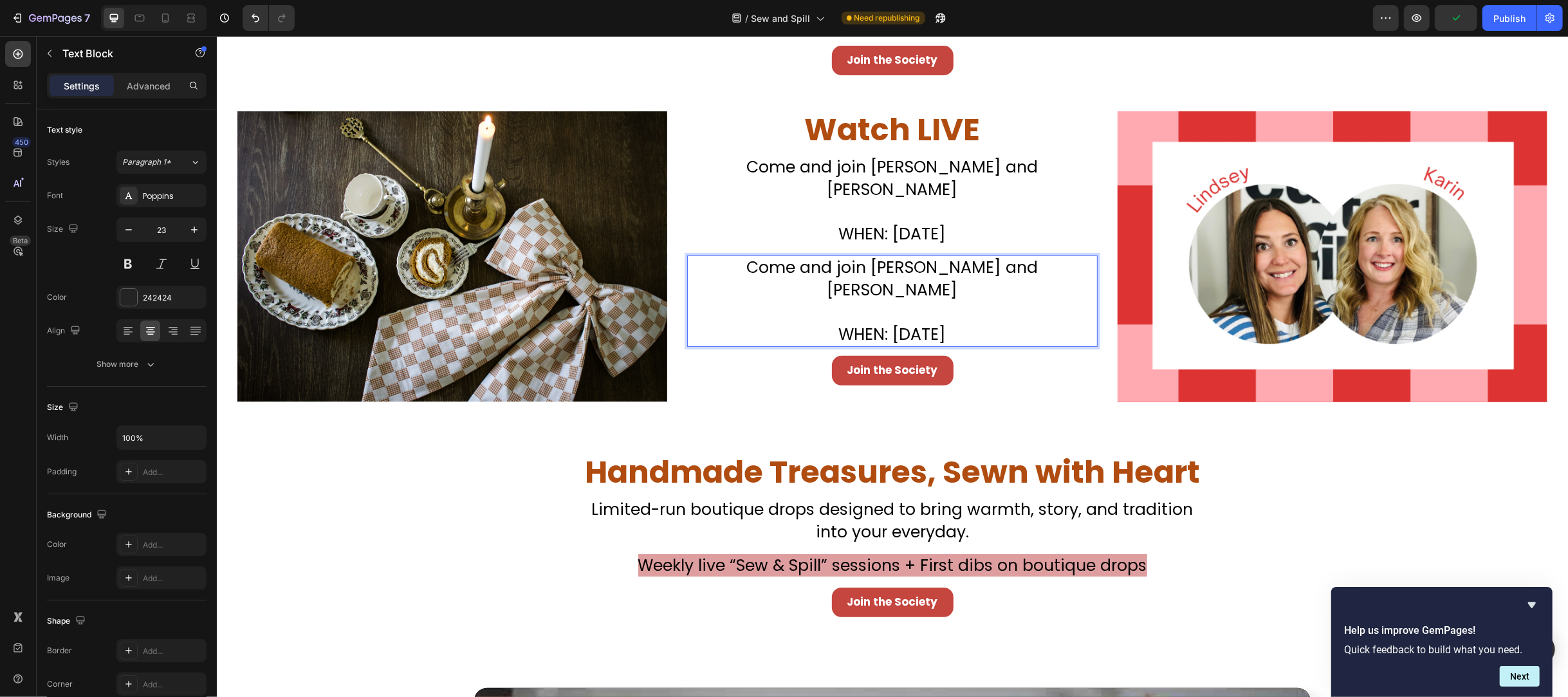
click at [858, 256] on span "Come and join [PERSON_NAME] and [PERSON_NAME]" at bounding box center [892, 279] width 291 height 45
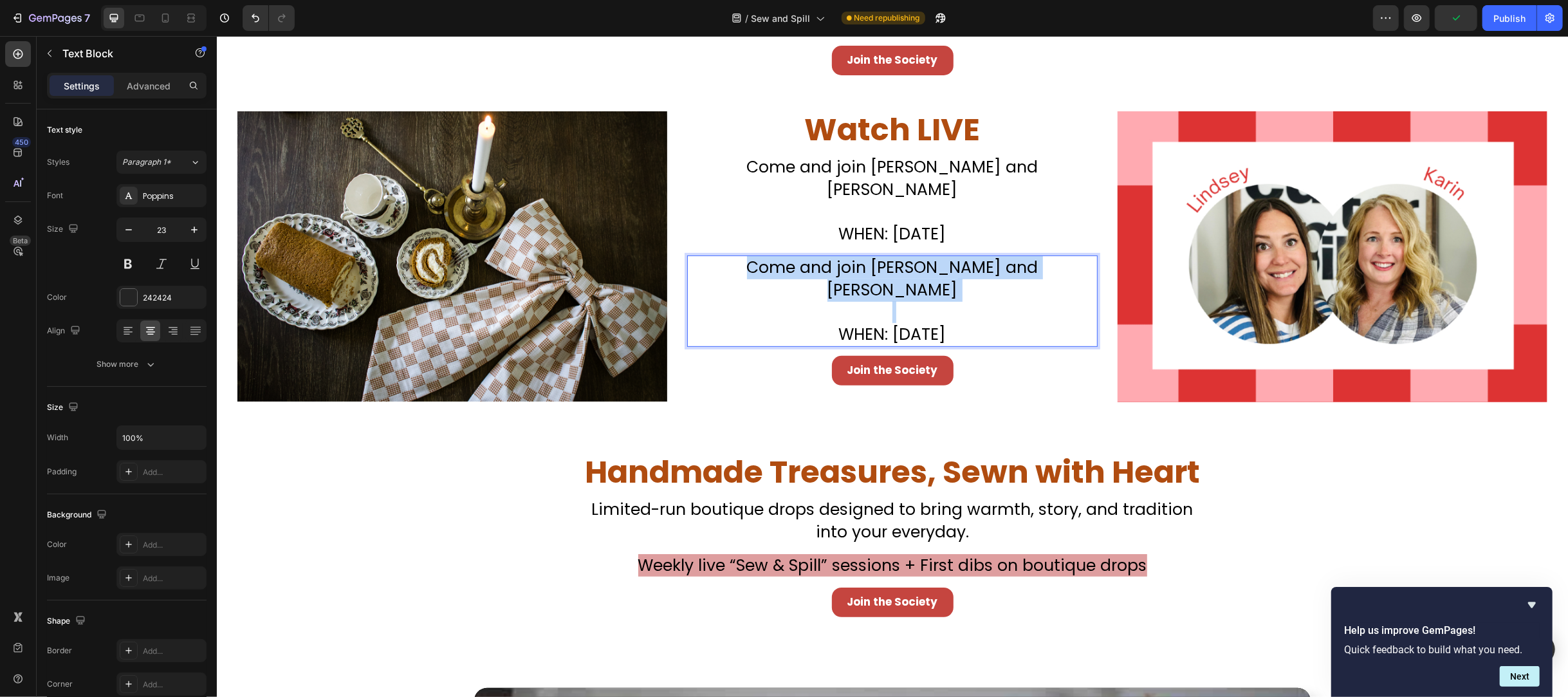
click at [858, 256] on span "Come and join [PERSON_NAME] and [PERSON_NAME]" at bounding box center [892, 279] width 291 height 45
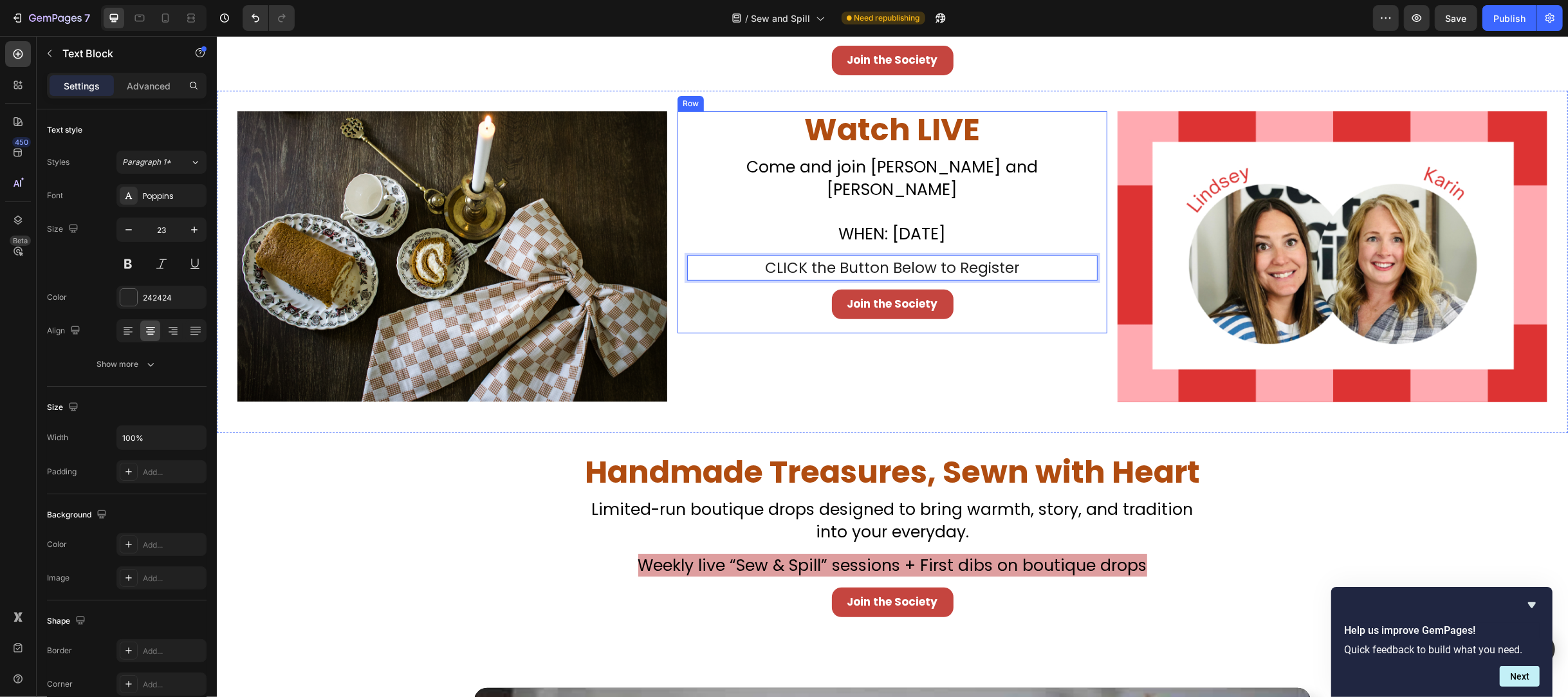
click at [840, 229] on div "⁠⁠⁠⁠⁠⁠⁠ Watch LIVE Heading Don’t Miss Your Chance to Sew This Christmas Classic…" at bounding box center [892, 222] width 411 height 222
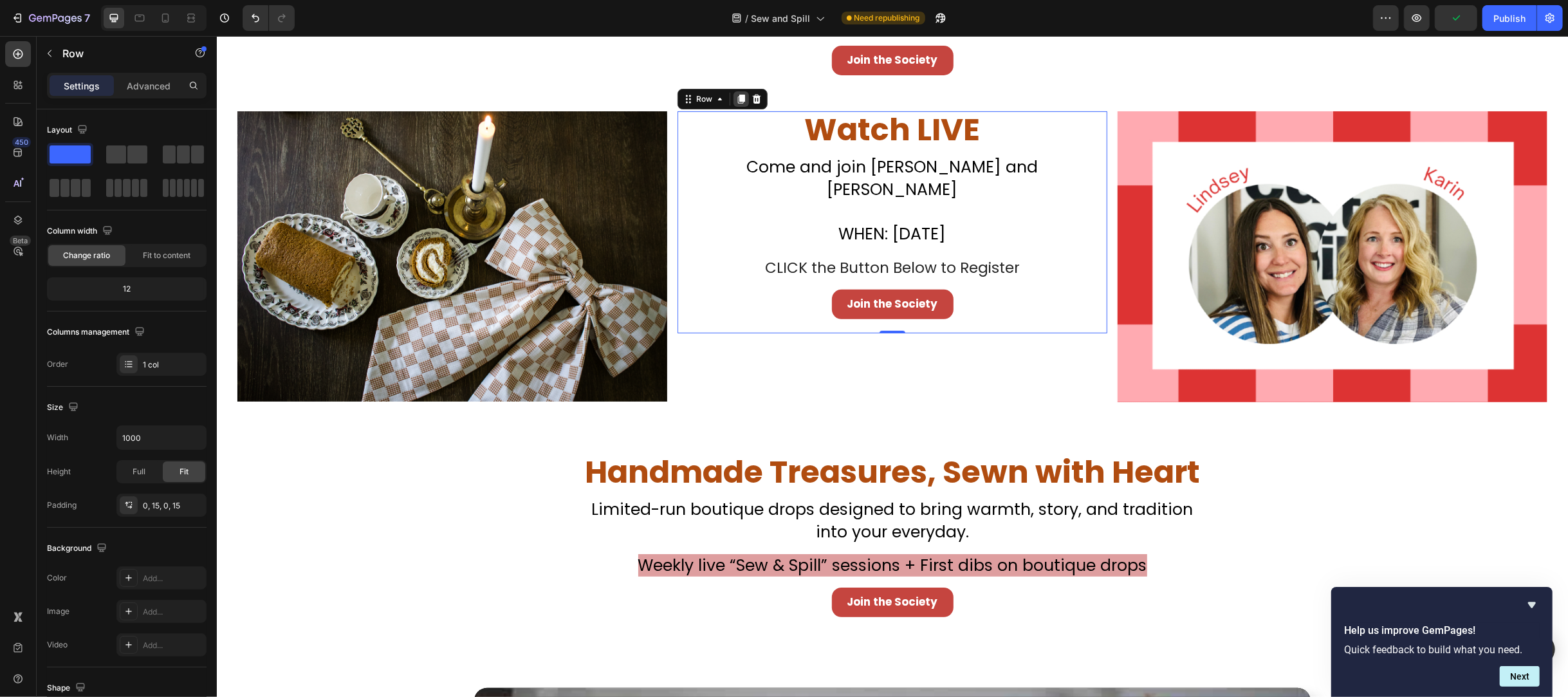
click at [739, 100] on icon at bounding box center [741, 100] width 7 height 9
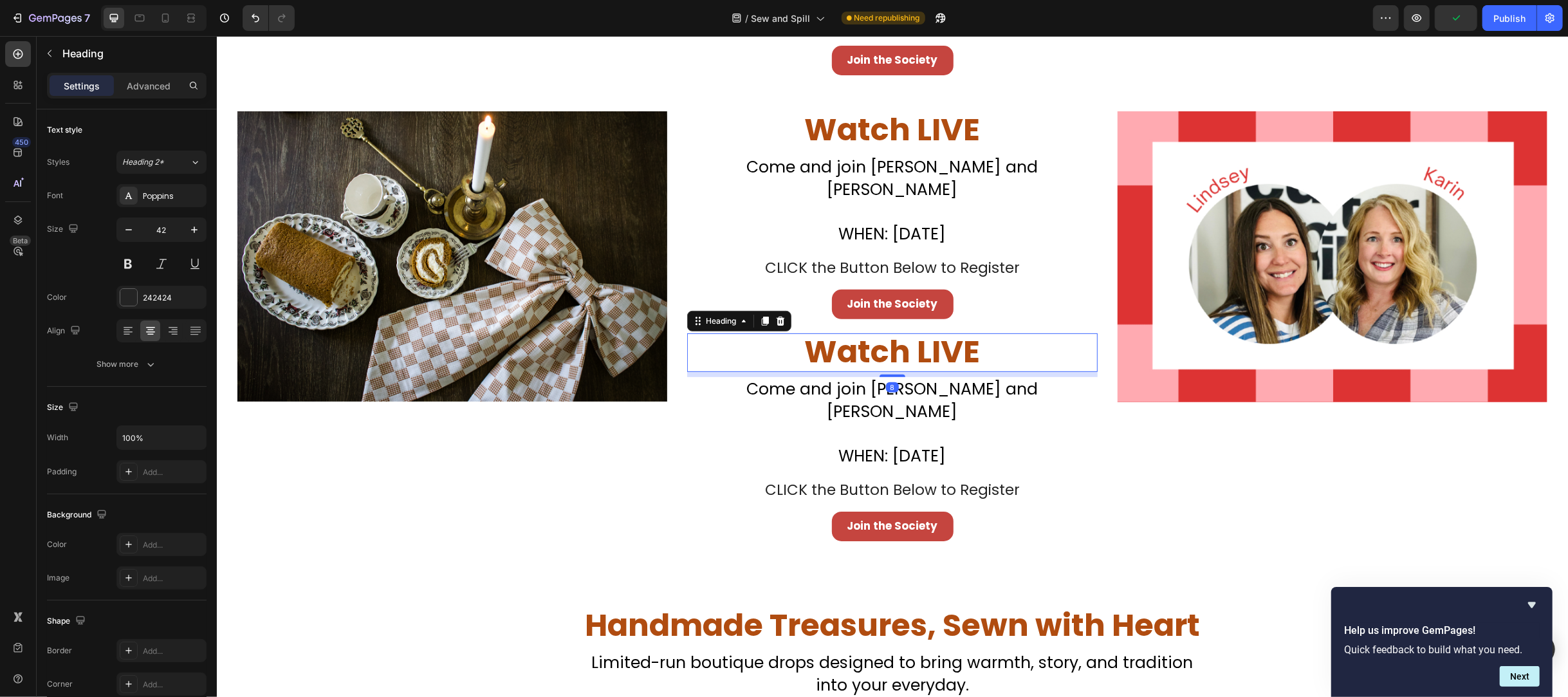
click at [813, 348] on span "Watch LIVE" at bounding box center [892, 351] width 176 height 43
click at [779, 317] on icon at bounding box center [780, 321] width 9 height 9
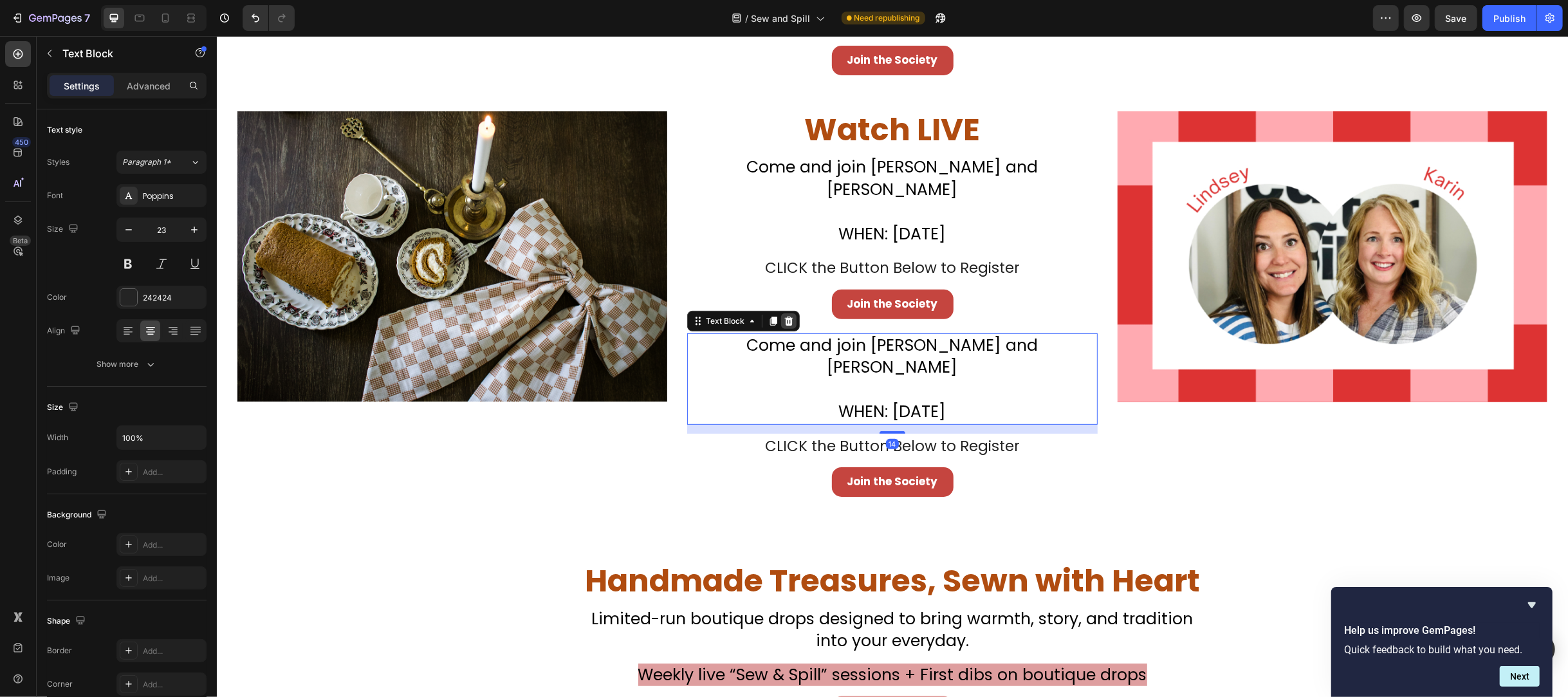
click at [784, 316] on icon at bounding box center [788, 321] width 11 height 11
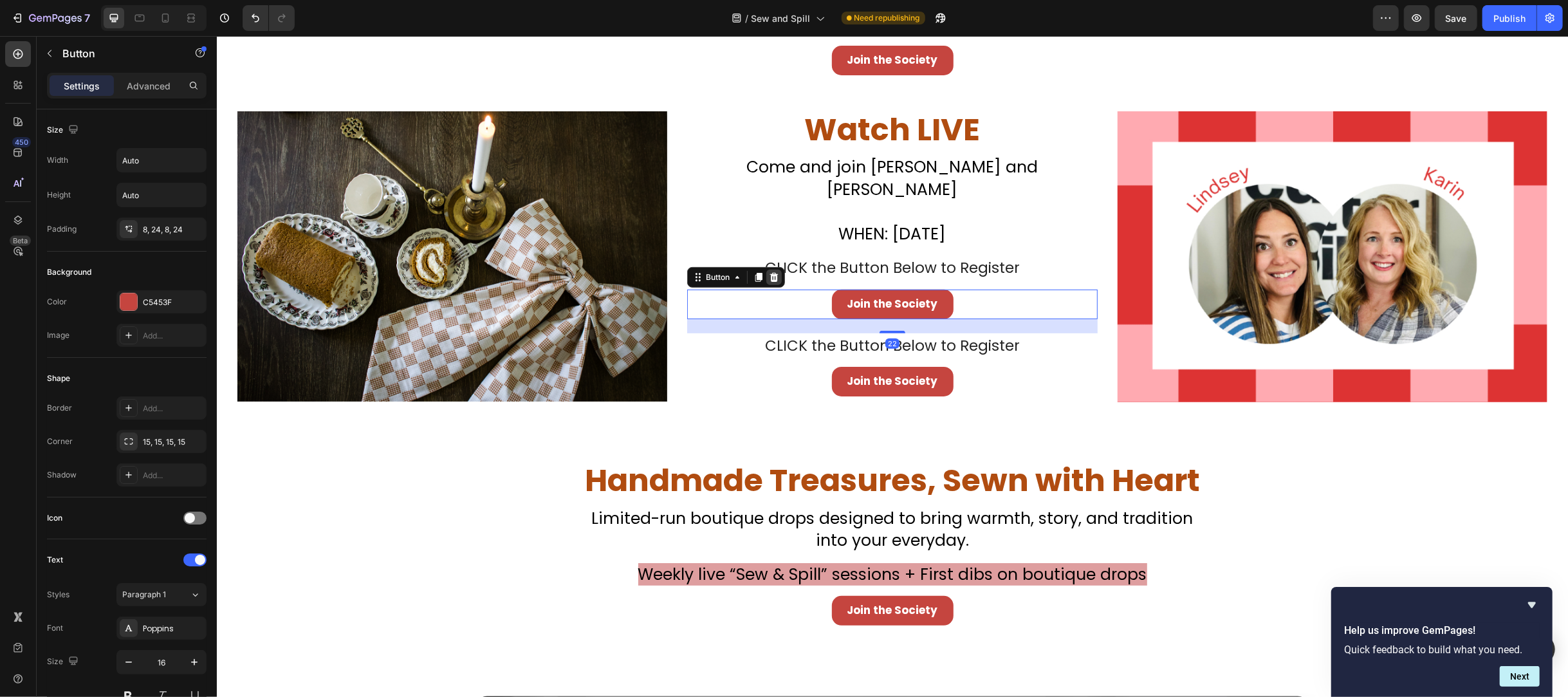
click at [770, 273] on icon at bounding box center [774, 277] width 9 height 9
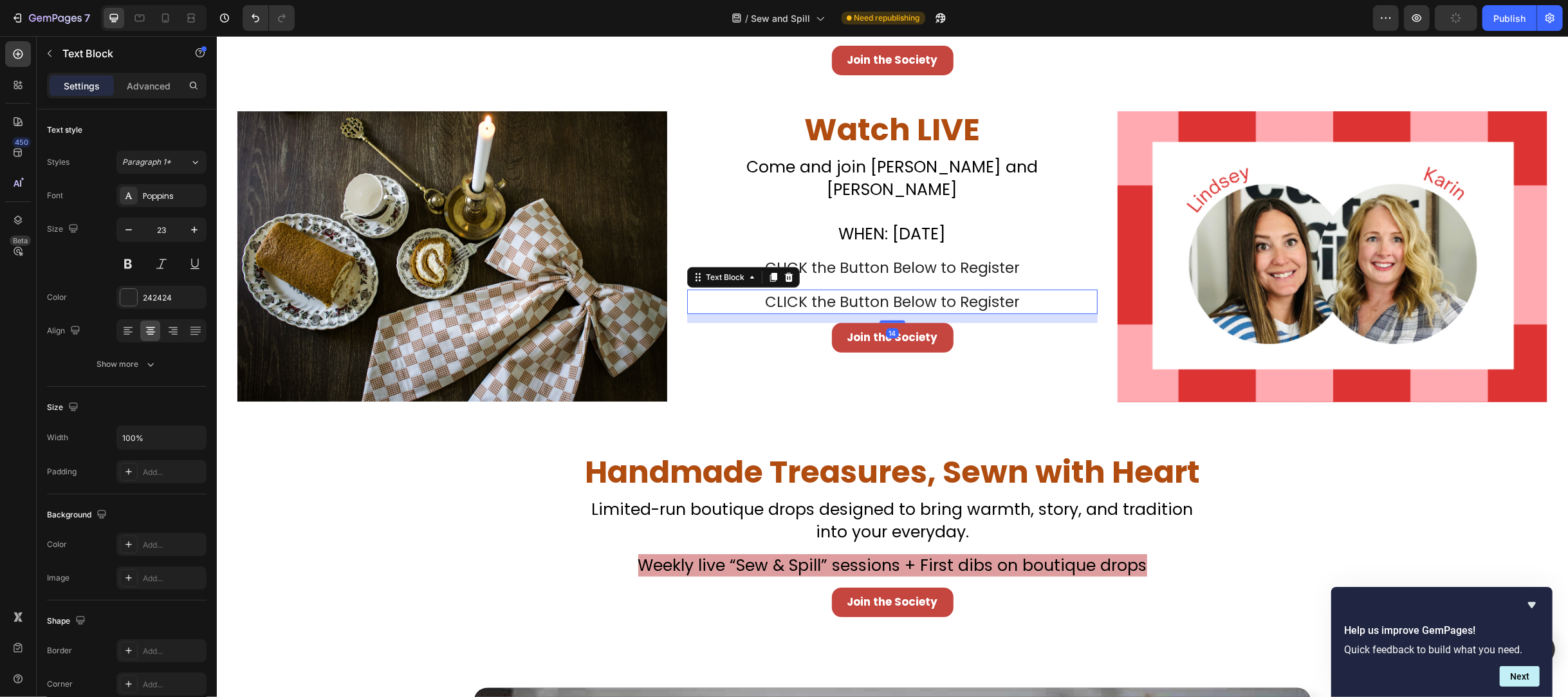
click at [891, 291] on p "CLICK the Button Below to Register" at bounding box center [892, 302] width 408 height 23
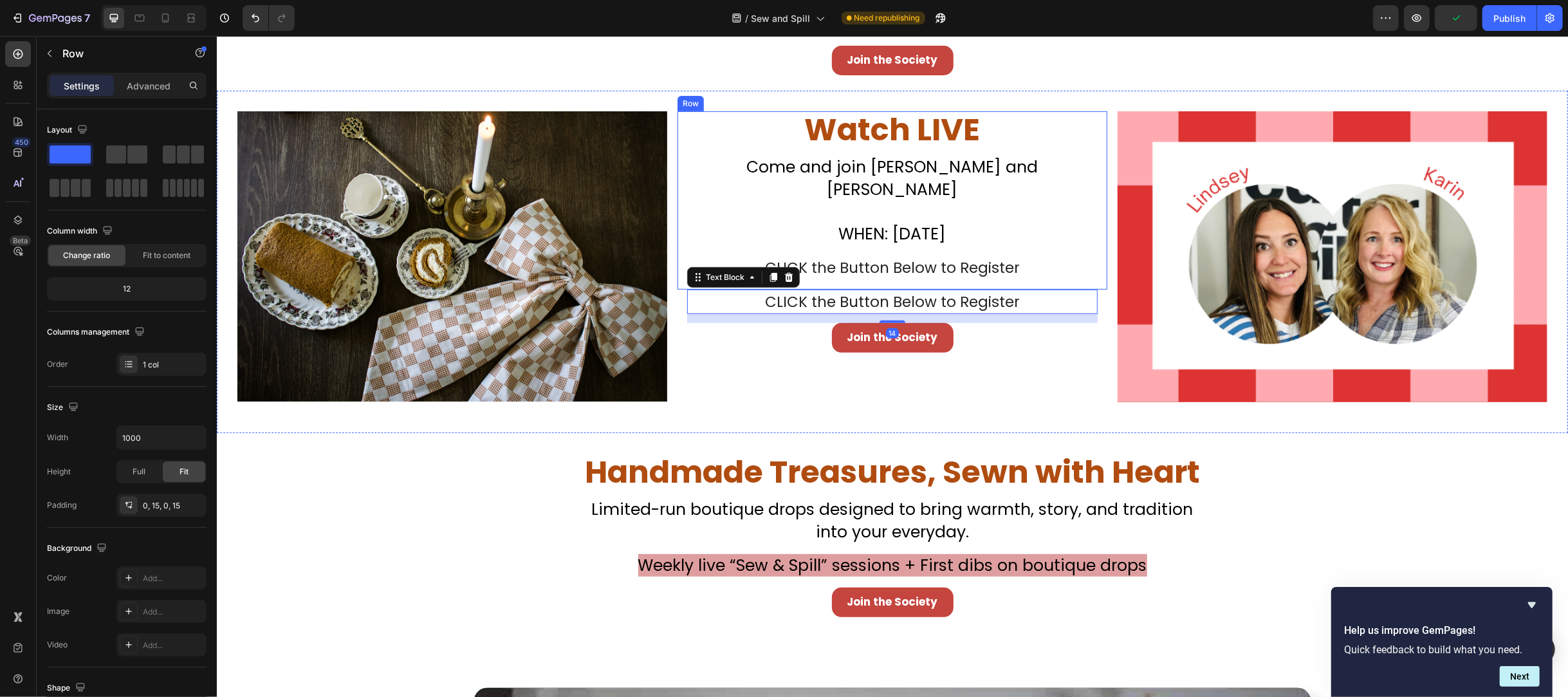
click at [891, 265] on div "⁠⁠⁠⁠⁠⁠⁠ Watch LIVE Heading Don’t Miss Your Chance to Sew This Christmas Classic…" at bounding box center [892, 200] width 411 height 179
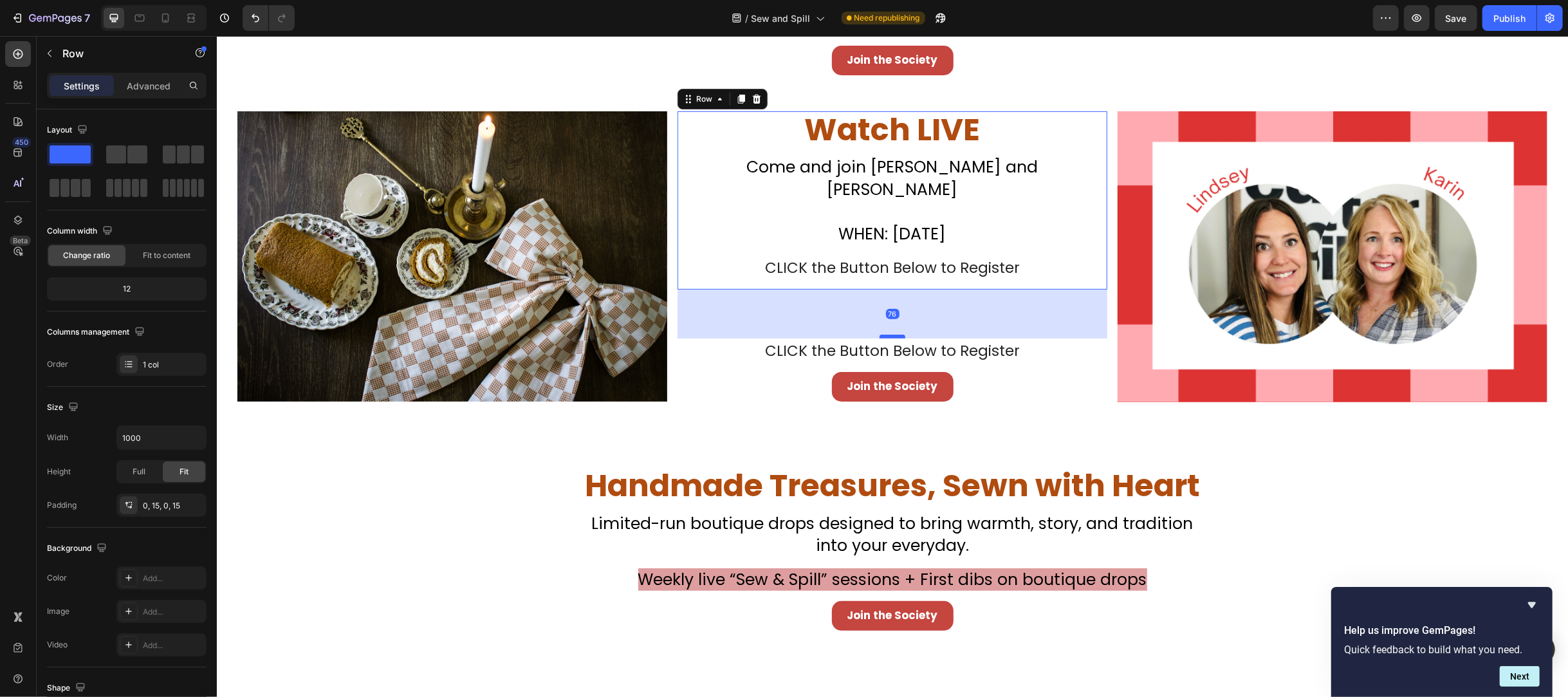
drag, startPoint x: 887, startPoint y: 267, endPoint x: 894, endPoint y: 316, distance: 49.5
click at [894, 335] on div at bounding box center [892, 337] width 26 height 4
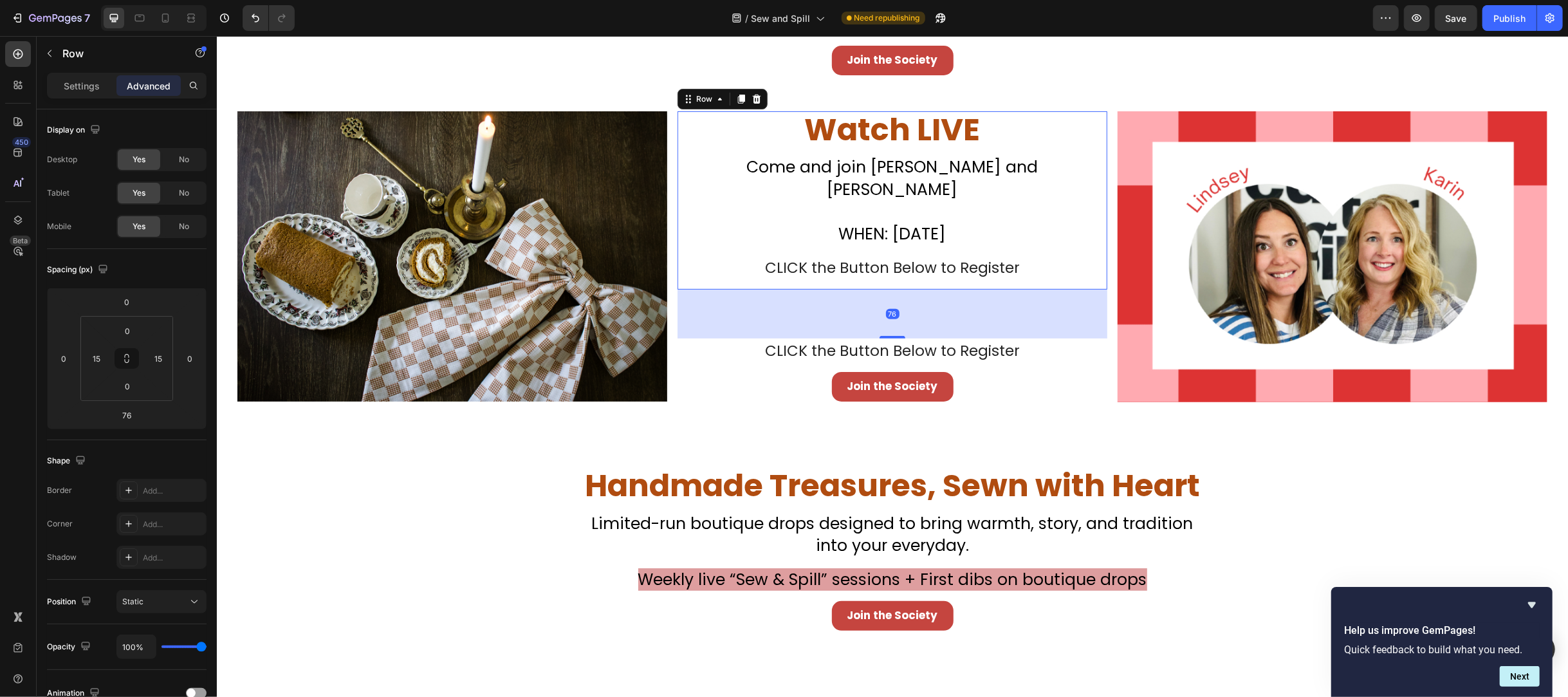
click at [948, 289] on div "76" at bounding box center [892, 314] width 430 height 49
click at [946, 264] on div "⁠⁠⁠⁠⁠⁠⁠ Watch LIVE Heading Don’t Miss Your Chance to Sew This Christmas Classic…" at bounding box center [892, 200] width 411 height 179
click at [950, 260] on div "CLICK the Button Below to Register" at bounding box center [892, 268] width 411 height 25
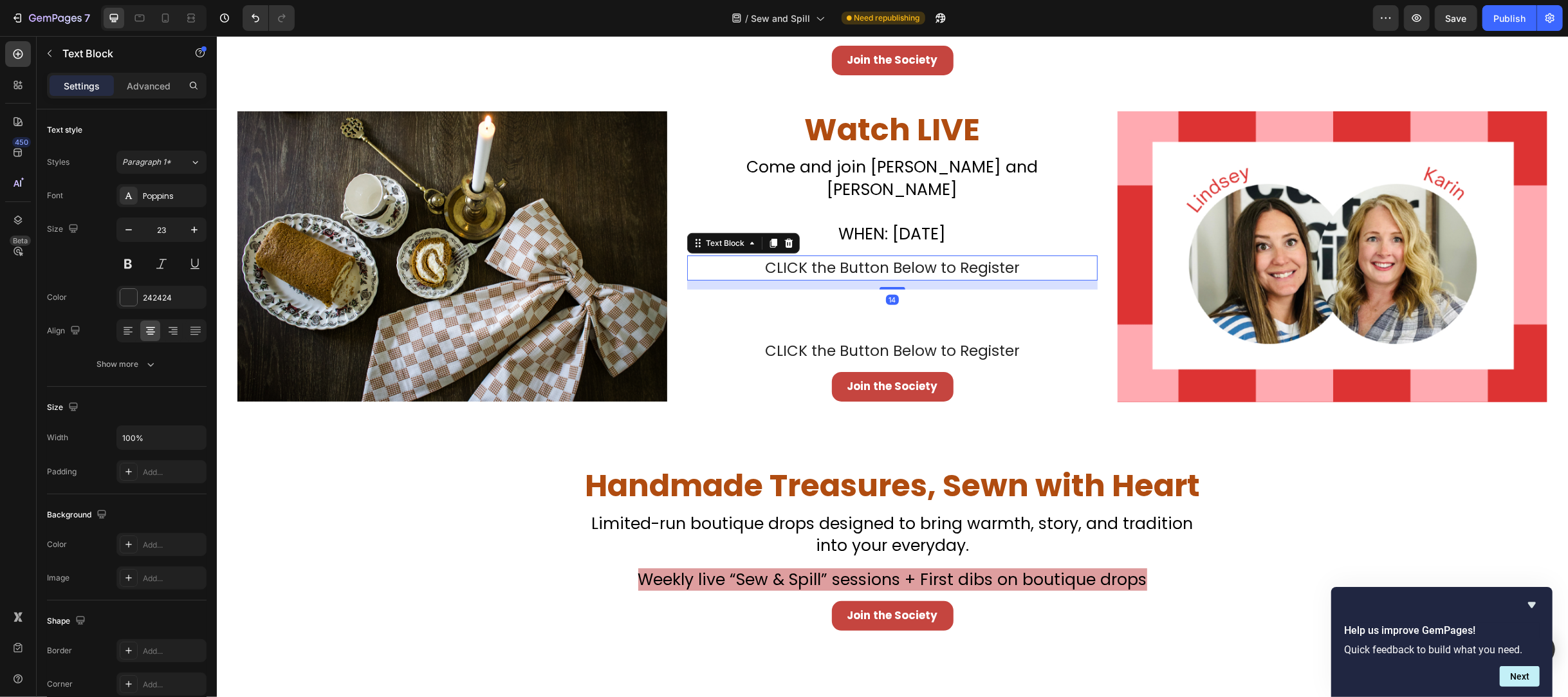
click at [783, 238] on icon at bounding box center [788, 244] width 11 height 11
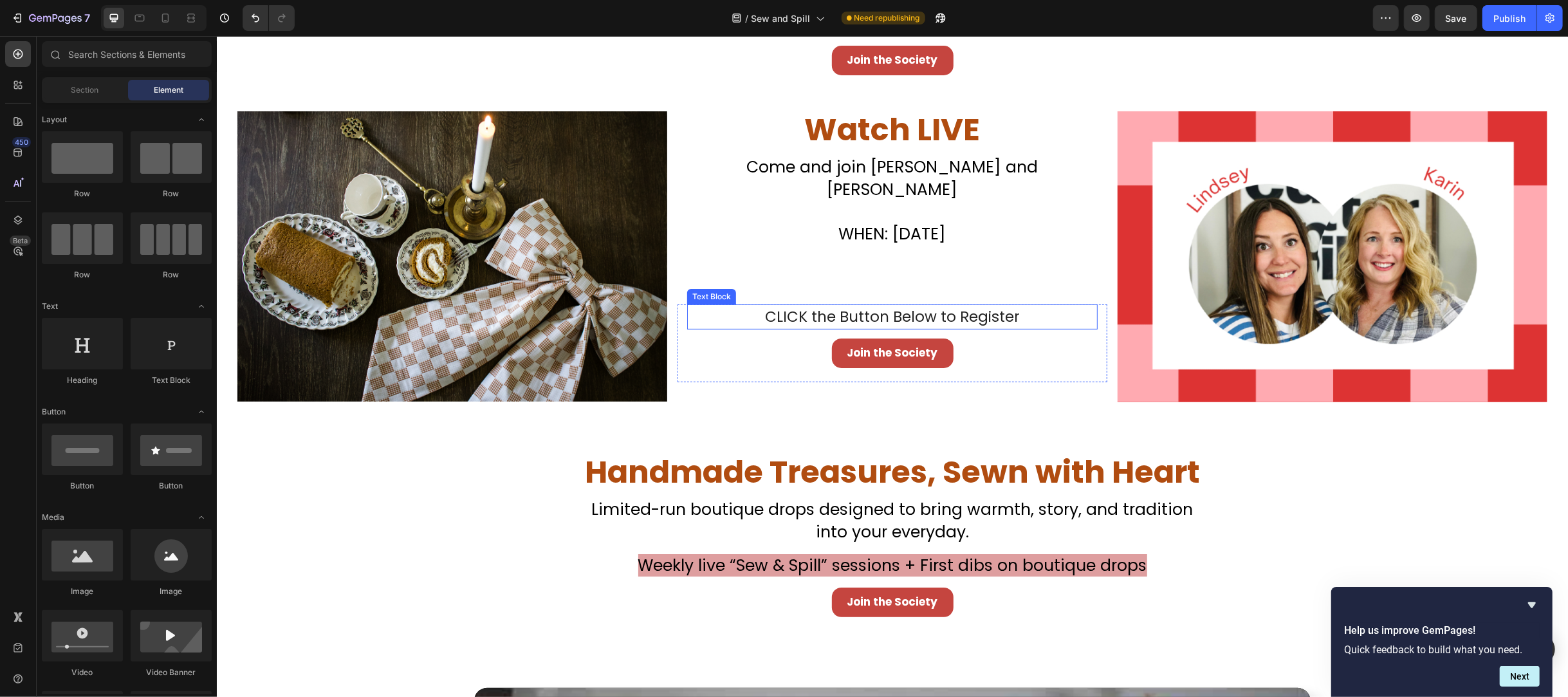
click at [853, 306] on p "CLICK the Button Below to Register" at bounding box center [892, 317] width 408 height 23
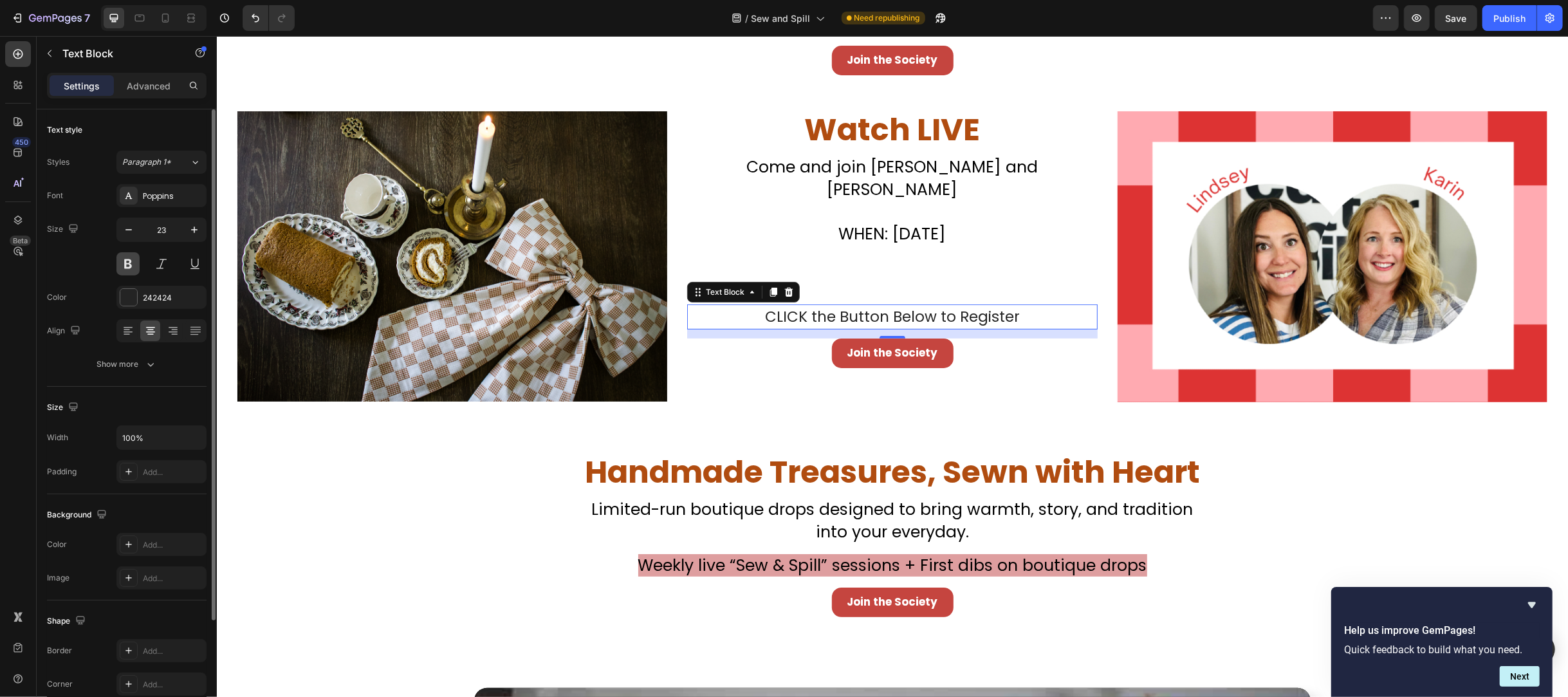
click at [126, 260] on button at bounding box center [128, 264] width 23 height 23
click at [191, 230] on icon "button" at bounding box center [194, 229] width 13 height 13
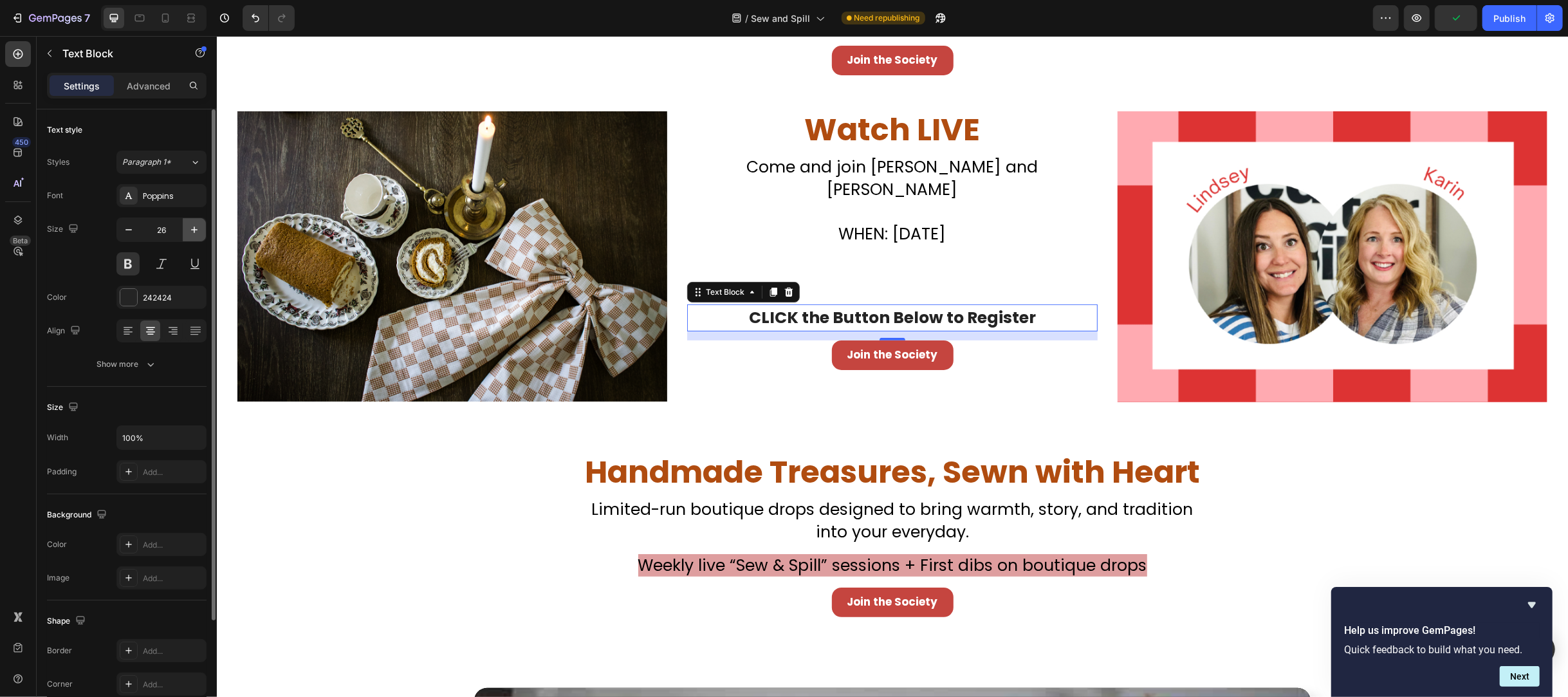
click at [192, 230] on icon "button" at bounding box center [194, 229] width 13 height 13
type input "27"
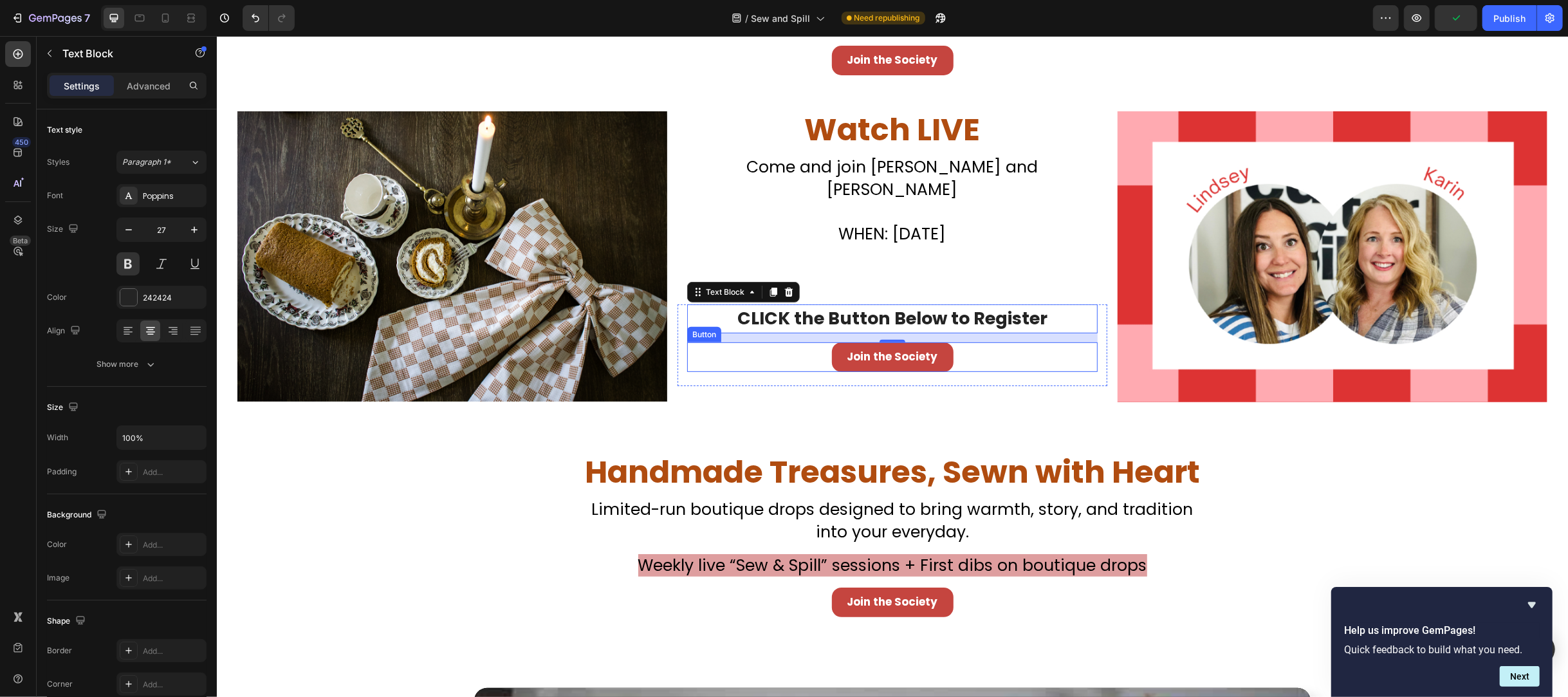
click at [805, 348] on div "Join the Society Button" at bounding box center [892, 357] width 411 height 30
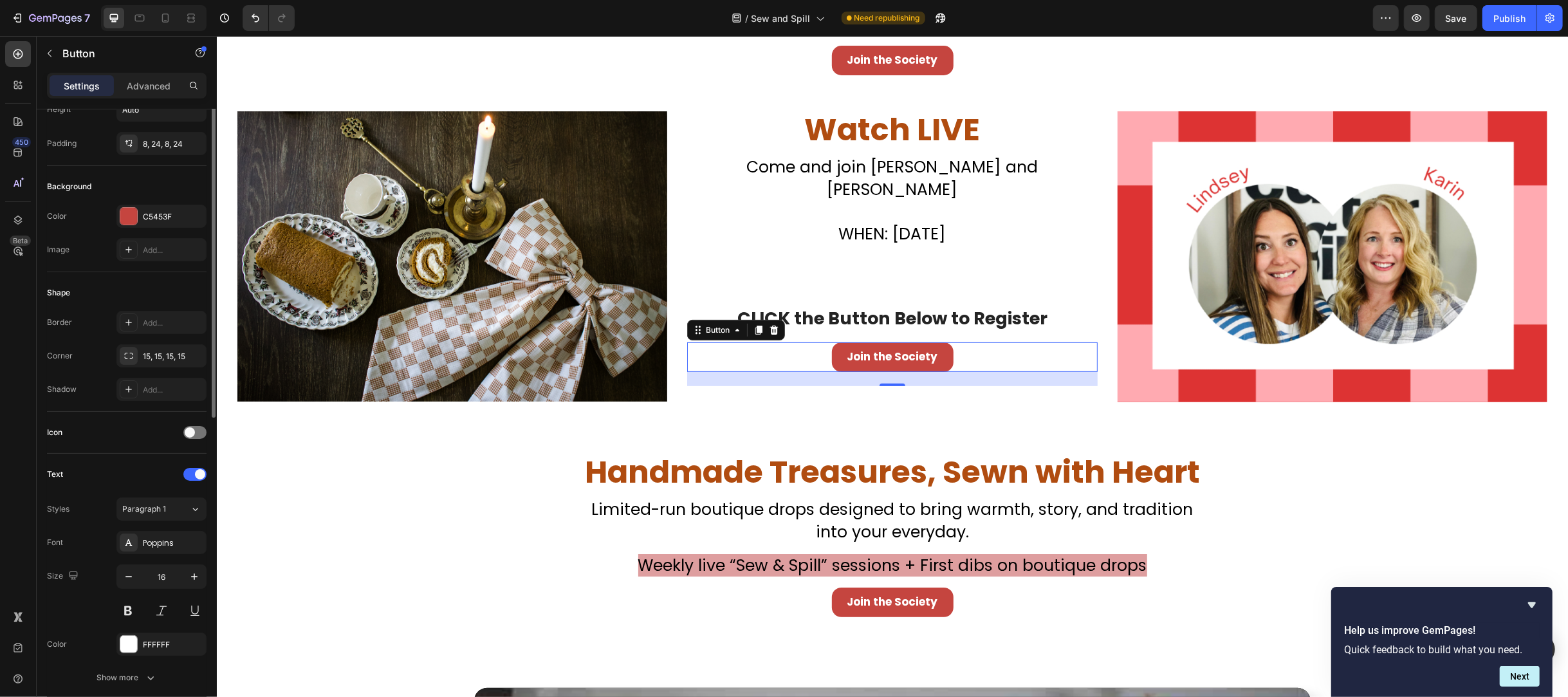
scroll to position [0, 0]
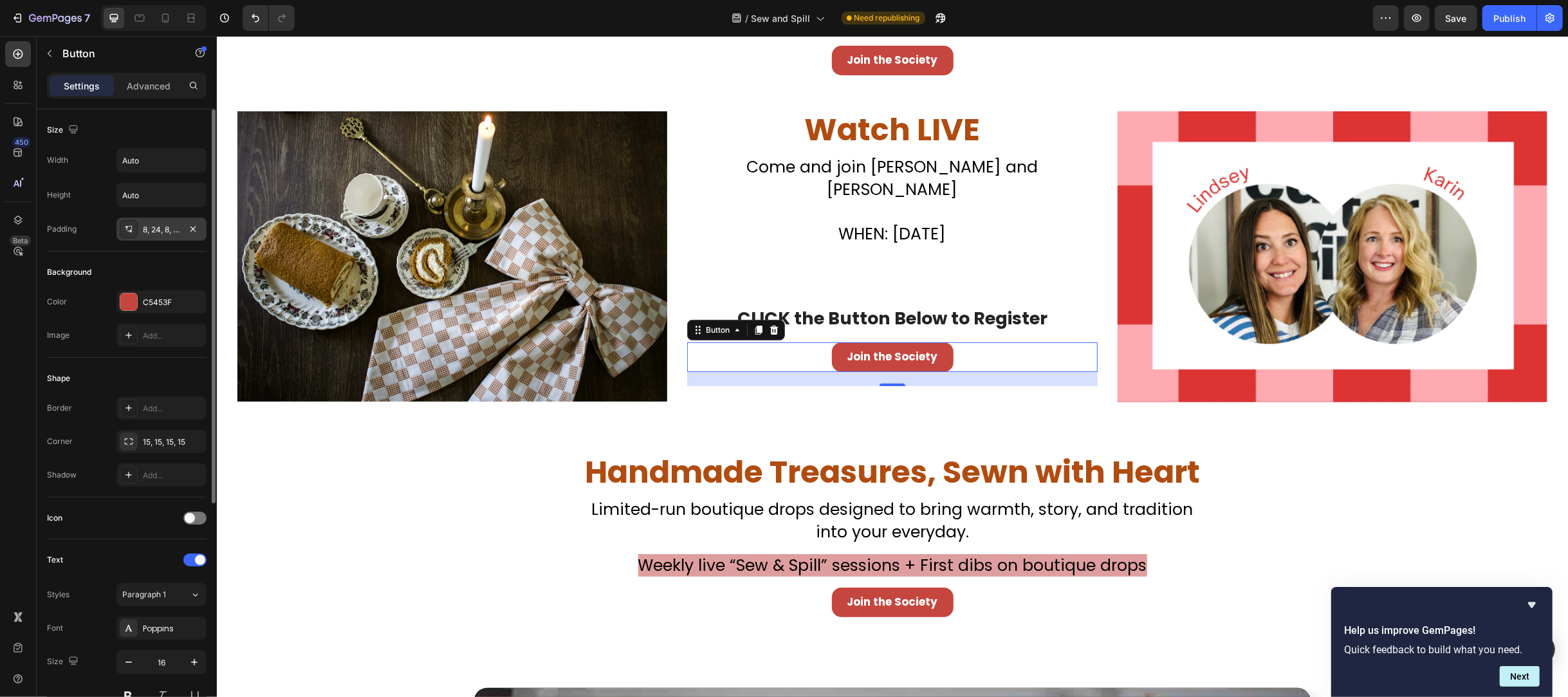
click at [170, 220] on div "8, 24, 8, 24" at bounding box center [162, 229] width 90 height 23
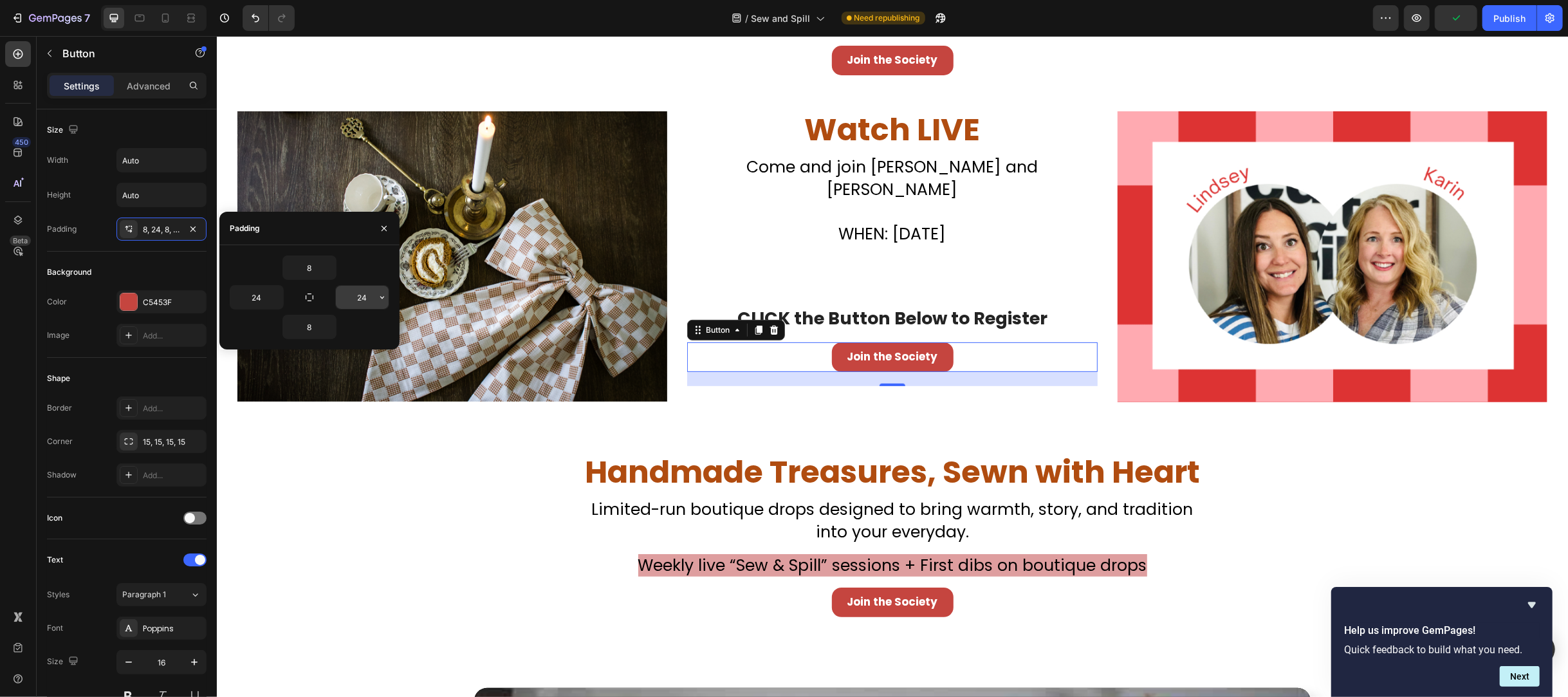
click at [375, 297] on input "24" at bounding box center [362, 297] width 53 height 23
click at [381, 299] on icon "button" at bounding box center [382, 297] width 11 height 11
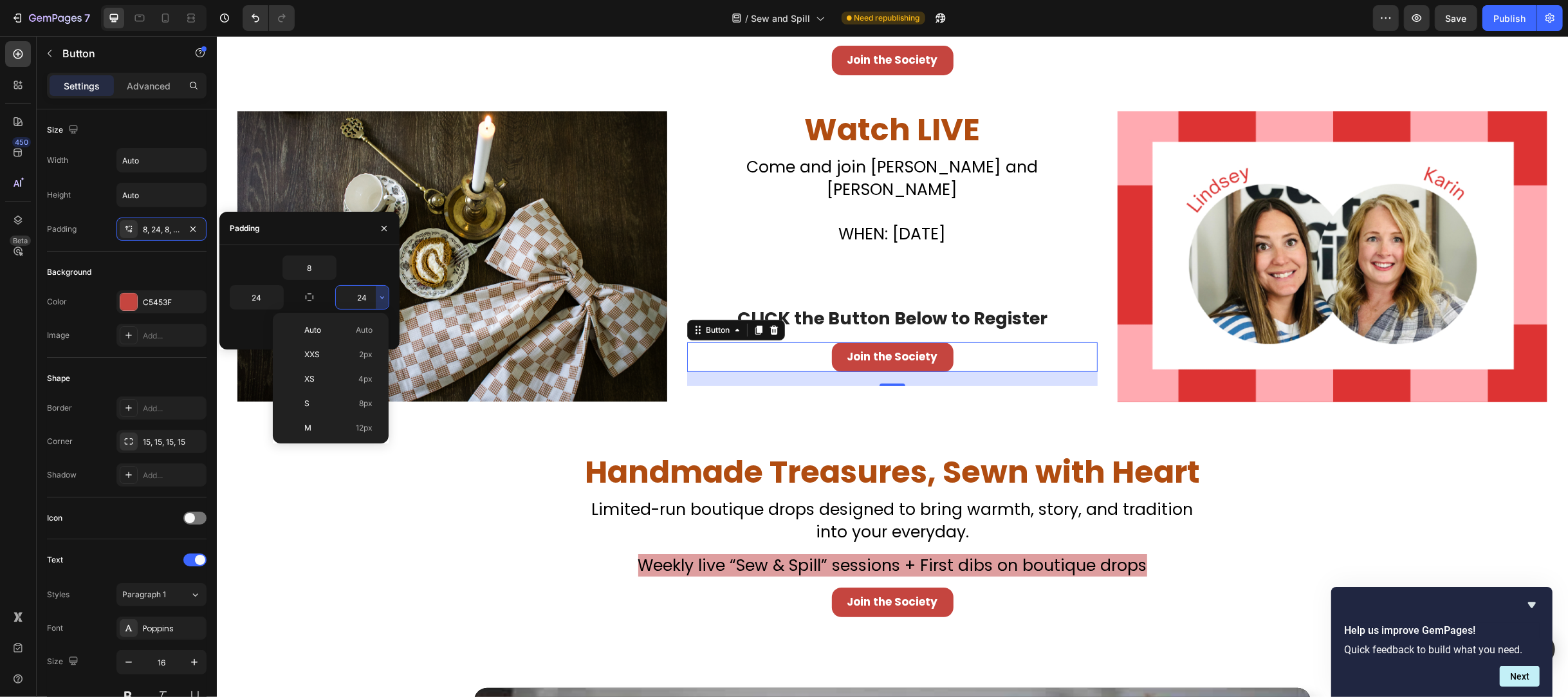
click at [343, 303] on input "24" at bounding box center [362, 297] width 53 height 23
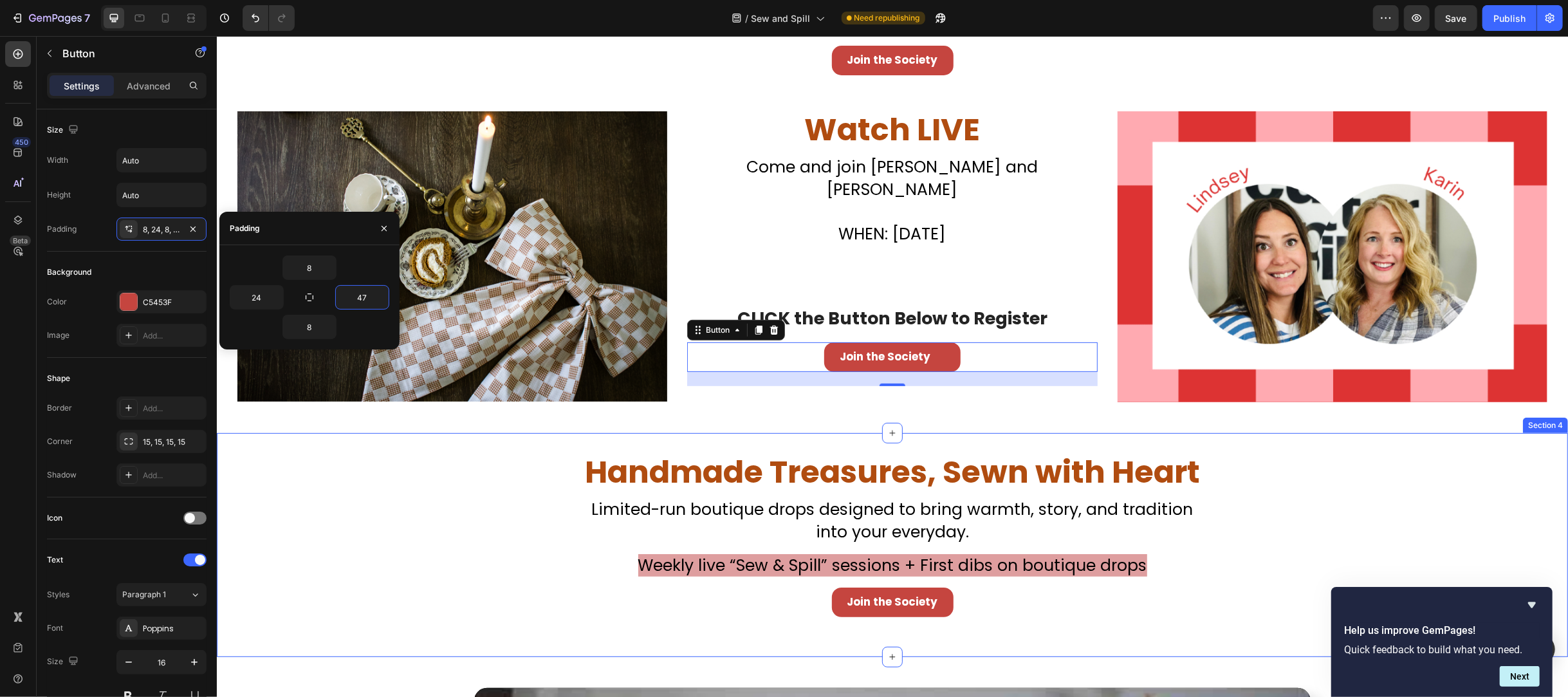
type input "48"
click at [251, 300] on input "24" at bounding box center [257, 297] width 53 height 23
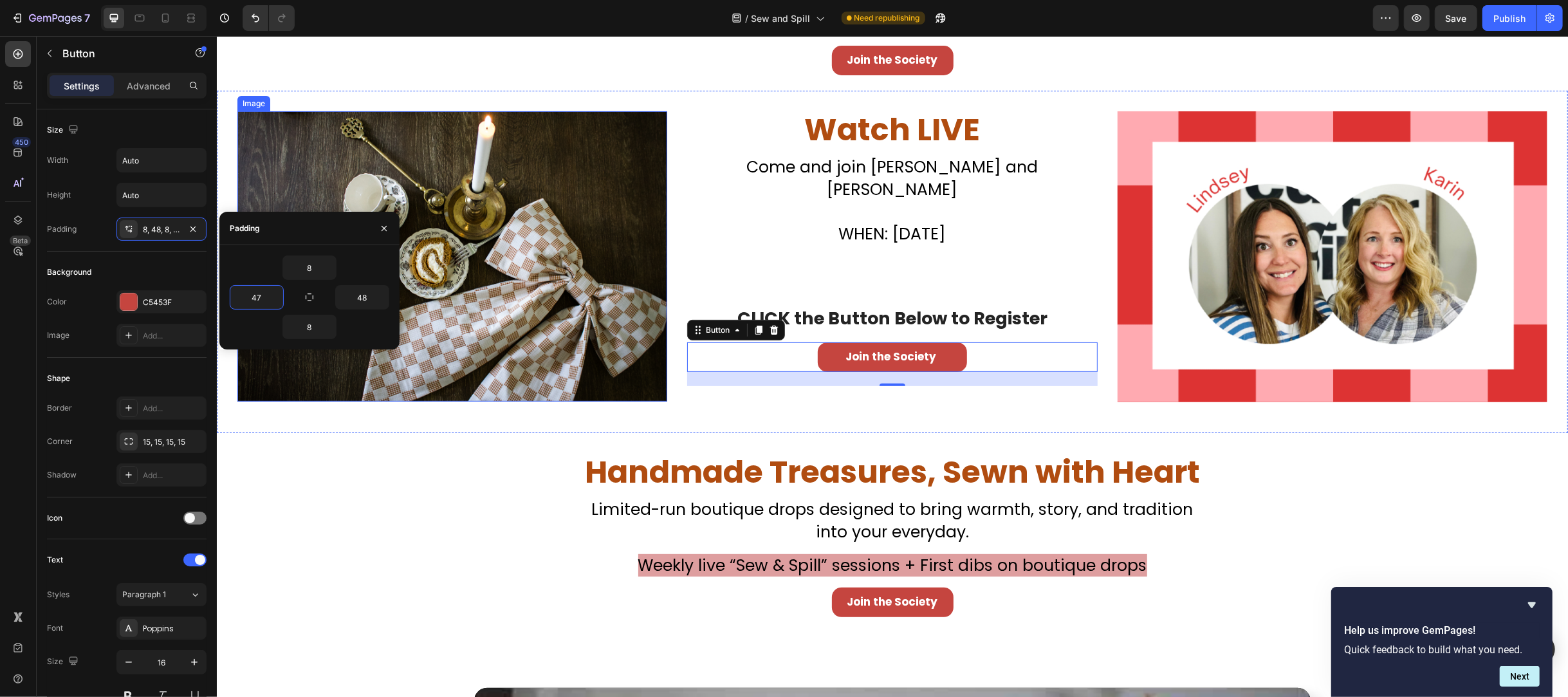
type input "48"
drag, startPoint x: 313, startPoint y: 260, endPoint x: 312, endPoint y: 274, distance: 14.0
click at [313, 260] on input "8" at bounding box center [310, 268] width 53 height 23
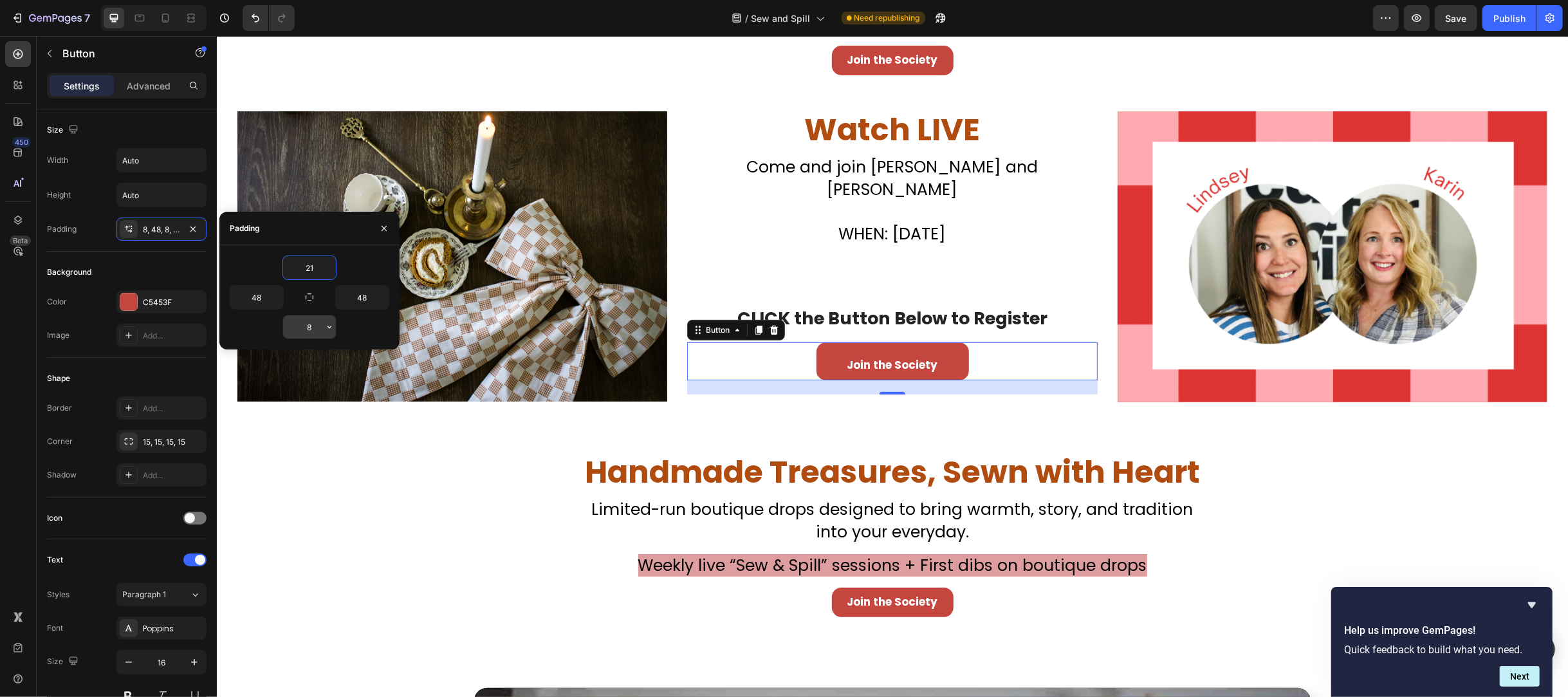
type input "20"
click at [313, 331] on input "8" at bounding box center [310, 327] width 53 height 23
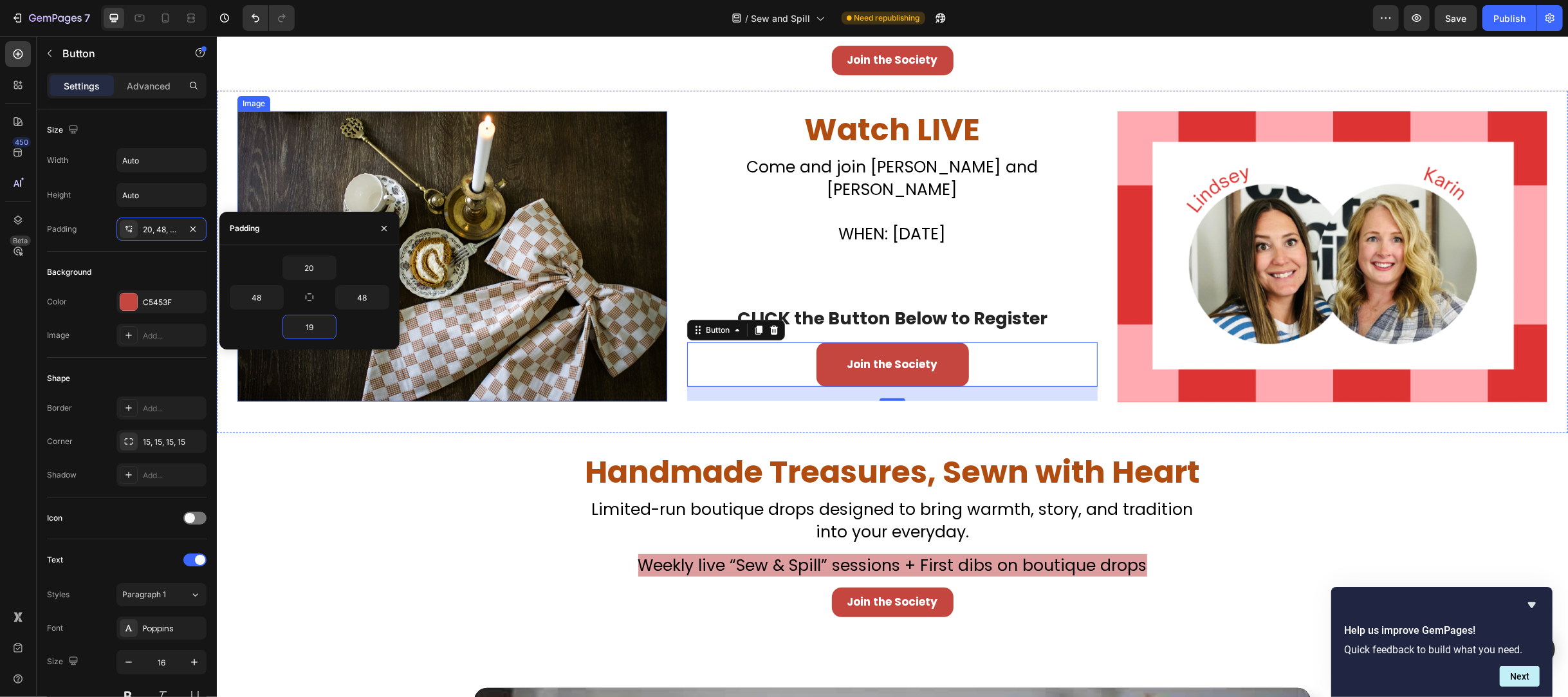
type input "20"
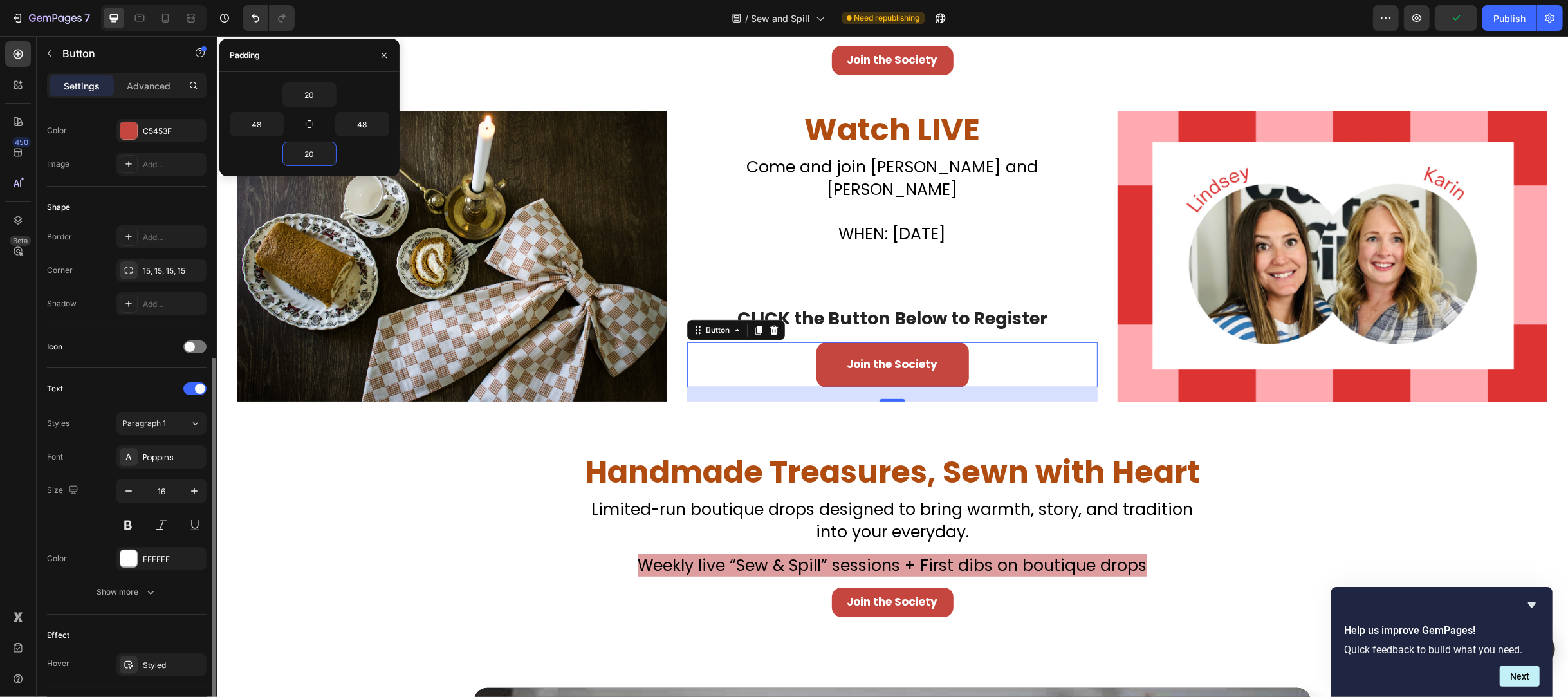
scroll to position [258, 0]
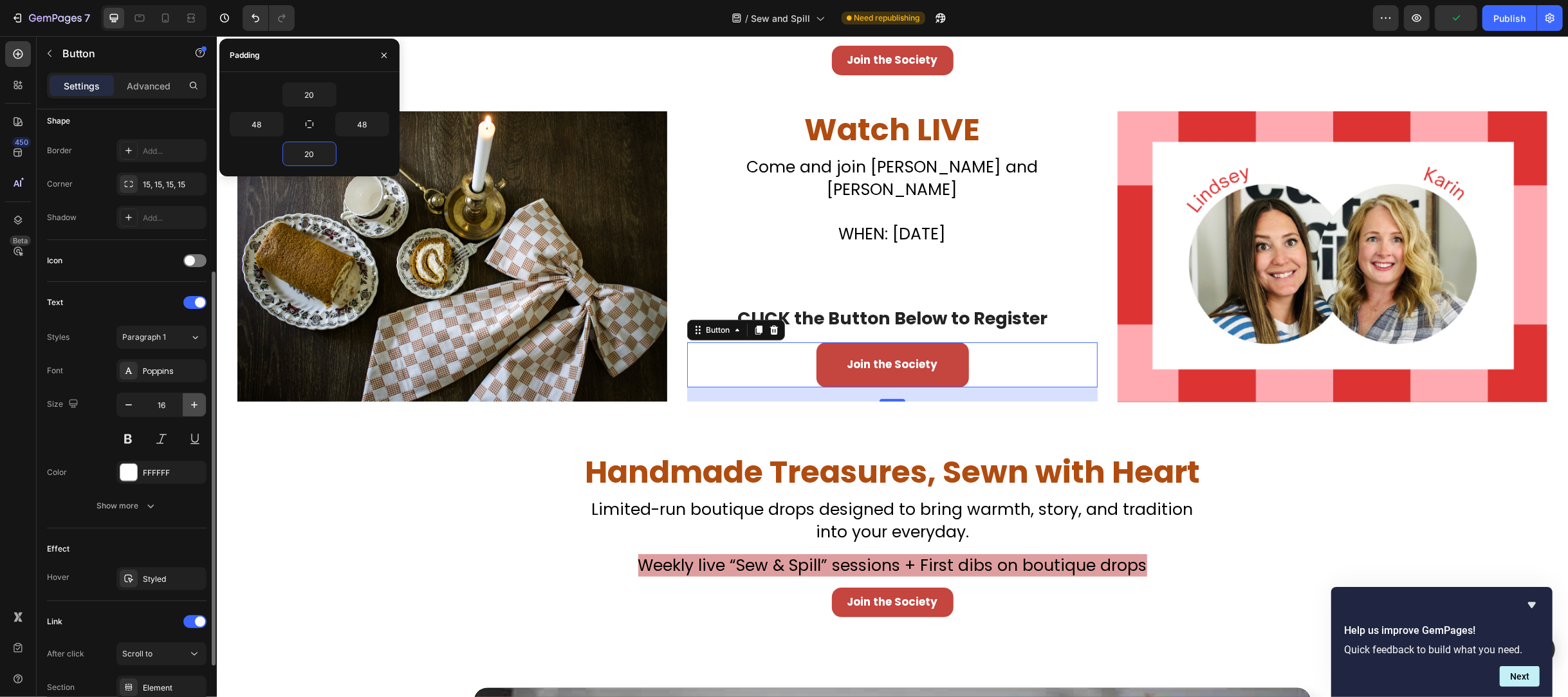
click at [194, 402] on icon "button" at bounding box center [194, 404] width 13 height 13
click at [194, 402] on icon "button" at bounding box center [194, 405] width 7 height 7
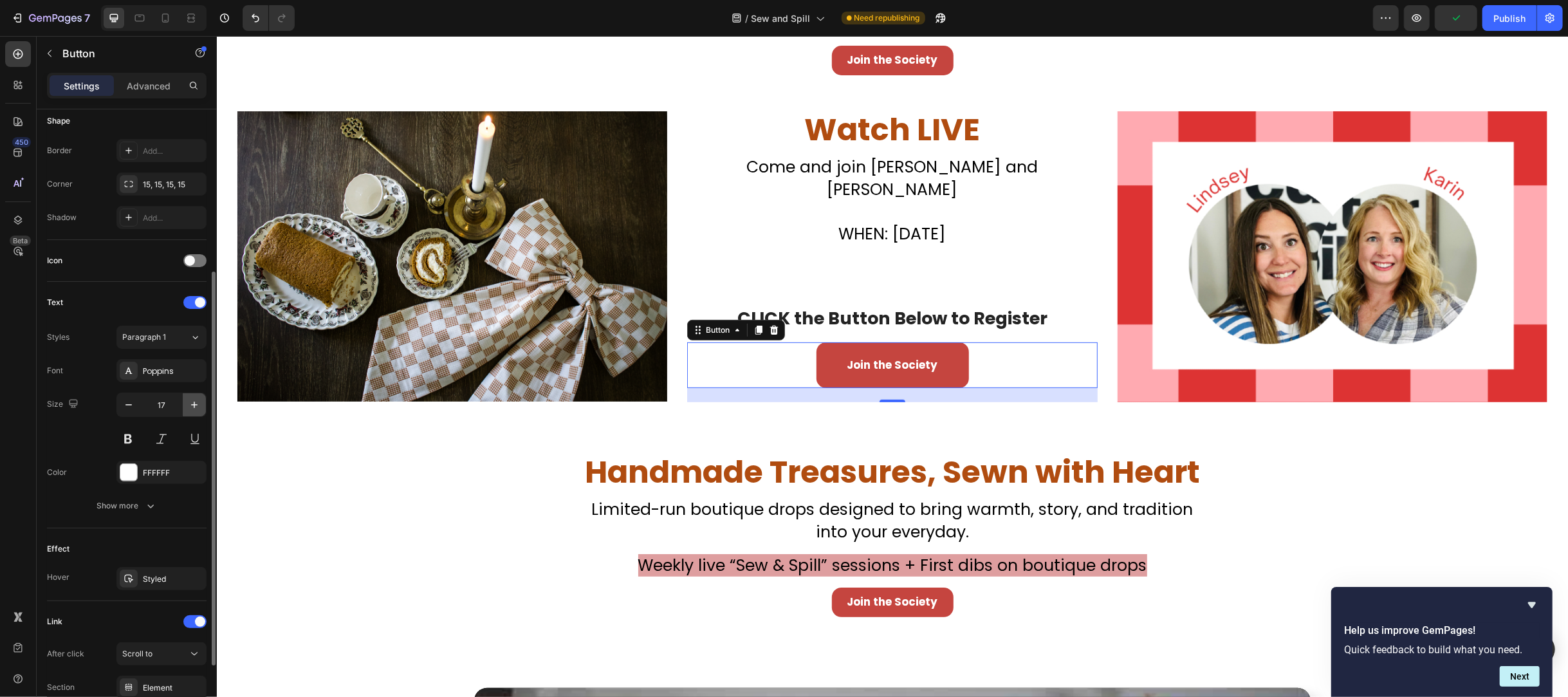
click at [194, 402] on icon "button" at bounding box center [194, 405] width 7 height 7
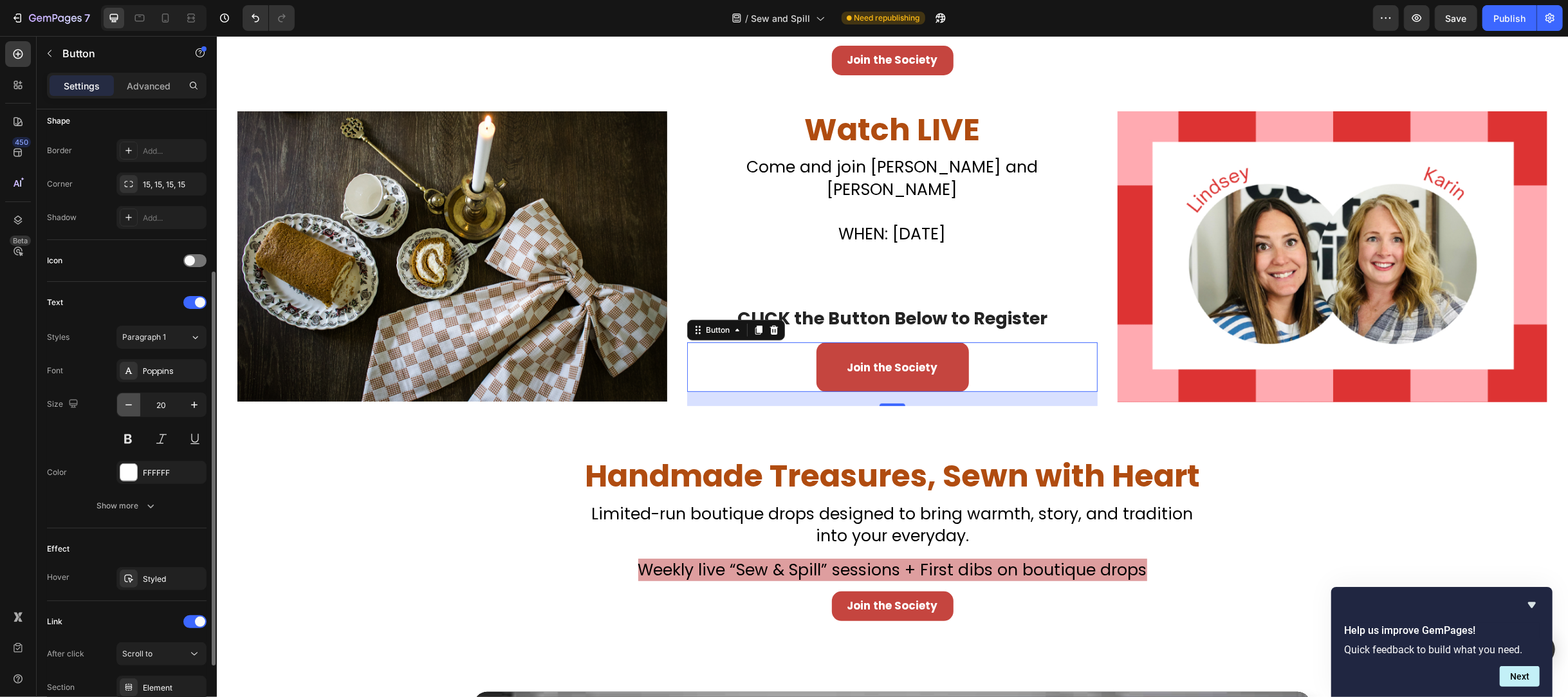
click at [126, 402] on icon "button" at bounding box center [128, 404] width 13 height 13
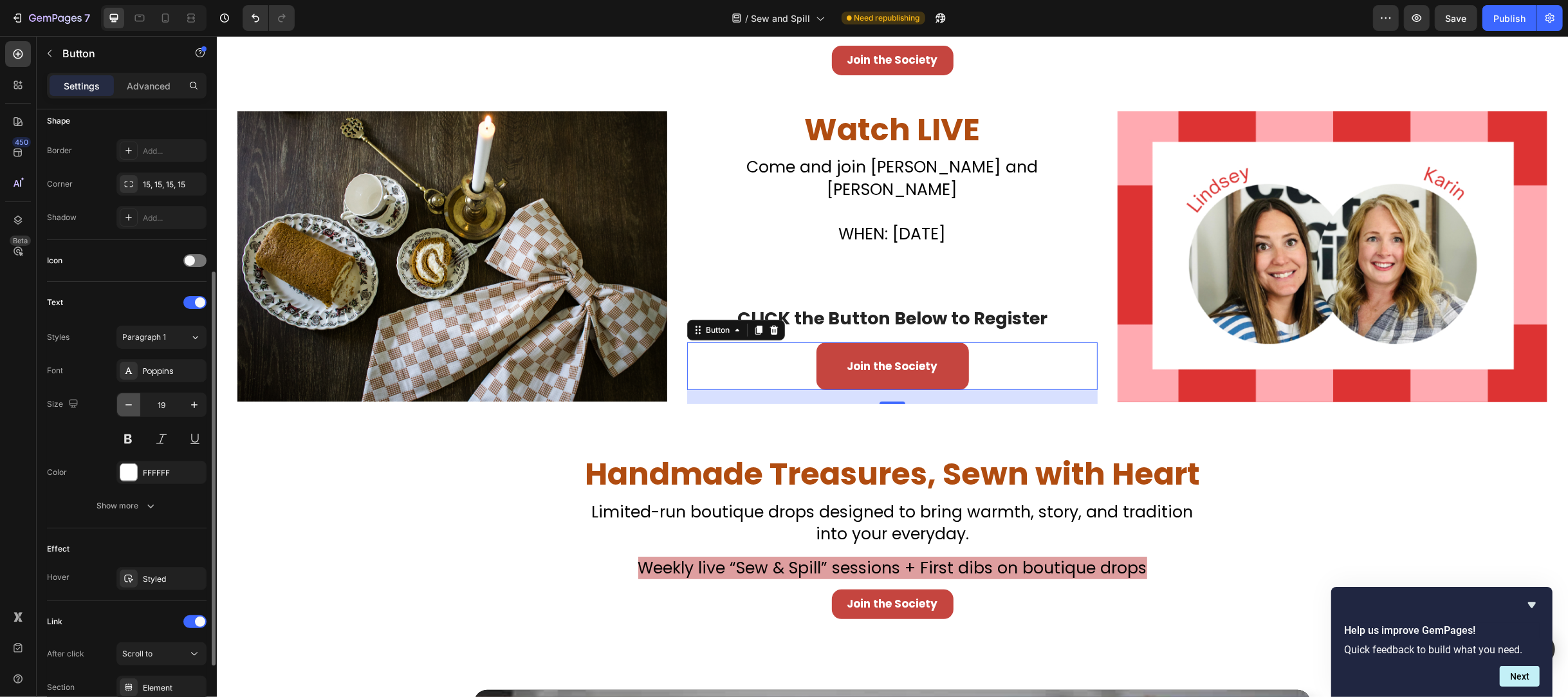
click at [126, 402] on icon "button" at bounding box center [128, 404] width 13 height 13
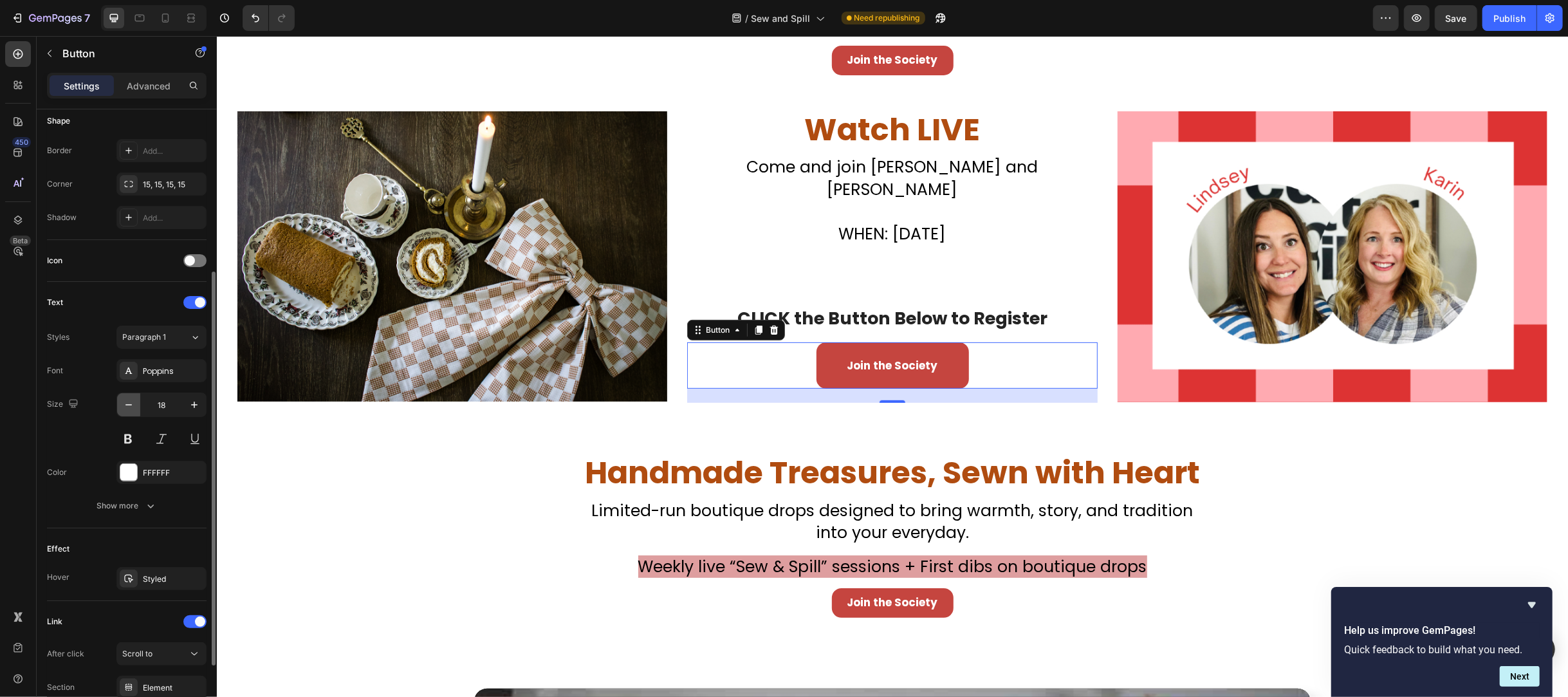
click at [127, 402] on icon "button" at bounding box center [128, 404] width 13 height 13
click at [121, 304] on div "Text" at bounding box center [127, 302] width 159 height 21
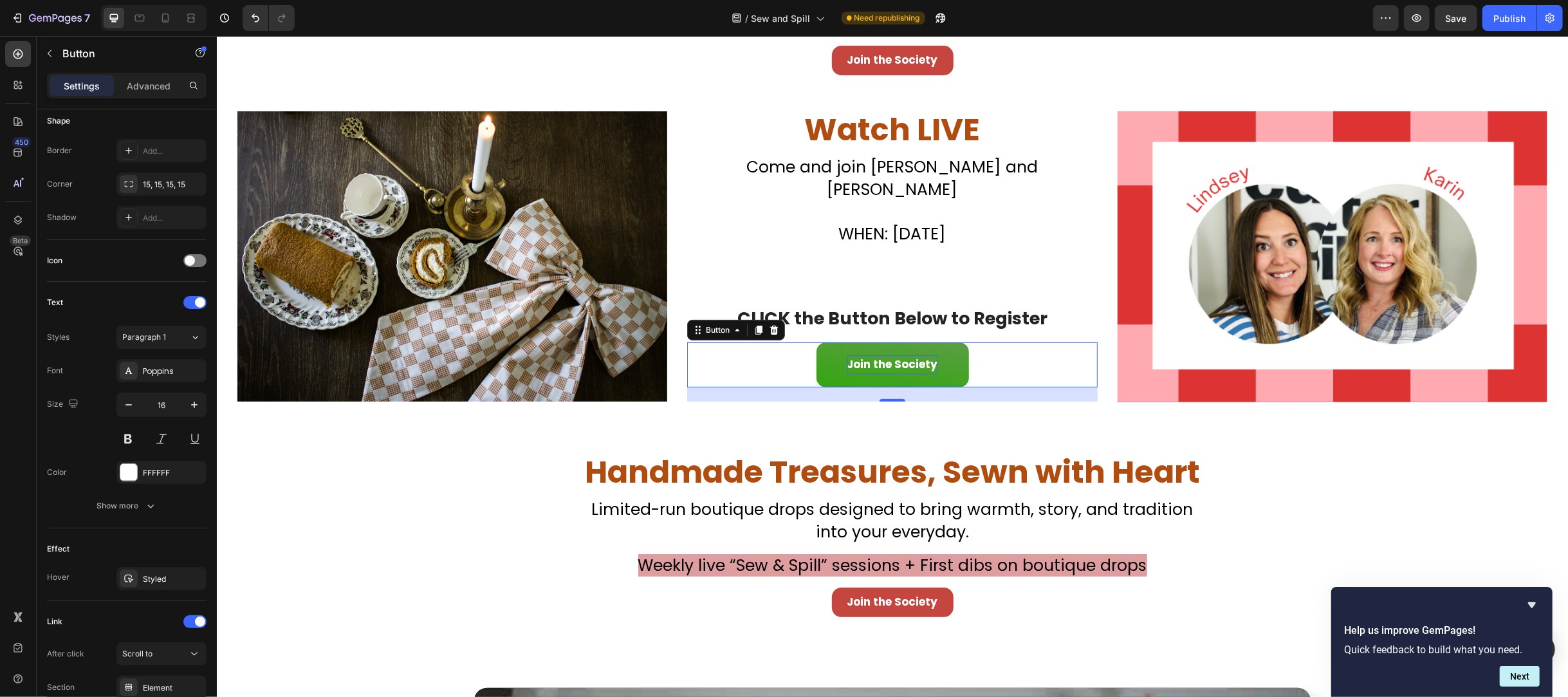
click at [904, 356] on strong "Join the Society" at bounding box center [892, 364] width 91 height 15
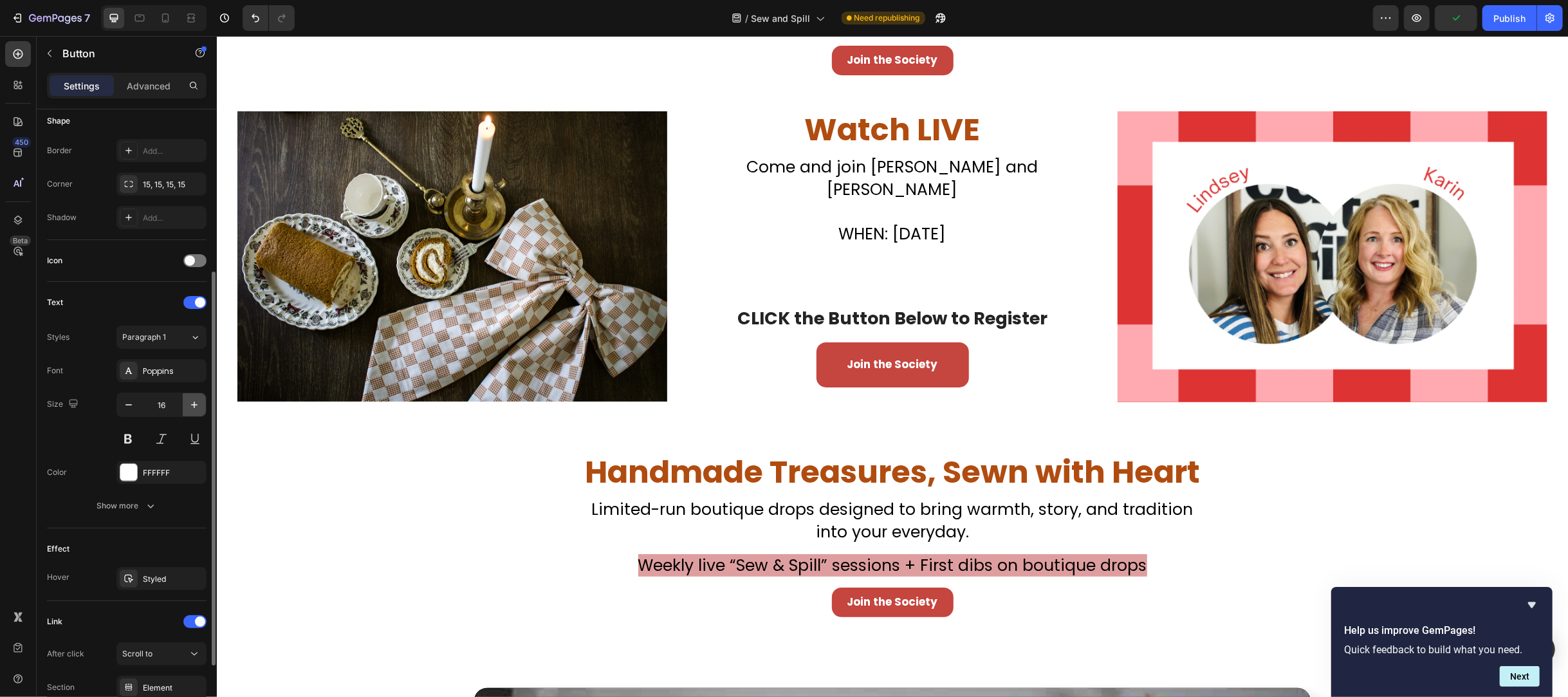
click at [196, 404] on icon "button" at bounding box center [194, 405] width 7 height 7
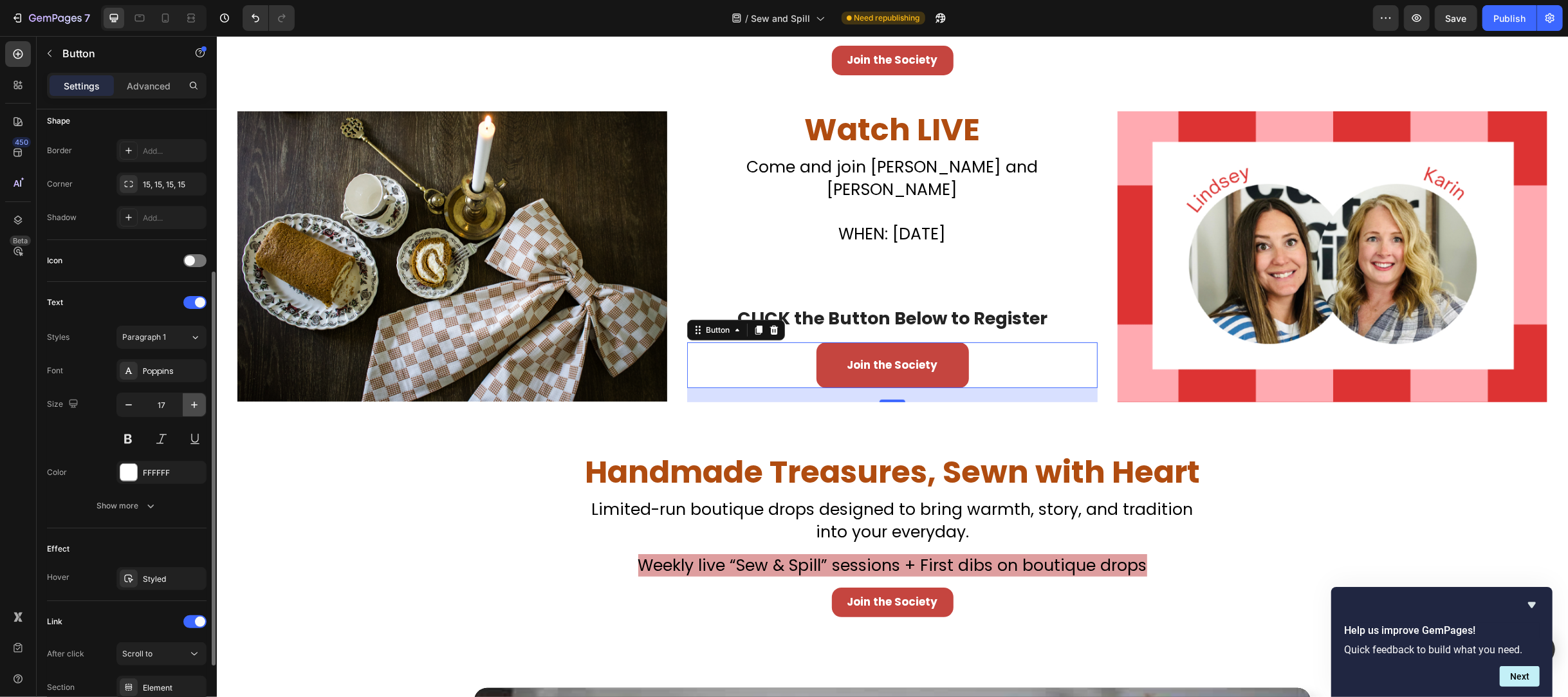
click at [196, 404] on icon "button" at bounding box center [194, 405] width 7 height 7
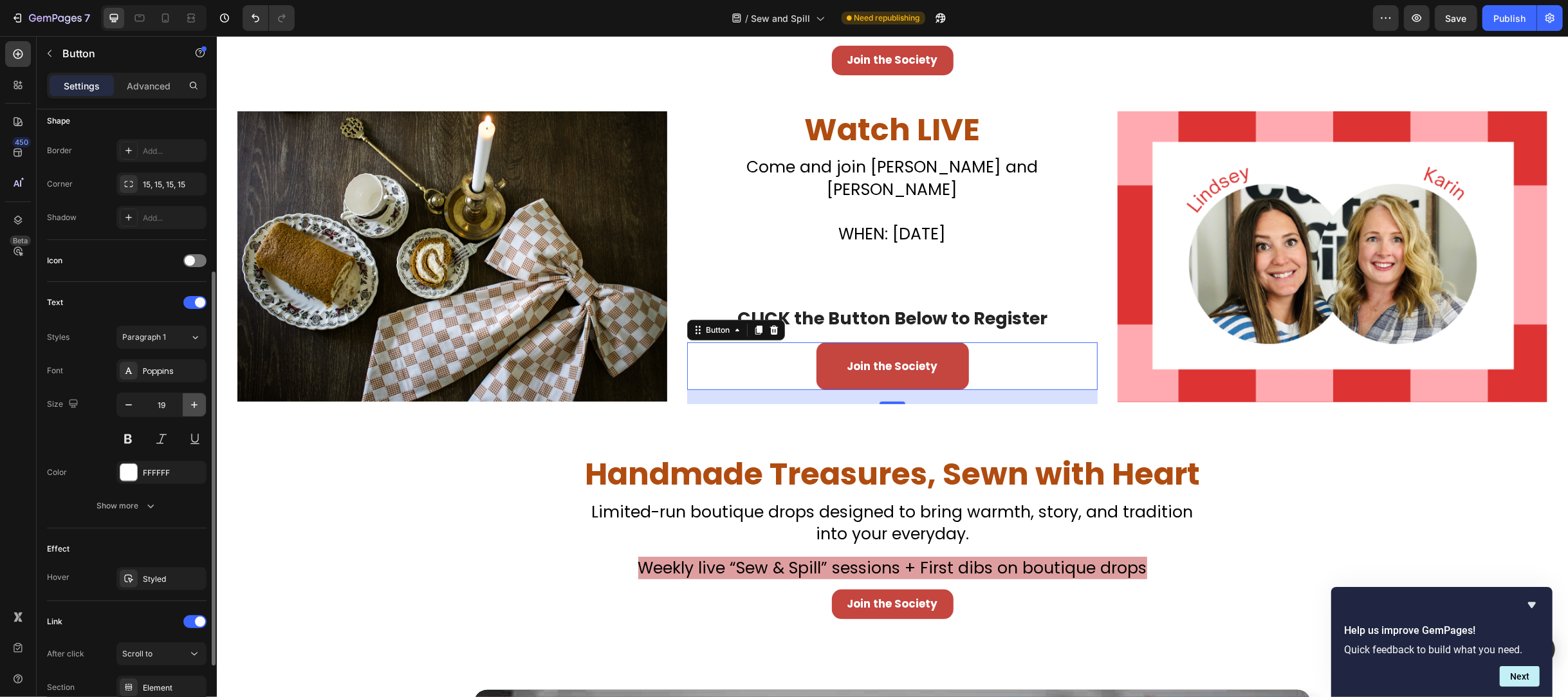
click at [196, 404] on icon "button" at bounding box center [194, 405] width 7 height 7
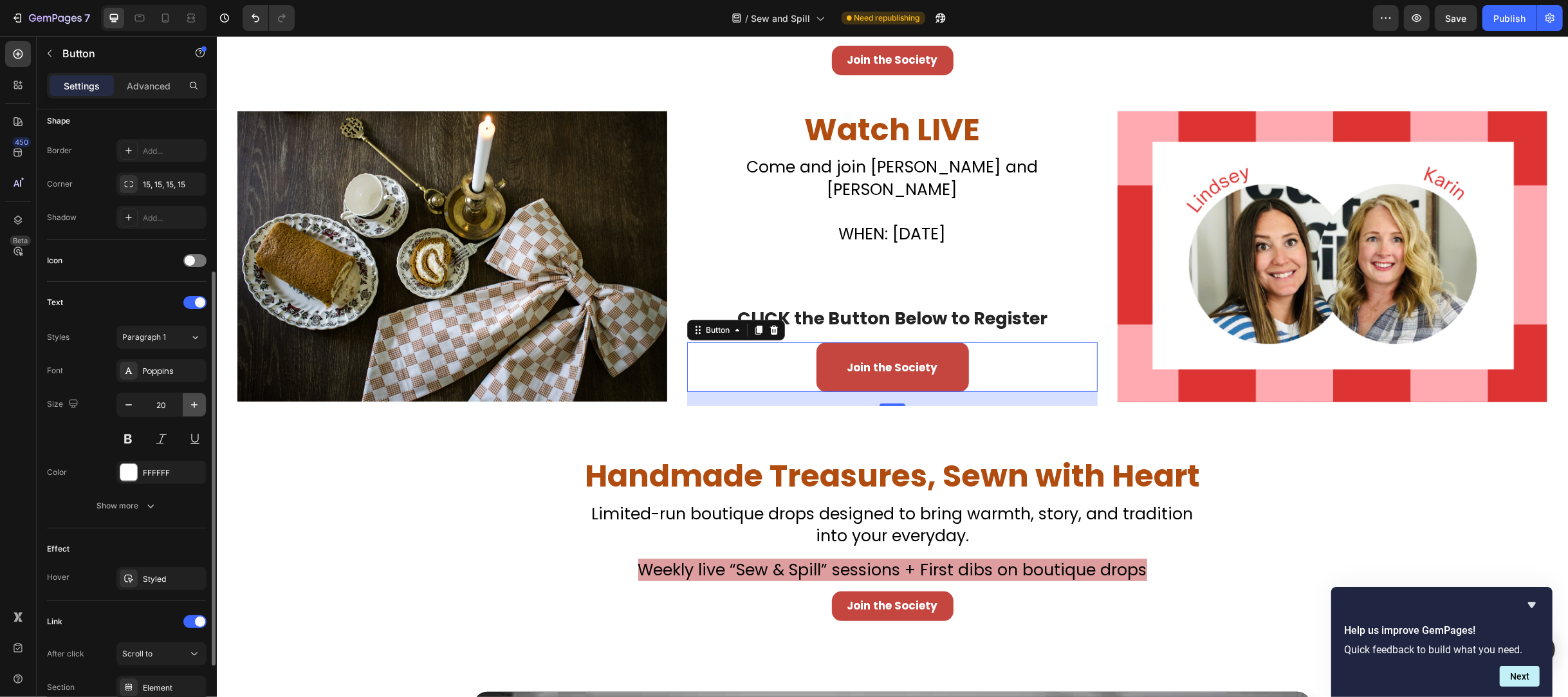
click at [196, 404] on icon "button" at bounding box center [194, 405] width 7 height 7
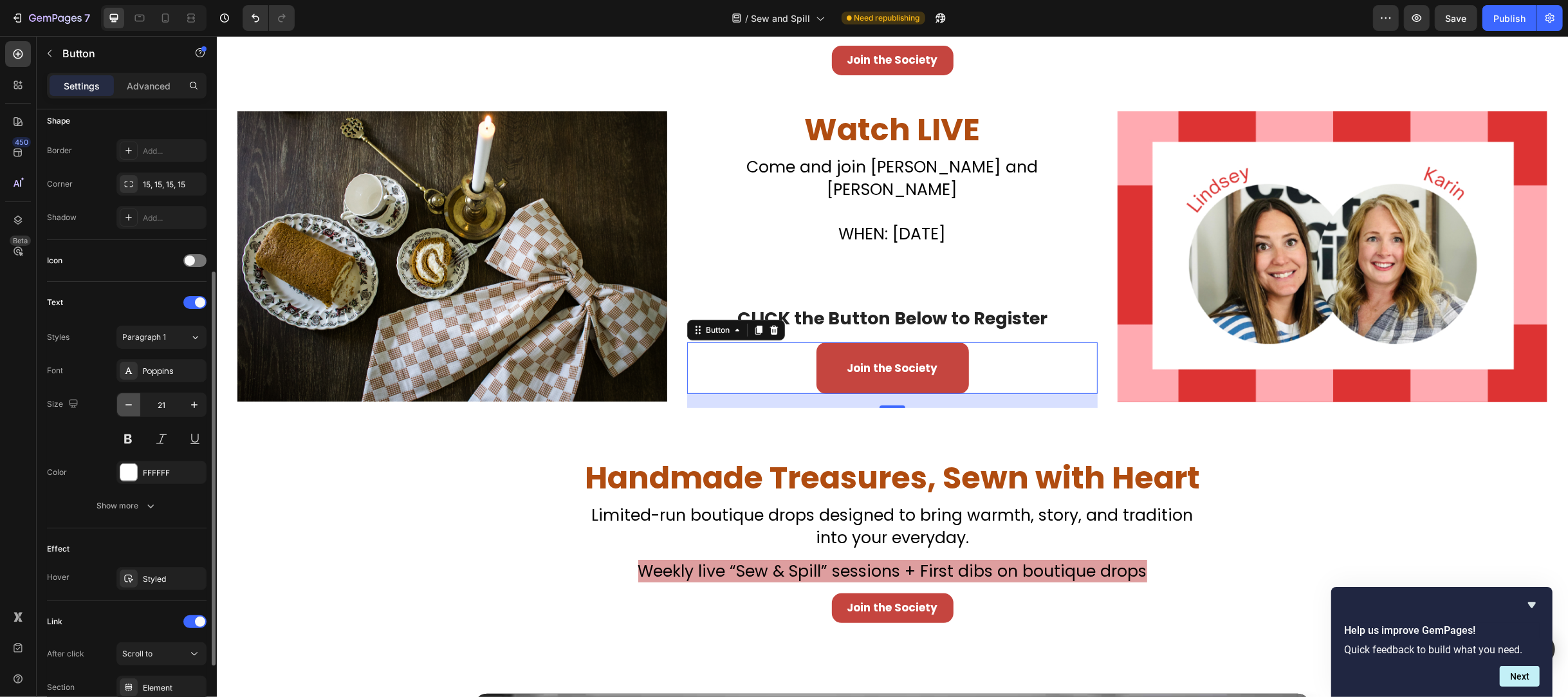
click at [123, 408] on icon "button" at bounding box center [128, 404] width 13 height 13
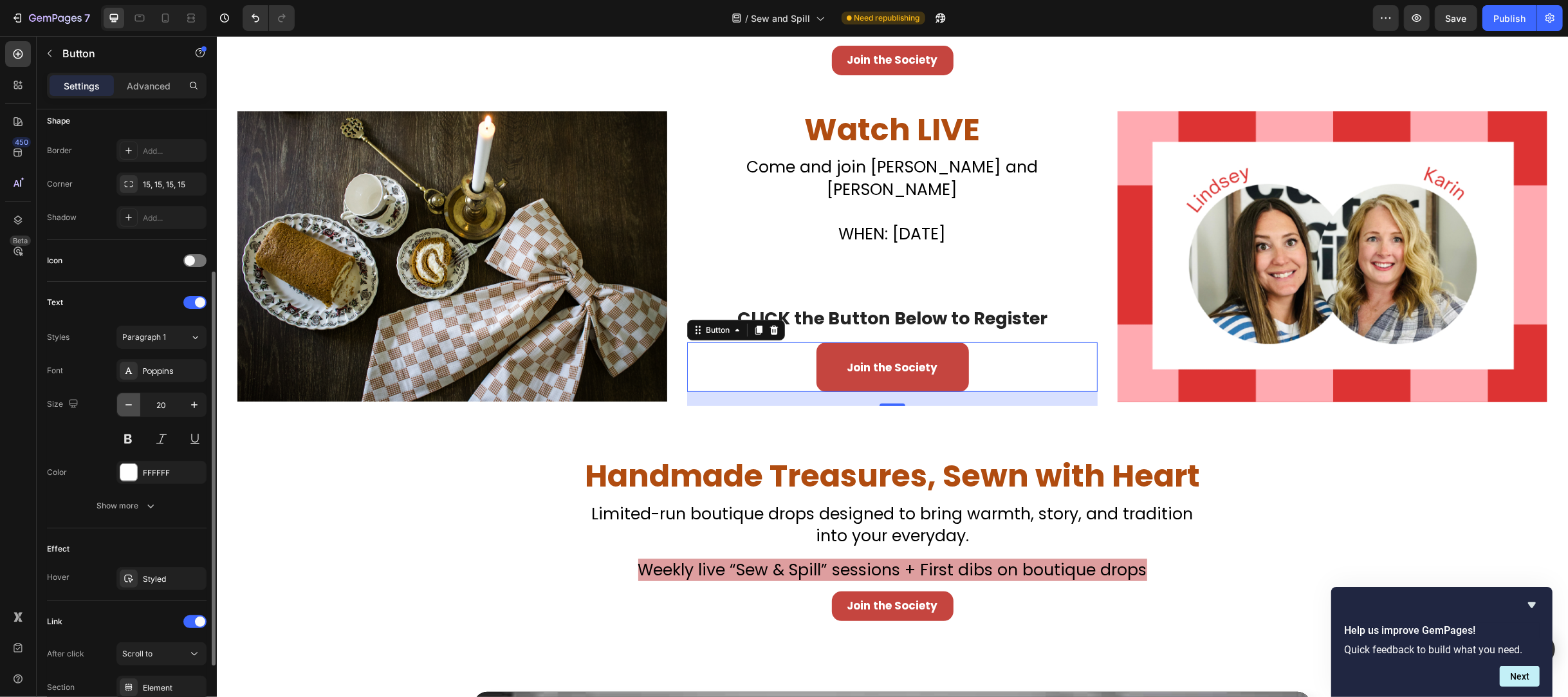
click at [124, 408] on icon "button" at bounding box center [128, 404] width 13 height 13
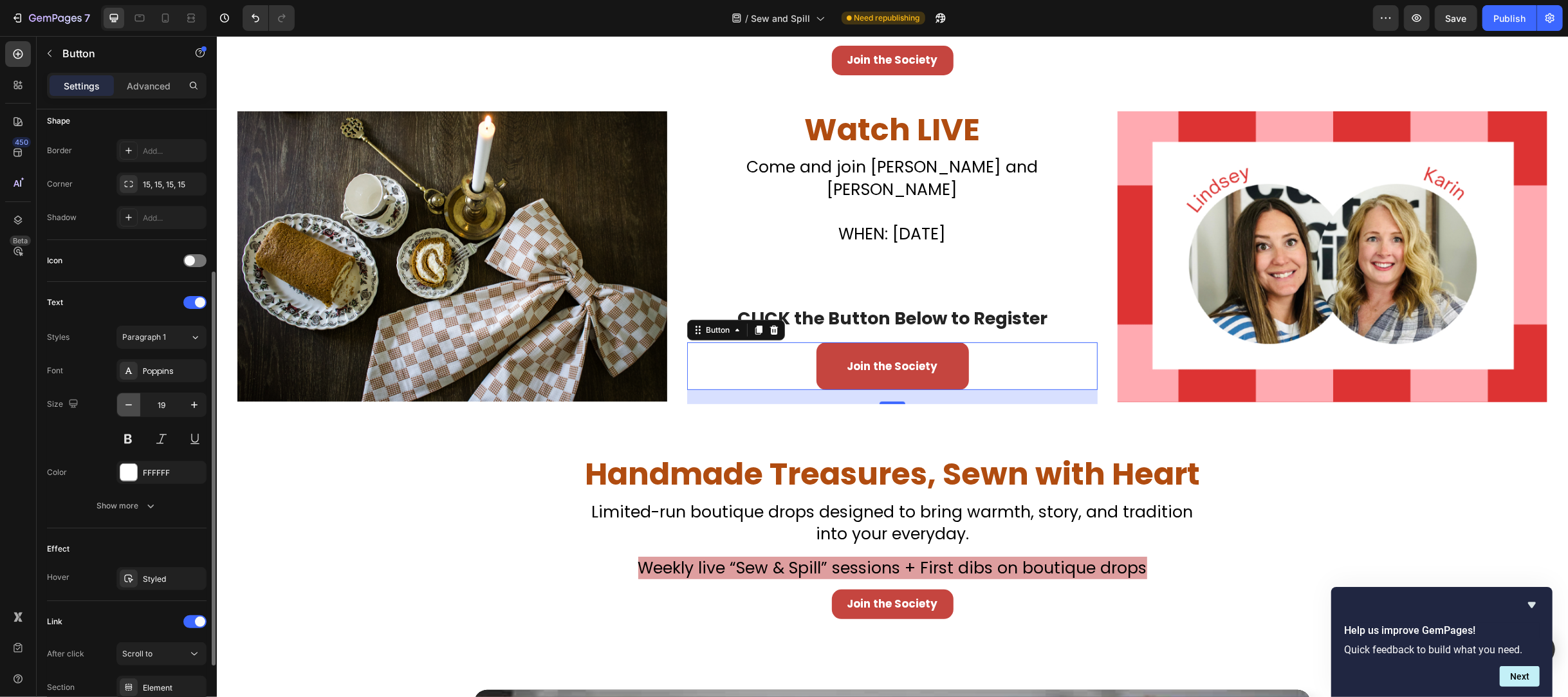
click at [124, 408] on icon "button" at bounding box center [128, 404] width 13 height 13
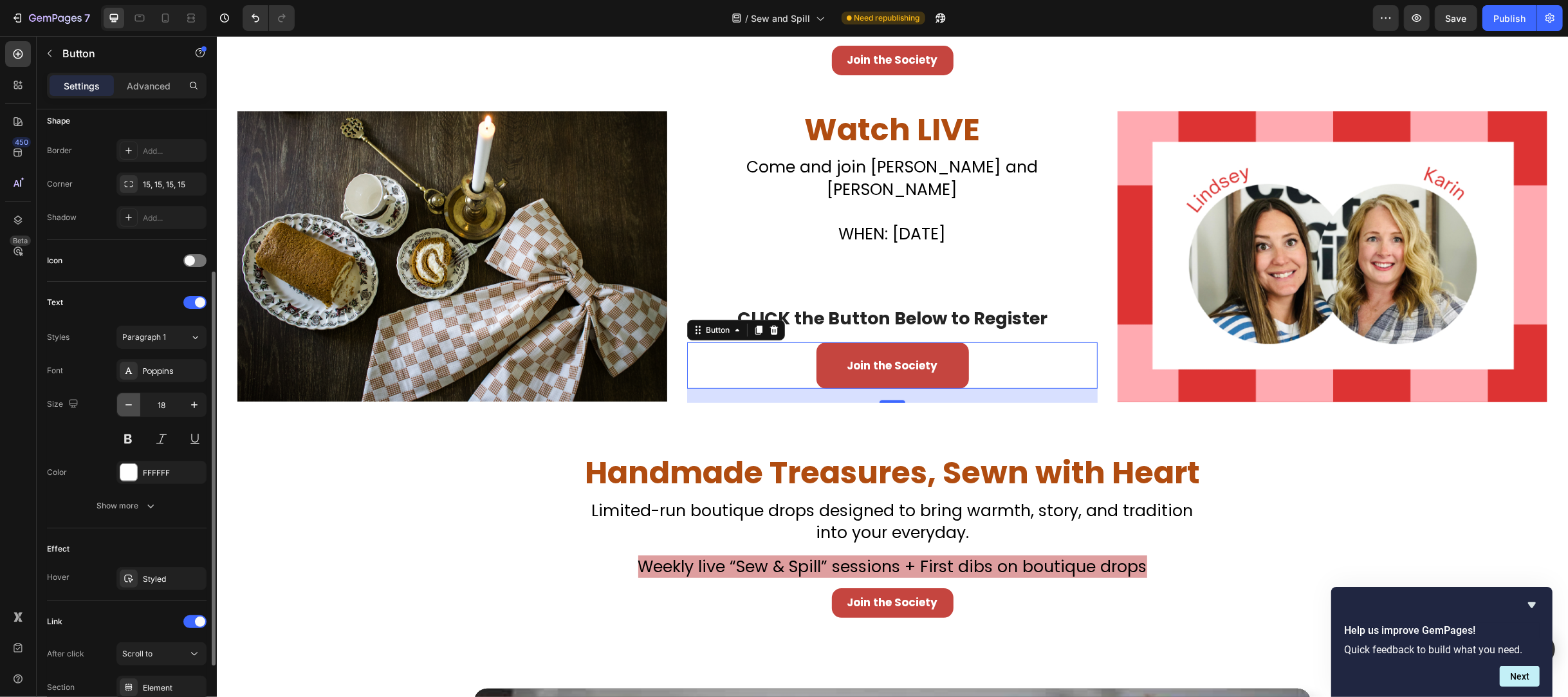
click at [124, 408] on icon "button" at bounding box center [128, 404] width 13 height 13
click at [124, 407] on icon "button" at bounding box center [128, 404] width 13 height 13
type input "16"
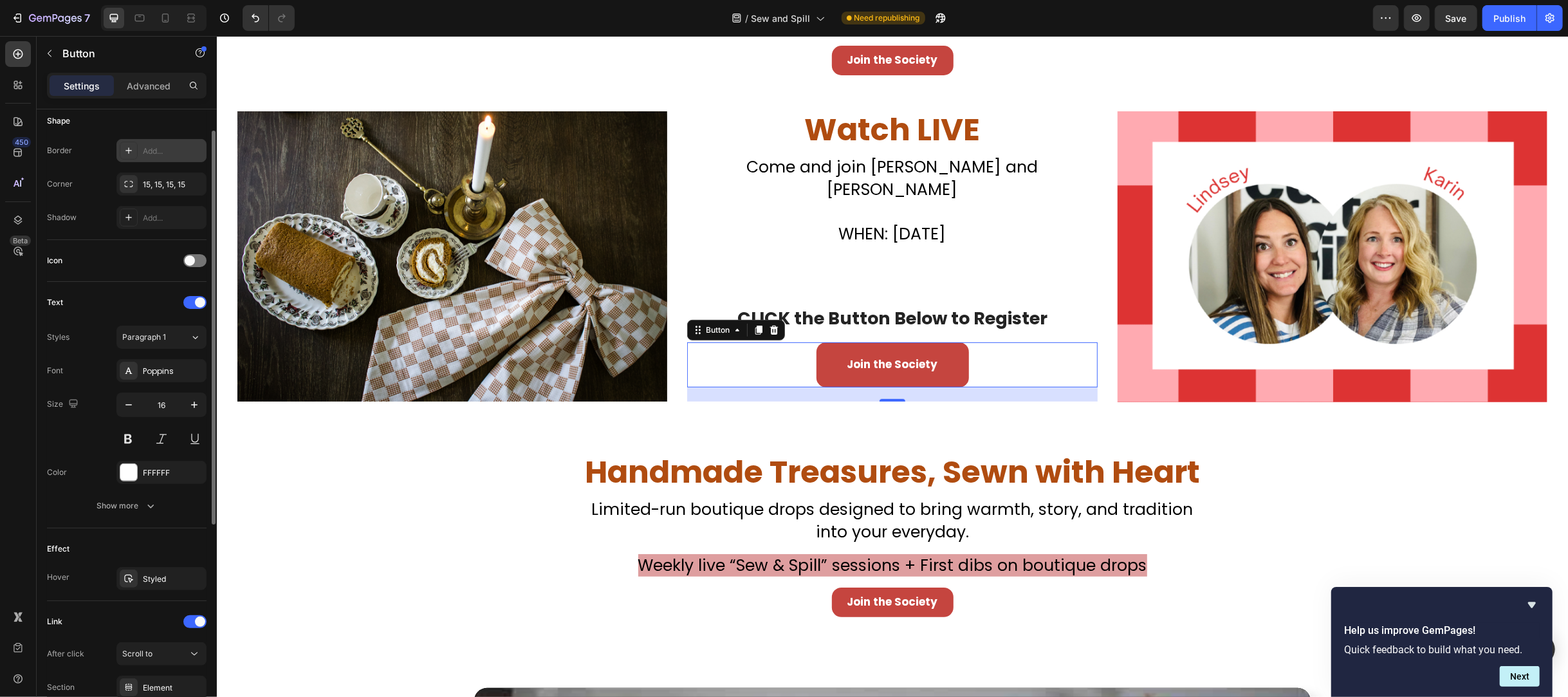
scroll to position [0, 0]
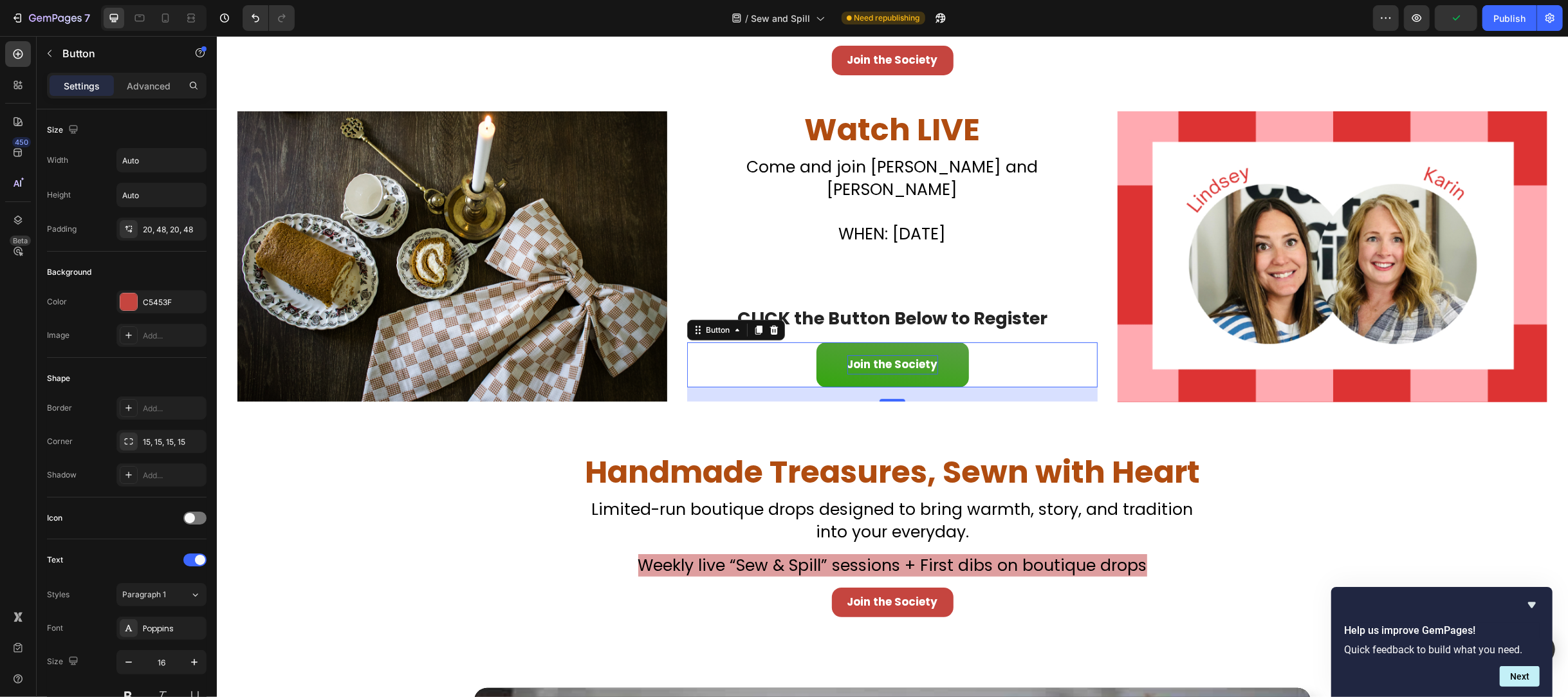
click at [868, 356] on strong "Join the Society" at bounding box center [892, 364] width 91 height 15
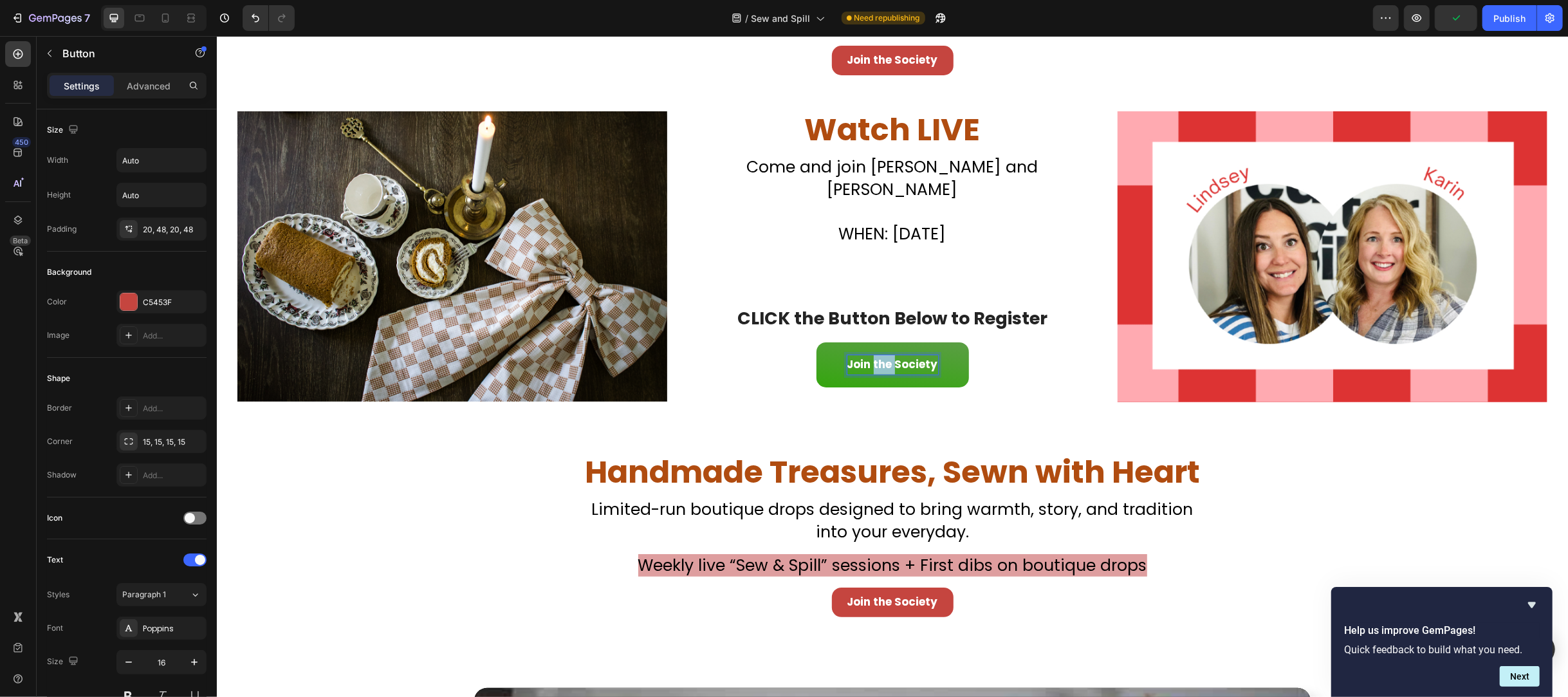
click at [868, 356] on strong "Join the Society" at bounding box center [892, 364] width 91 height 15
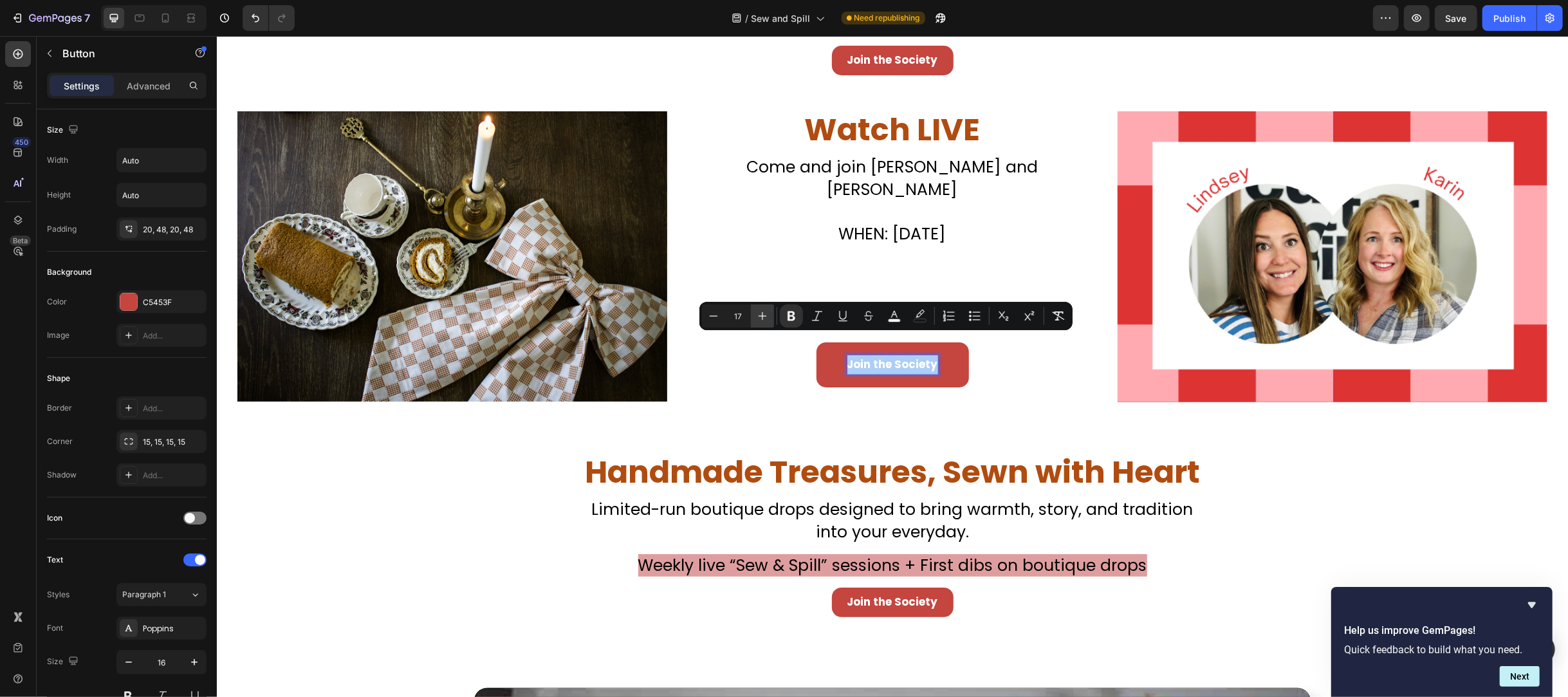
click at [766, 316] on icon "Editor contextual toolbar" at bounding box center [762, 316] width 9 height 9
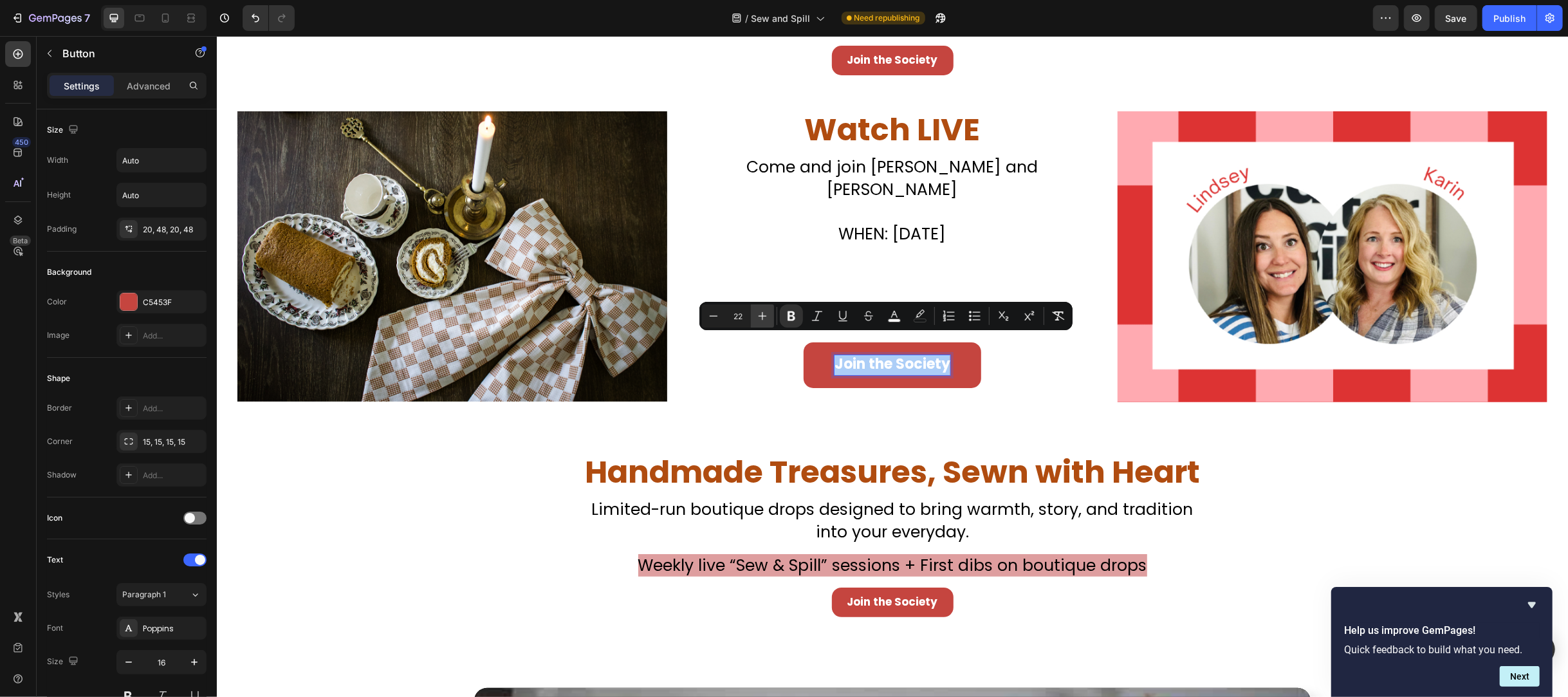
click at [766, 316] on icon "Editor contextual toolbar" at bounding box center [762, 316] width 9 height 9
click at [764, 316] on icon "Editor contextual toolbar" at bounding box center [762, 316] width 9 height 9
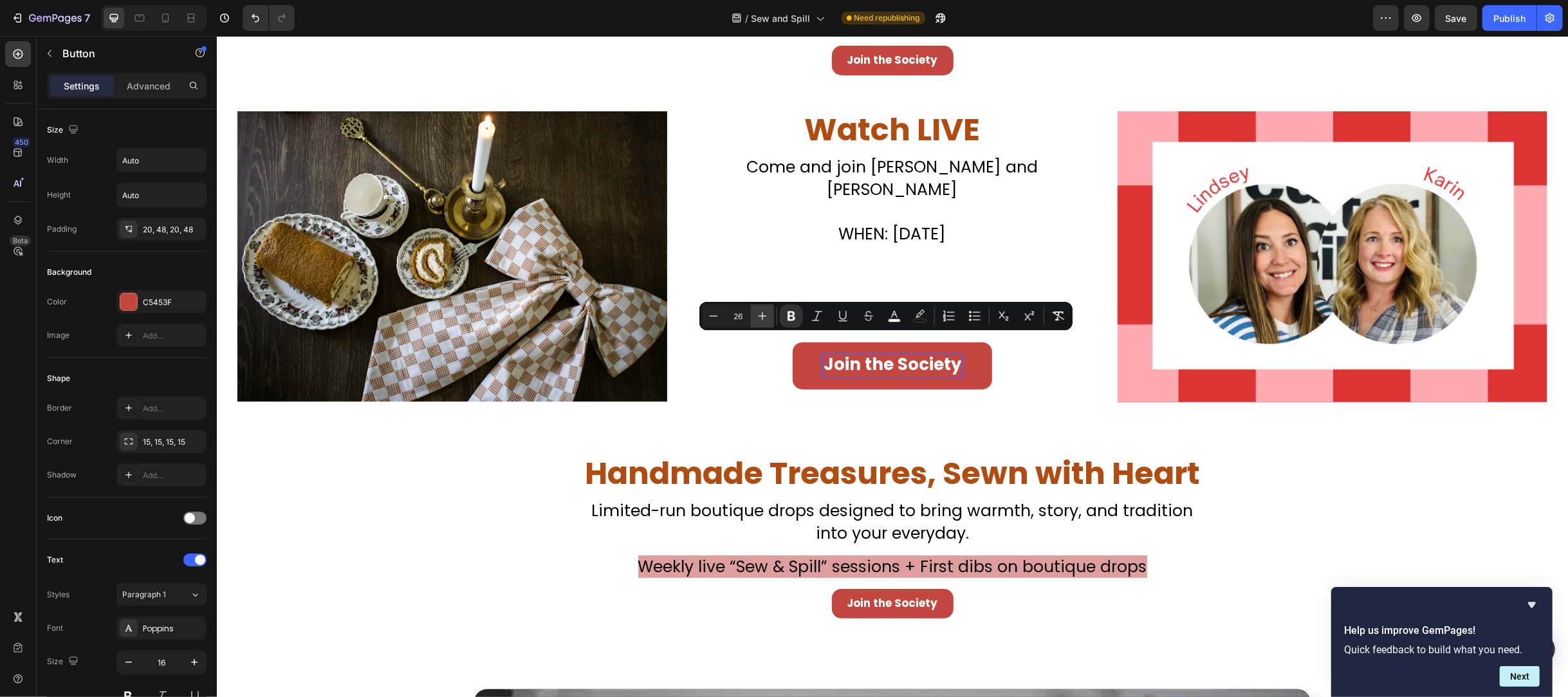
click at [764, 316] on icon "Editor contextual toolbar" at bounding box center [762, 316] width 9 height 9
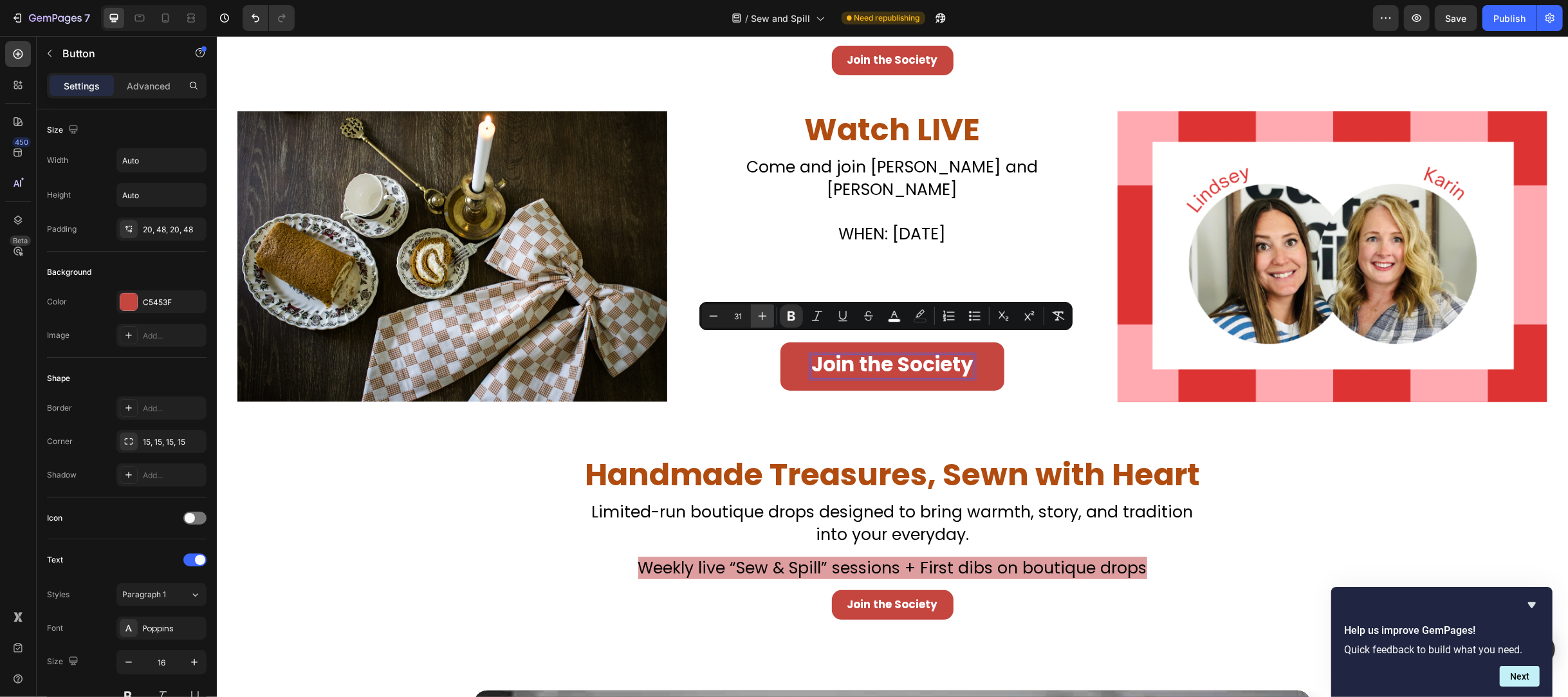
click at [764, 316] on icon "Editor contextual toolbar" at bounding box center [762, 316] width 9 height 9
type input "34"
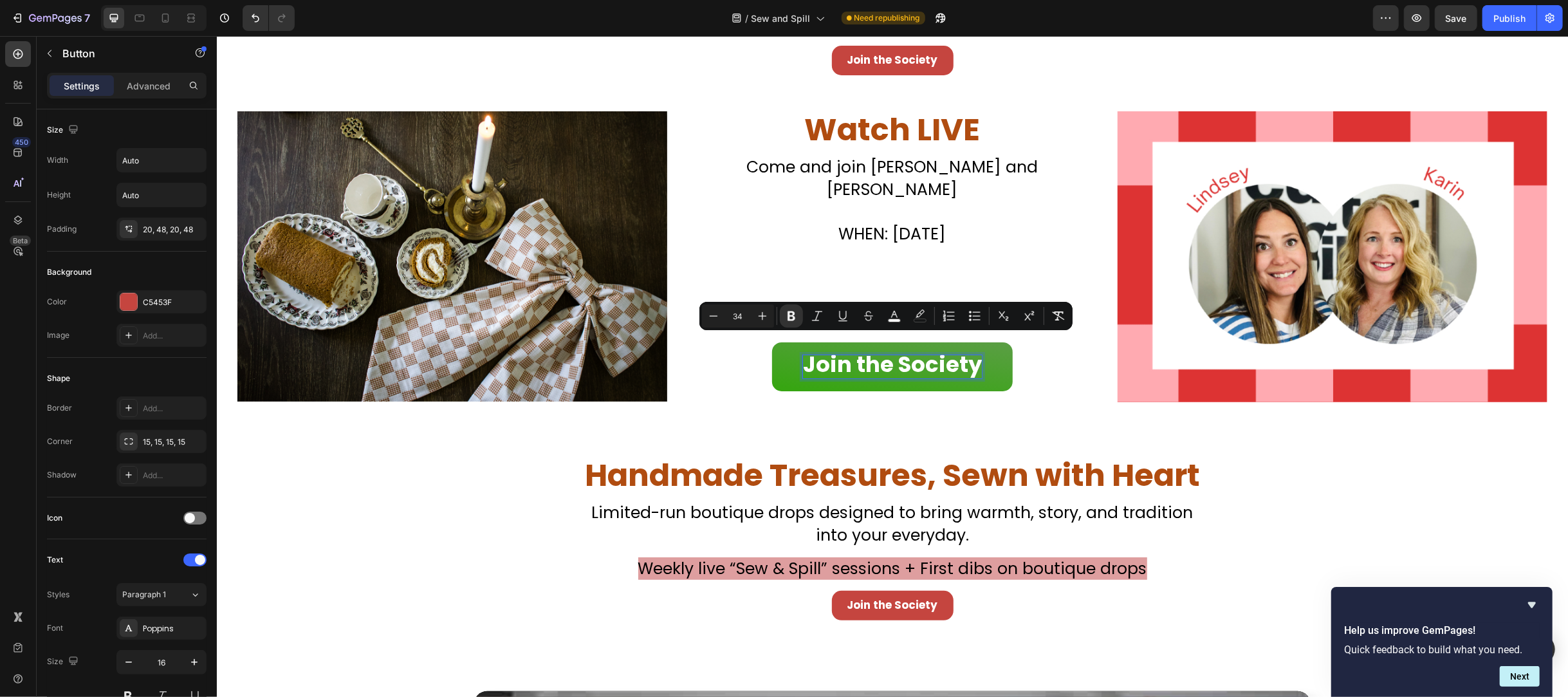
click at [840, 349] on strong "Join the Society" at bounding box center [892, 364] width 179 height 31
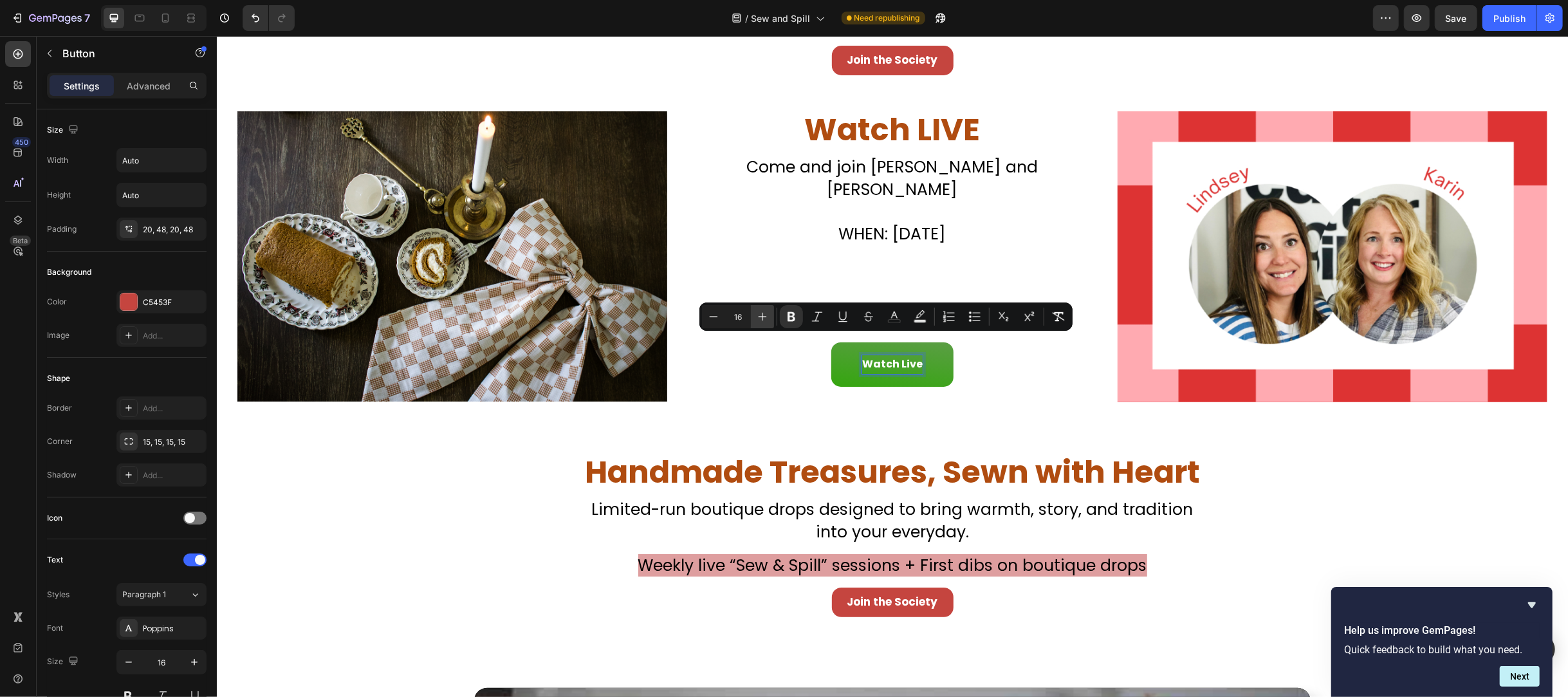
click at [765, 319] on icon "Editor contextual toolbar" at bounding box center [762, 316] width 13 height 13
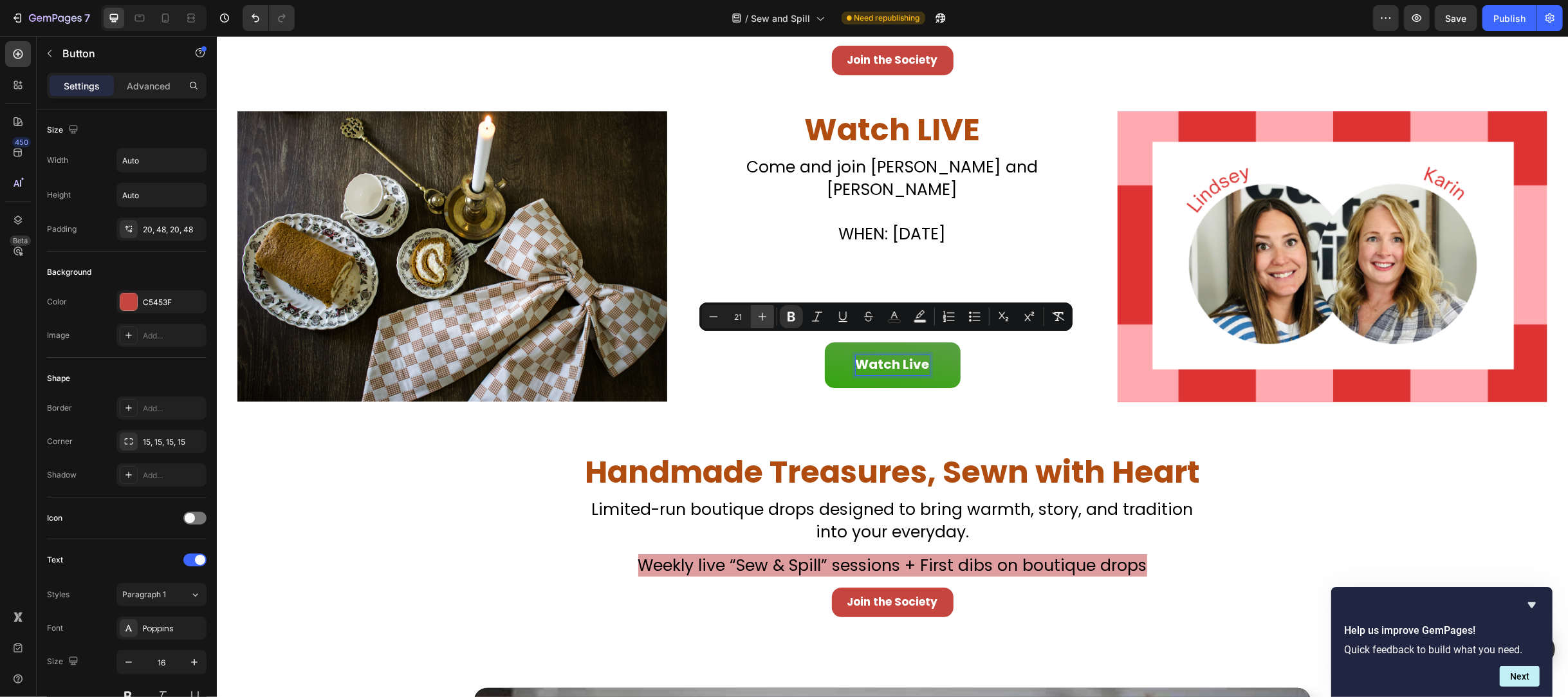
click at [765, 319] on icon "Editor contextual toolbar" at bounding box center [762, 316] width 13 height 13
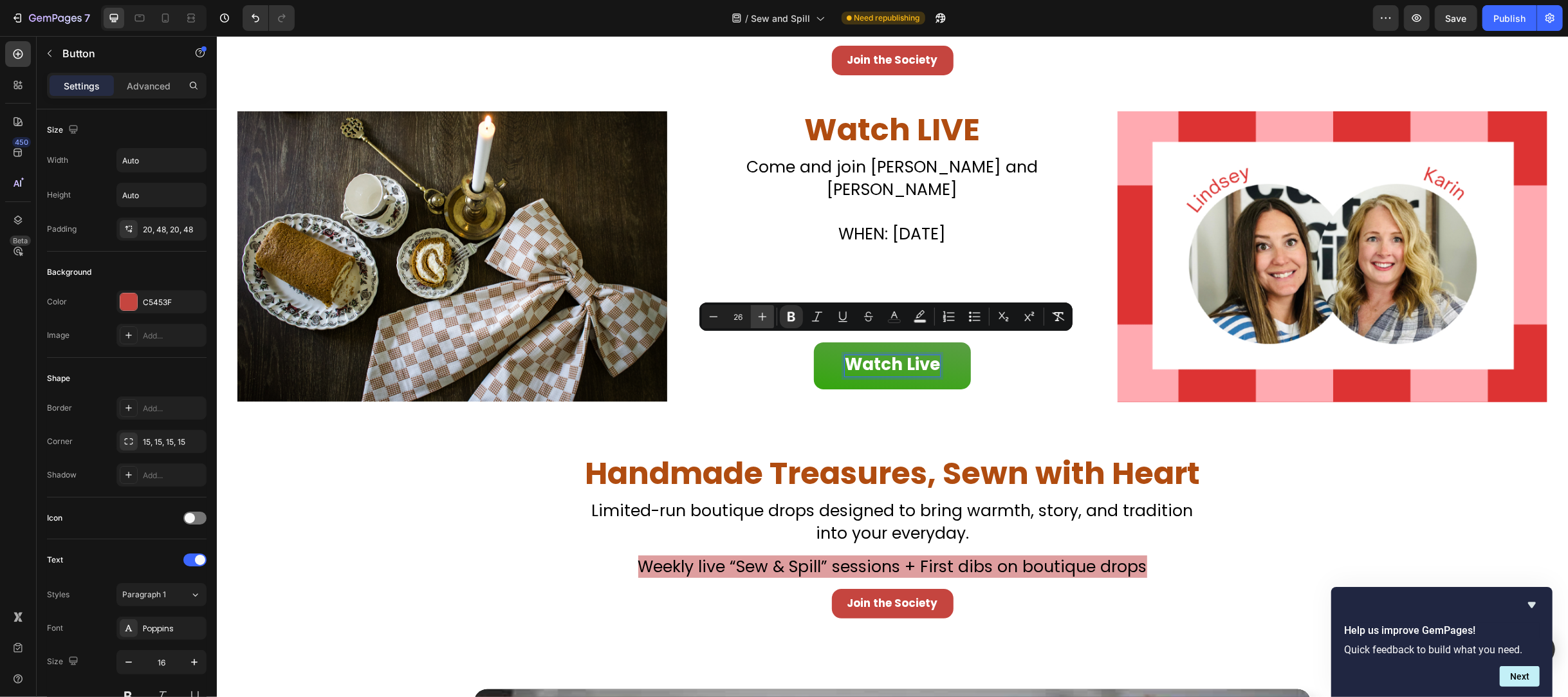
click at [766, 319] on icon "Editor contextual toolbar" at bounding box center [762, 316] width 13 height 13
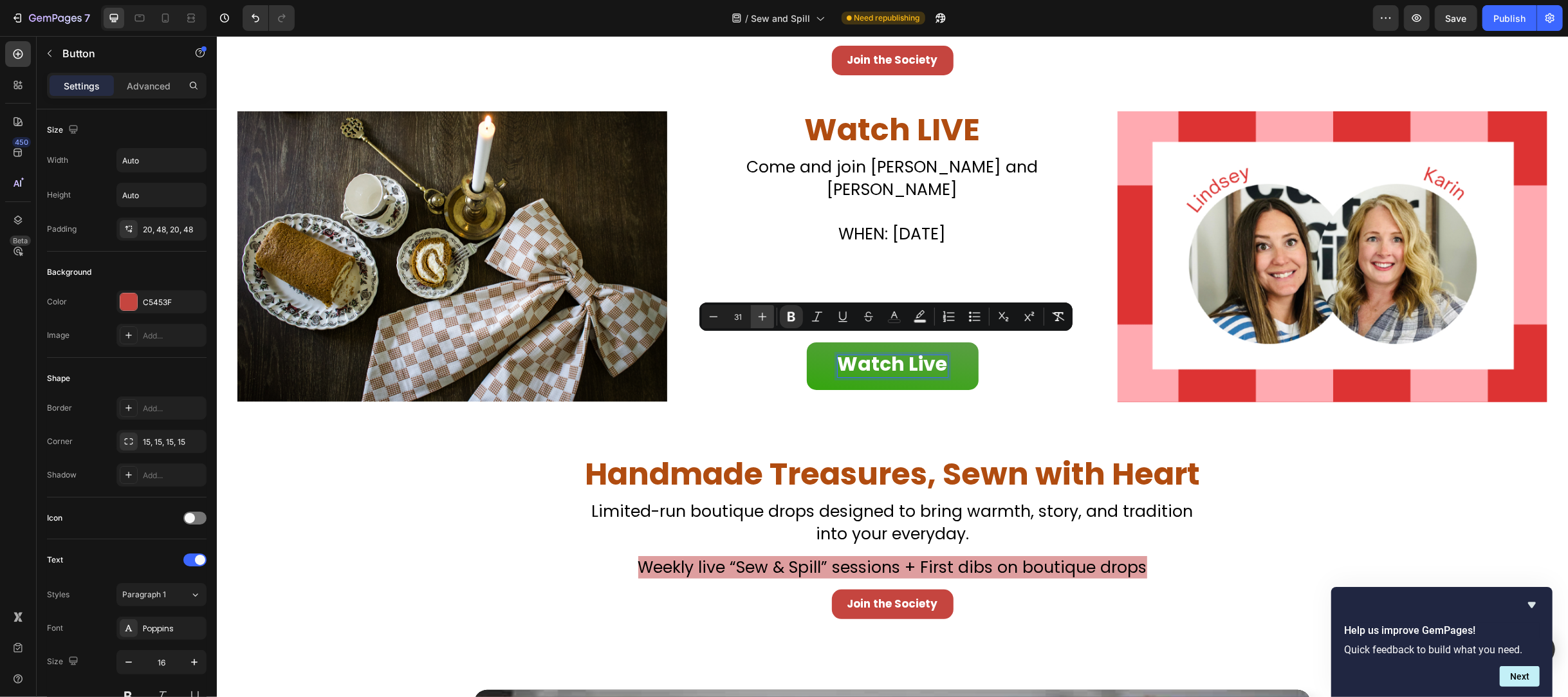
click at [766, 319] on icon "Editor contextual toolbar" at bounding box center [762, 316] width 13 height 13
click at [715, 307] on button "Minus" at bounding box center [713, 317] width 23 height 23
type input "32"
click at [735, 405] on div "Image ⁠⁠⁠⁠⁠⁠⁠ Watch LIVE Heading Don’t Miss Your Chance to Sew This Christmas C…" at bounding box center [892, 264] width 1351 height 345
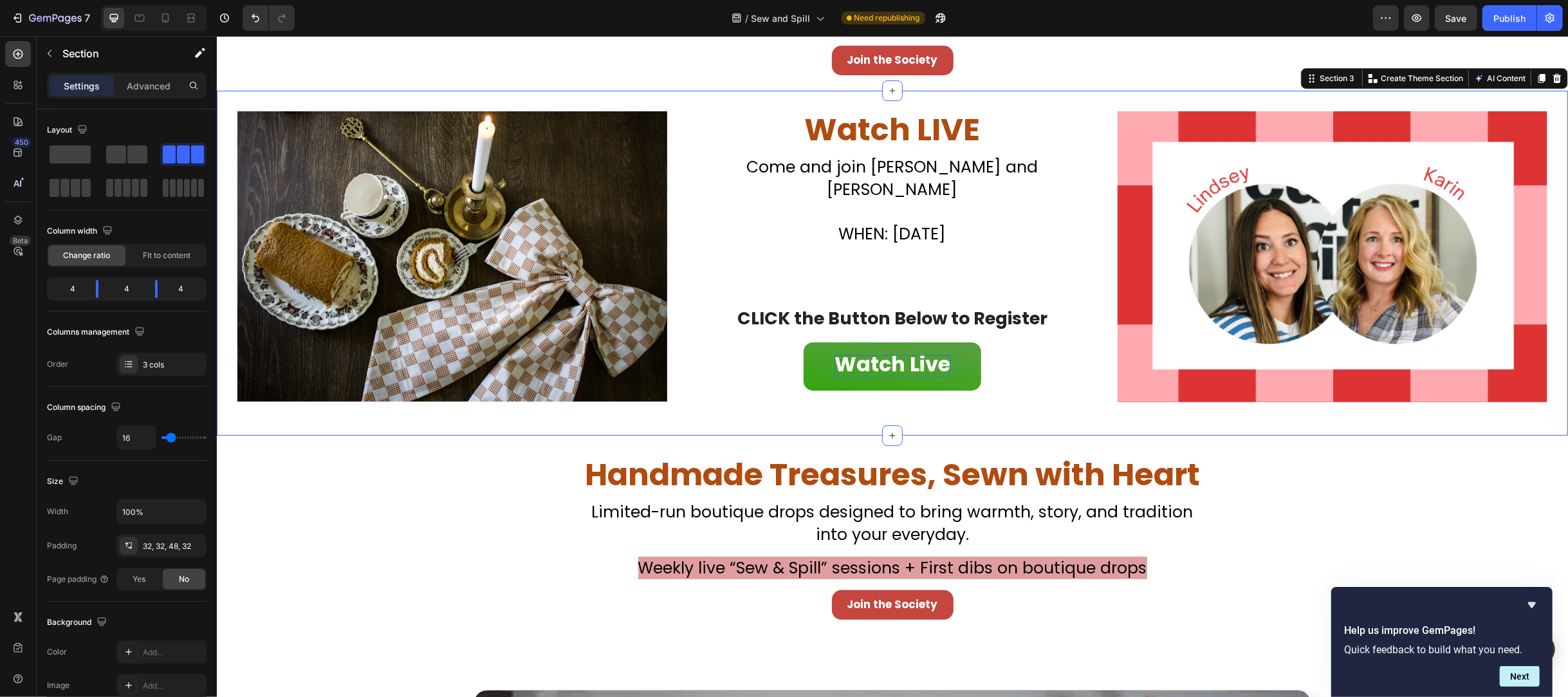
click at [1484, 414] on div "Image ⁠⁠⁠⁠⁠⁠⁠ Watch LIVE Heading Don’t Miss Your Chance to Sew This Christmas C…" at bounding box center [892, 264] width 1351 height 345
click at [134, 80] on p "Advanced" at bounding box center [149, 86] width 44 height 13
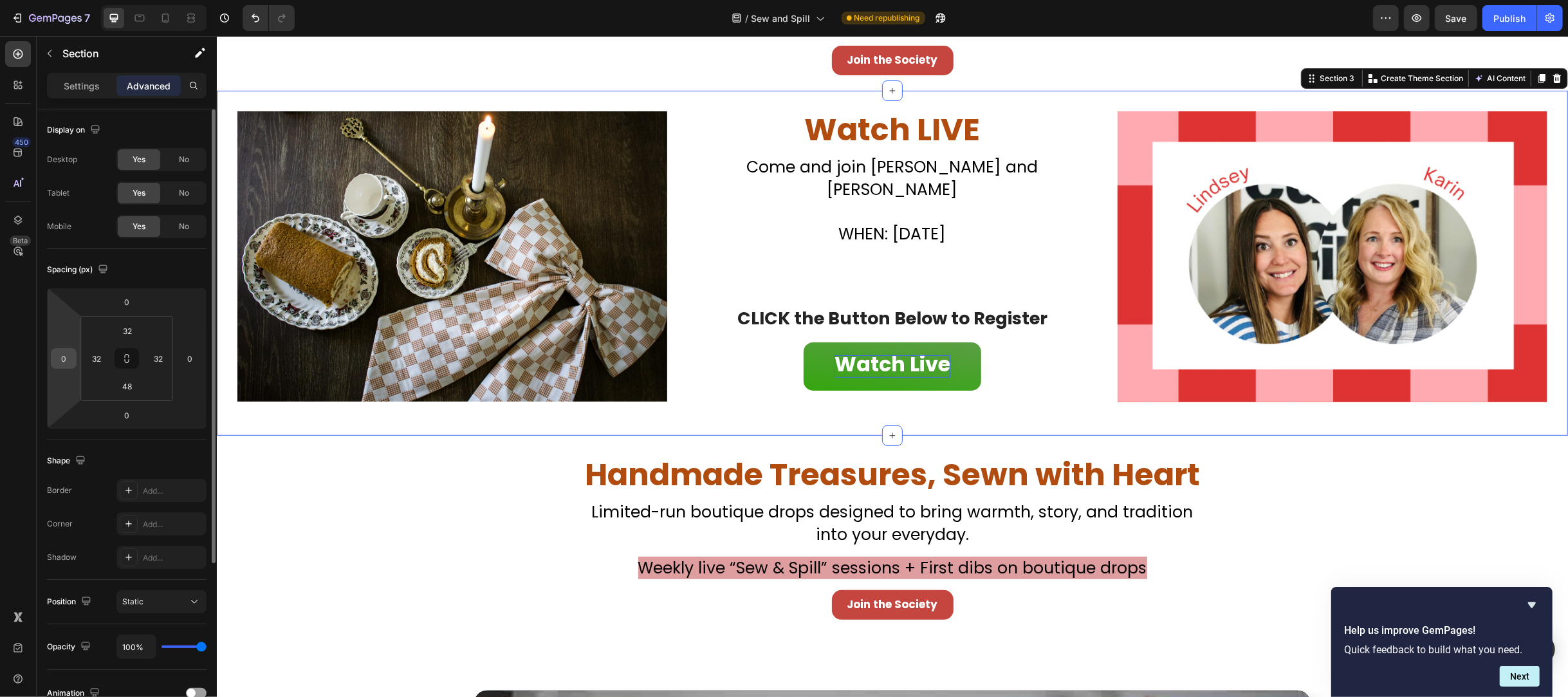
click at [64, 358] on input "0" at bounding box center [63, 358] width 19 height 19
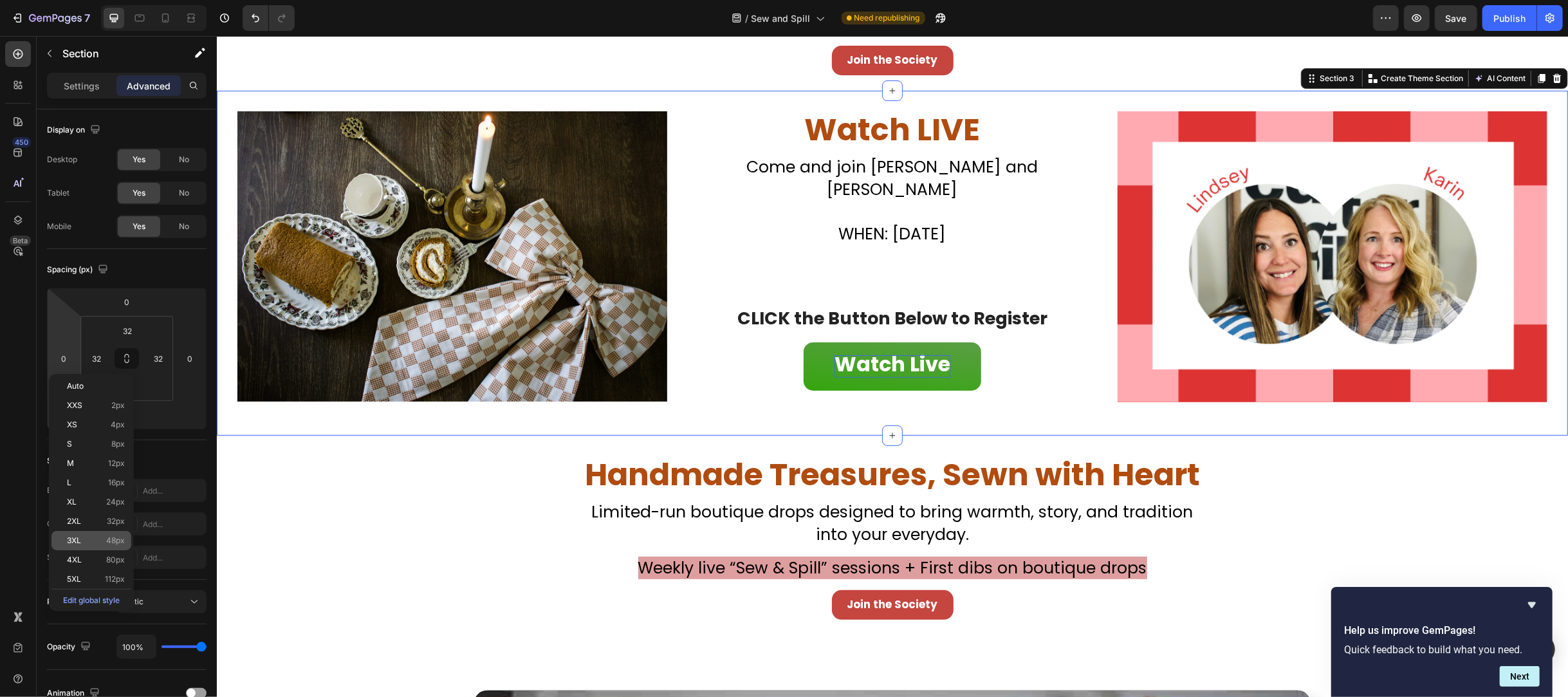
click at [113, 531] on div "3XL 48px" at bounding box center [92, 540] width 80 height 19
type input "48"
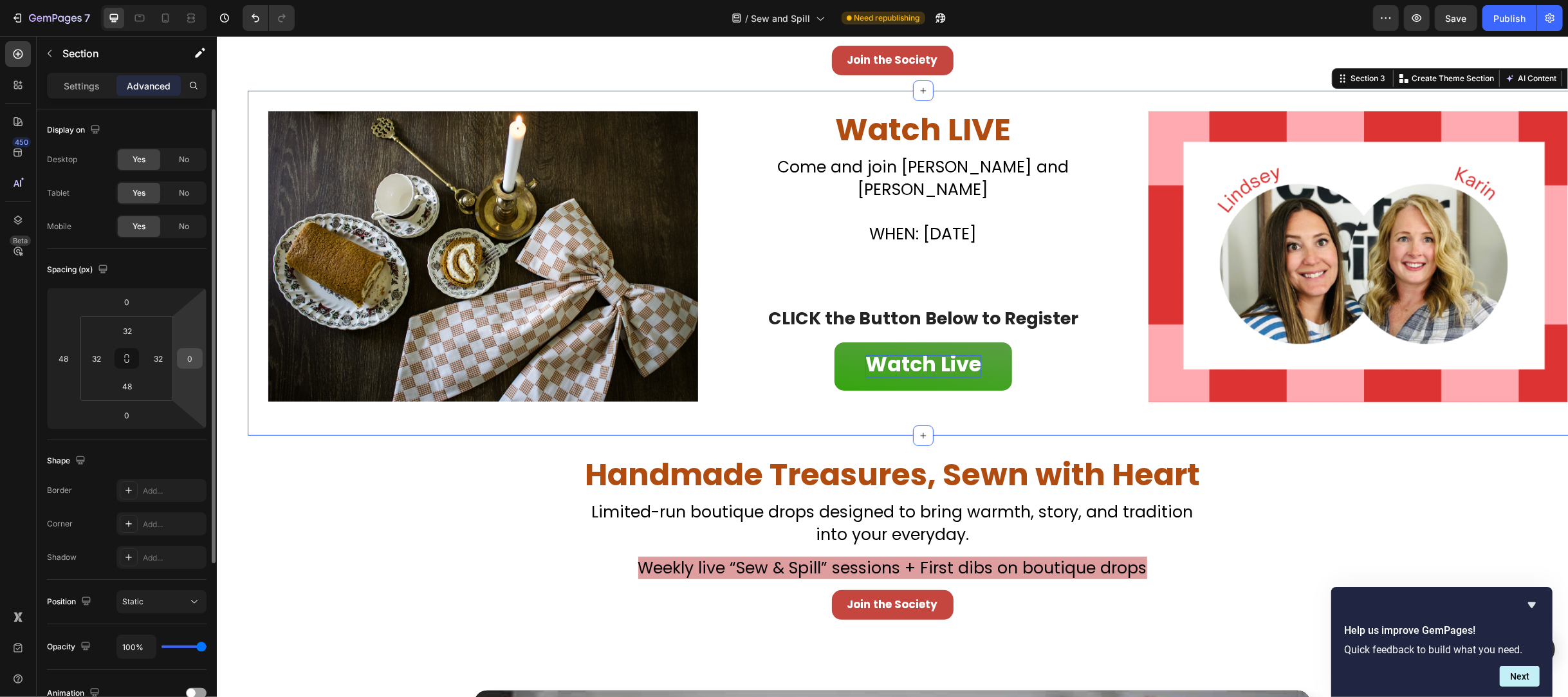
click at [189, 357] on input "0" at bounding box center [190, 358] width 19 height 19
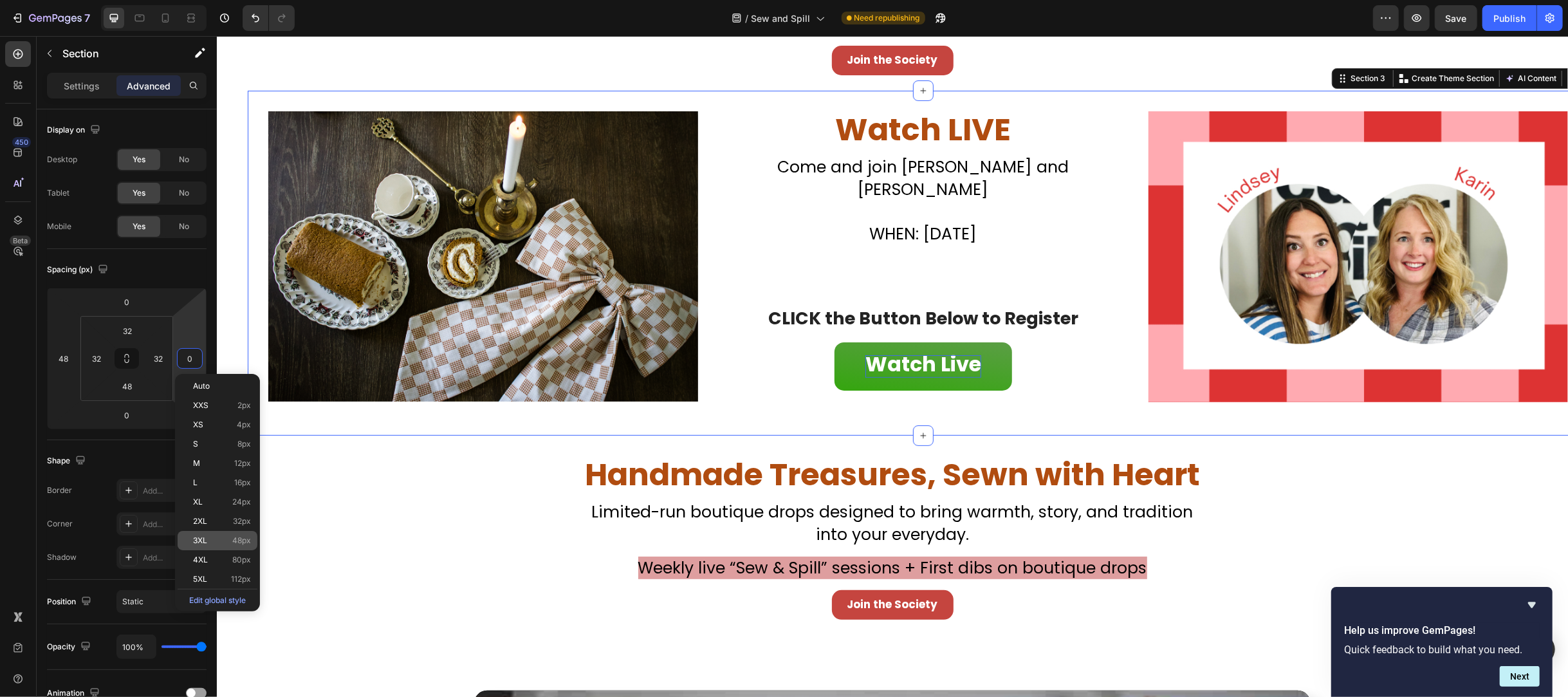
click at [206, 538] on span "3XL" at bounding box center [200, 541] width 14 height 9
type input "48"
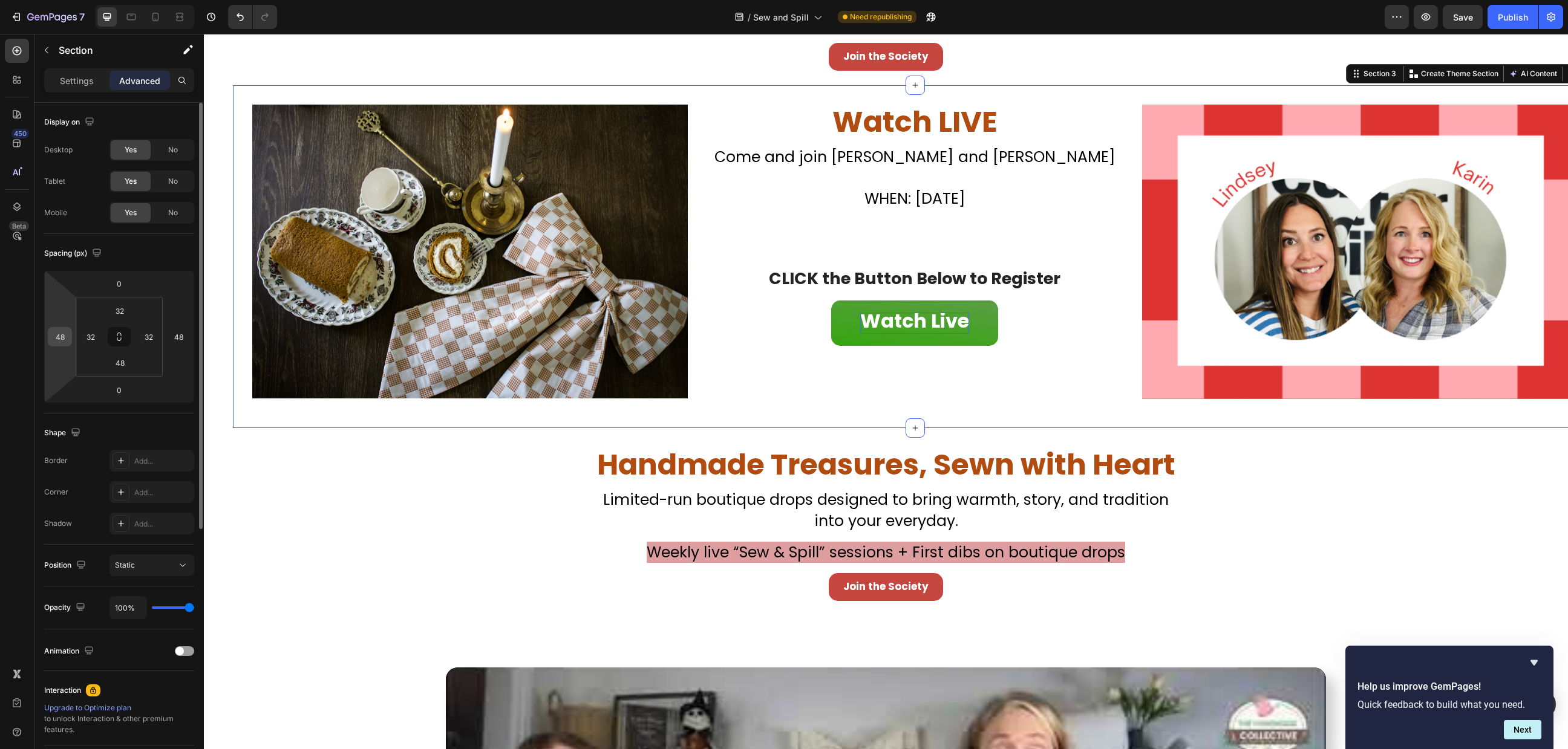
click at [68, 336] on input "48" at bounding box center [59, 337] width 18 height 18
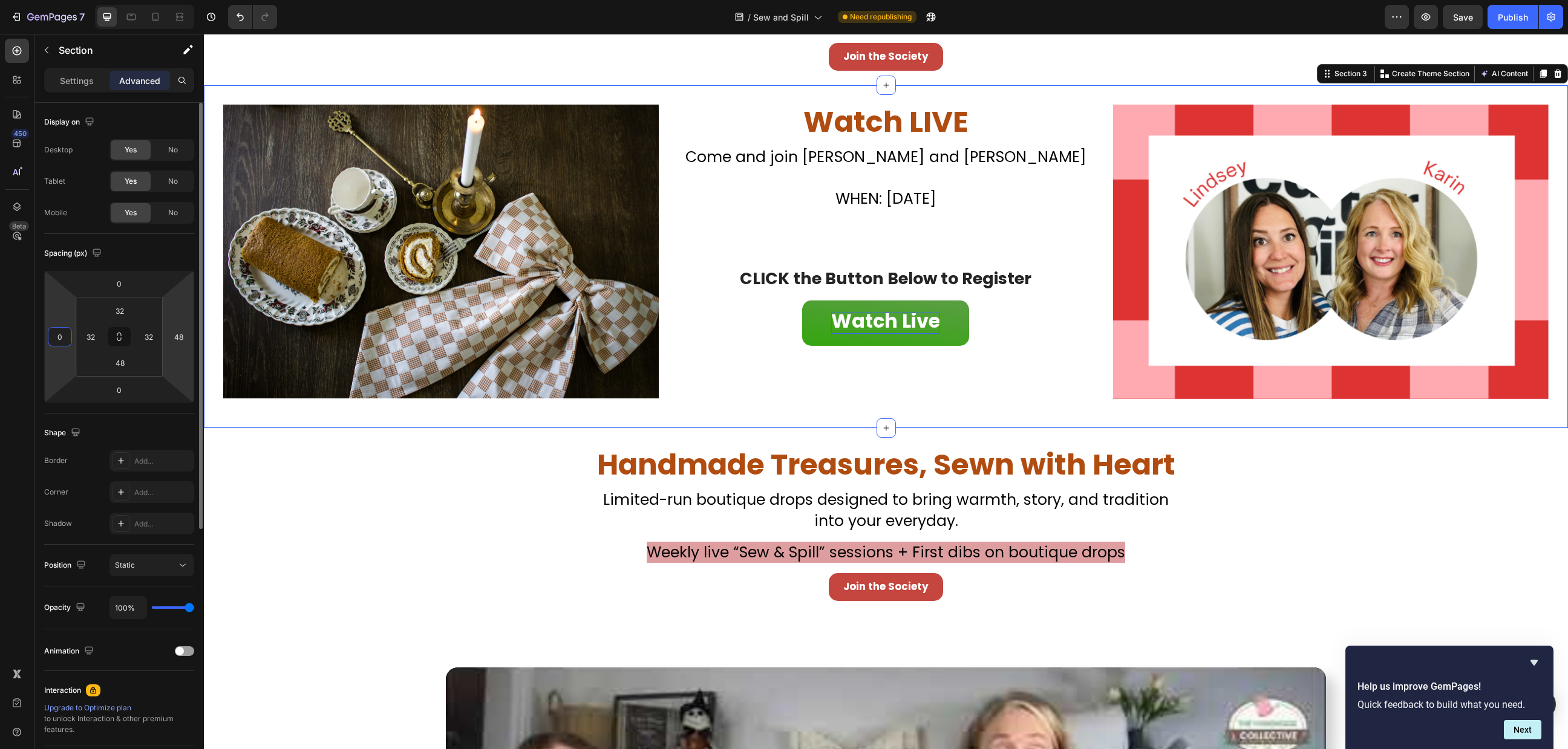
type input "0"
click at [178, 0] on html "7 Version history / Sew and Spill Need republishing Preview Save Publish 450 Be…" at bounding box center [784, 0] width 1568 height 0
click at [184, 332] on input "3" at bounding box center [178, 337] width 18 height 18
type input "3"
type input "0"
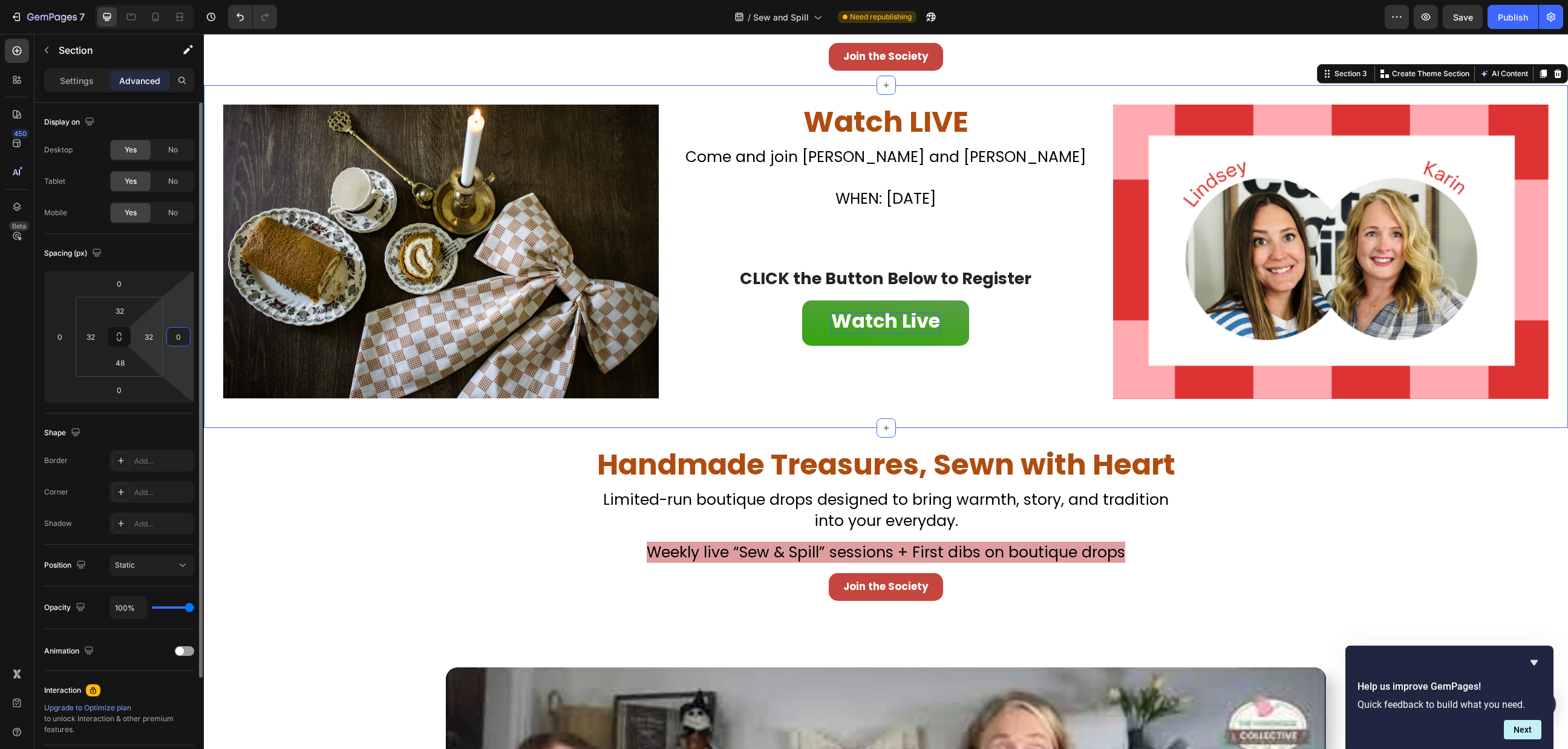
click at [143, 0] on html "7 Version history / Sew and Spill Need republishing Preview Save Publish 450 Be…" at bounding box center [784, 0] width 1568 height 0
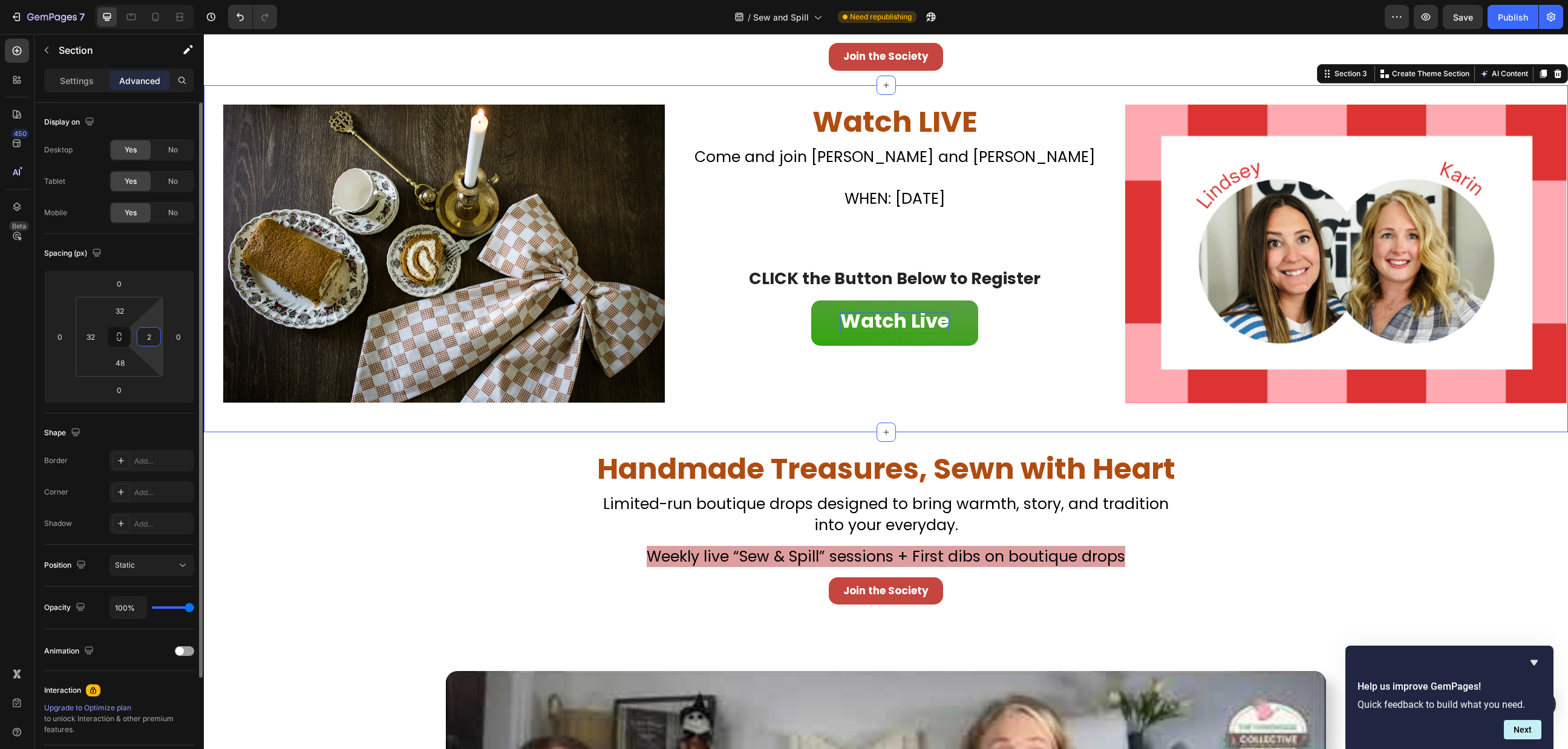
click at [147, 339] on input "2" at bounding box center [149, 337] width 18 height 18
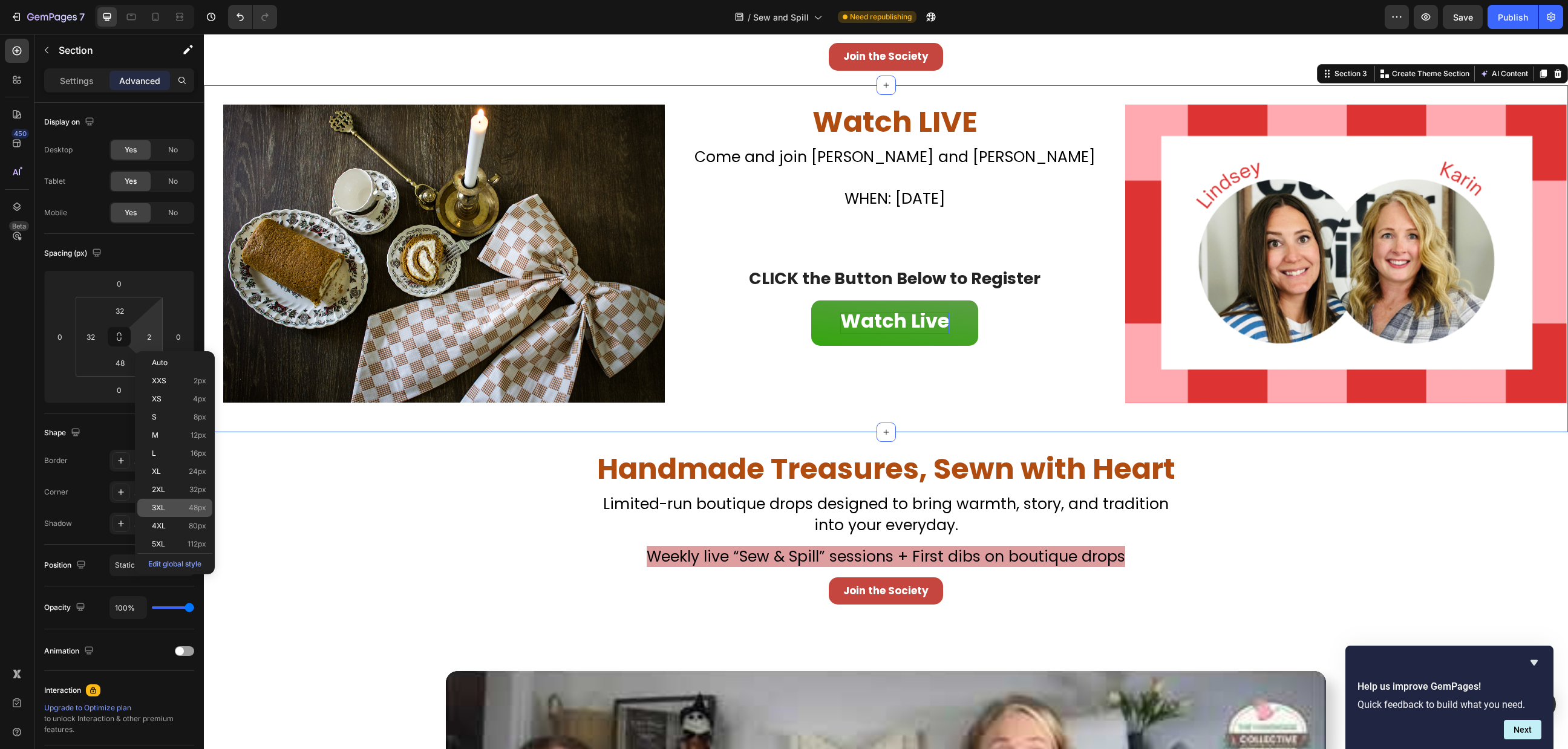
click at [198, 507] on span "48px" at bounding box center [198, 508] width 17 height 9
type input "48"
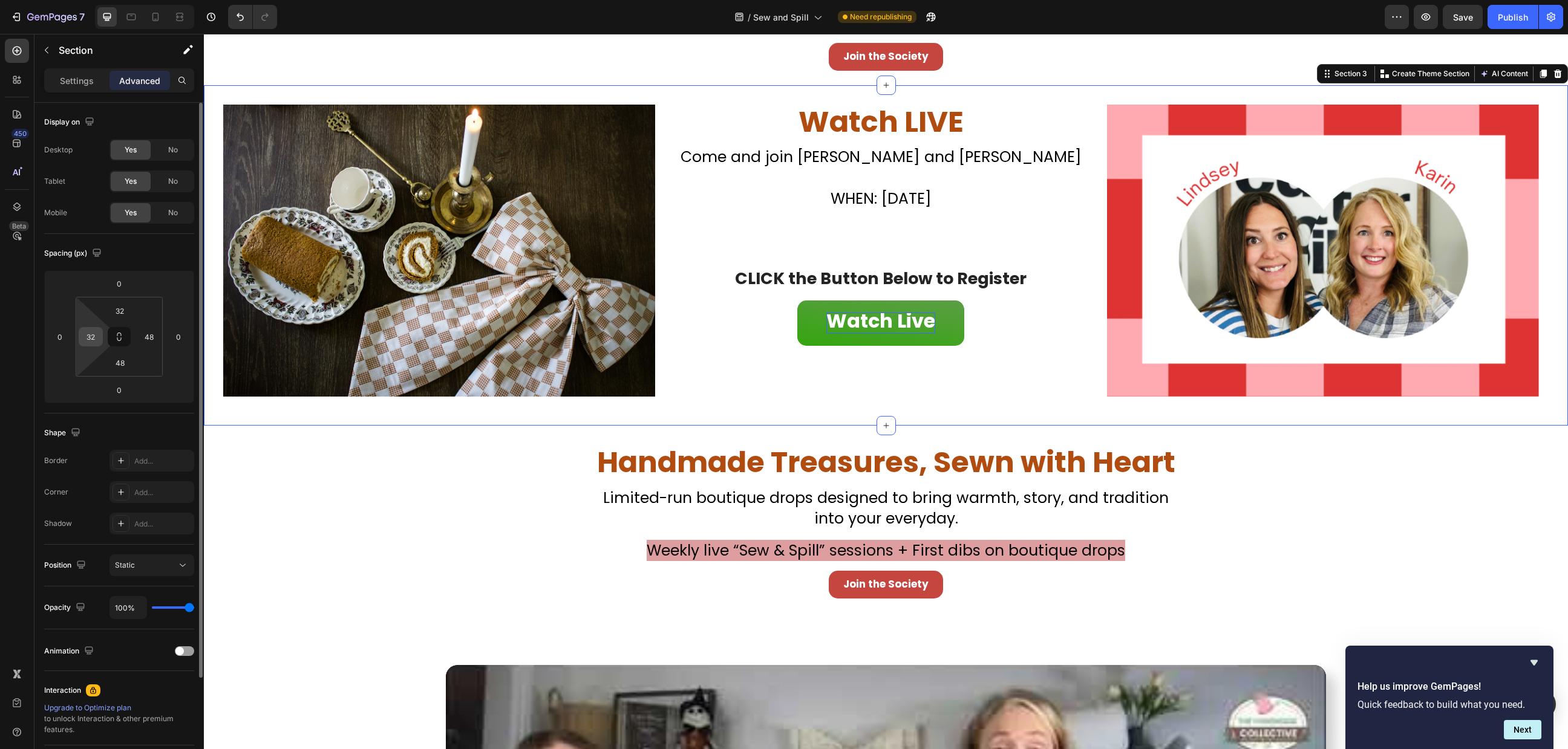
click at [99, 337] on input "32" at bounding box center [90, 337] width 18 height 18
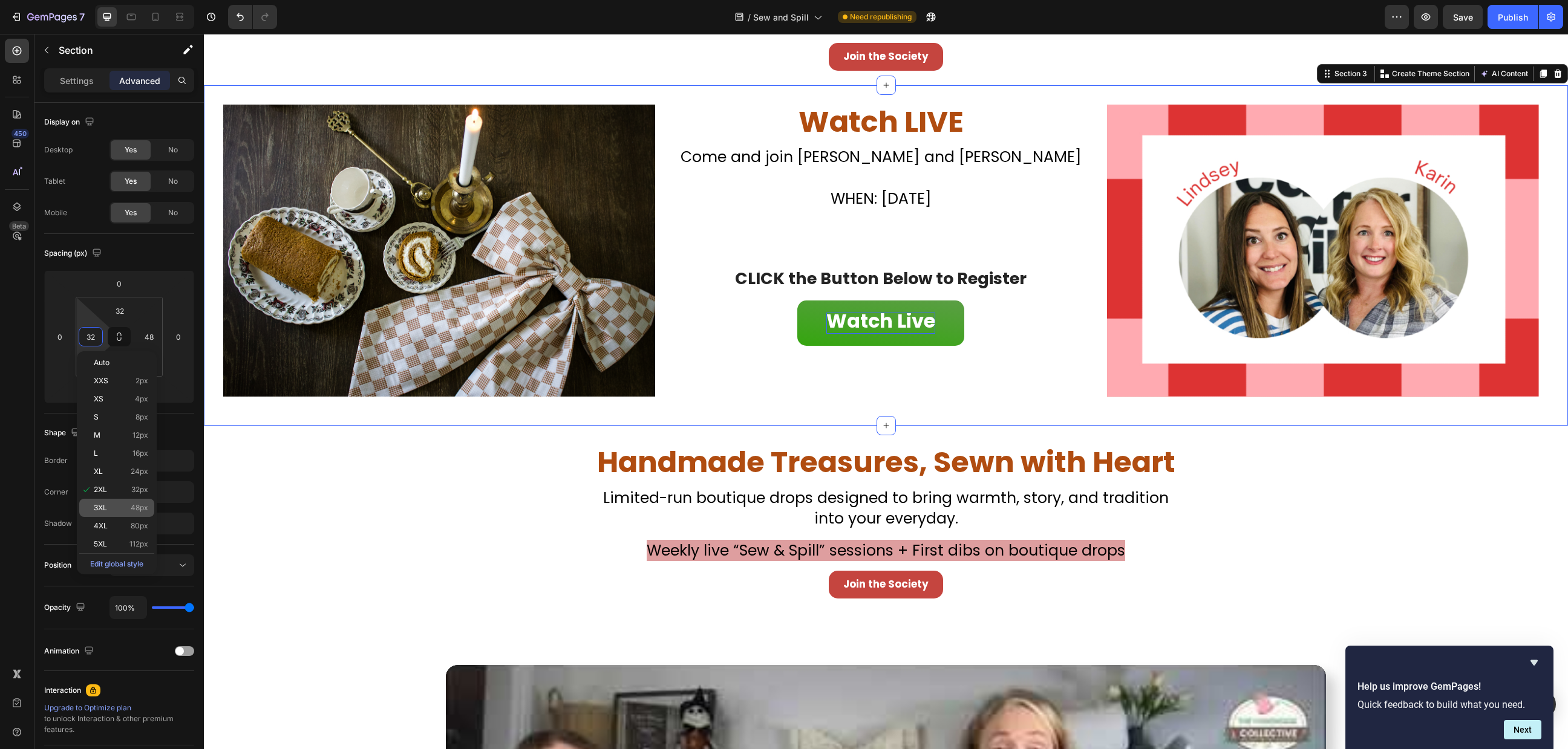
click at [136, 507] on span "48px" at bounding box center [139, 508] width 17 height 9
type input "48"
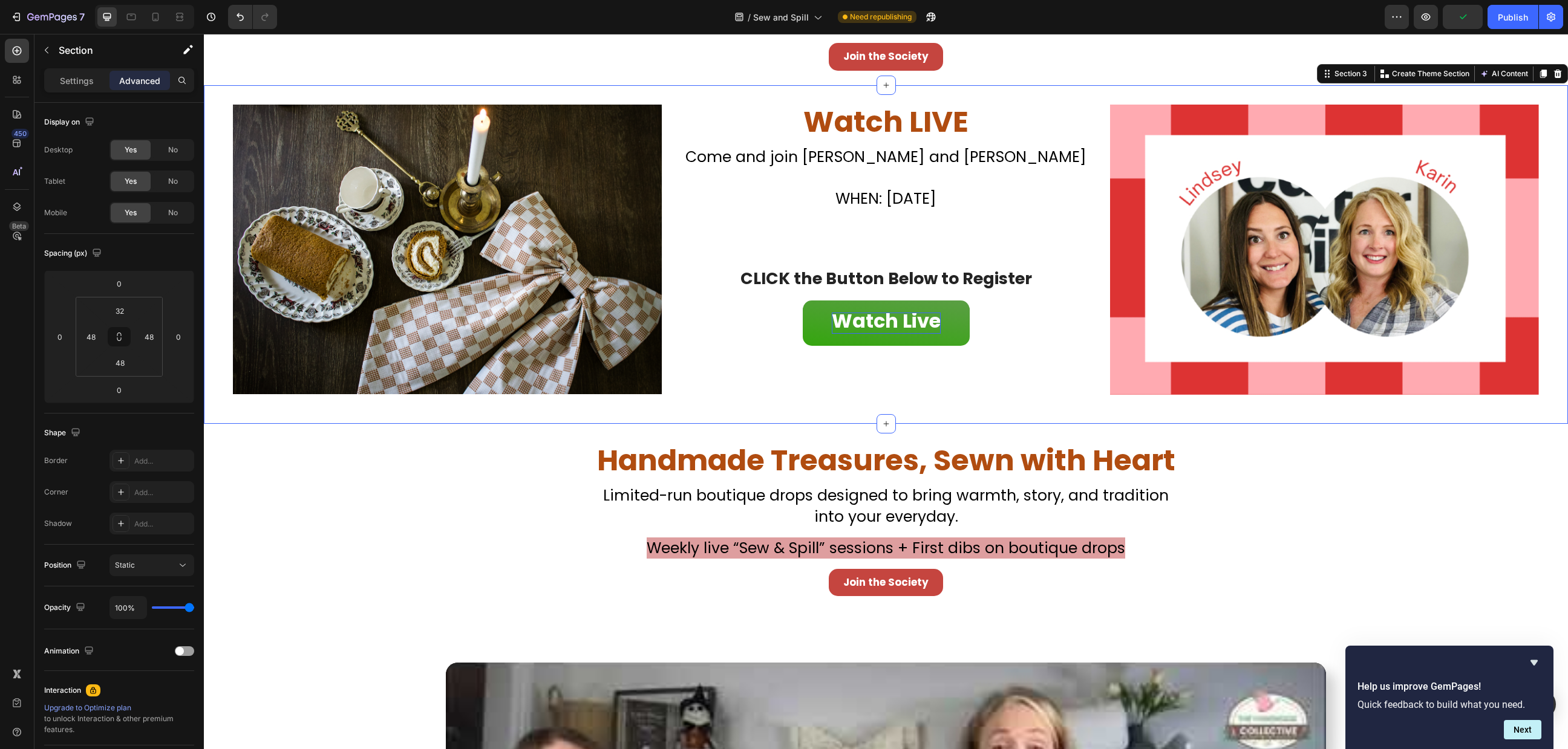
click at [237, 413] on div "Image ⁠⁠⁠⁠⁠⁠⁠ Watch LIVE Heading Don’t Miss Your Chance to Sew This Christmas C…" at bounding box center [886, 254] width 1365 height 339
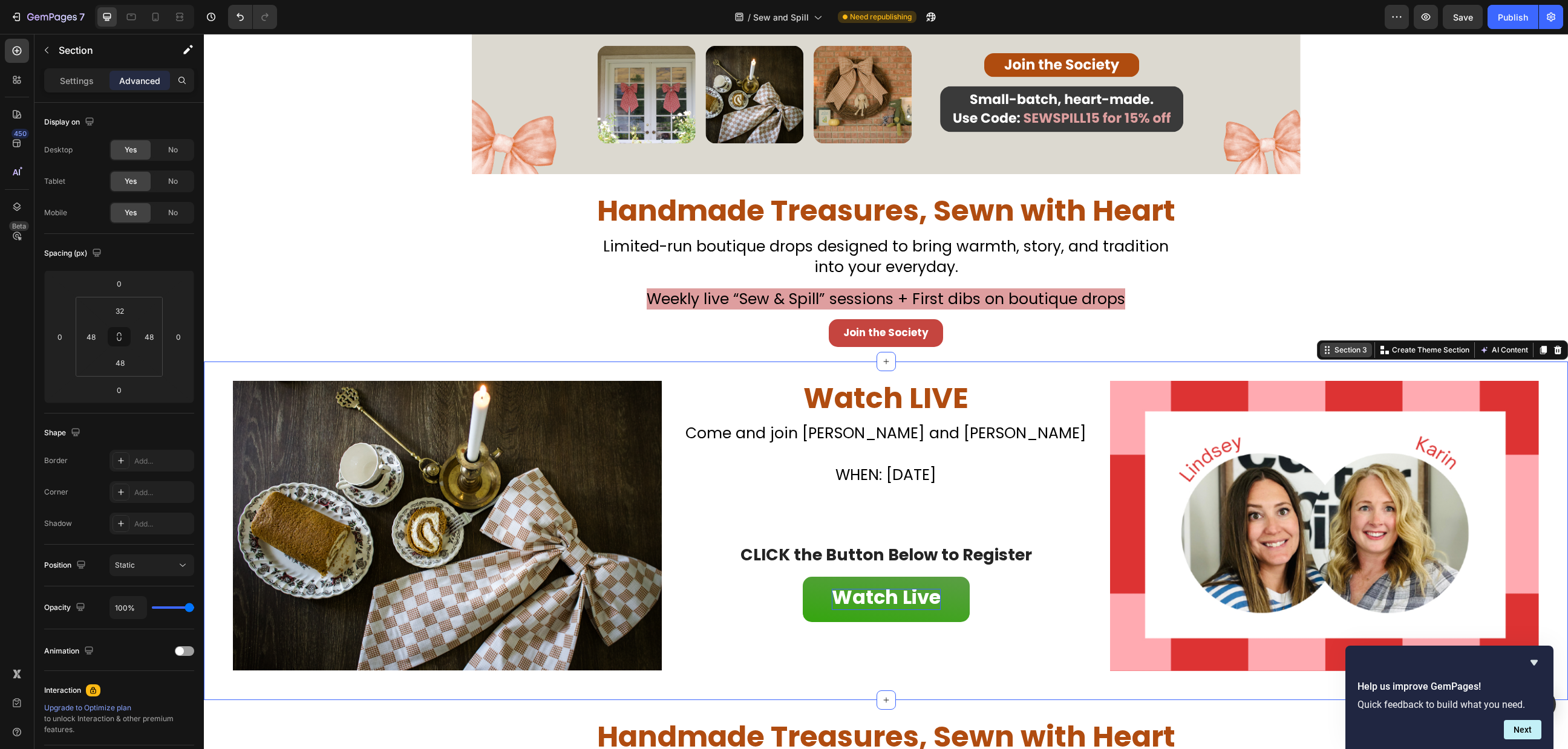
scroll to position [161, 0]
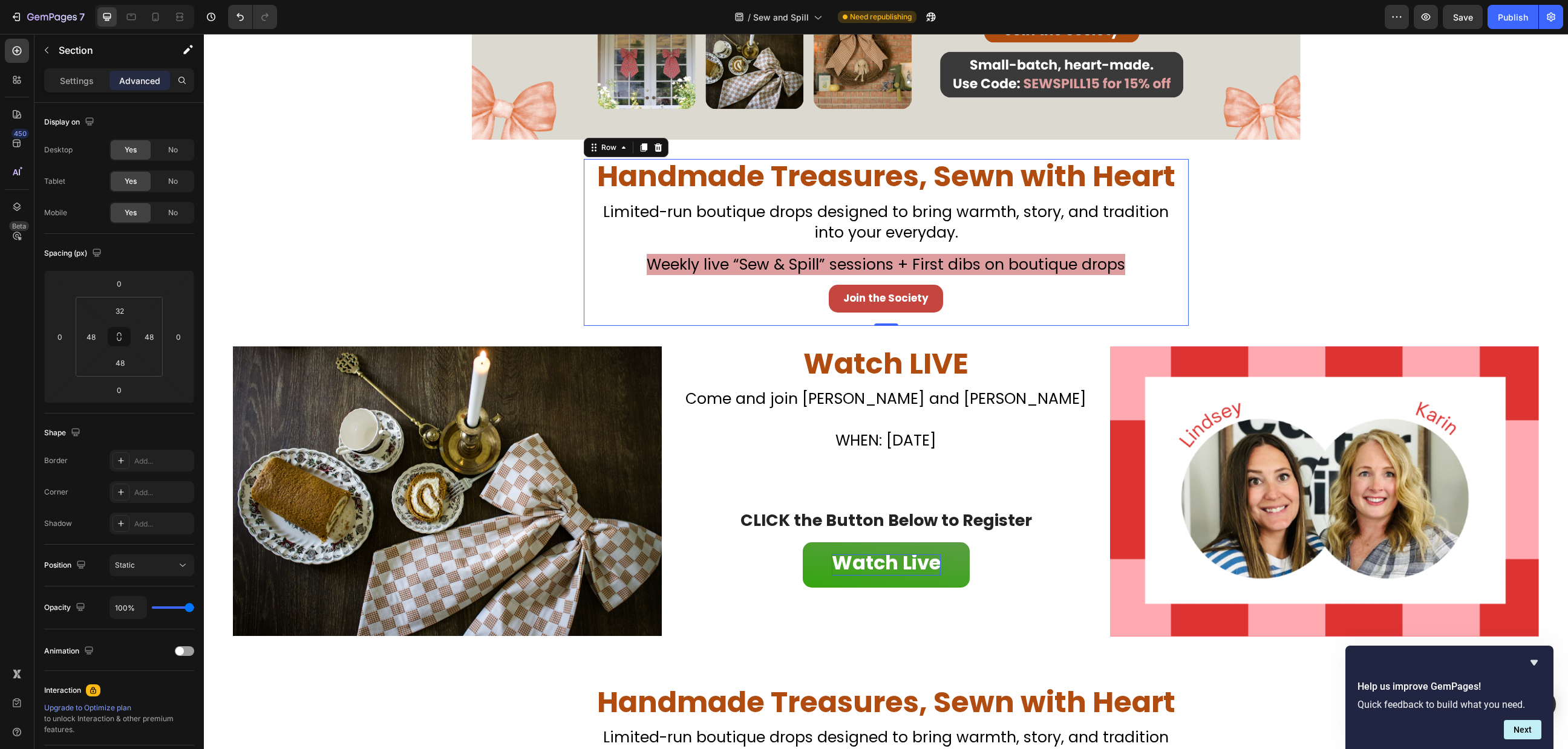
click at [995, 324] on div "Join the Society Button" at bounding box center [886, 306] width 587 height 41
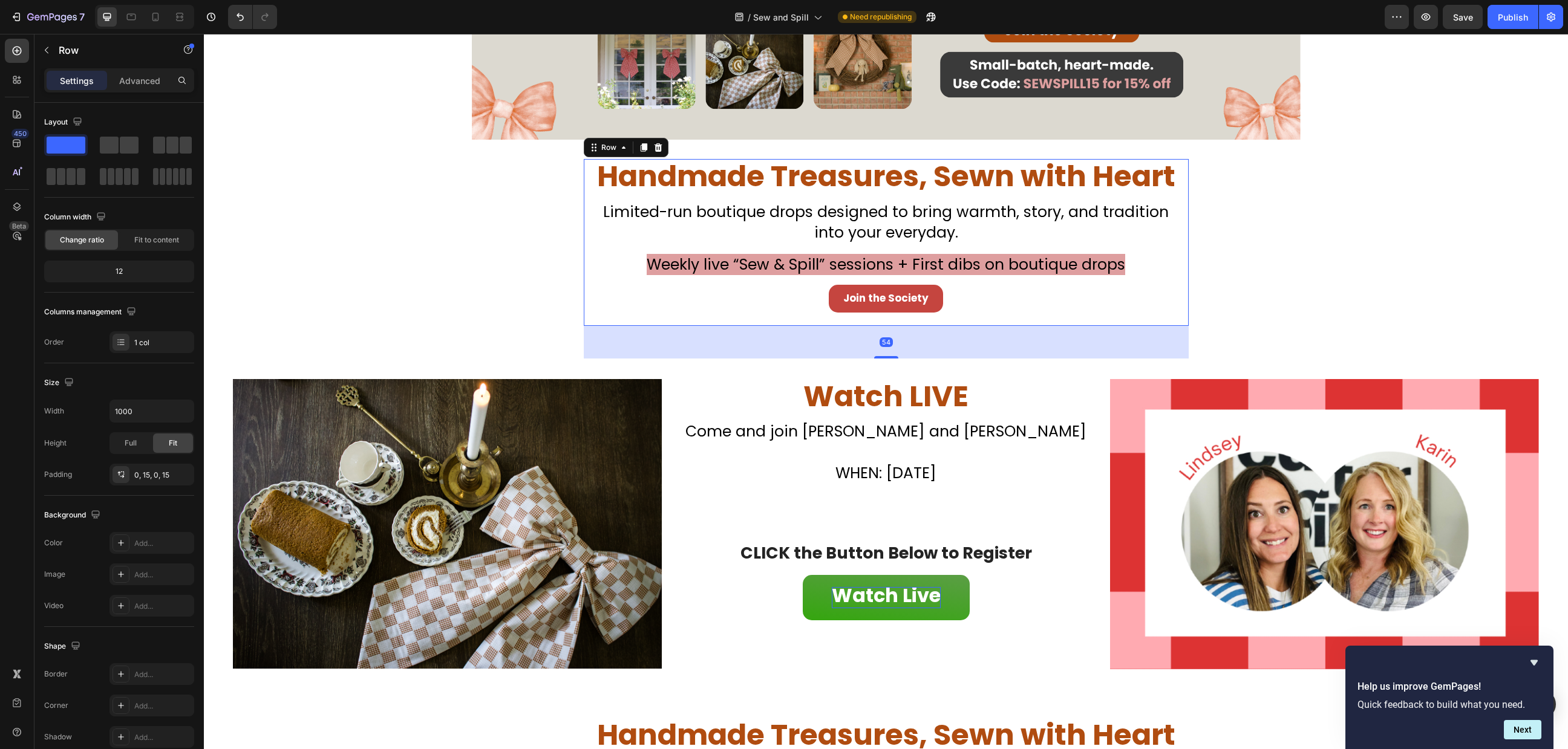
drag, startPoint x: 886, startPoint y: 326, endPoint x: 895, endPoint y: 357, distance: 32.3
click at [895, 357] on div "Handmade Treasures, Sewn with Heart Heading Don’t Miss Your Chance to Sew This …" at bounding box center [886, 249] width 1365 height 220
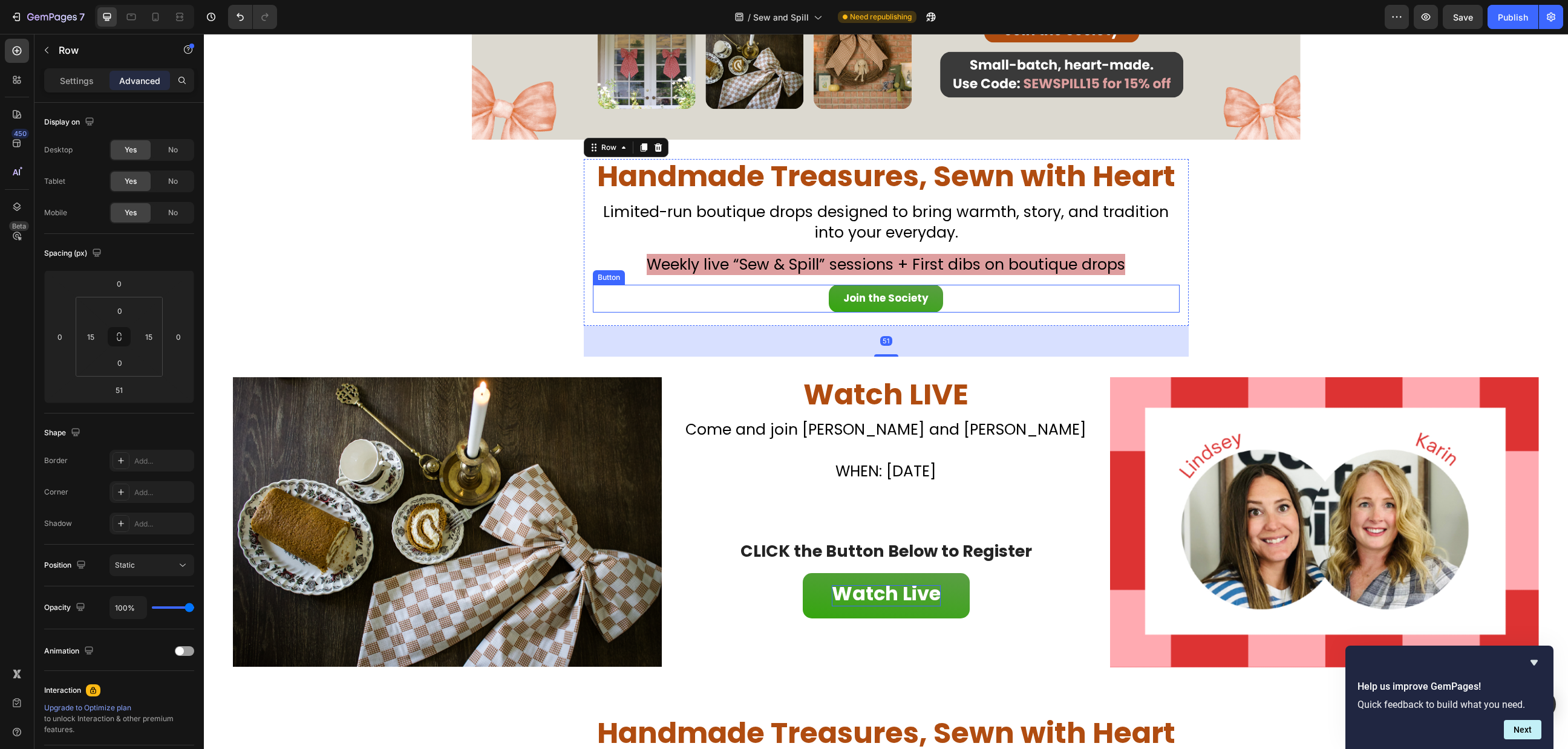
click at [908, 289] on link "Join the Society" at bounding box center [885, 299] width 114 height 28
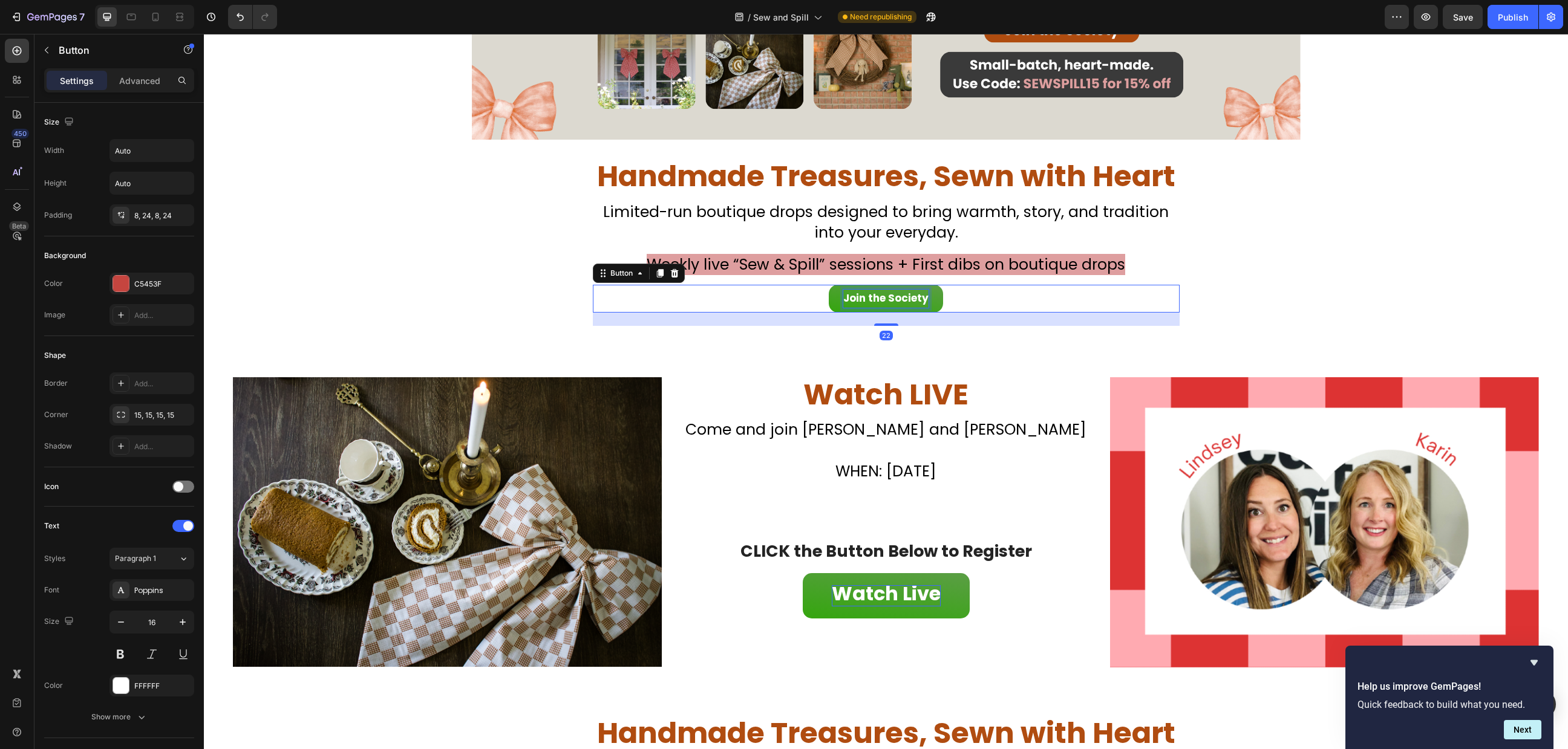
click at [903, 297] on strong "Join the Society" at bounding box center [886, 297] width 85 height 14
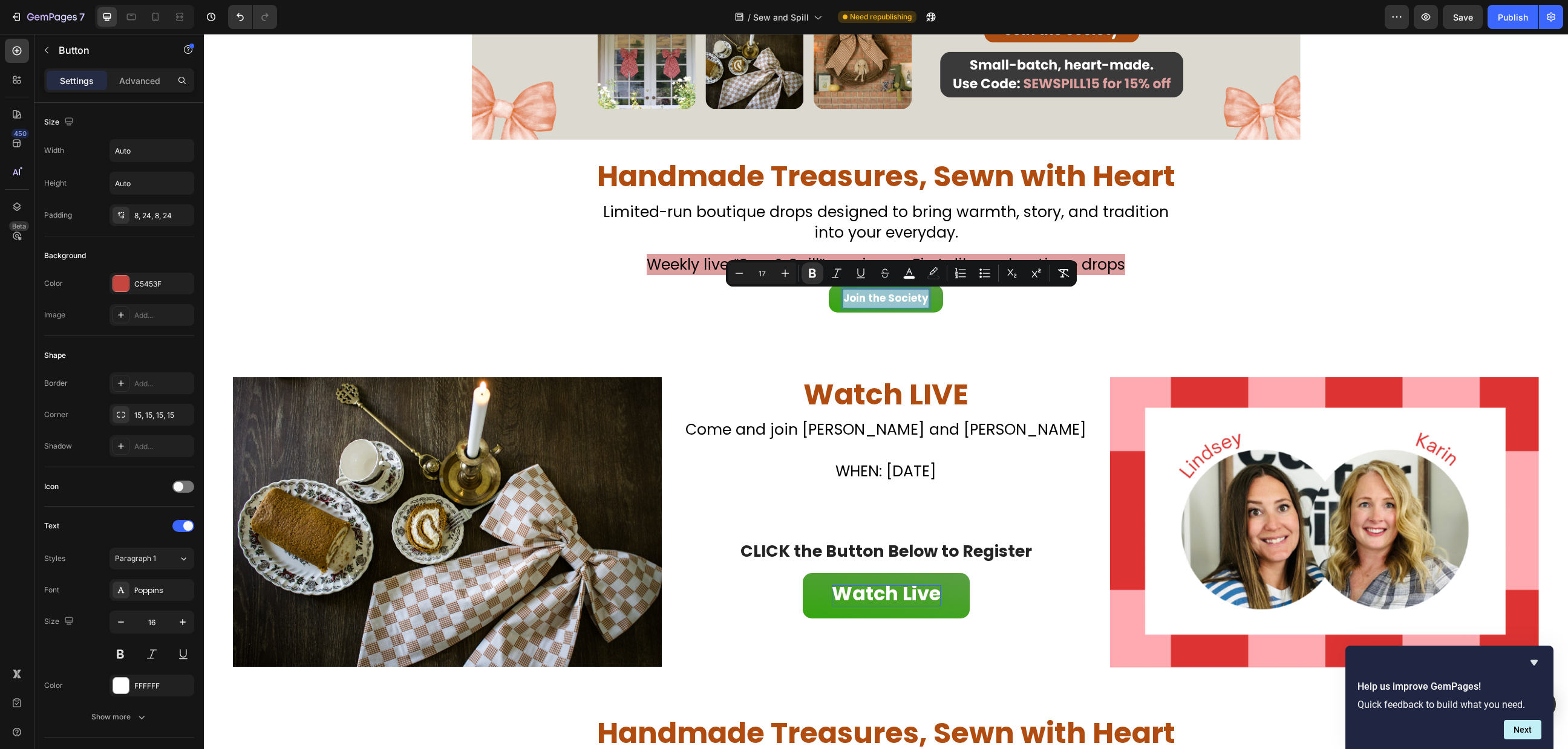
click at [903, 297] on strong "Join the Society" at bounding box center [886, 297] width 85 height 14
click at [763, 277] on icon "Editor contextual toolbar" at bounding box center [763, 273] width 12 height 12
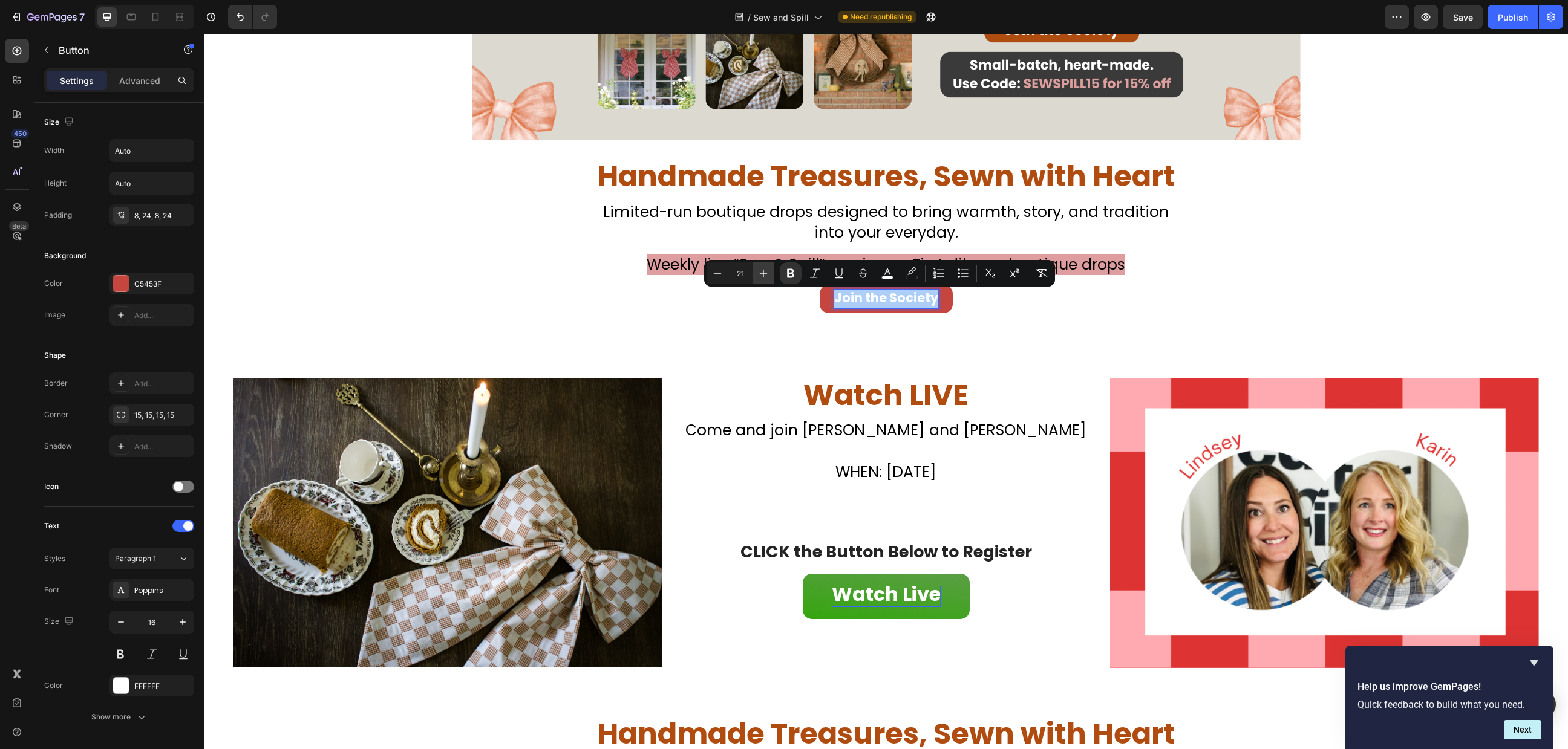
click at [763, 277] on icon "Editor contextual toolbar" at bounding box center [763, 273] width 12 height 12
click at [766, 278] on icon "Editor contextual toolbar" at bounding box center [763, 273] width 12 height 12
click at [769, 279] on button "Plus" at bounding box center [763, 273] width 22 height 22
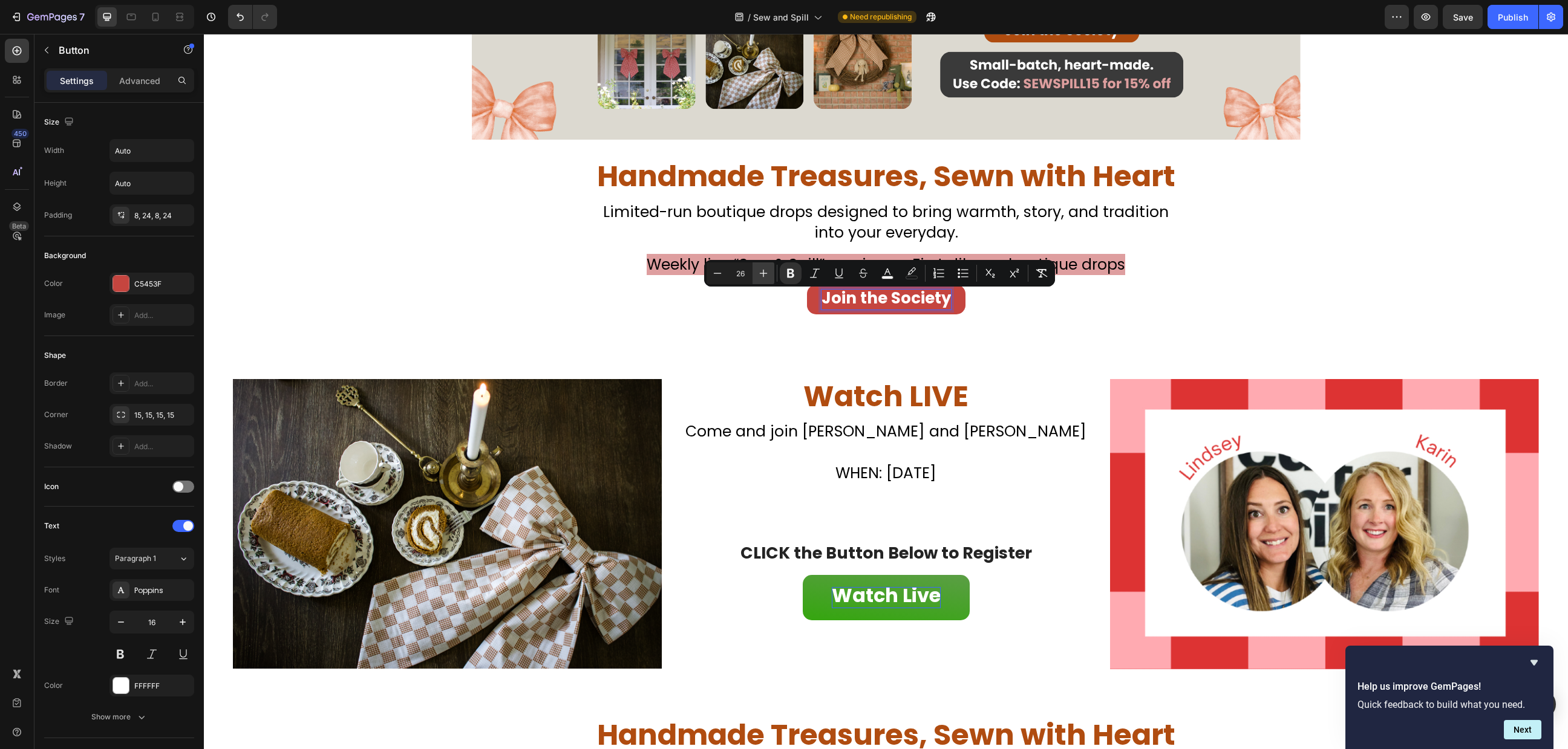
click at [769, 278] on icon "Editor contextual toolbar" at bounding box center [763, 273] width 12 height 12
type input "28"
click at [762, 339] on div "Handmade Treasures, Sewn with Heart Heading Don’t Miss Your Chance to Sew This …" at bounding box center [886, 259] width 1365 height 200
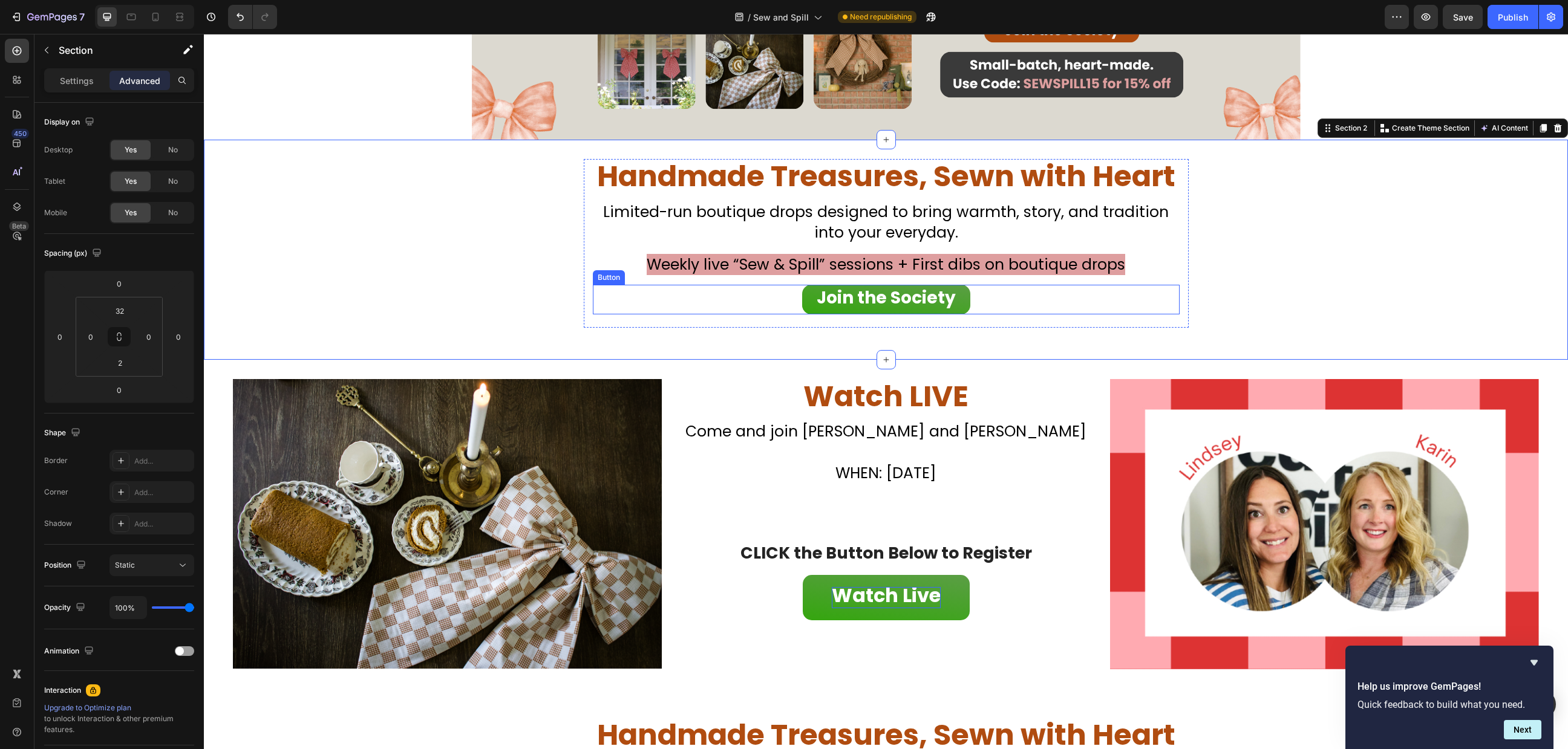
click at [802, 297] on link "Join the Society" at bounding box center [887, 300] width 168 height 30
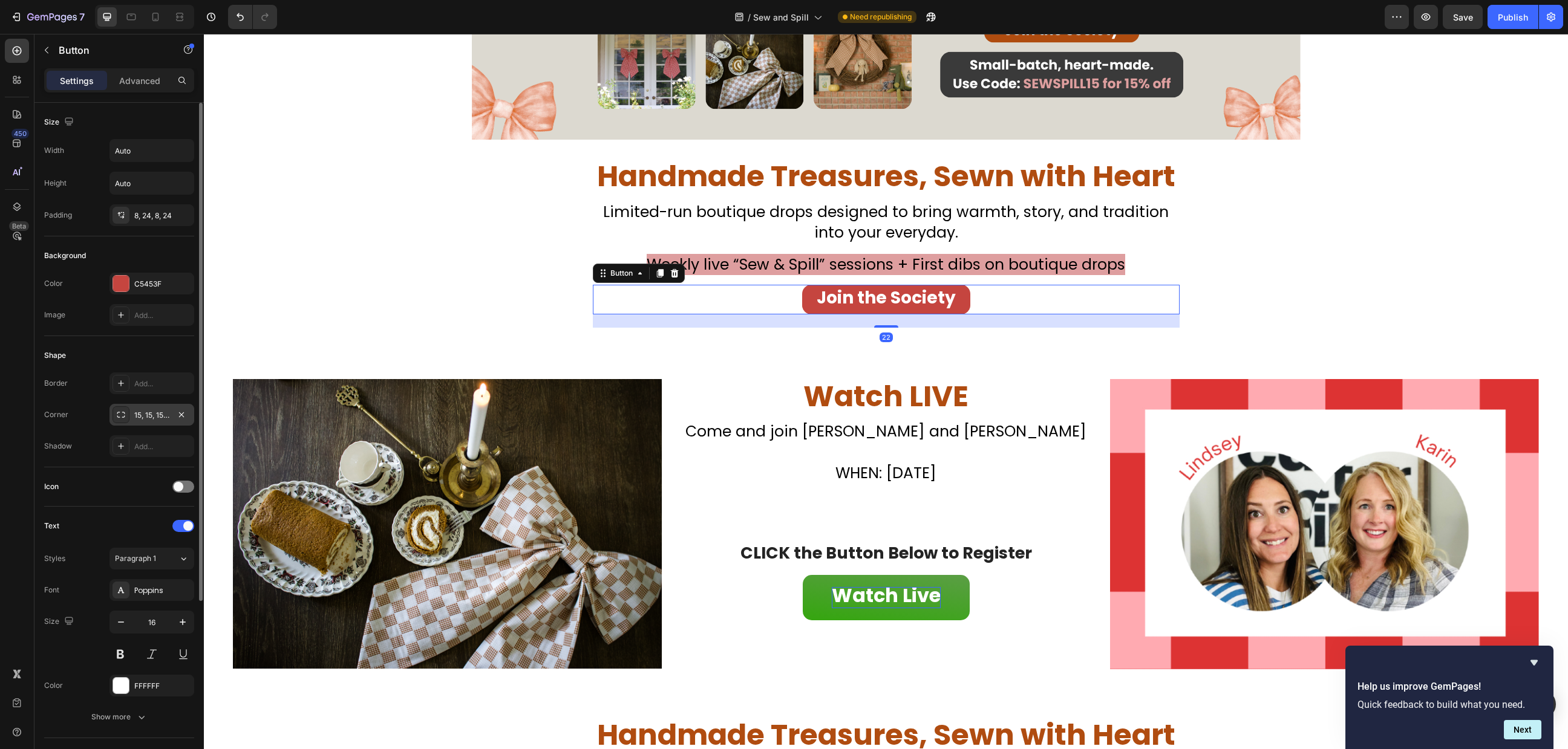
click at [148, 413] on div "15, 15, 15, 15" at bounding box center [152, 415] width 35 height 11
click at [144, 216] on div "8, 24, 8, 24" at bounding box center [152, 215] width 35 height 11
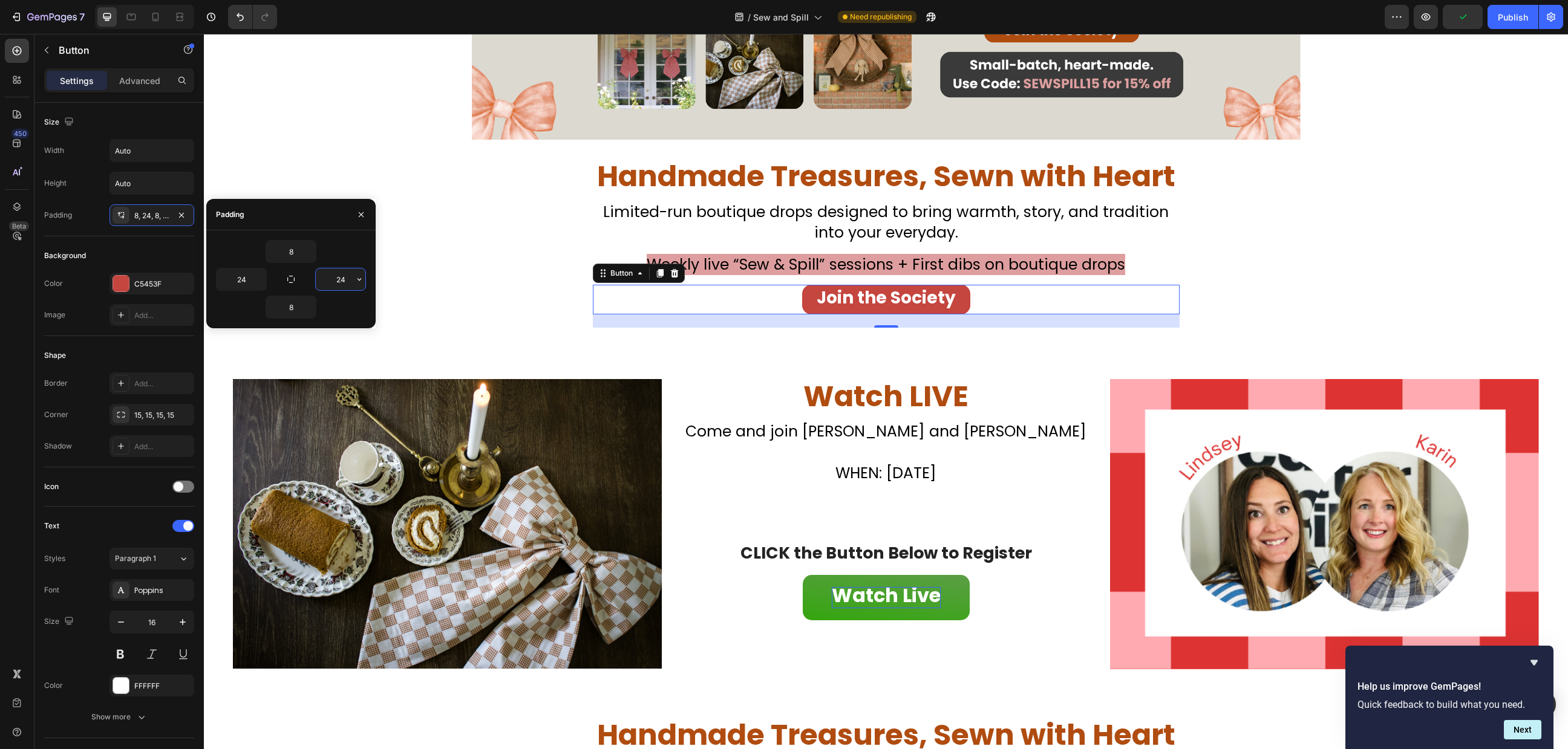
click at [349, 282] on input "24" at bounding box center [341, 279] width 50 height 22
type input "40"
click at [251, 279] on input "24" at bounding box center [241, 279] width 50 height 22
type input "40"
click at [293, 252] on input "8" at bounding box center [291, 251] width 50 height 22
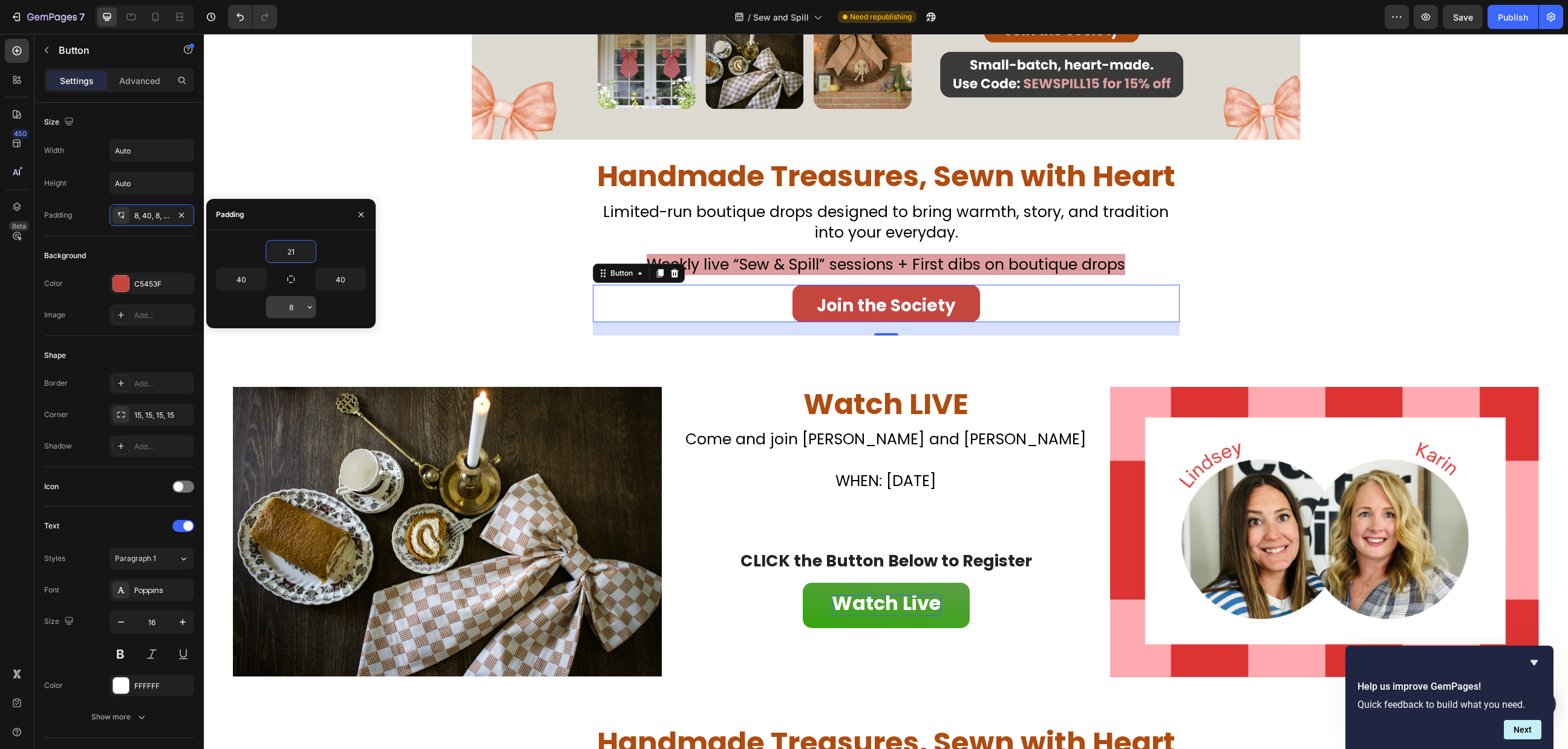
type input "20"
click at [292, 309] on input "8" at bounding box center [291, 307] width 50 height 22
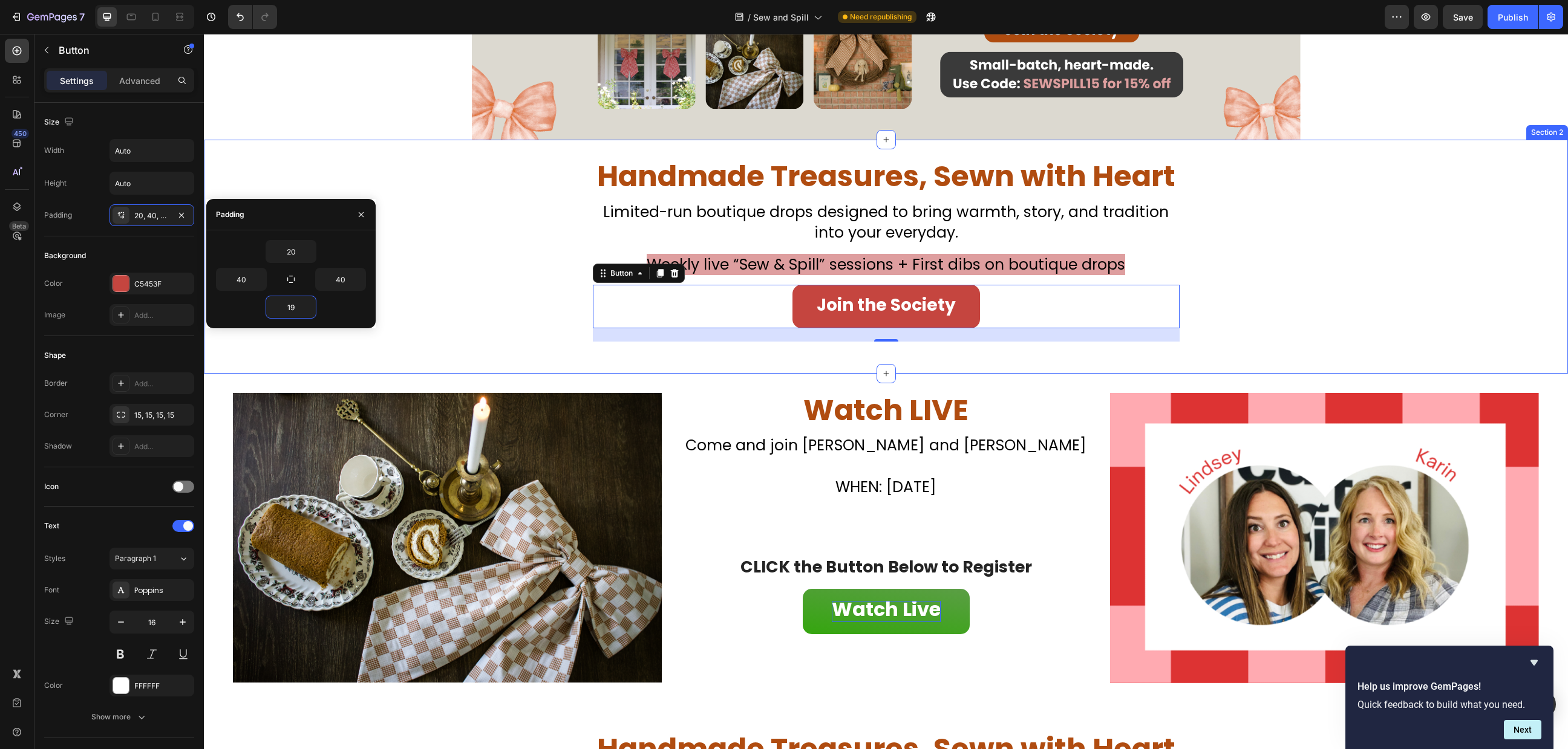
type input "20"
click at [410, 299] on div "Handmade Treasures, Sewn with Heart Heading Don’t Miss Your Chance to Sew This …" at bounding box center [886, 266] width 1365 height 214
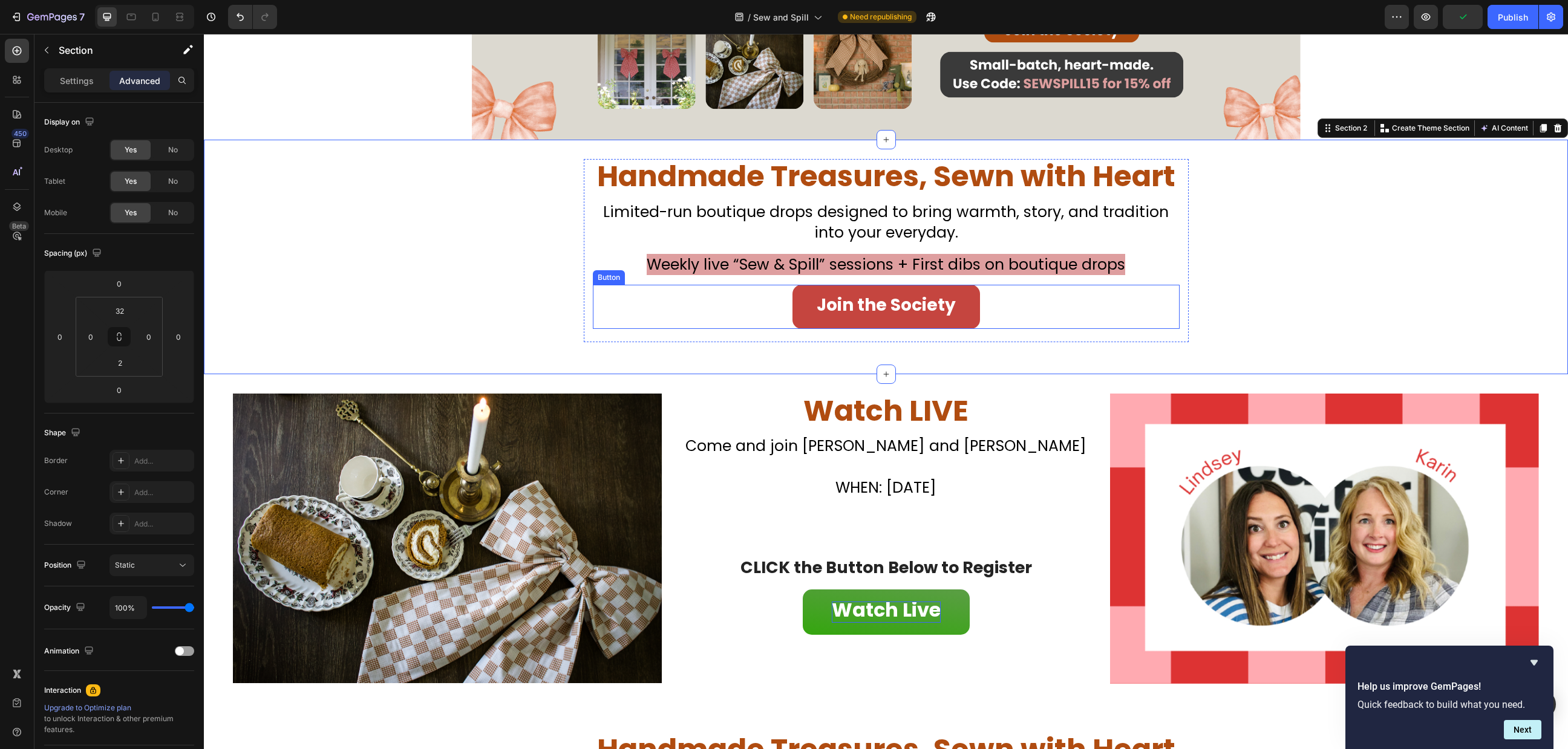
click at [1023, 311] on div "Join the Society Button" at bounding box center [886, 307] width 587 height 44
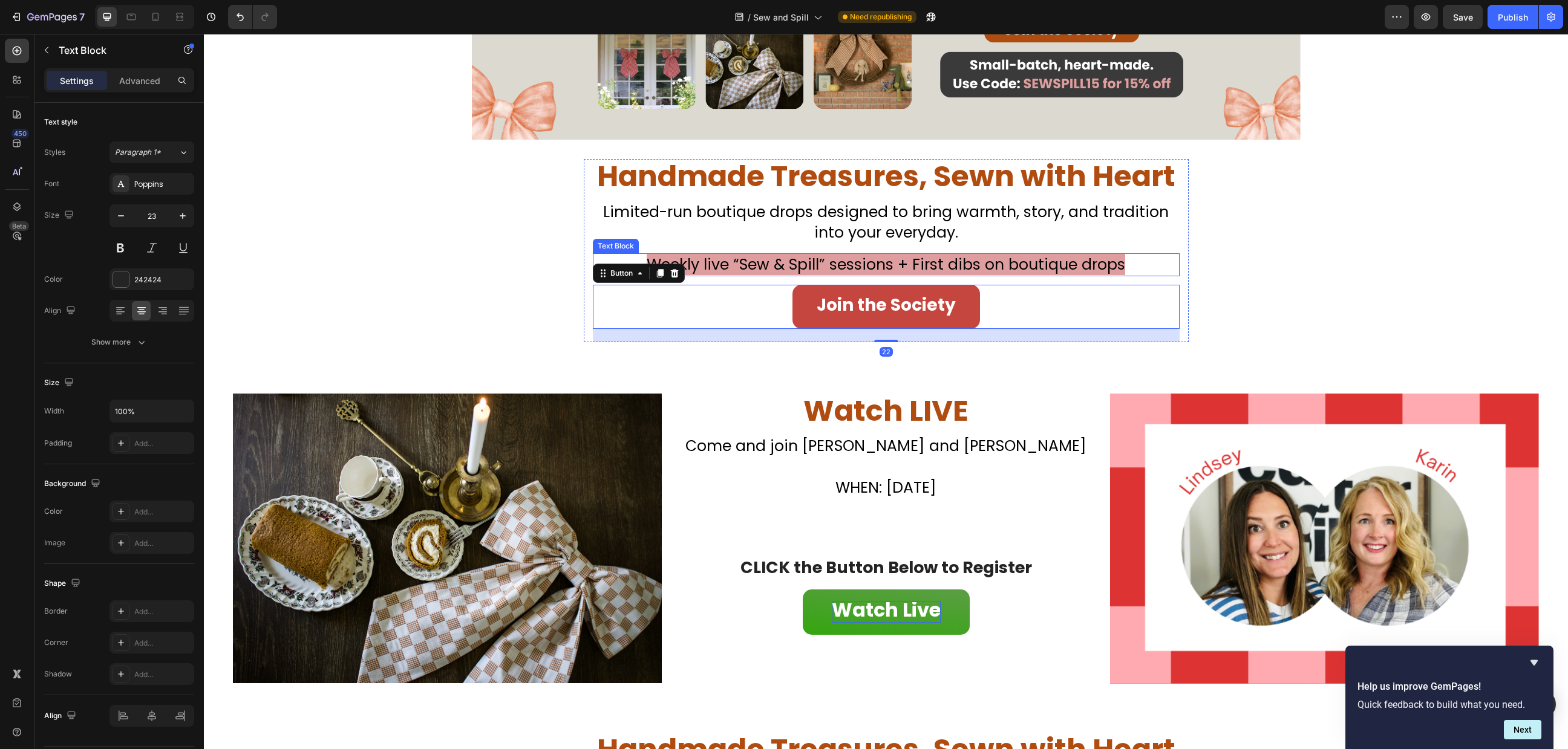
click at [760, 276] on p "Weekly live “Sew & Spill” sessions + First dibs on boutique drops" at bounding box center [886, 265] width 585 height 21
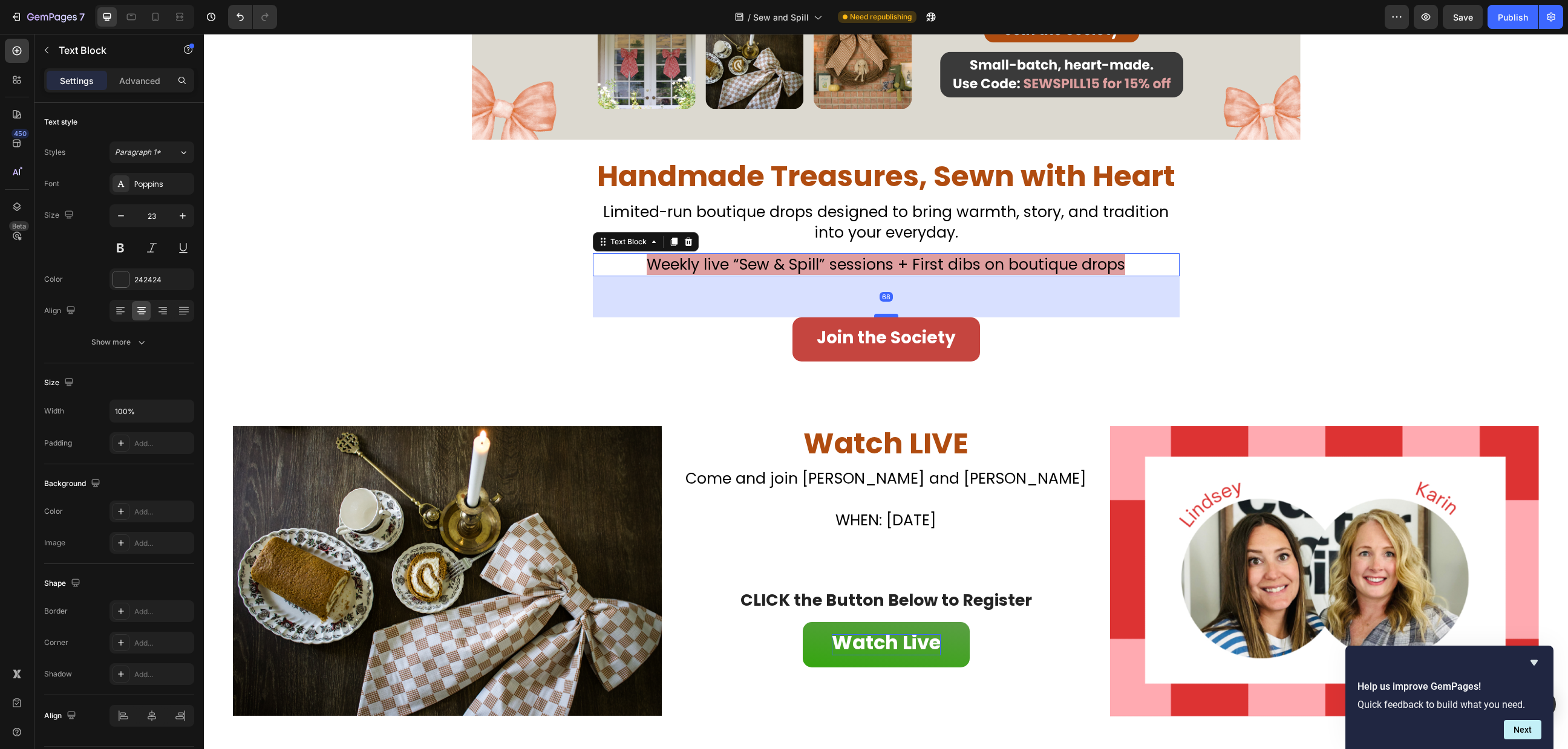
drag, startPoint x: 880, startPoint y: 284, endPoint x: 889, endPoint y: 317, distance: 34.2
click at [889, 317] on div at bounding box center [886, 316] width 24 height 4
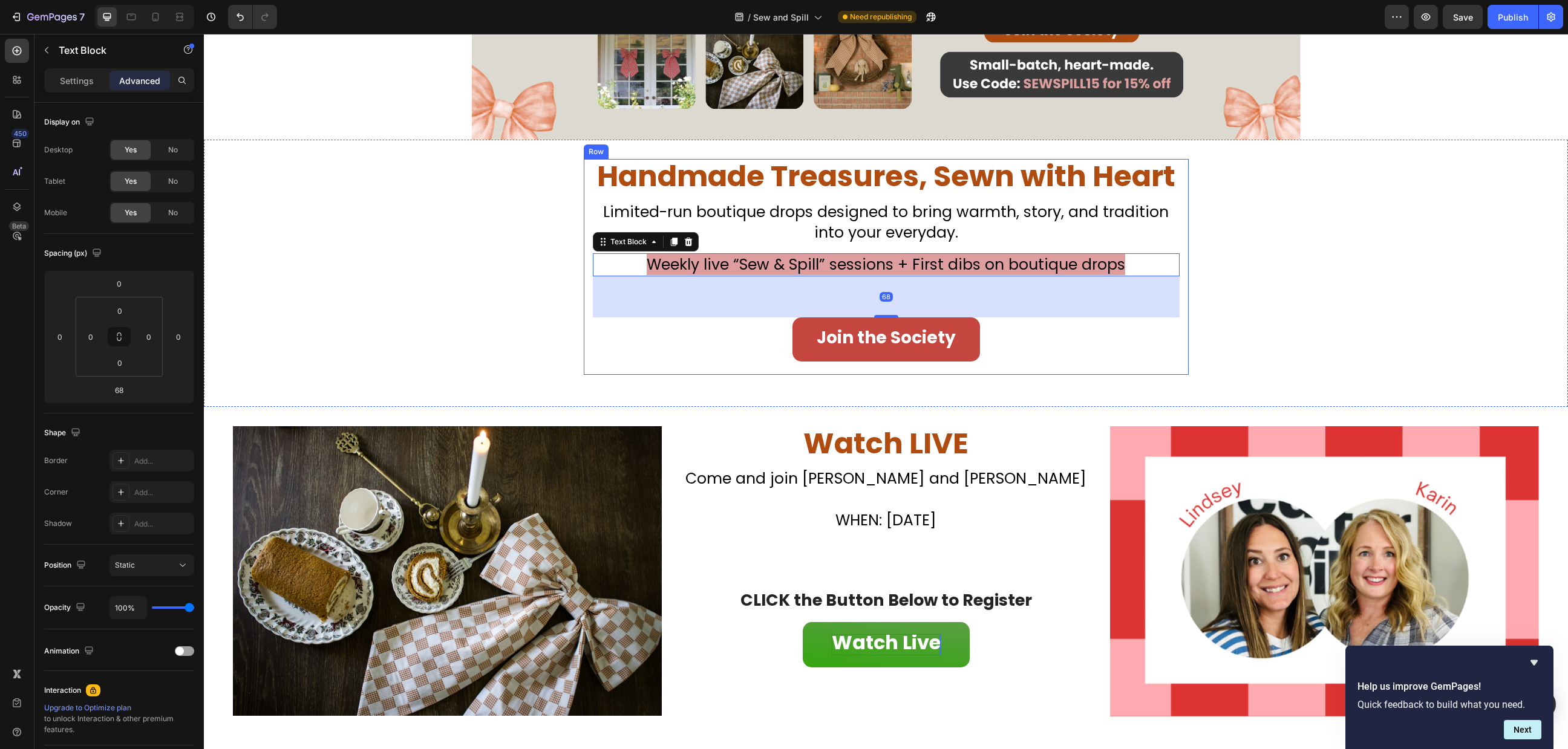
click at [980, 253] on div "Handmade Treasures, Sewn with Heart Heading Don’t Miss Your Chance to Sew This …" at bounding box center [886, 267] width 587 height 216
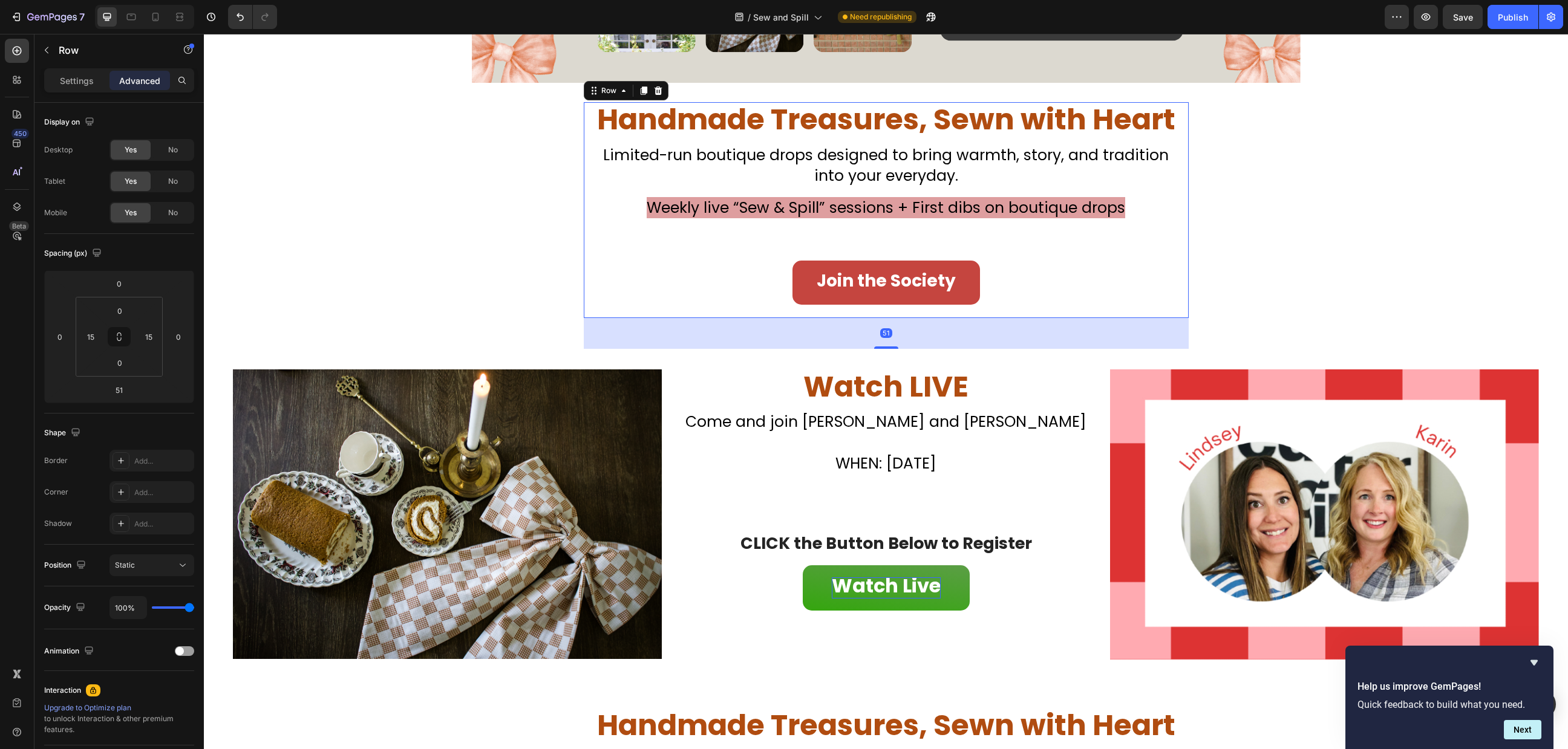
scroll to position [242, 0]
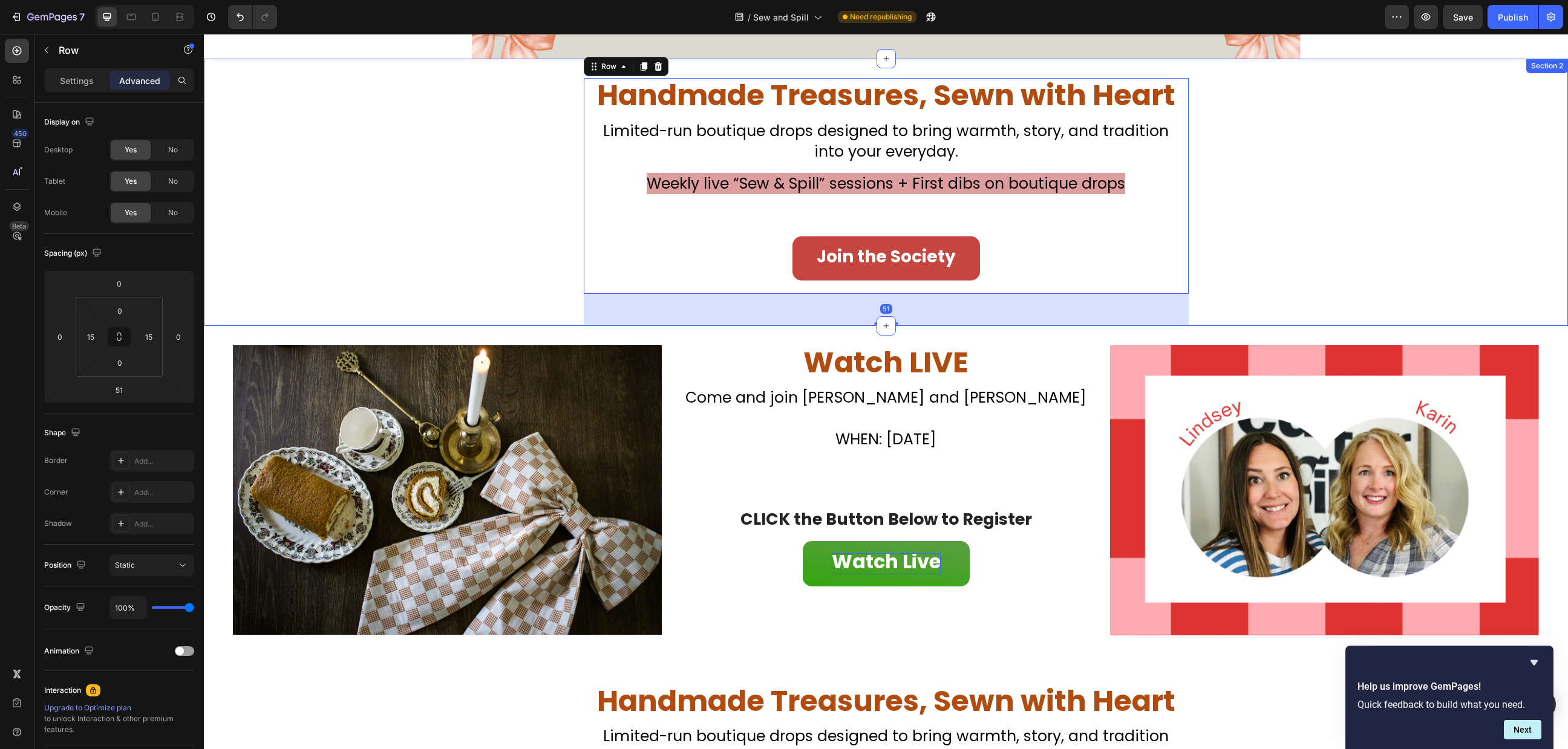
click at [1370, 261] on div "Handmade Treasures, Sewn with Heart Heading Don’t Miss Your Chance to Sew This …" at bounding box center [886, 201] width 1365 height 247
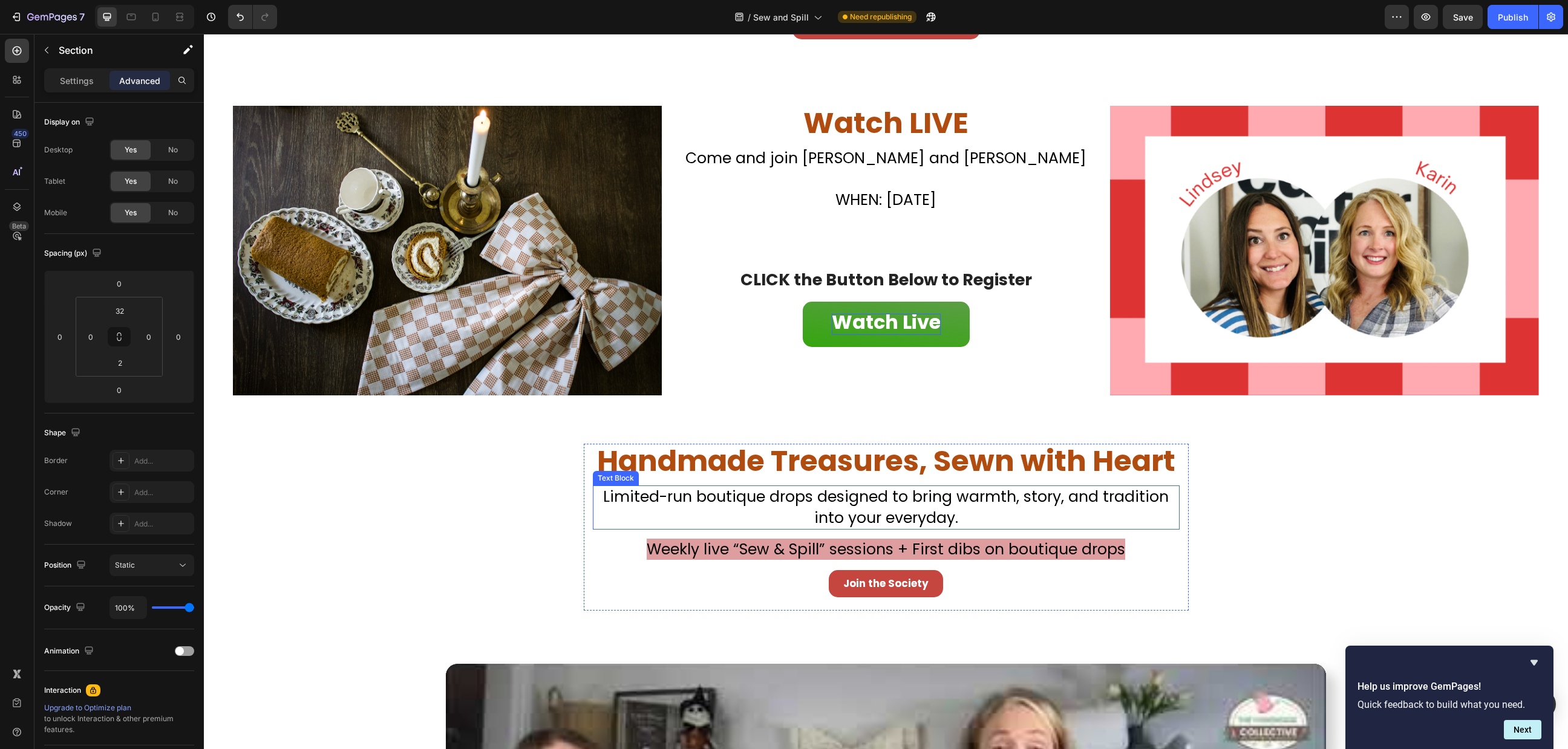
scroll to position [484, 0]
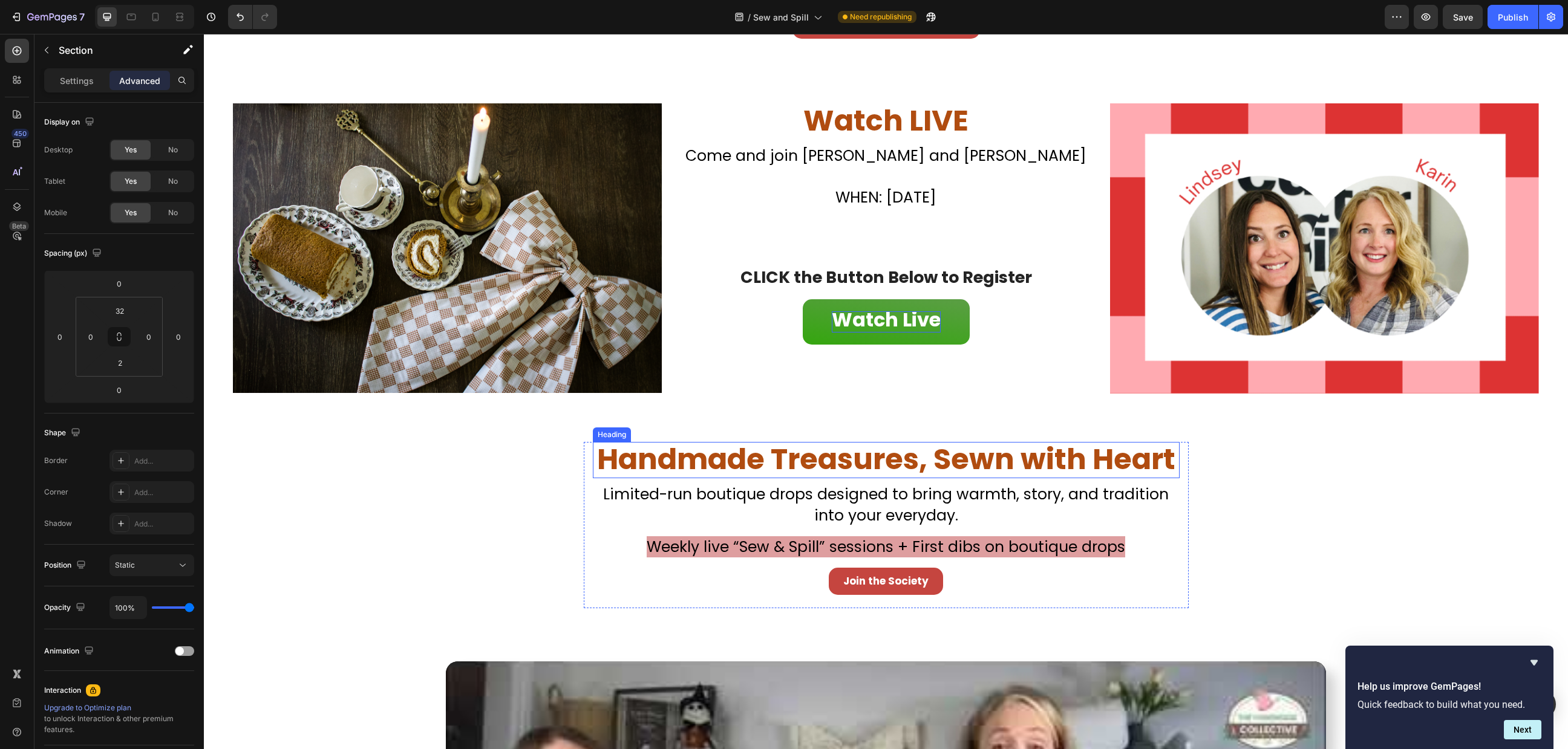
click at [839, 449] on span "Handmade Treasures, Sewn with Heart" at bounding box center [886, 459] width 578 height 41
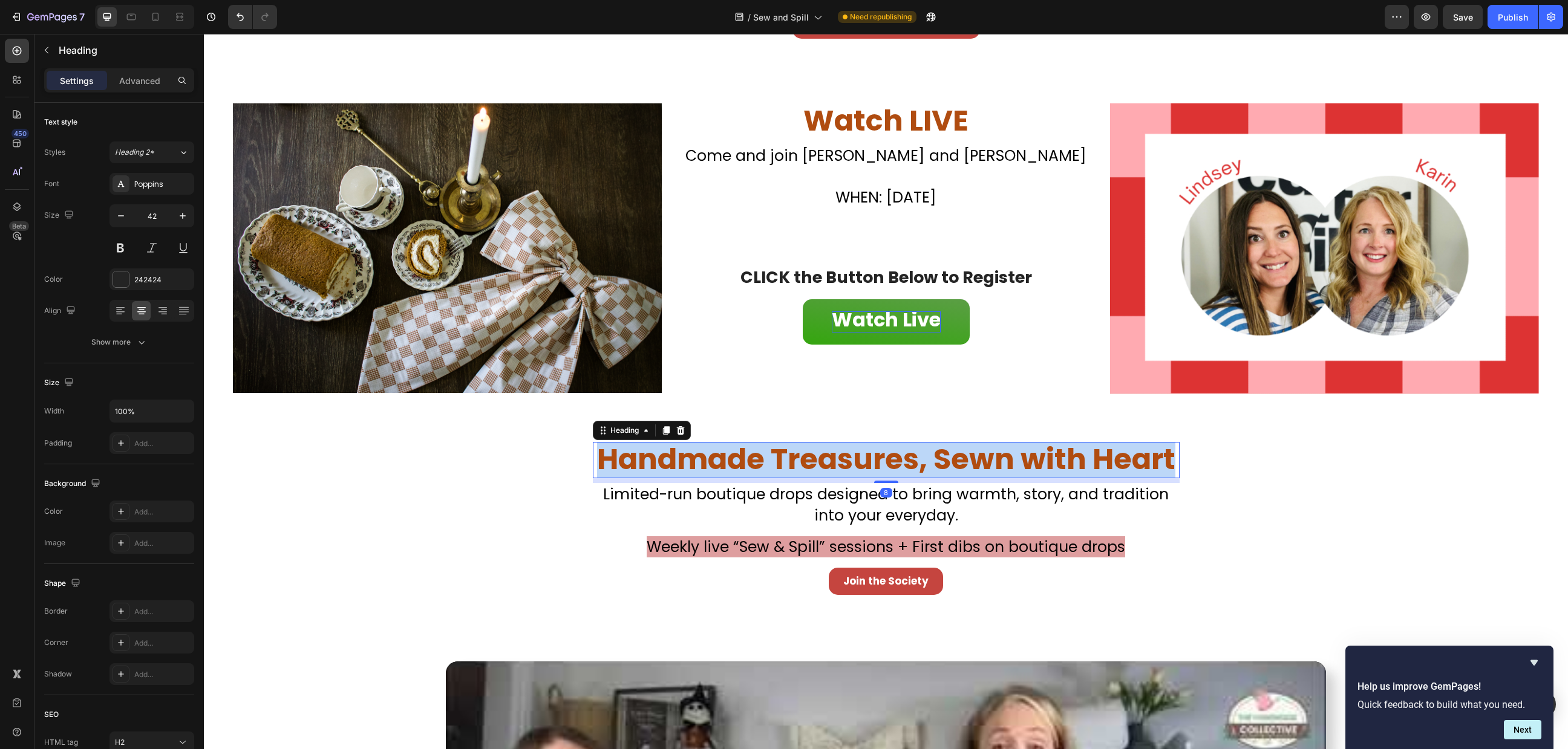
click at [839, 449] on span "Handmade Treasures, Sewn with Heart" at bounding box center [886, 459] width 578 height 41
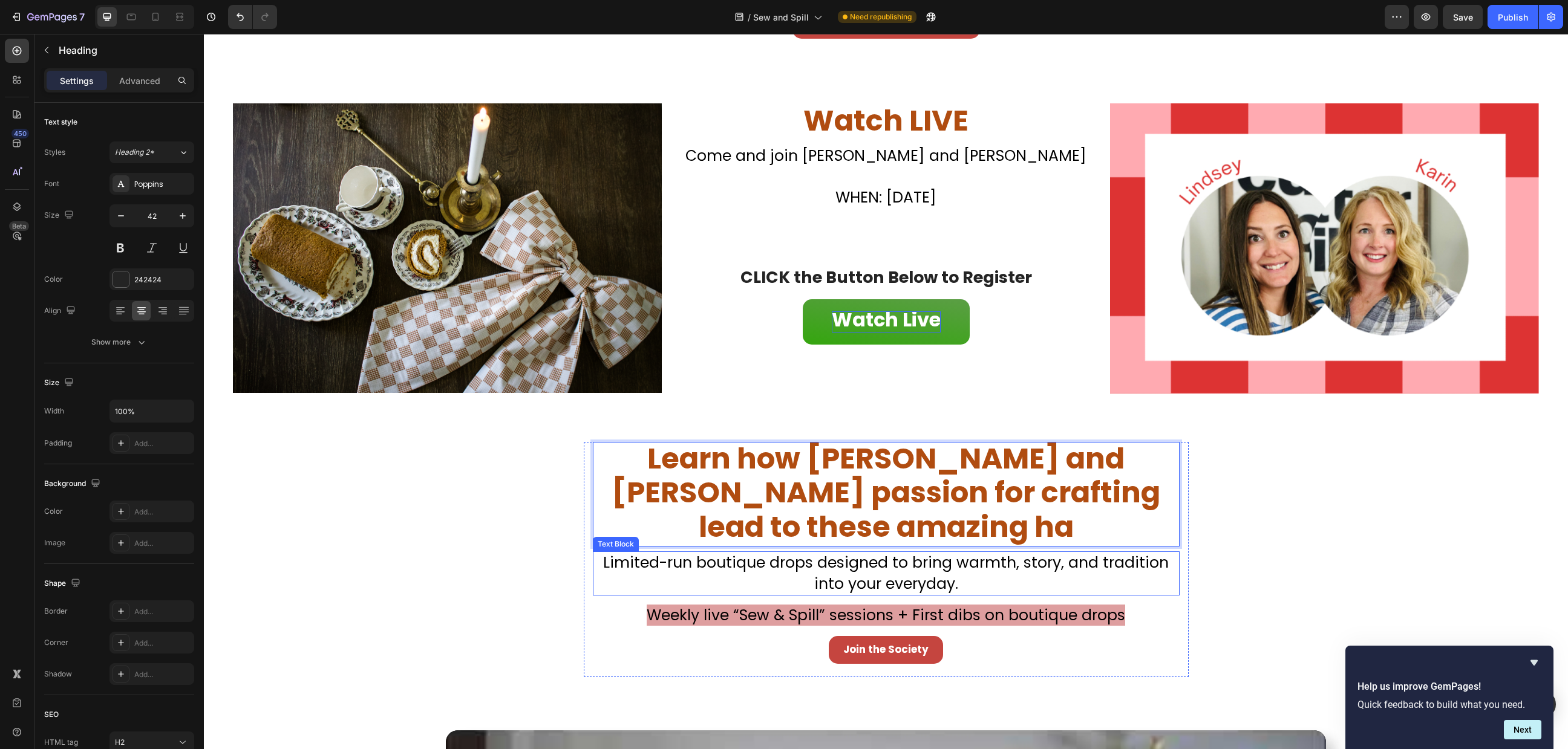
scroll to position [1, 0]
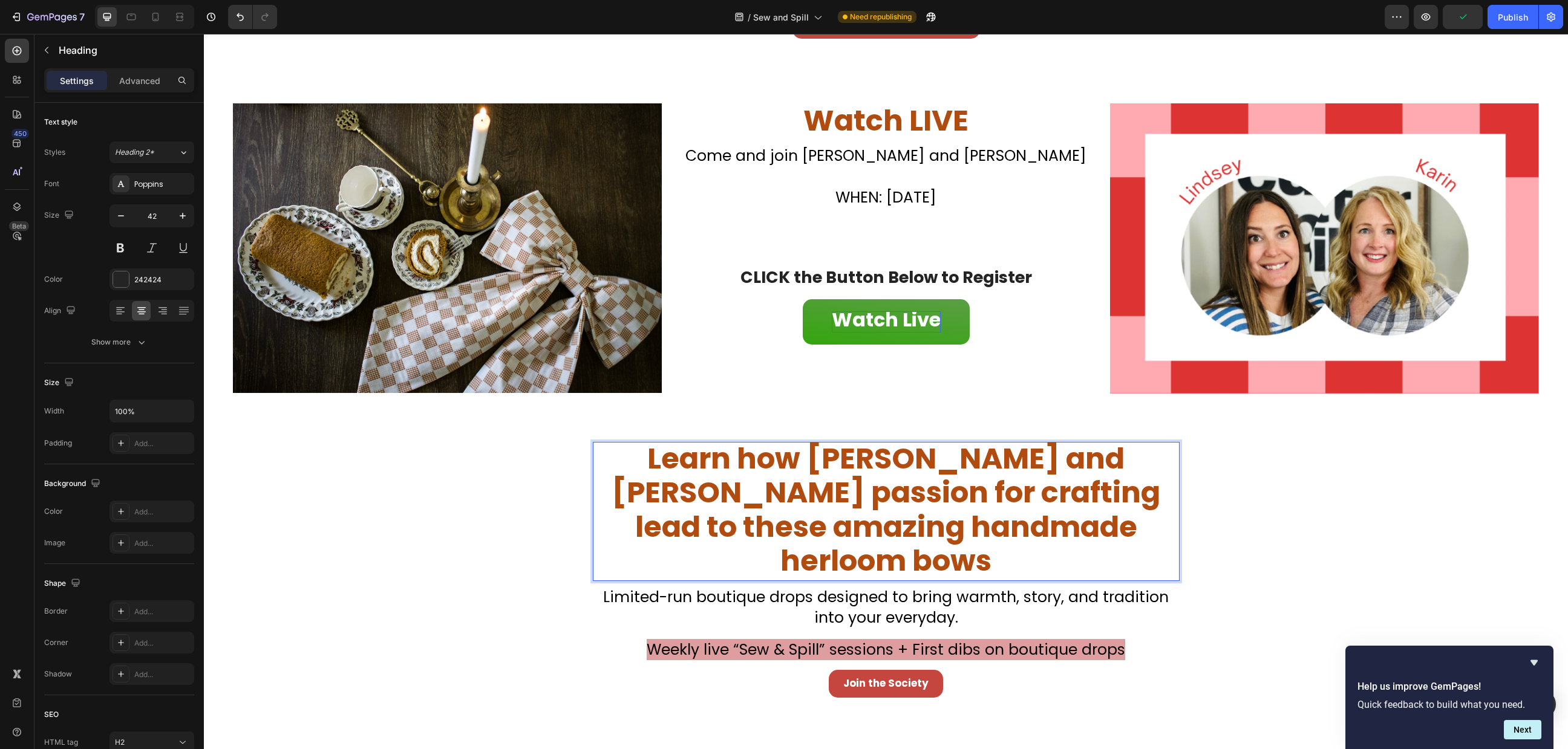
click at [905, 530] on span "Learn how [PERSON_NAME] and [PERSON_NAME] passion for crafting lead to these am…" at bounding box center [886, 510] width 549 height 143
drag, startPoint x: 897, startPoint y: 522, endPoint x: 902, endPoint y: 535, distance: 13.9
click at [897, 522] on span "Learn how [PERSON_NAME] and [PERSON_NAME] passion for crafting lead to these am…" at bounding box center [886, 510] width 549 height 143
click at [1079, 525] on p "Learn how [PERSON_NAME] and [PERSON_NAME] passion for crafting lead to these am…" at bounding box center [886, 511] width 585 height 137
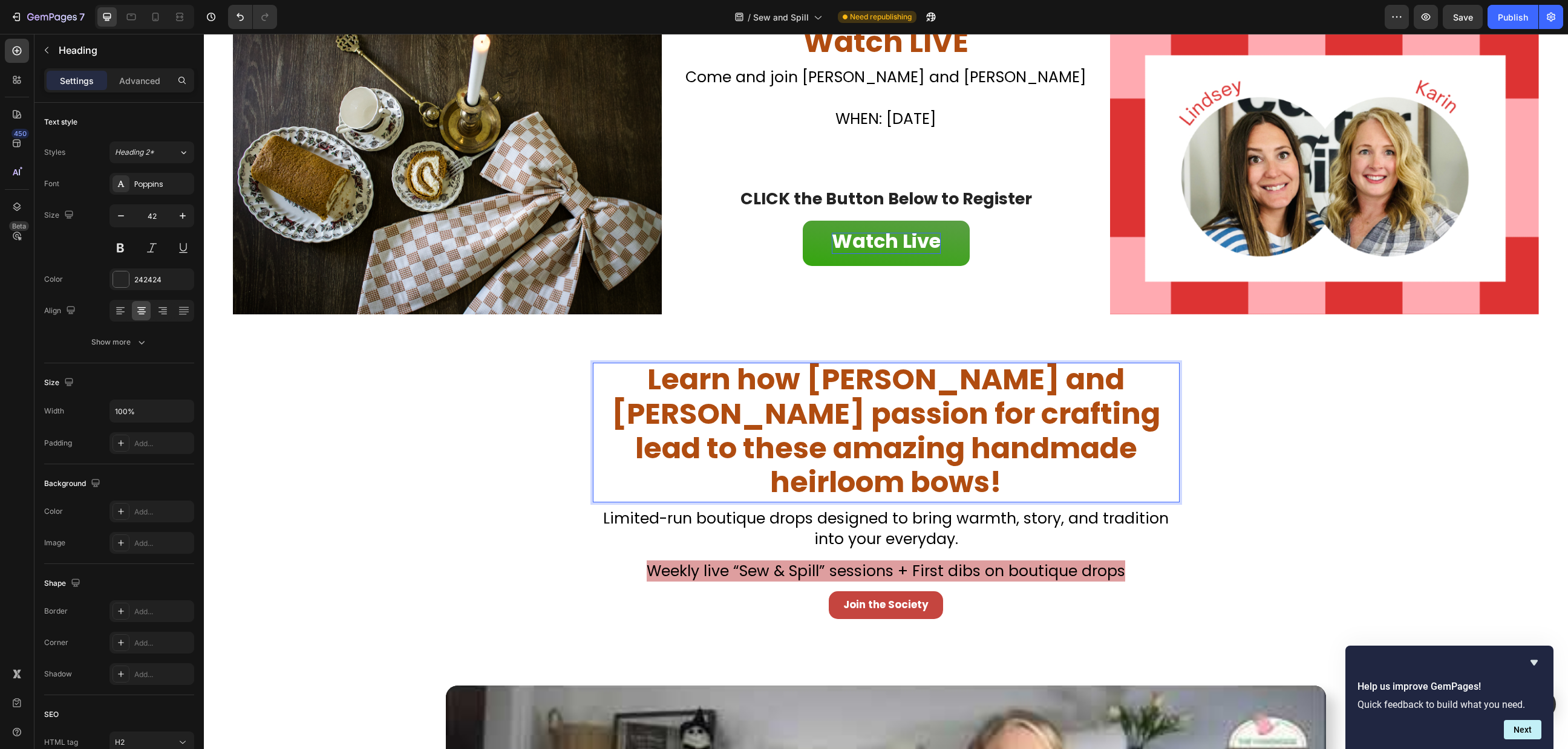
scroll to position [645, 0]
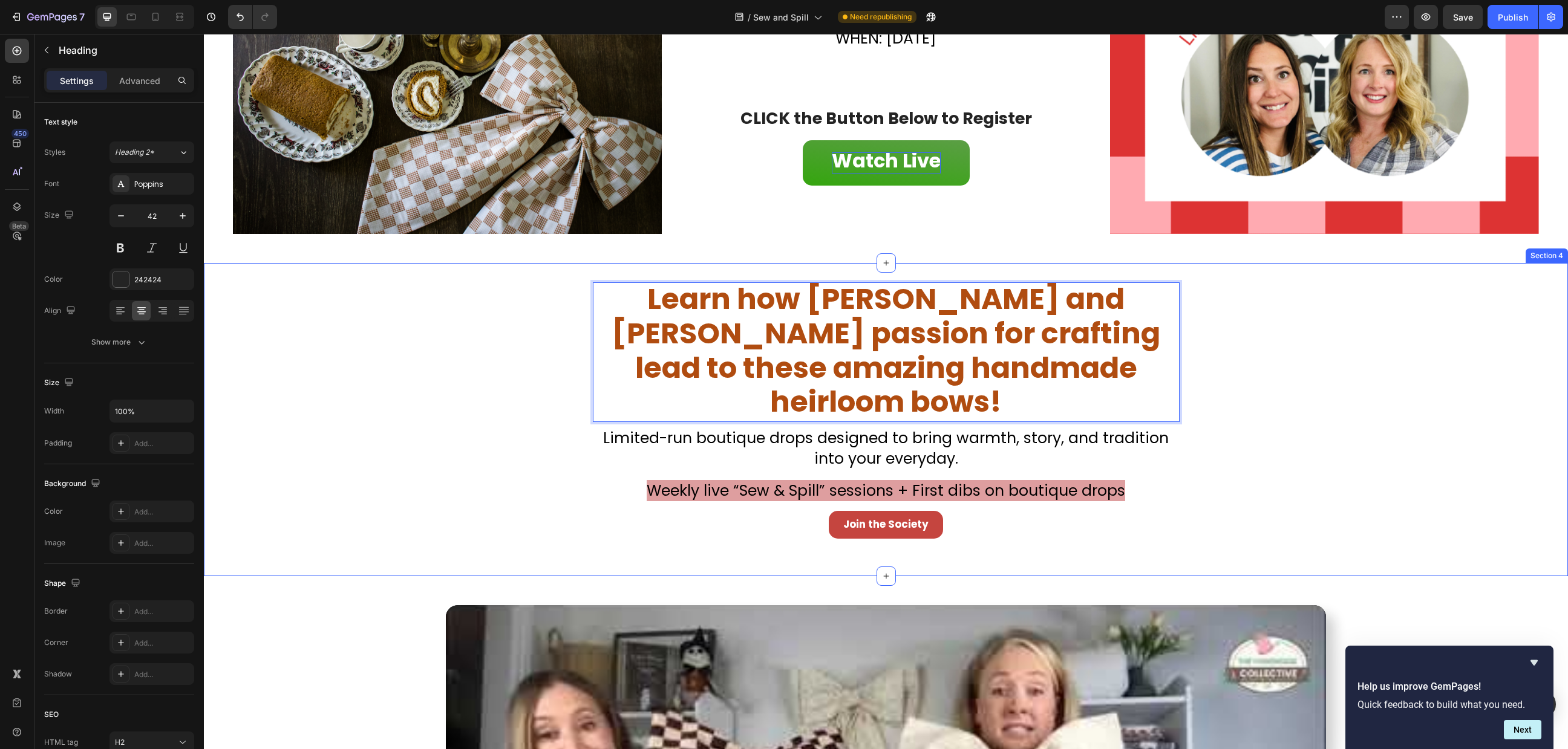
click at [922, 268] on div "Learn how [PERSON_NAME] and [PERSON_NAME] passion for crafting lead to these am…" at bounding box center [886, 420] width 1365 height 313
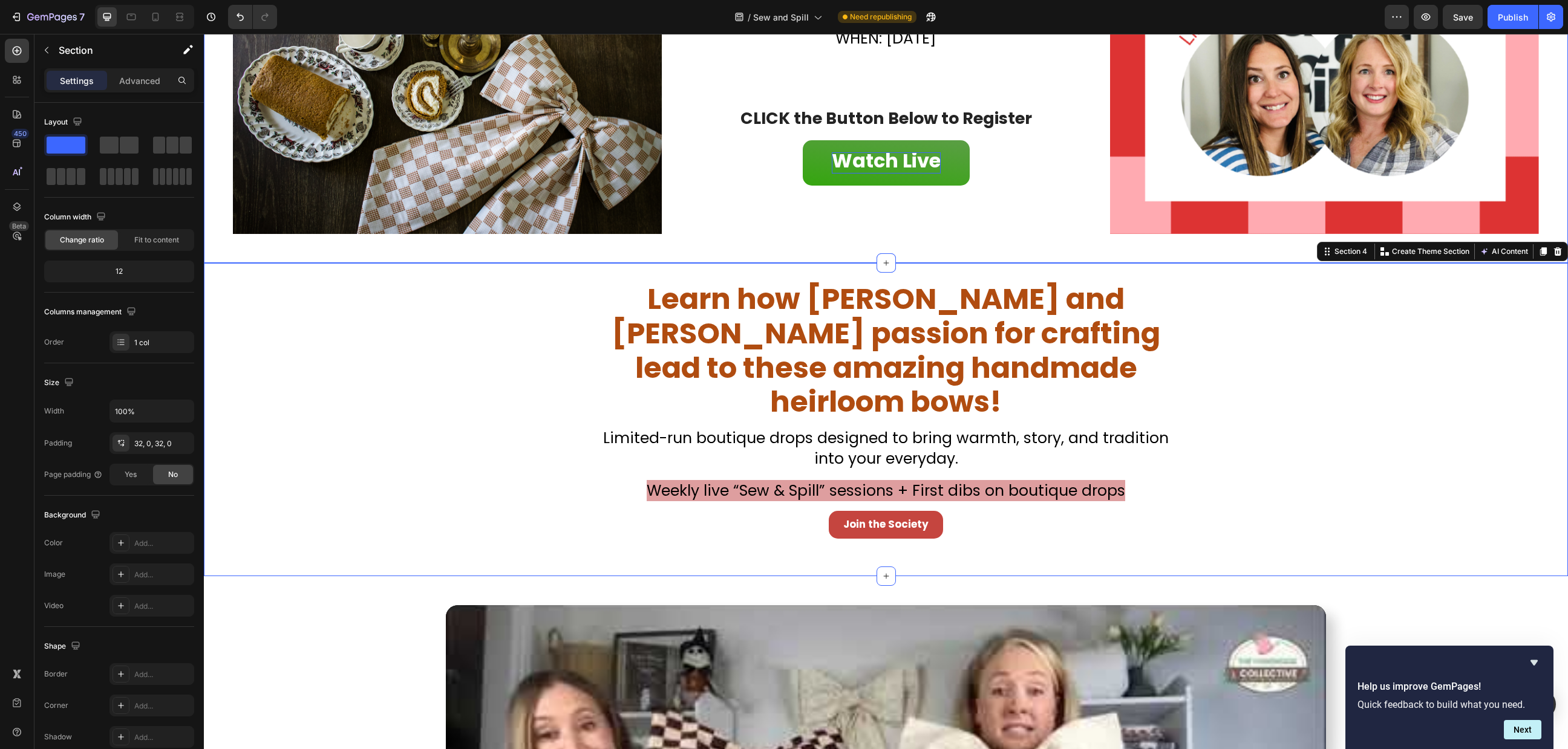
click at [945, 249] on div "Image ⁠⁠⁠⁠⁠⁠⁠ Watch LIVE Heading Don’t Miss Your Chance to Sew This Christmas C…" at bounding box center [886, 94] width 1365 height 339
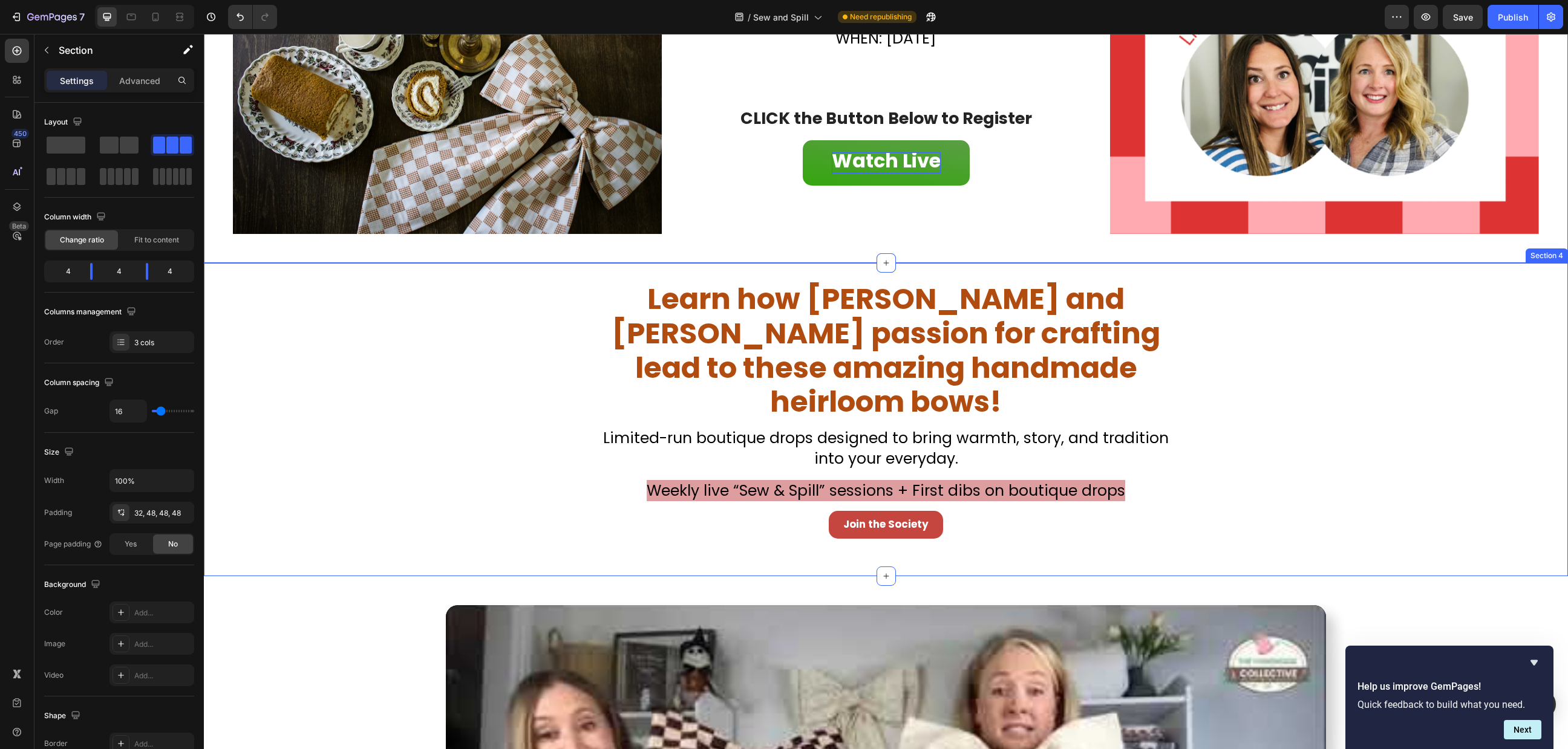
click at [921, 278] on div "⁠⁠⁠⁠⁠⁠⁠ Learn how [PERSON_NAME] and [PERSON_NAME] passion for crafting lead to …" at bounding box center [886, 420] width 1365 height 313
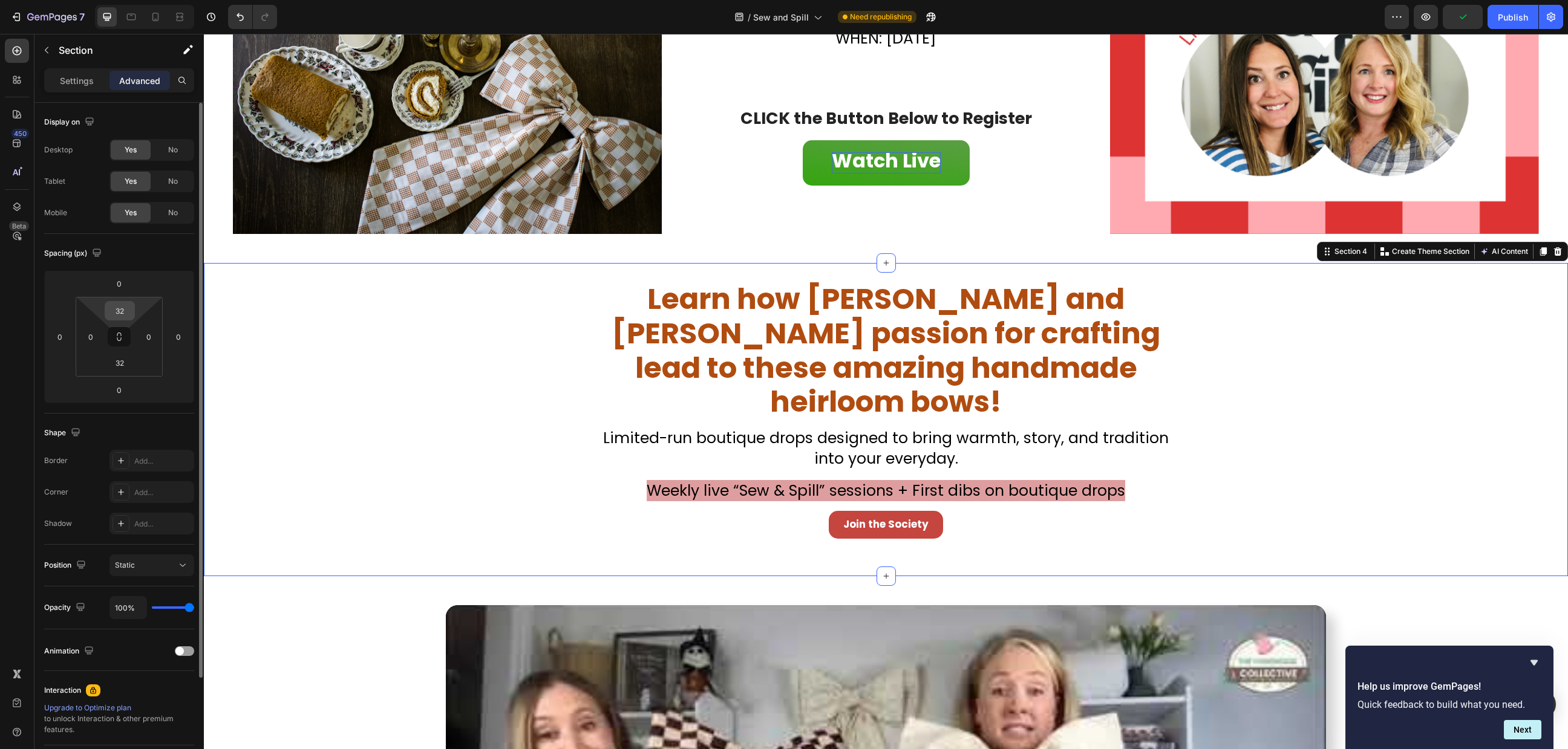
click at [114, 309] on input "32" at bounding box center [120, 311] width 24 height 18
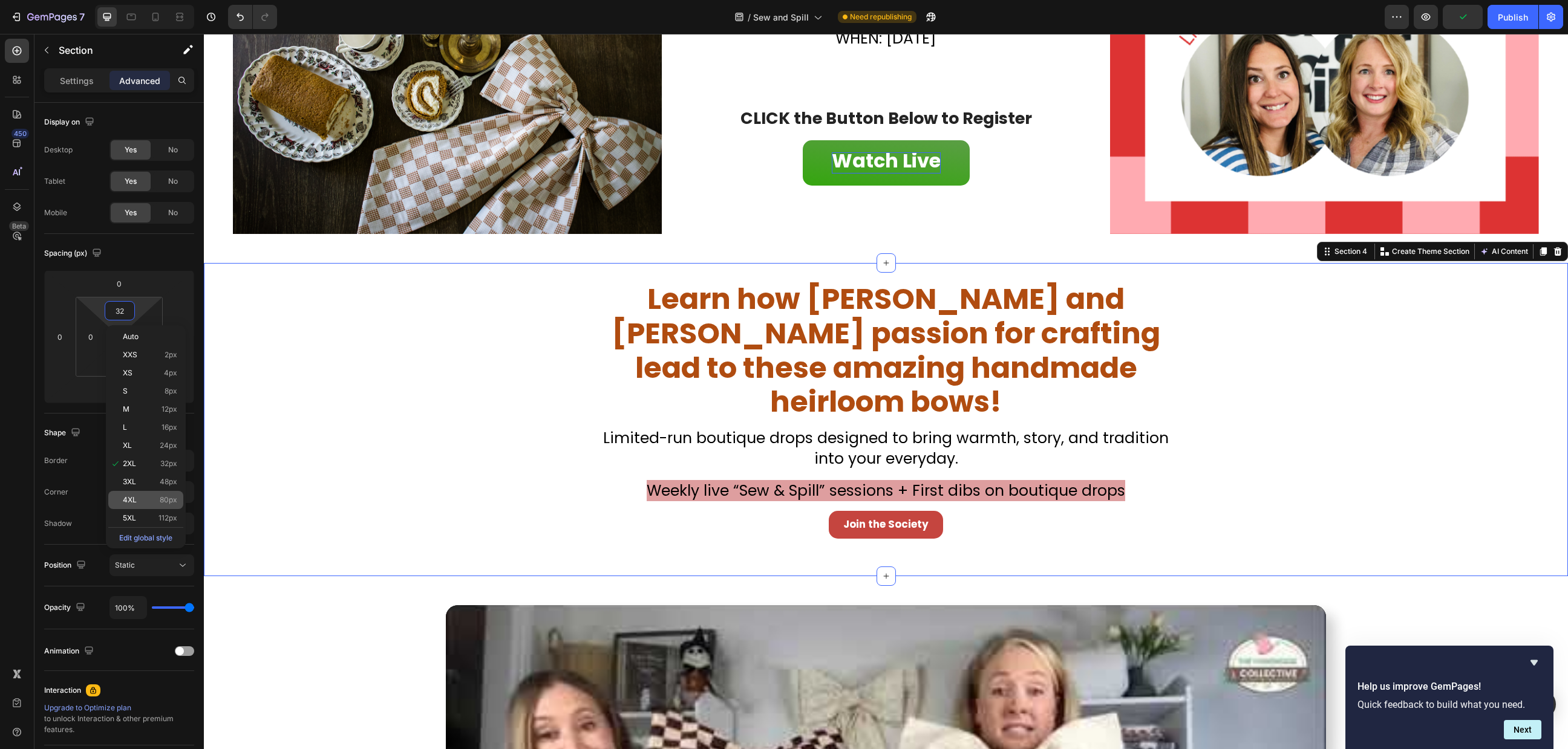
click at [158, 506] on div "4XL 80px" at bounding box center [146, 500] width 75 height 18
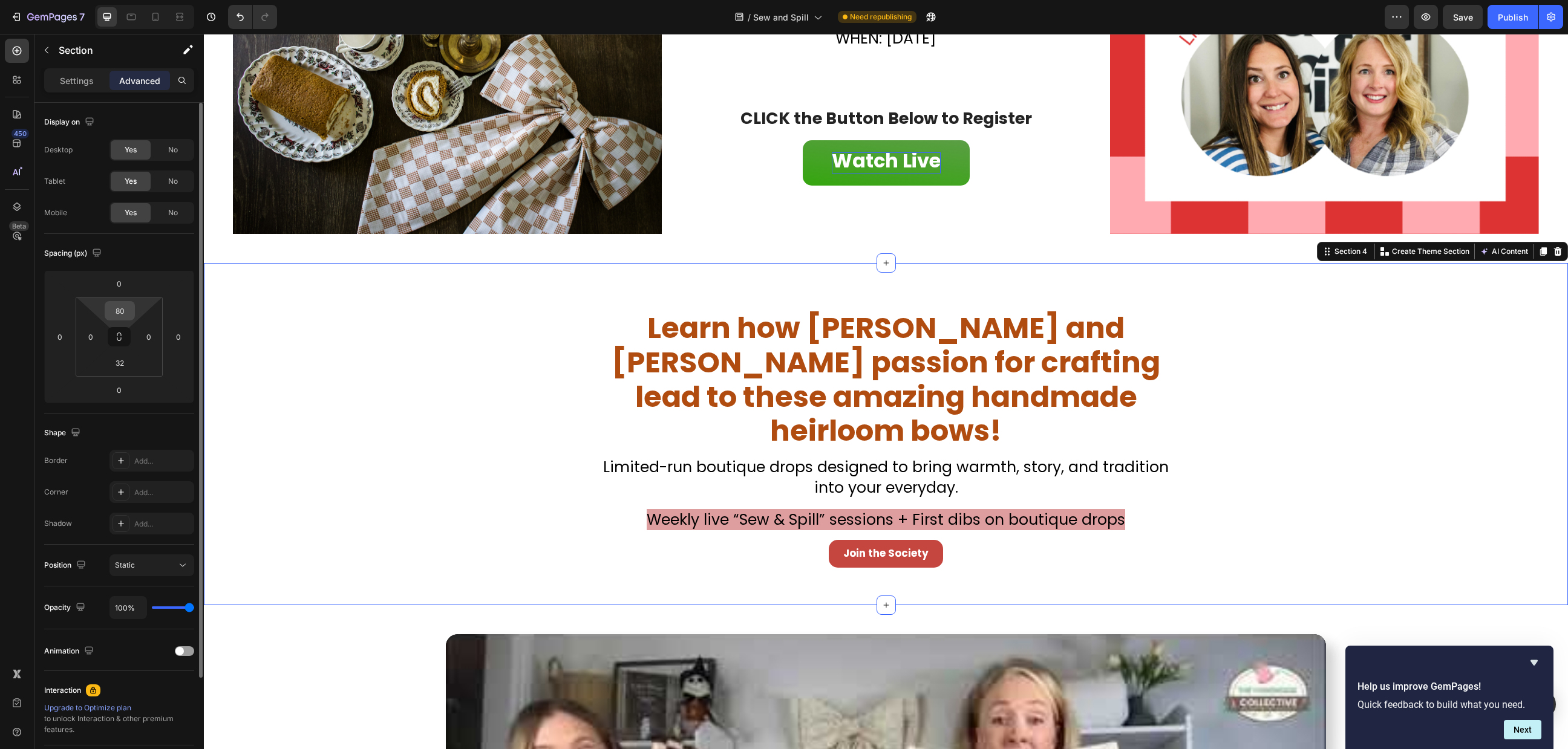
click at [121, 317] on input "80" at bounding box center [120, 311] width 24 height 18
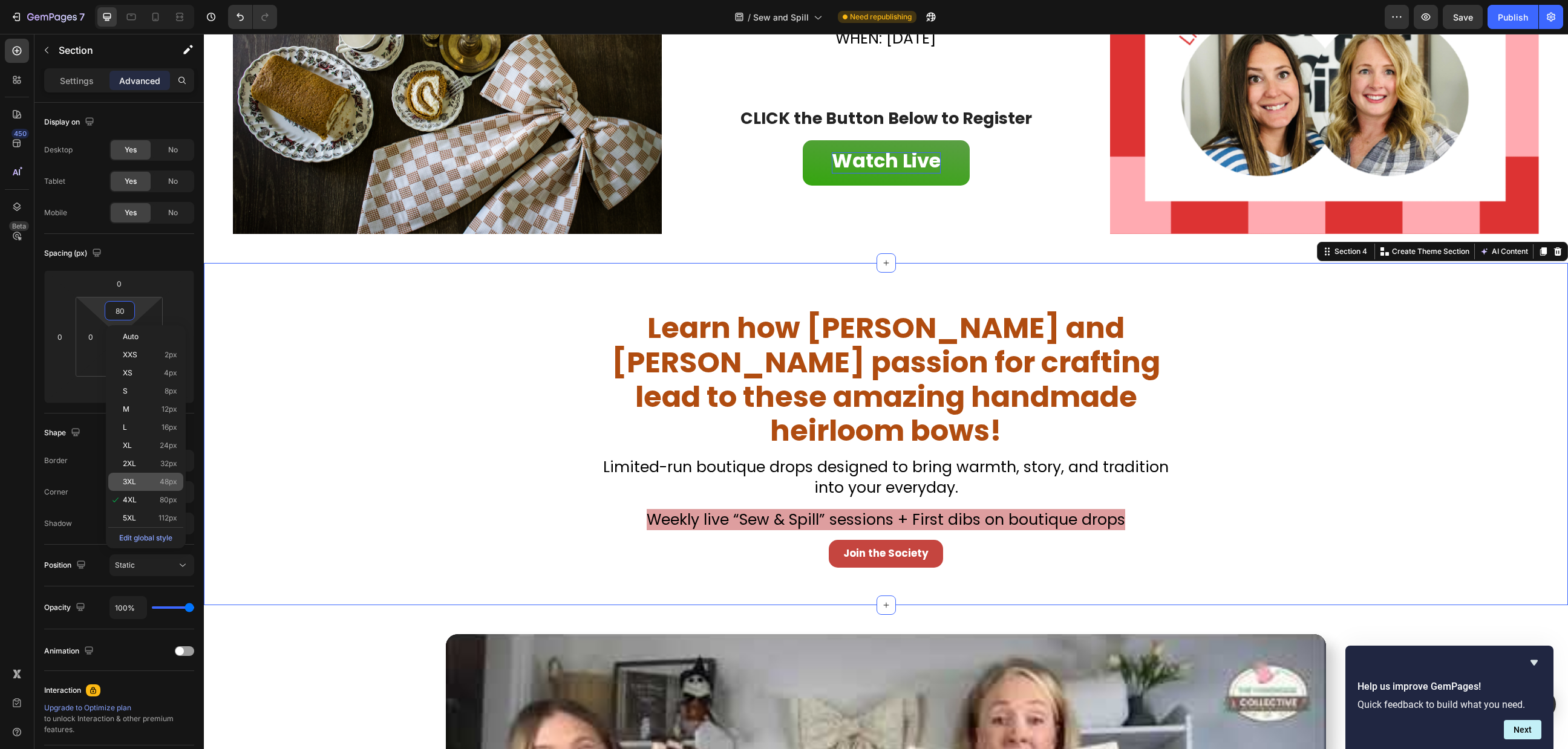
click at [159, 480] on p "3XL 48px" at bounding box center [150, 482] width 54 height 9
type input "48"
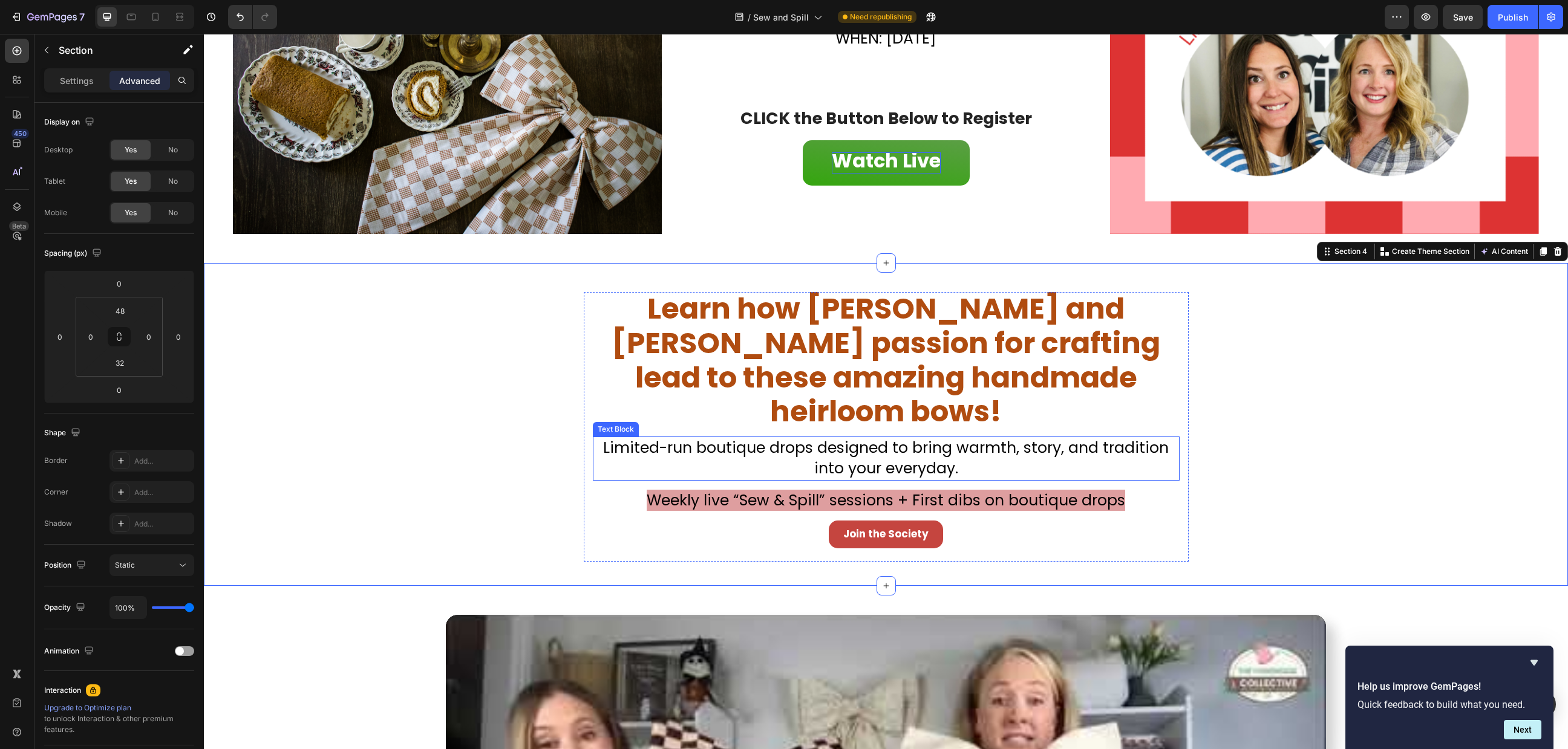
click at [784, 438] on p "Limited-run boutique drops designed to bring warmth, story, and tradition into …" at bounding box center [886, 458] width 585 height 42
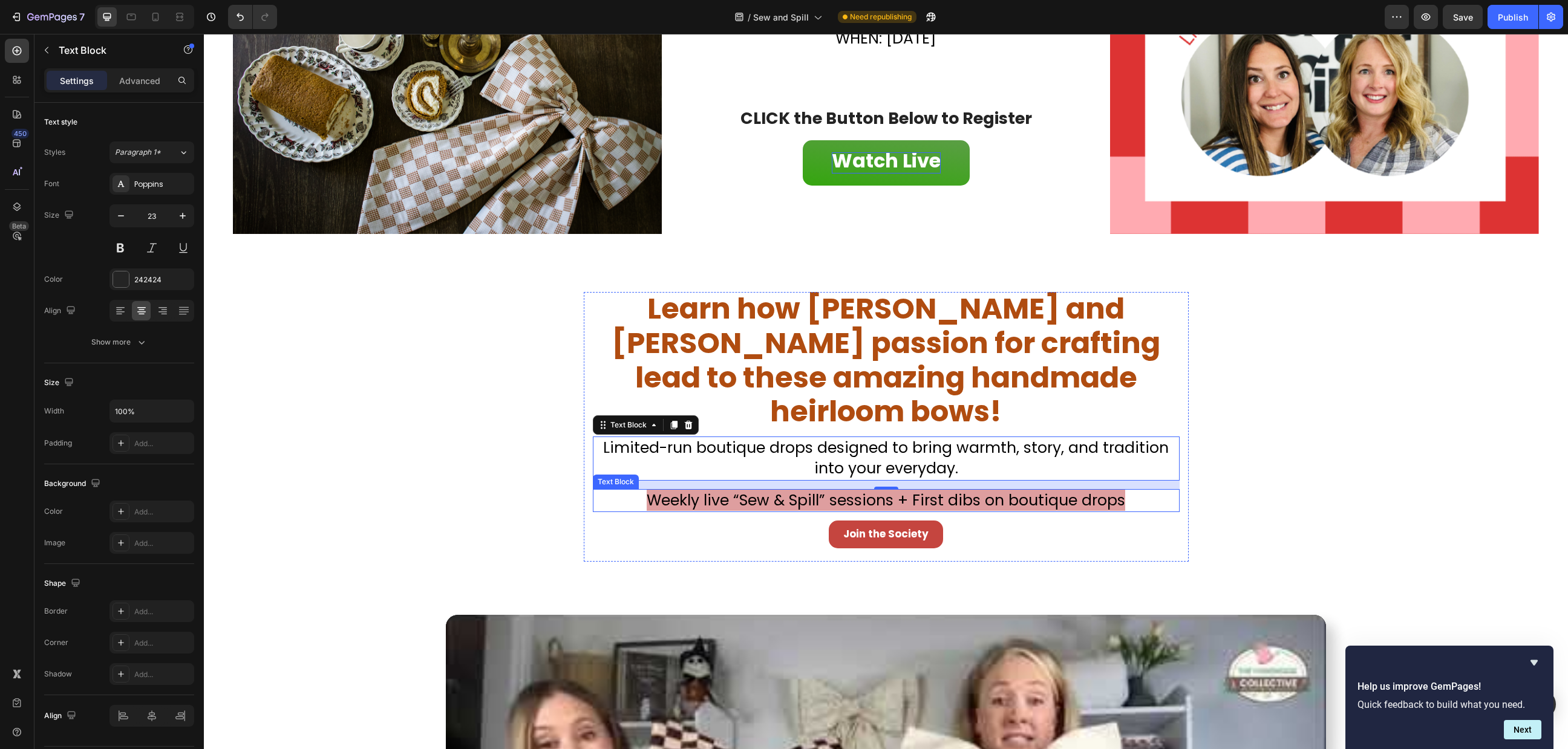
click at [777, 490] on span "Weekly live “Sew & Spill” sessions + First dibs on boutique drops" at bounding box center [886, 500] width 479 height 21
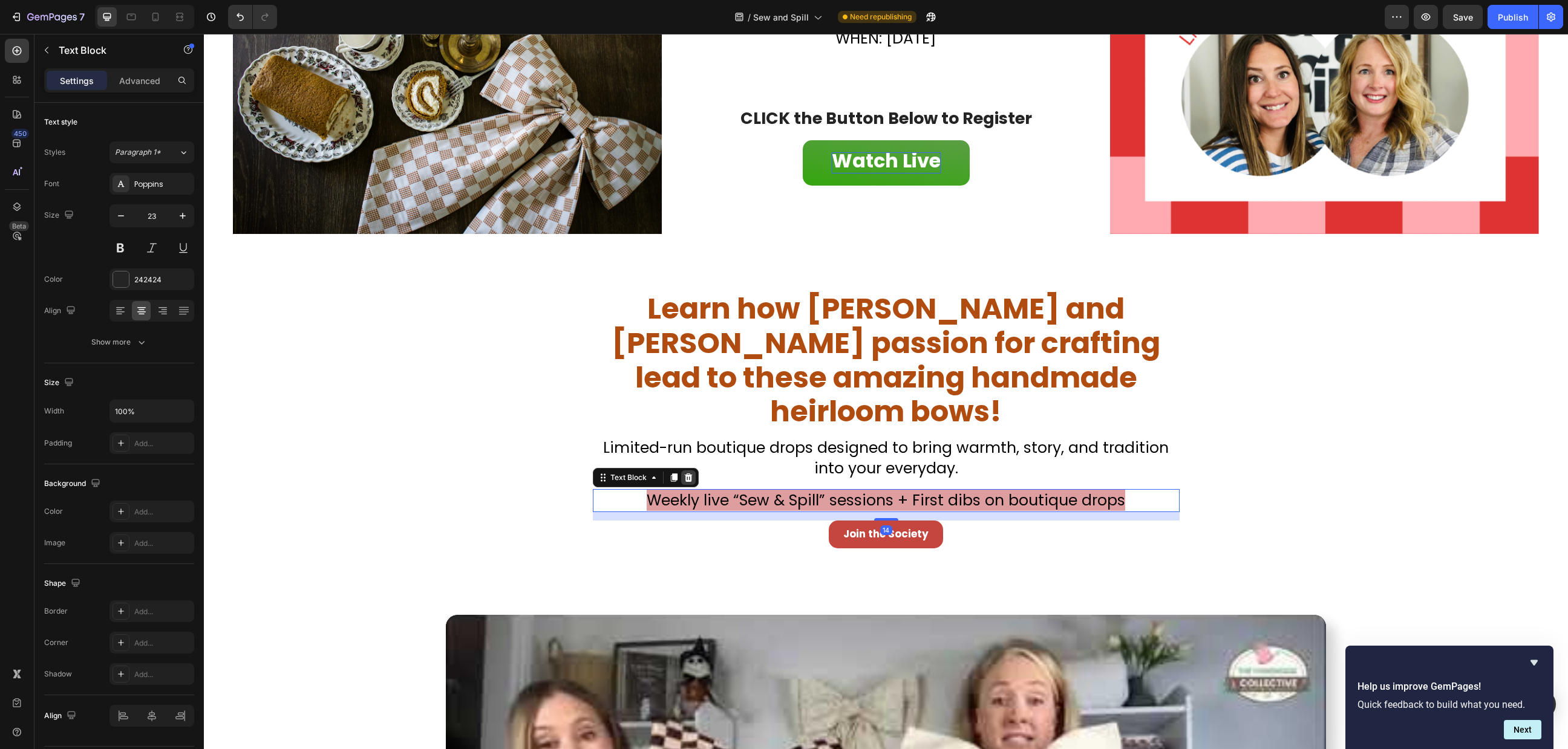
click at [687, 470] on div at bounding box center [688, 477] width 14 height 14
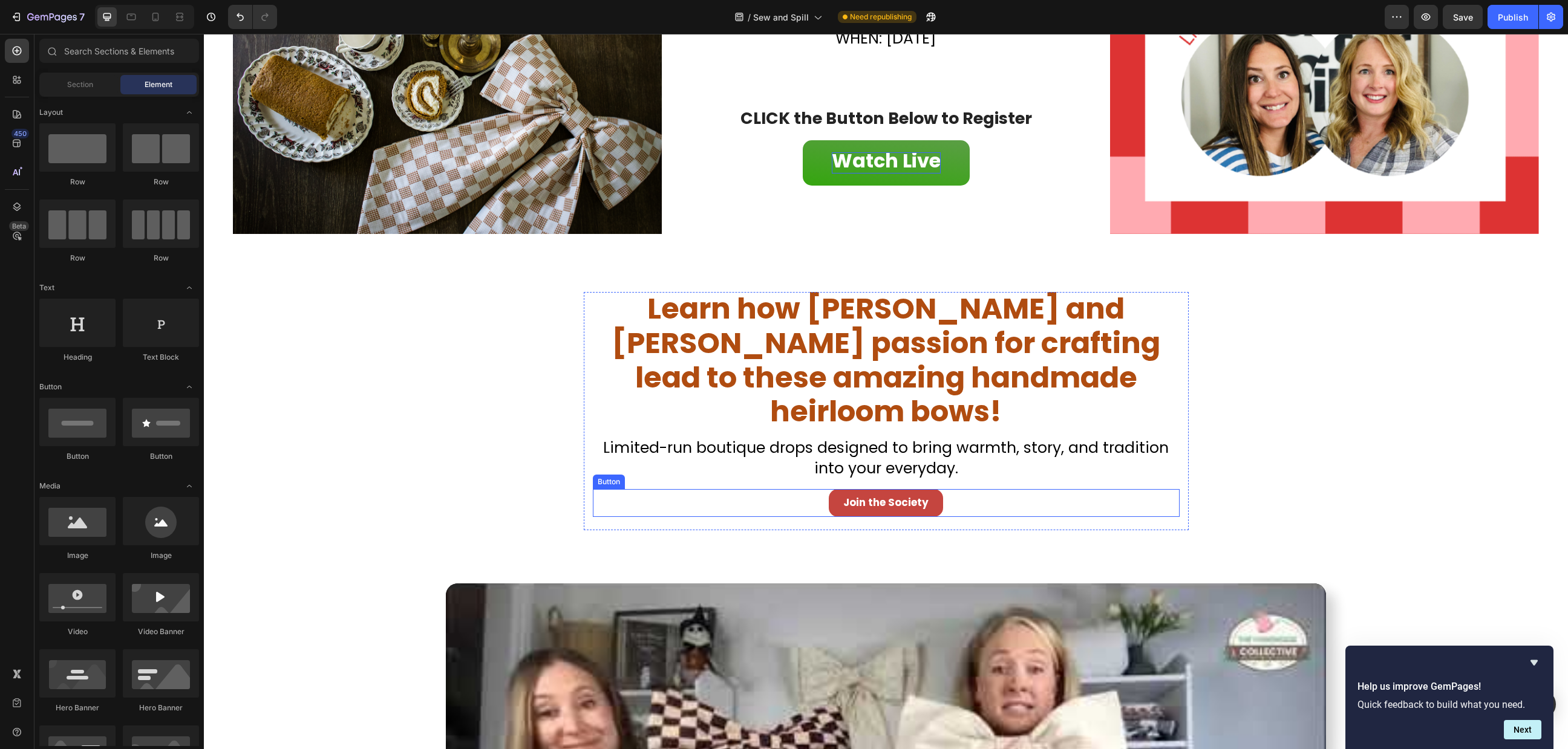
click at [789, 489] on div "Join the Society Button" at bounding box center [886, 503] width 587 height 28
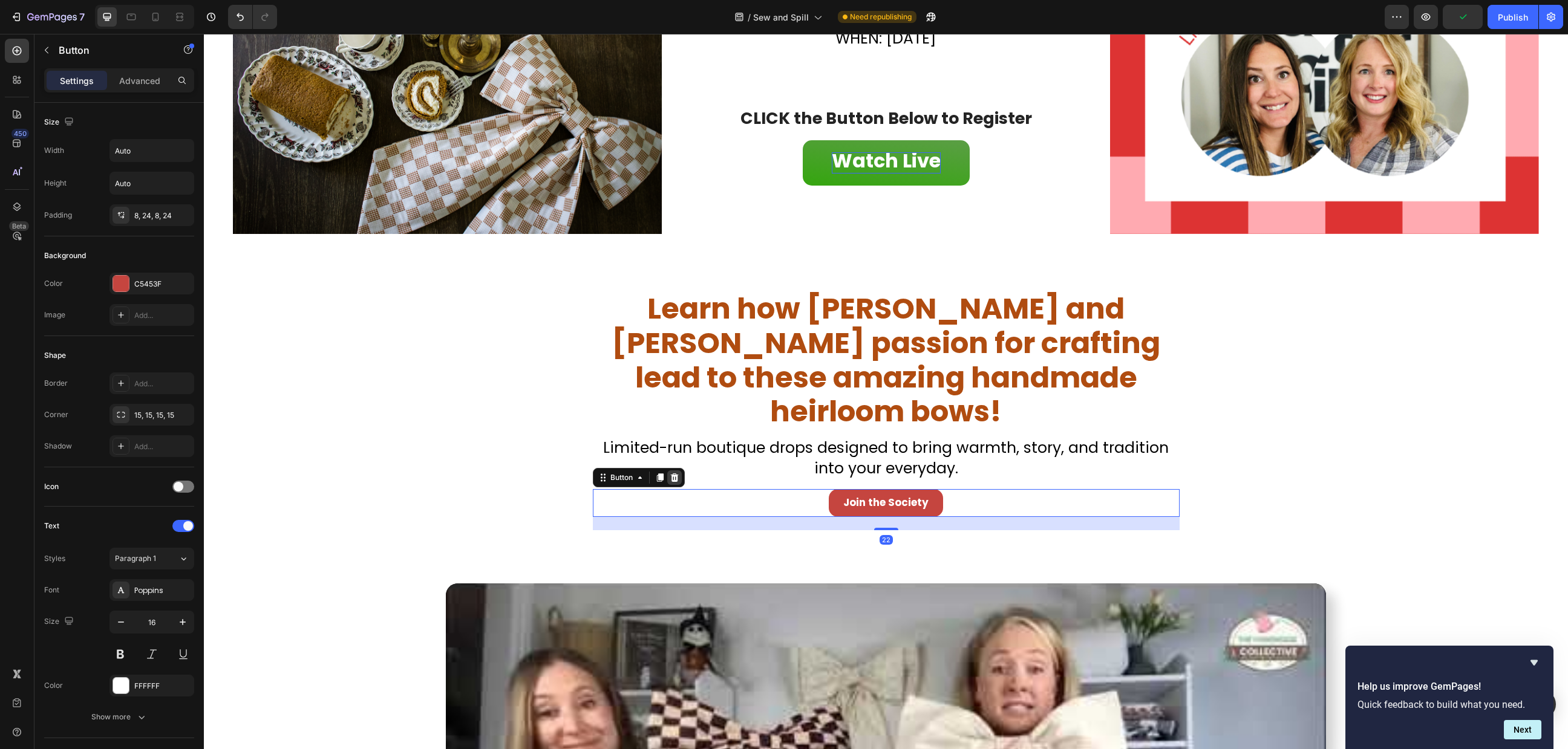
click at [670, 473] on icon at bounding box center [674, 478] width 10 height 10
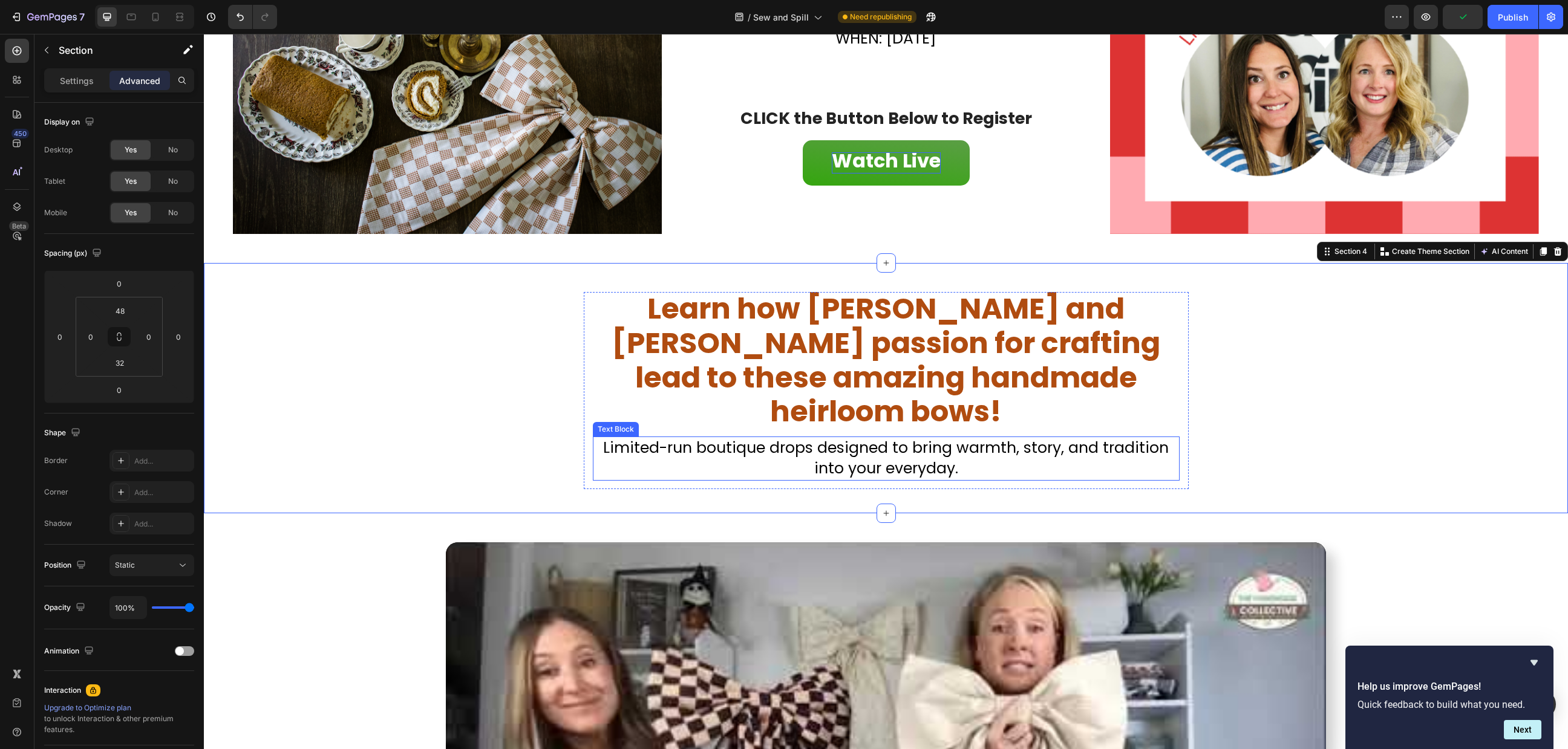
click at [802, 437] on span "Limited-run boutique drops designed to bring warmth, story, and tradition into …" at bounding box center [886, 458] width 566 height 42
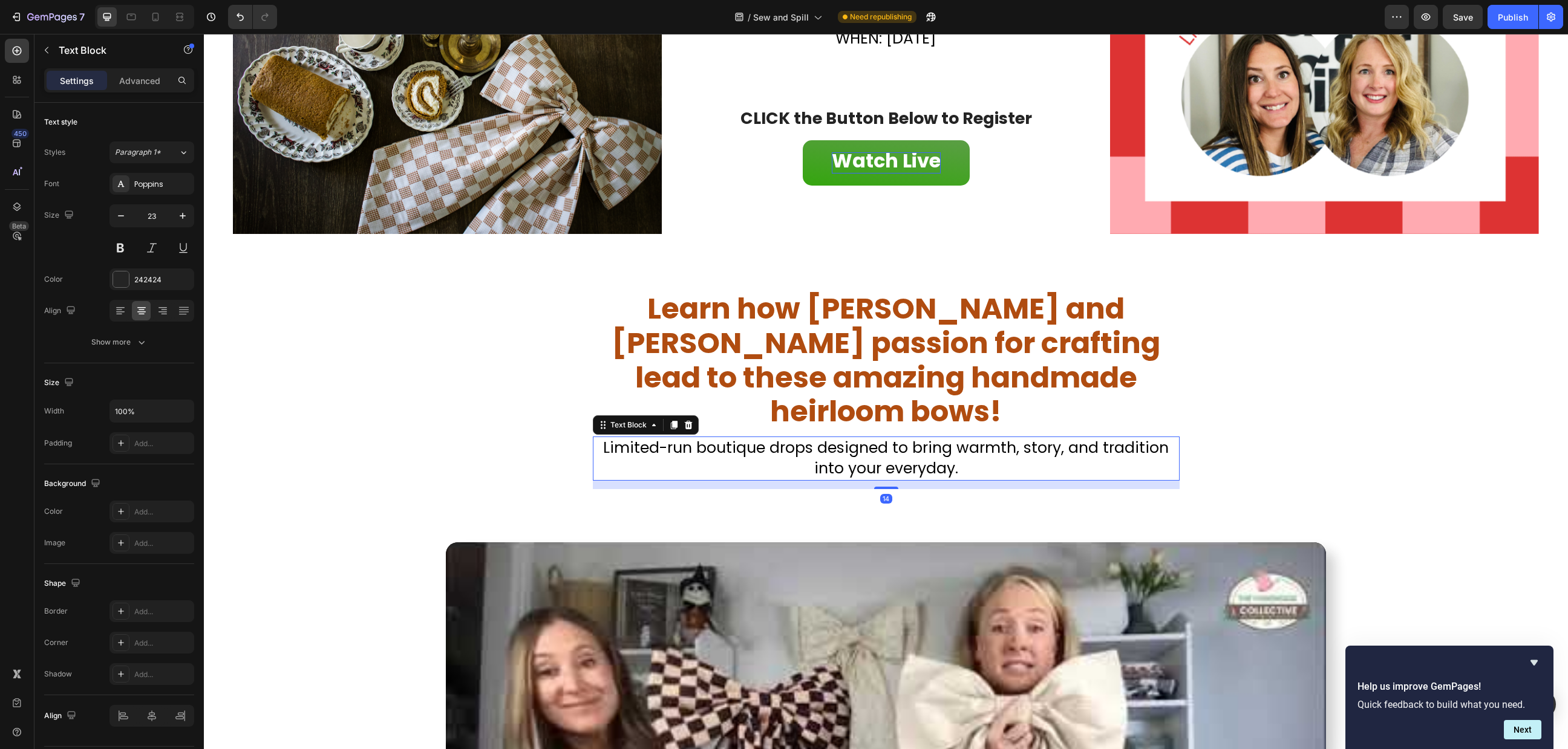
click at [802, 437] on span "Limited-run boutique drops designed to bring warmth, story, and tradition into …" at bounding box center [886, 458] width 566 height 42
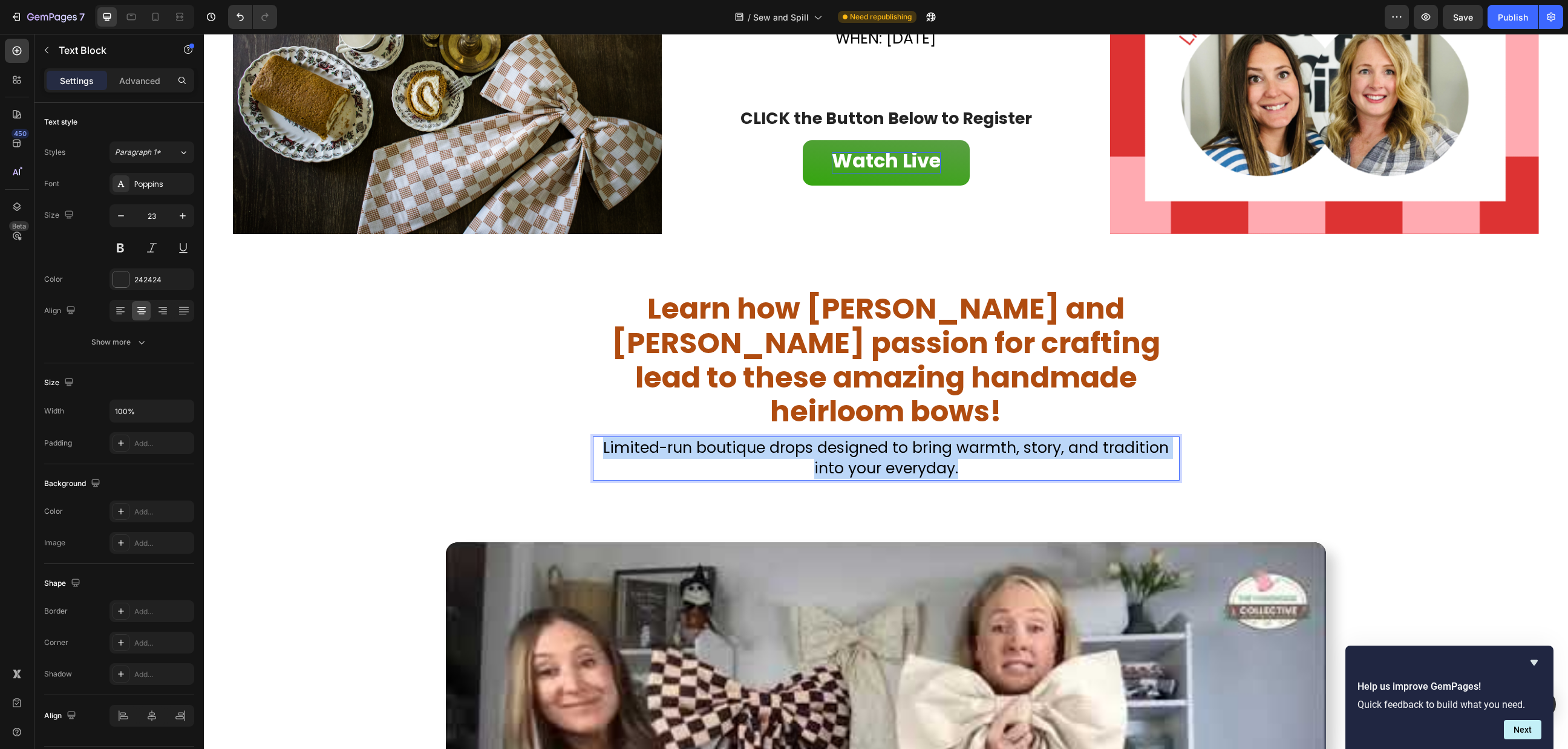
click at [802, 437] on span "Limited-run boutique drops designed to bring warmth, story, and tradition into …" at bounding box center [886, 458] width 566 height 42
